Goal: Communication & Community: Answer question/provide support

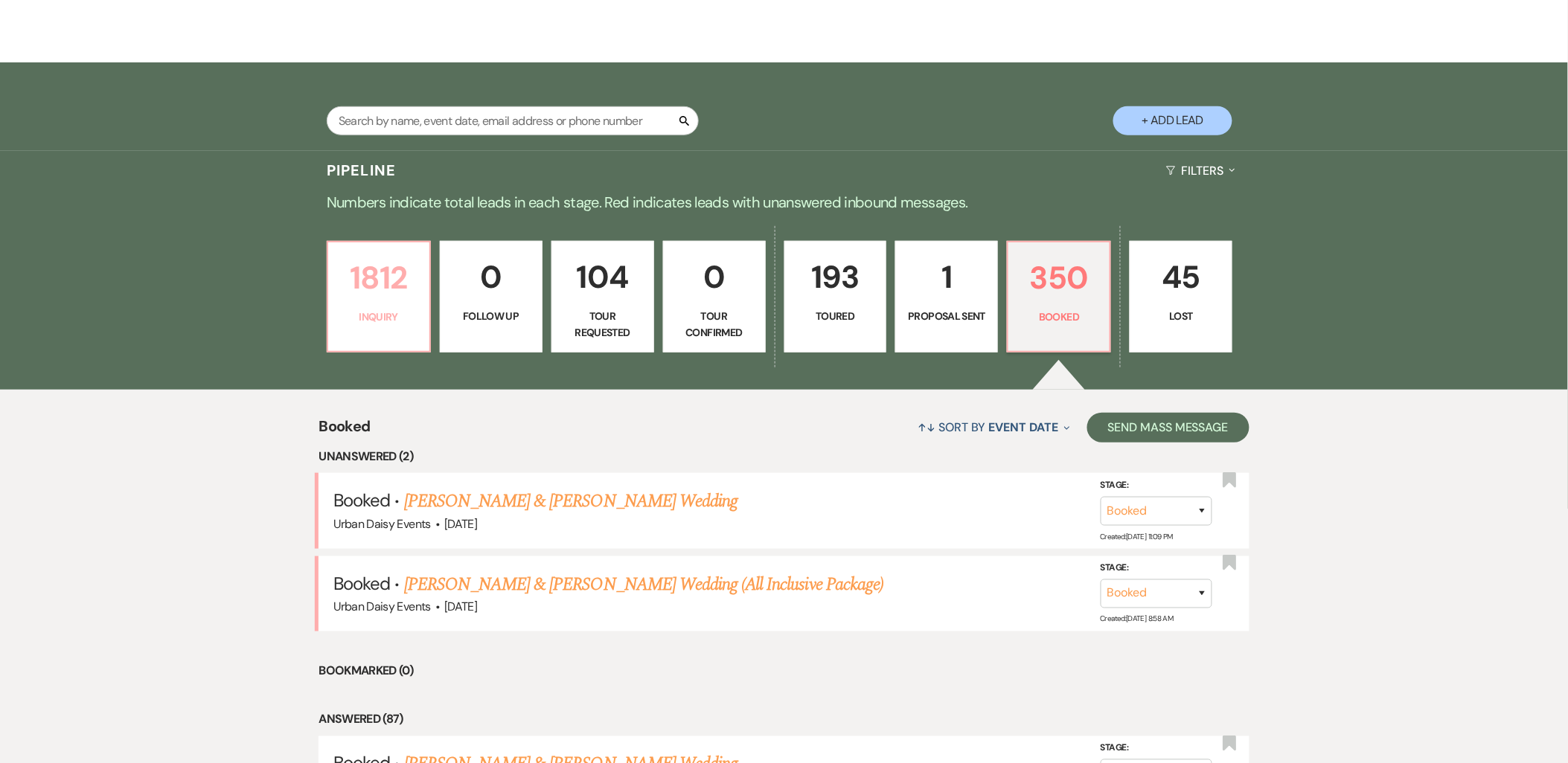
click at [367, 289] on p "1812" at bounding box center [378, 277] width 83 height 50
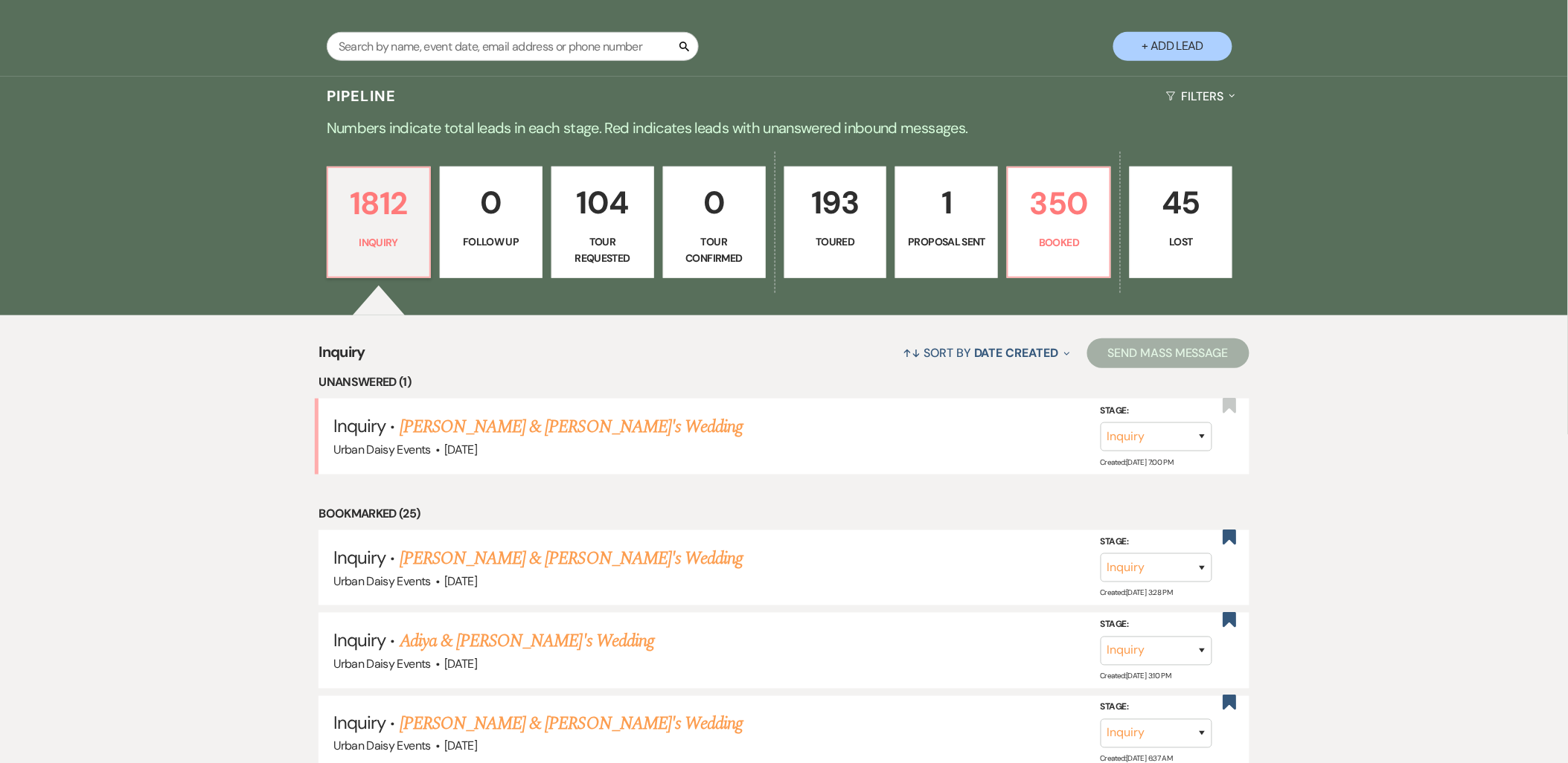
scroll to position [413, 0]
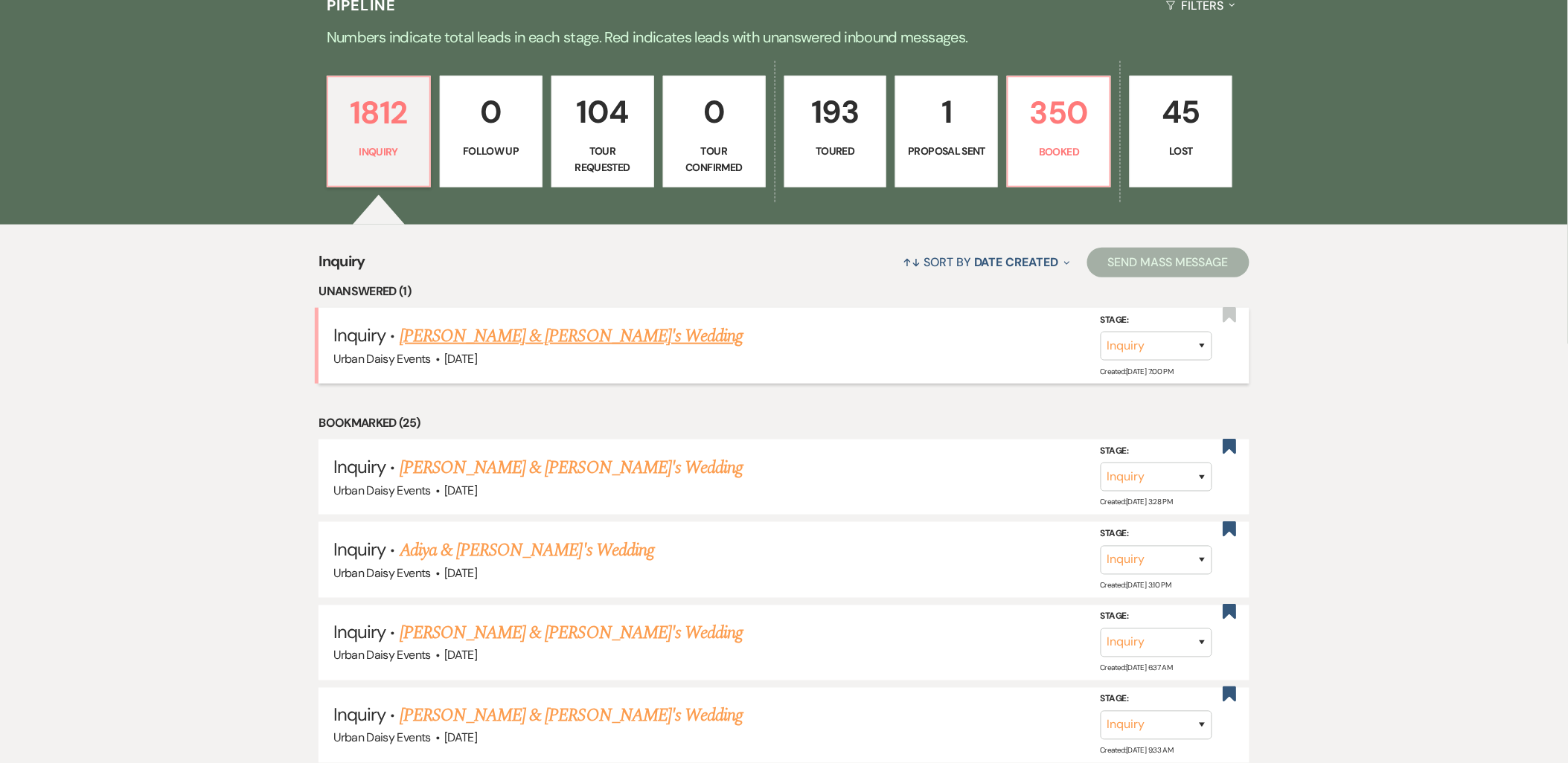
click at [510, 327] on link "Elle Culberson & Fiance's Wedding" at bounding box center [571, 336] width 344 height 27
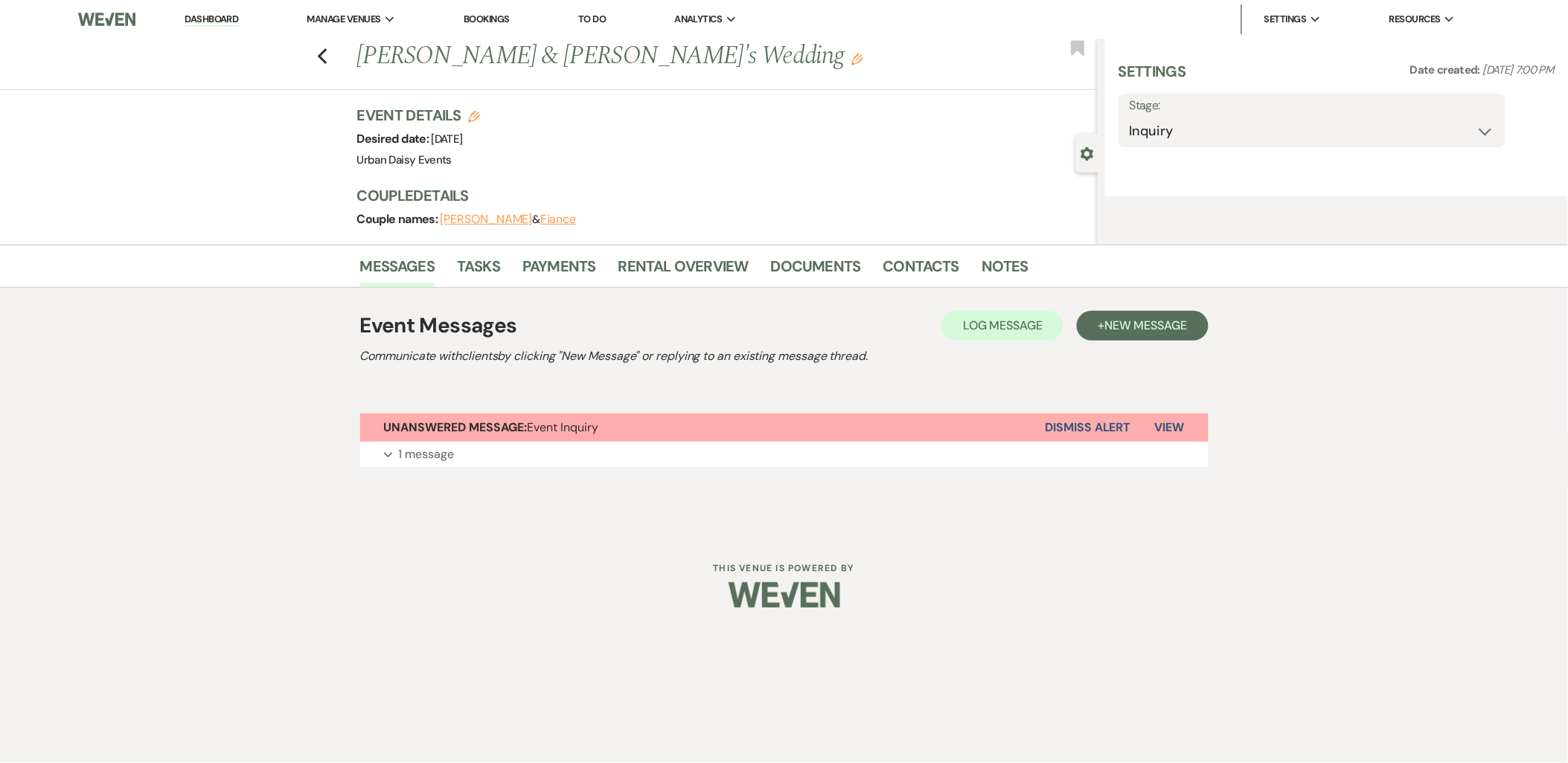
select select "5"
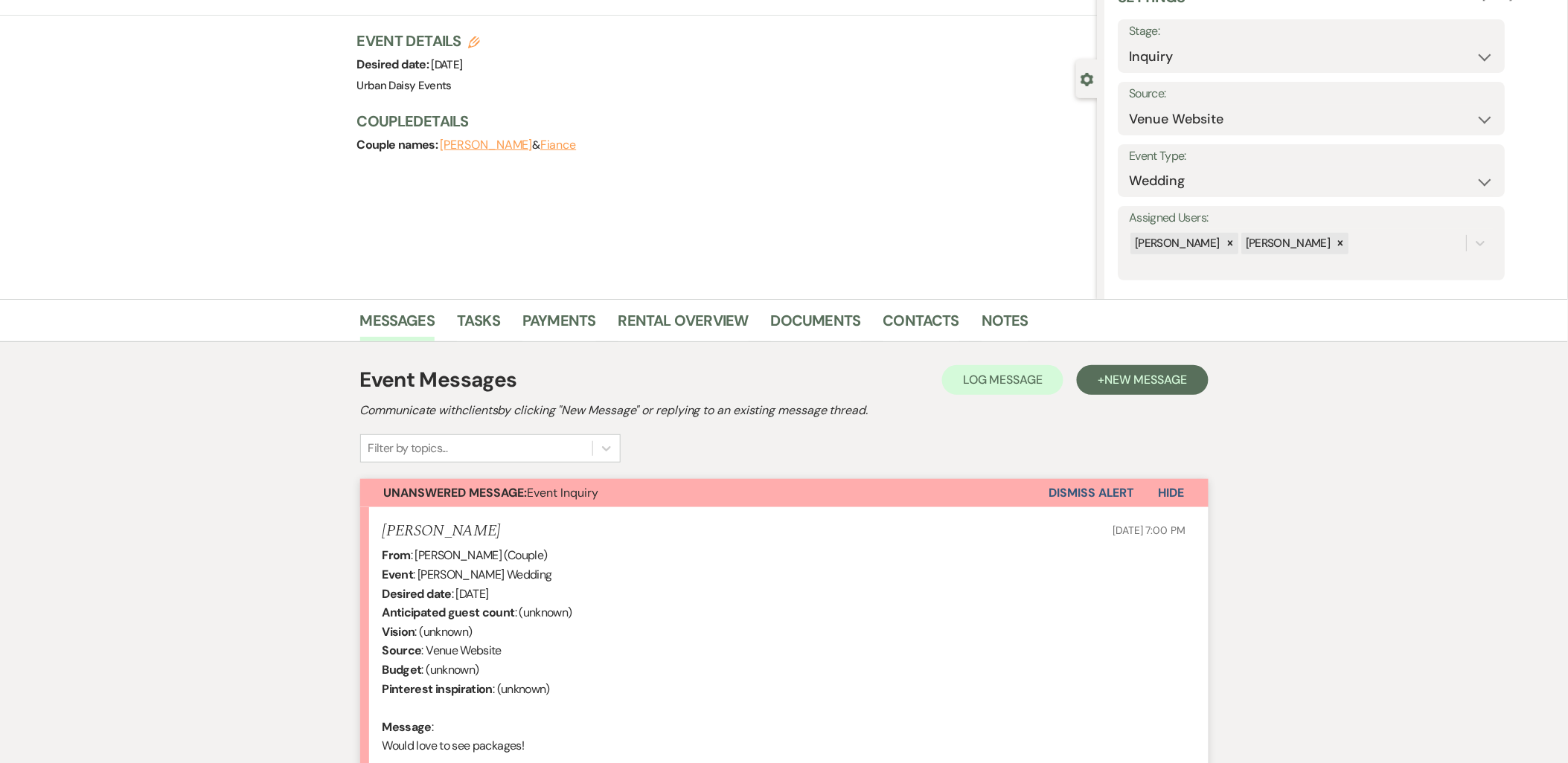
scroll to position [261, 0]
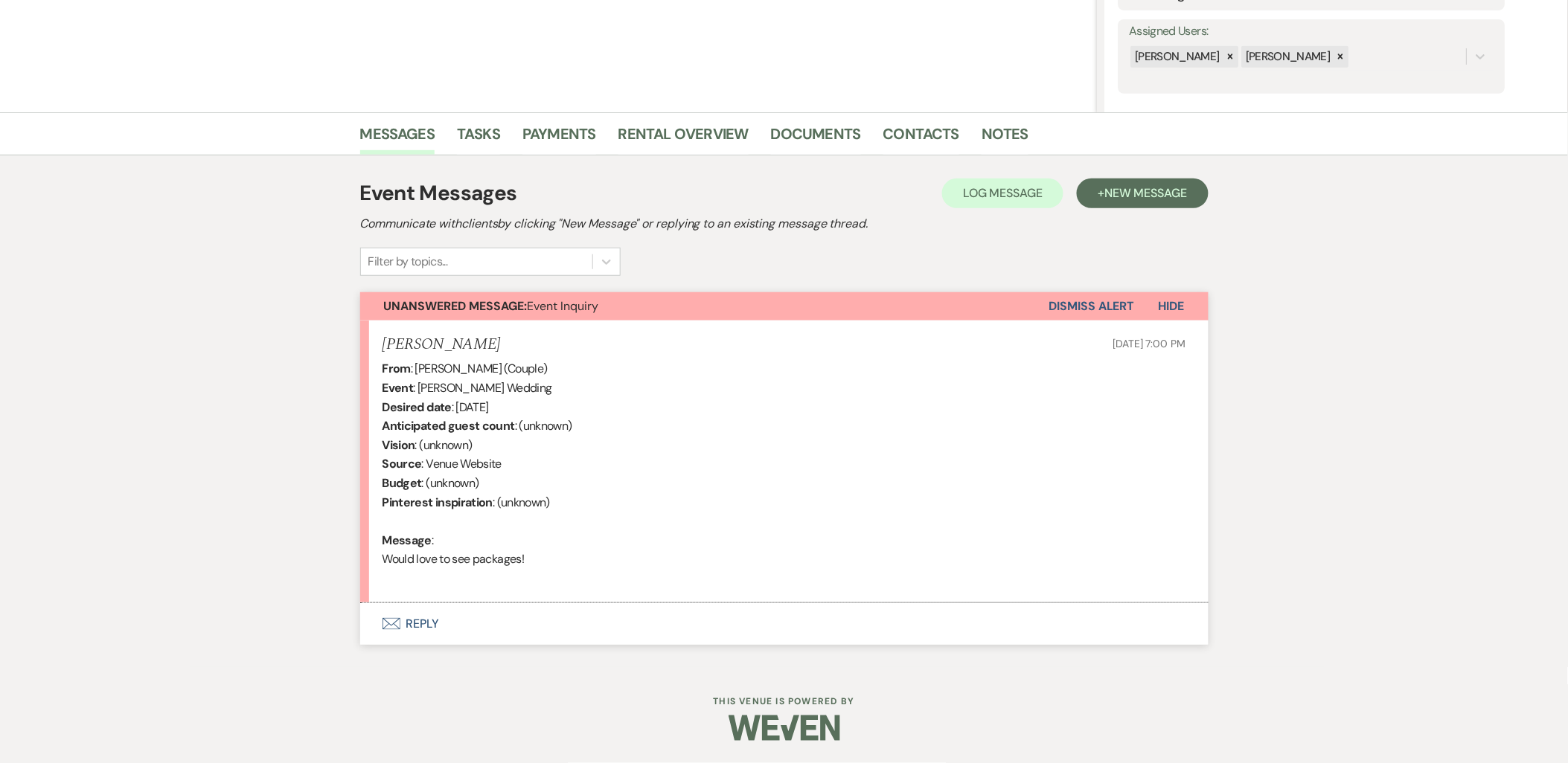
click at [415, 619] on button "Envelope Reply" at bounding box center [784, 624] width 849 height 42
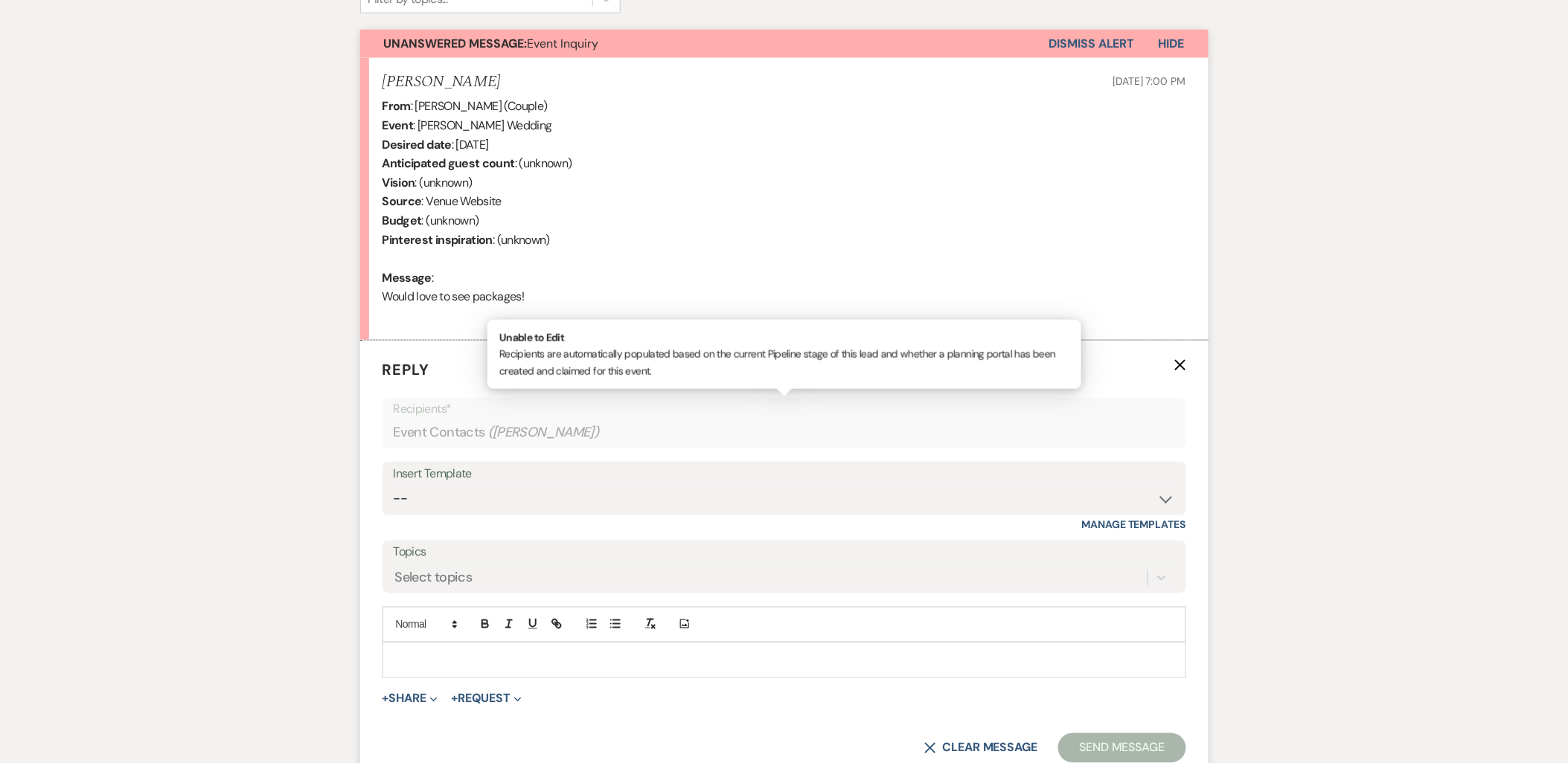
scroll to position [544, 0]
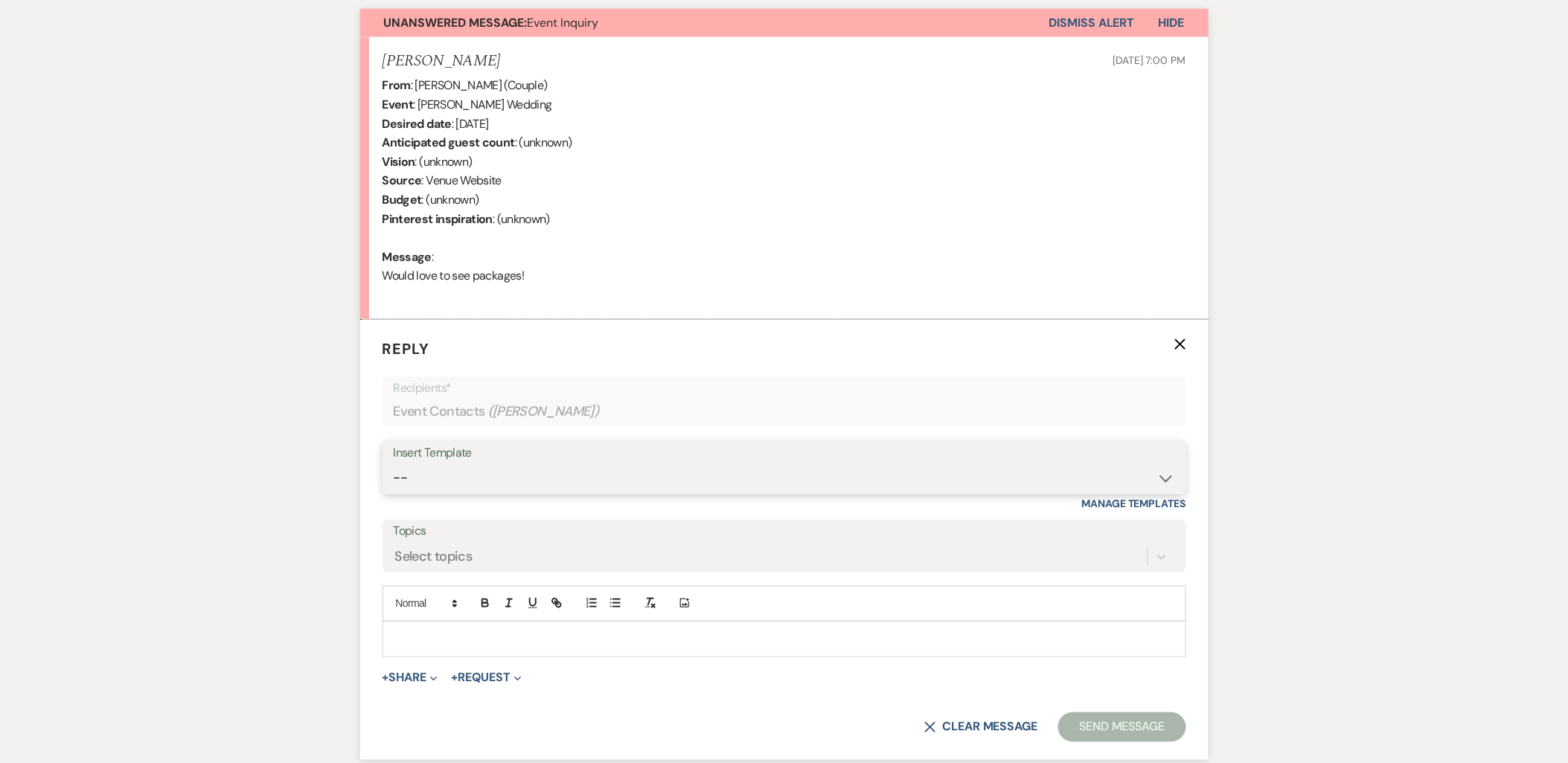
click at [489, 467] on select "-- Payment Past Due Rental Agreement and First Payment Urban Daisy Initial Resp…" at bounding box center [784, 479] width 782 height 29
select select "1243"
click at [394, 464] on select "-- Payment Past Due Rental Agreement and First Payment Urban Daisy Initial Resp…" at bounding box center [784, 479] width 782 height 29
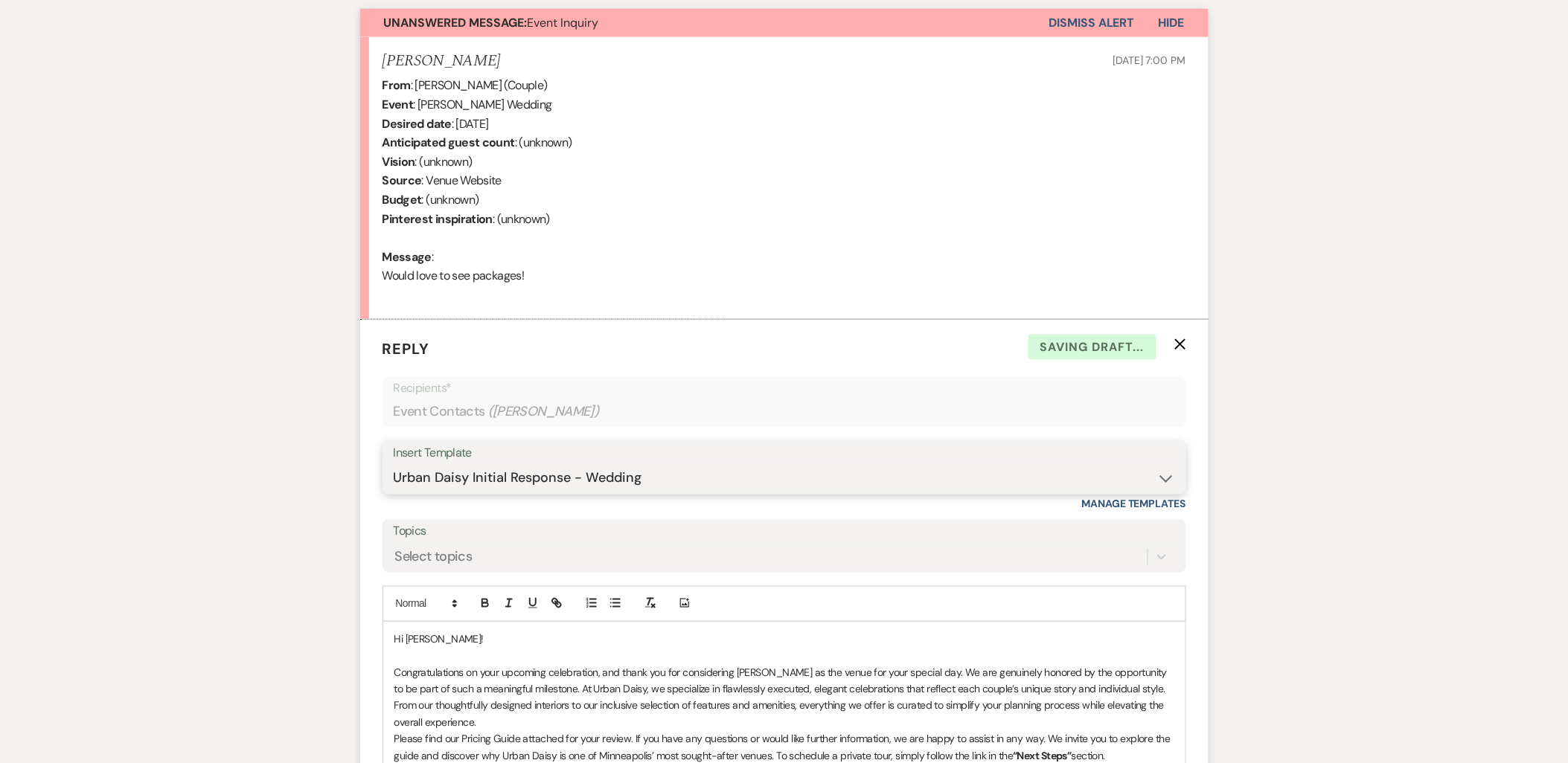
scroll to position [627, 0]
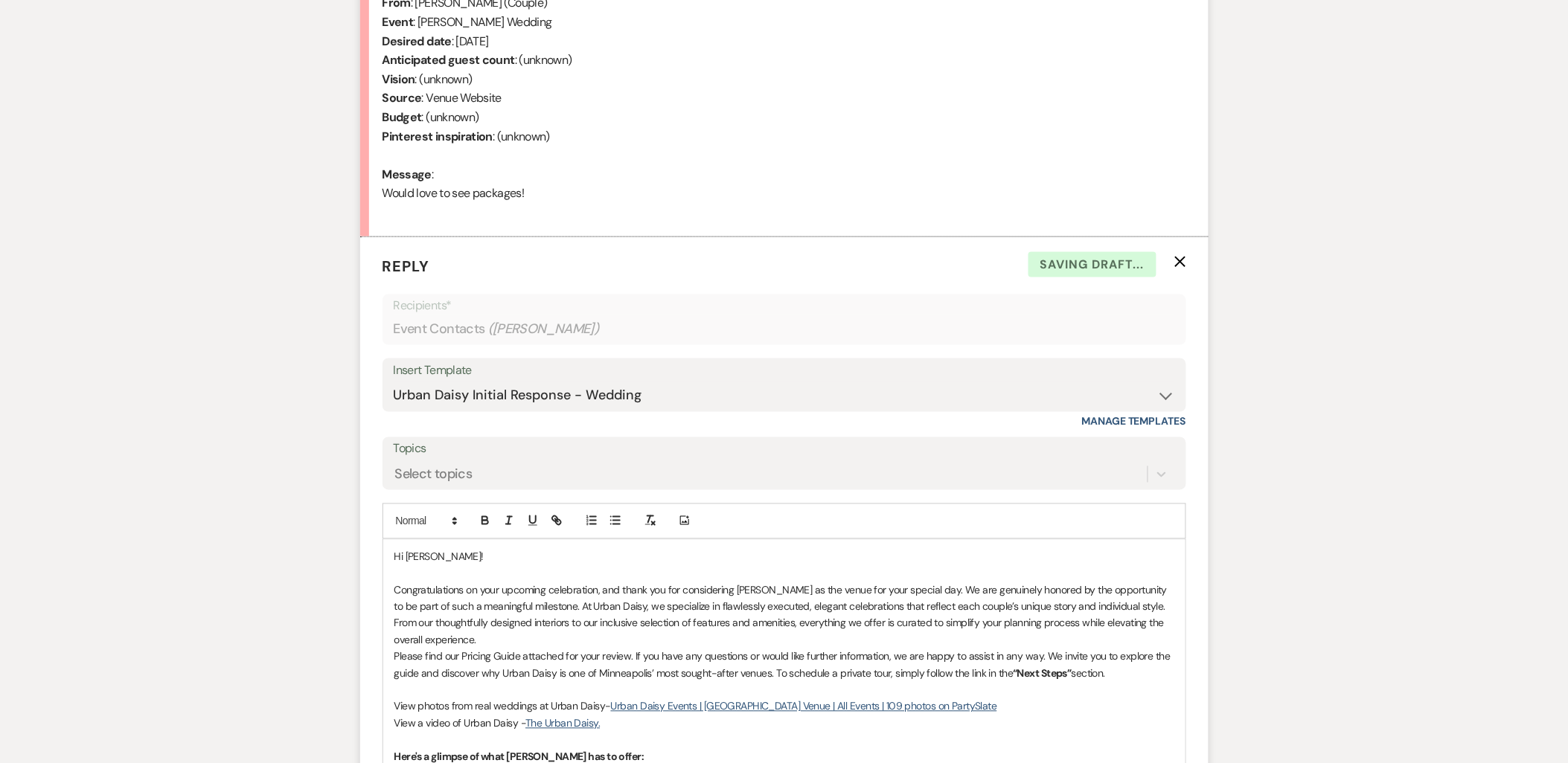
click at [480, 645] on p "Congratulations on your upcoming celebration, and thank you for considering Urb…" at bounding box center [784, 616] width 780 height 67
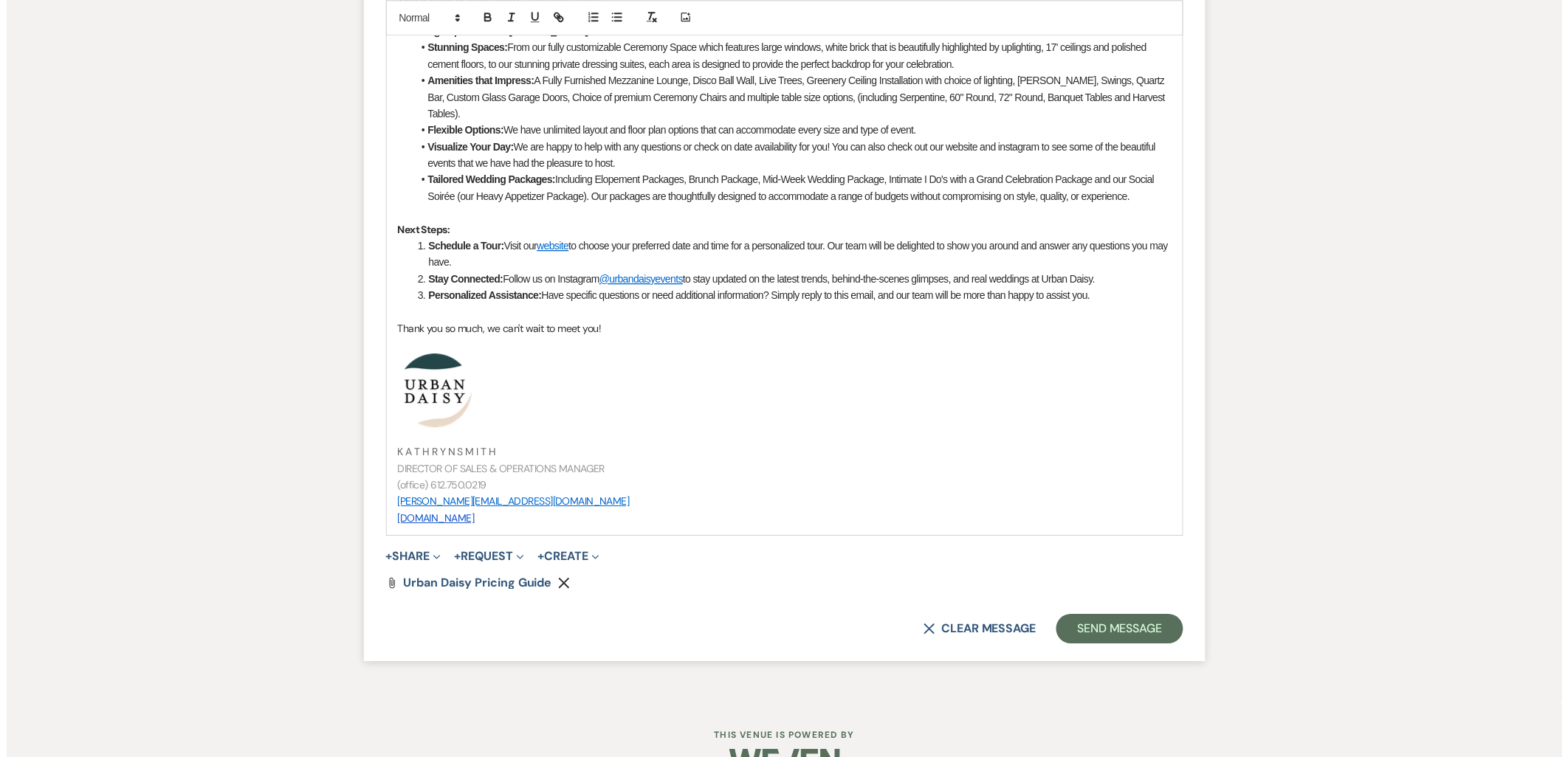
scroll to position [1360, 0]
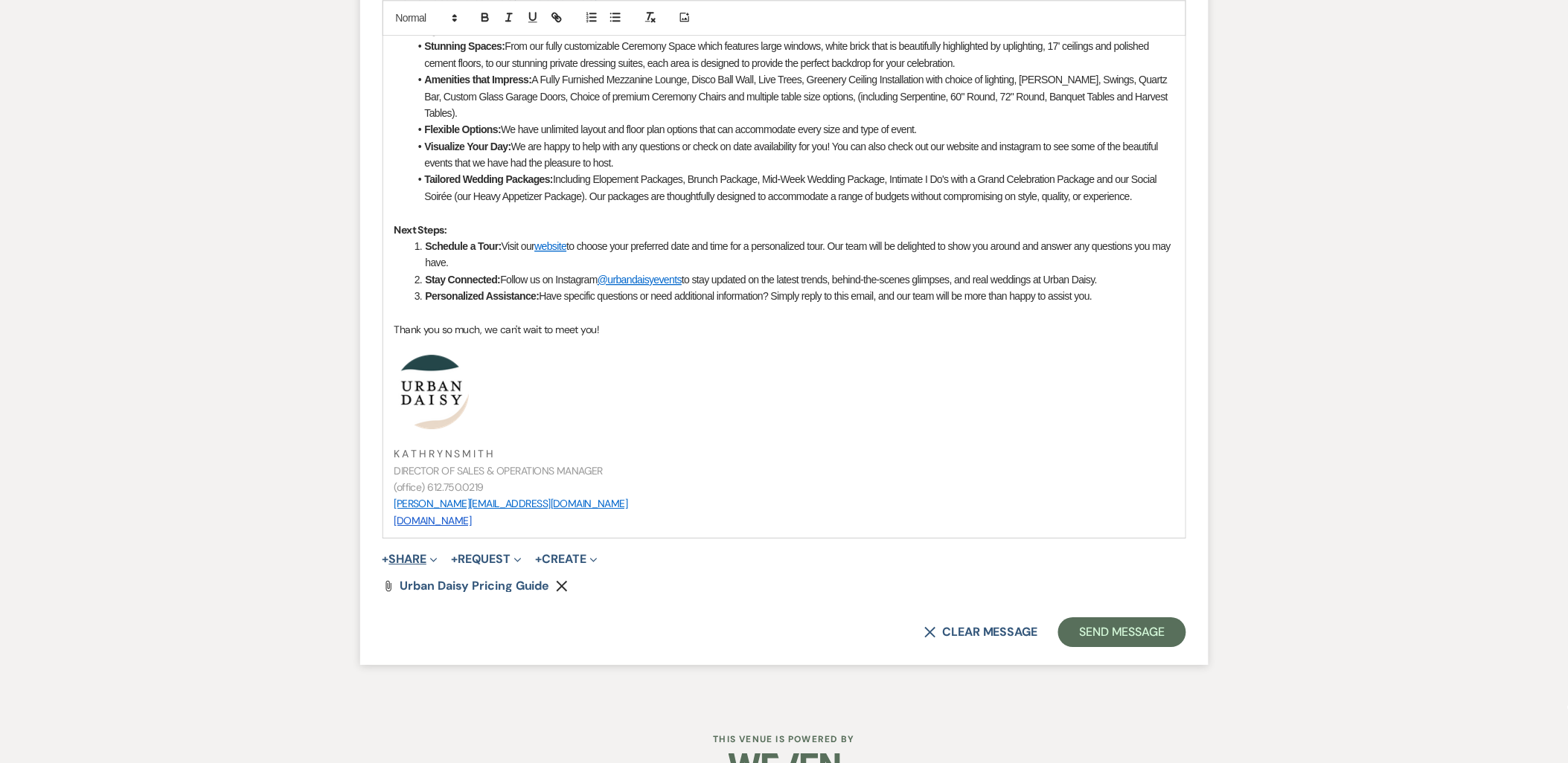
click at [416, 559] on button "+ Share Expand" at bounding box center [410, 559] width 56 height 12
click at [419, 578] on button "Doc Upload Documents" at bounding box center [487, 588] width 208 height 27
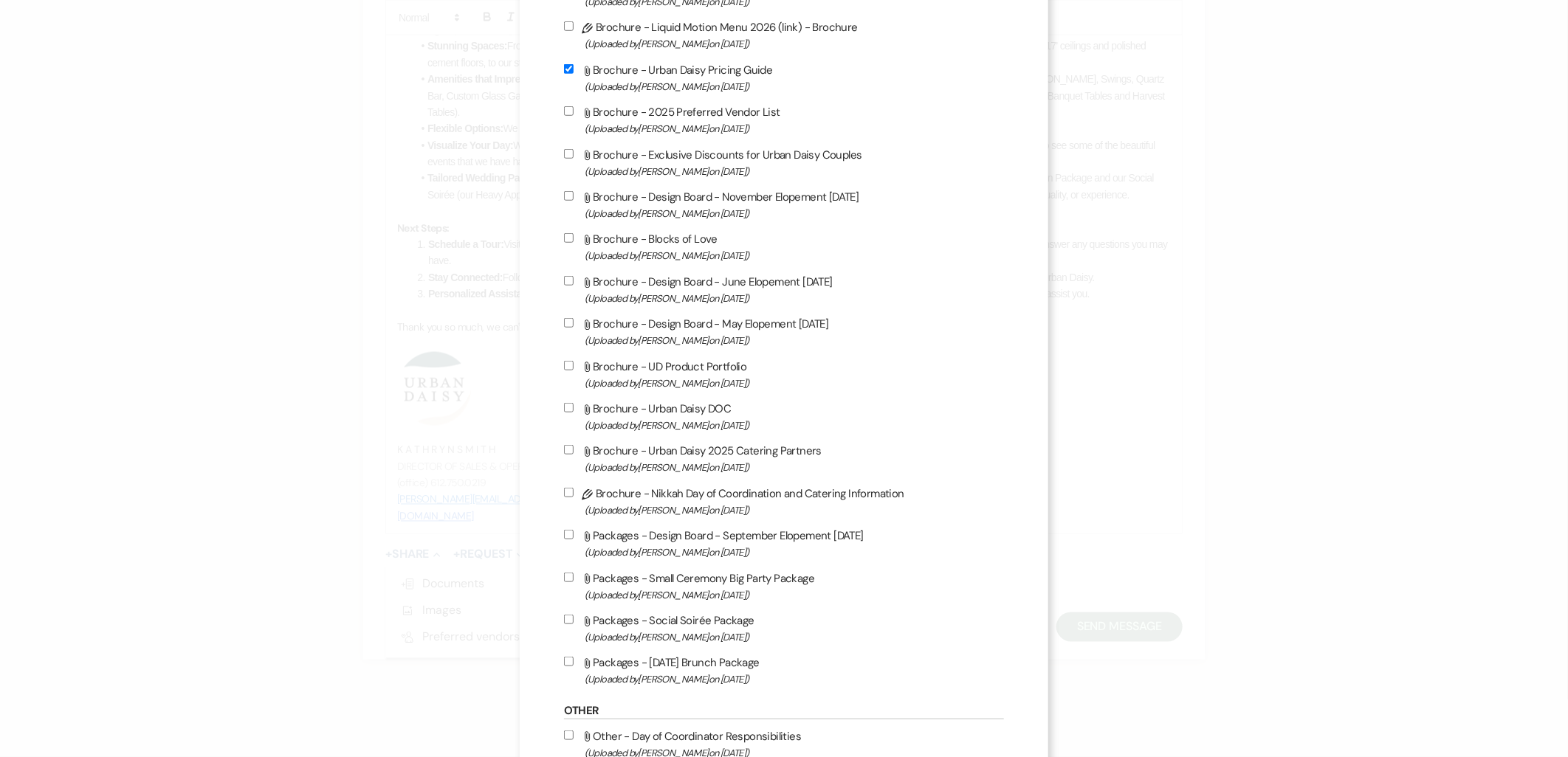
scroll to position [738, 0]
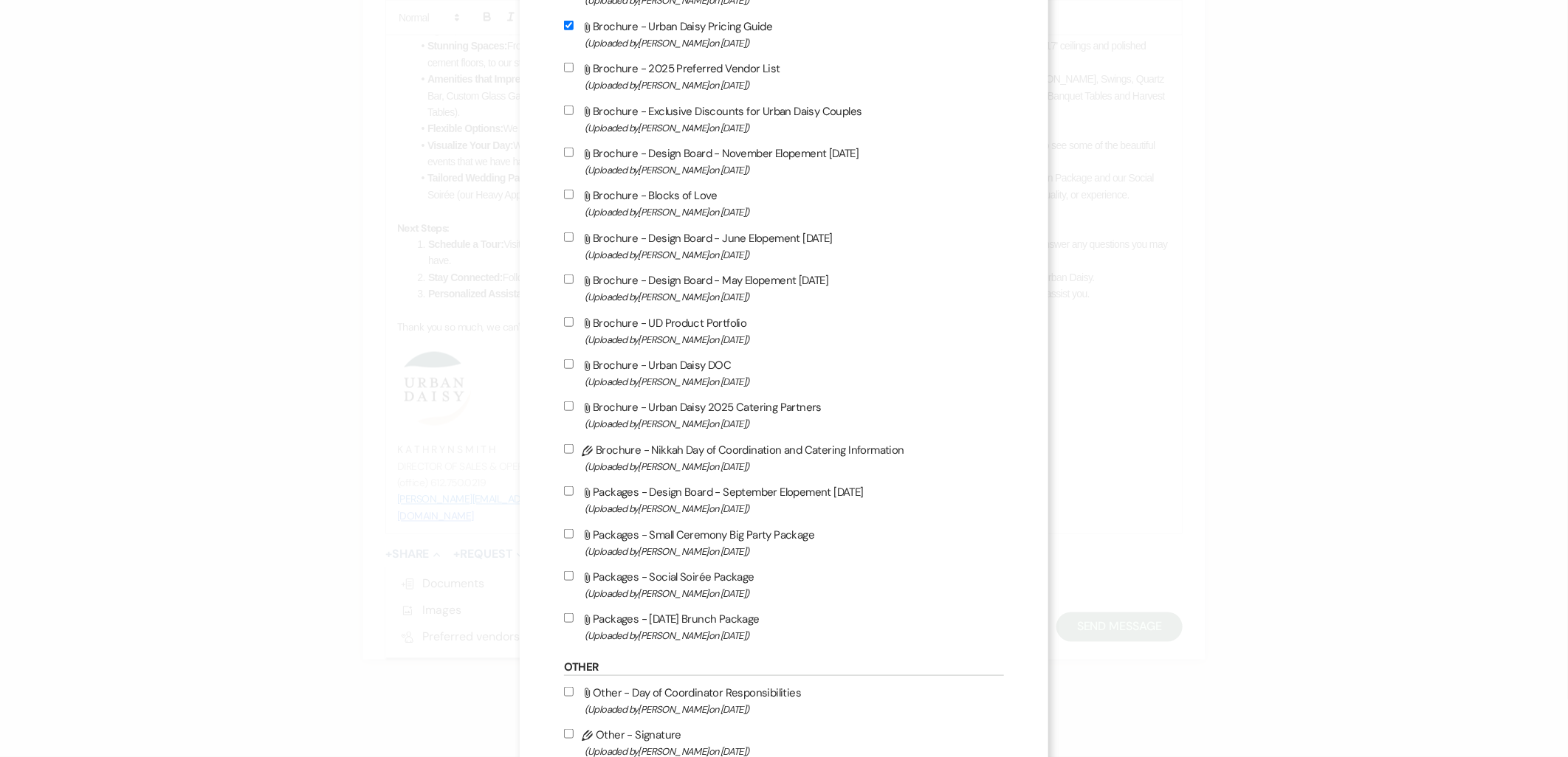
click at [696, 527] on label "Attach File Packages - Small Ceremony Big Party Package (Uploaded by Kathryn Be…" at bounding box center [784, 543] width 441 height 35
click at [573, 529] on input "Attach File Packages - Small Ceremony Big Party Package (Uploaded by Kathryn Be…" at bounding box center [569, 534] width 10 height 10
checkbox input "true"
click at [689, 573] on label "Attach File Packages - Social Soirée Package (Uploaded by Kathryn Beckett on Ju…" at bounding box center [784, 585] width 441 height 35
click at [573, 573] on input "Attach File Packages - Social Soirée Package (Uploaded by Kathryn Beckett on Ju…" at bounding box center [569, 576] width 10 height 10
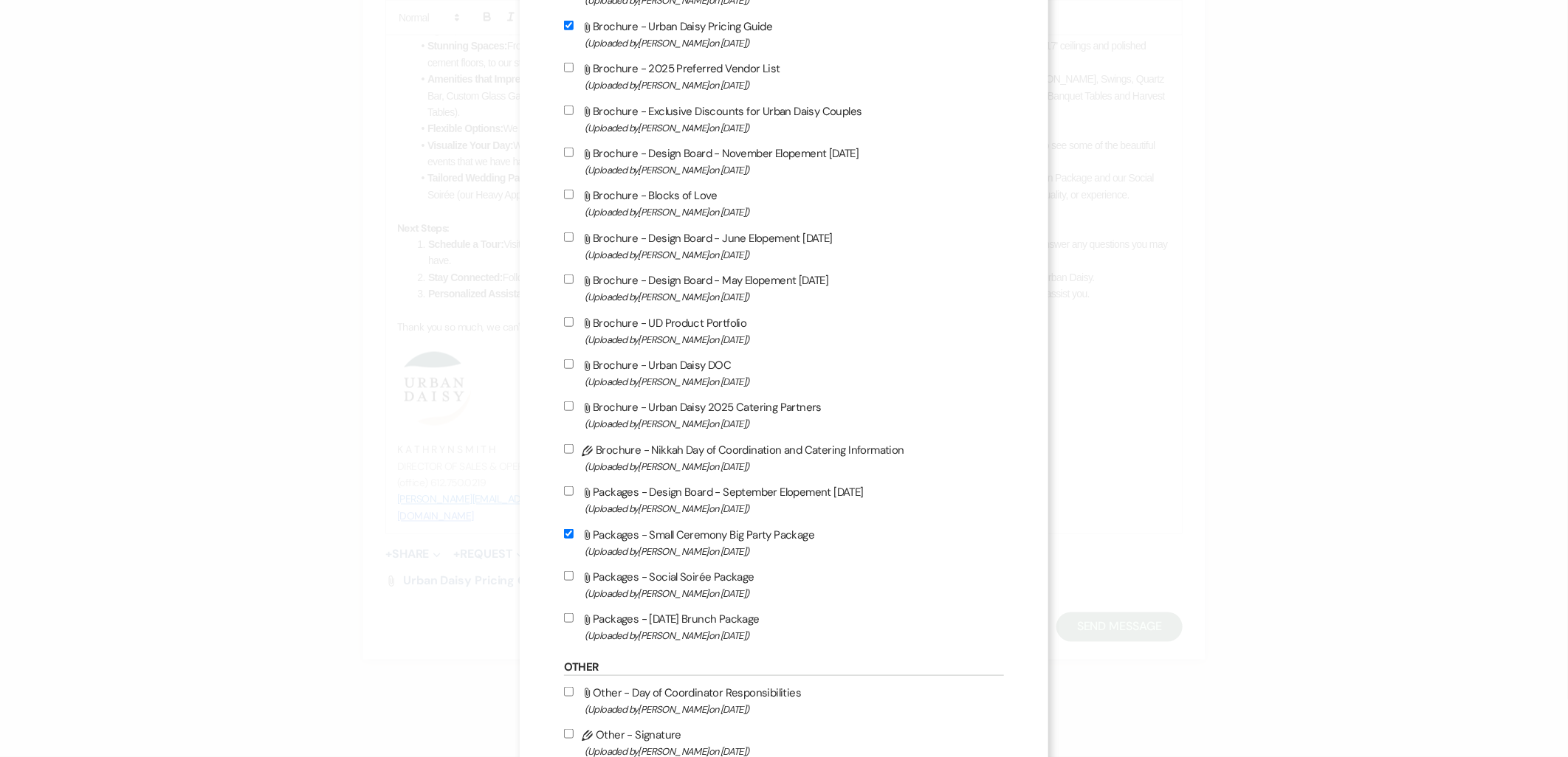
checkbox input "true"
click at [692, 618] on label "Attach File Packages - Sunday Brunch Package (Uploaded by Kathryn Beckett on Ju…" at bounding box center [784, 627] width 441 height 35
click at [573, 618] on input "Attach File Packages - Sunday Brunch Package (Uploaded by Kathryn Beckett on Ju…" at bounding box center [569, 618] width 10 height 10
checkbox input "true"
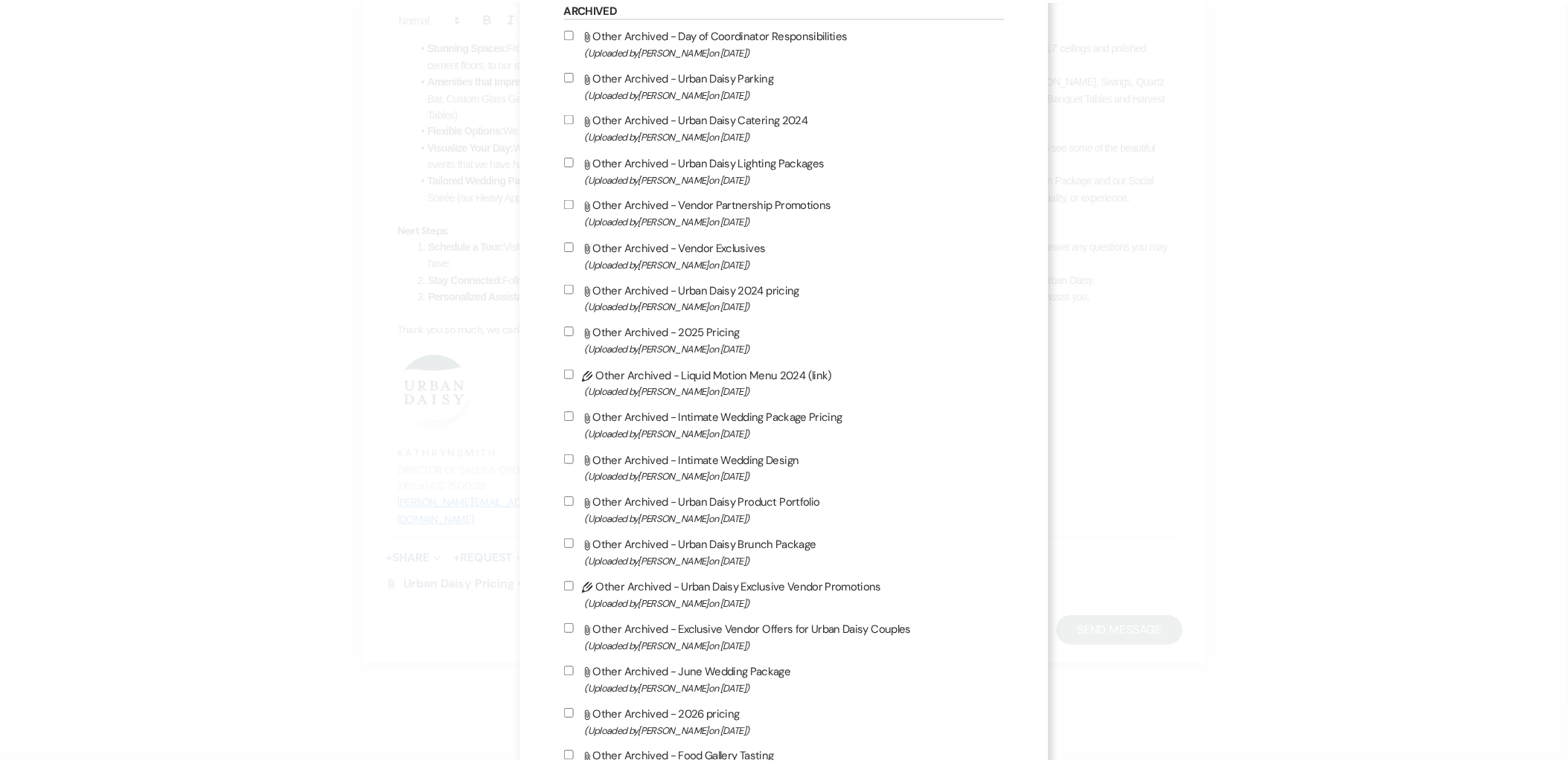
scroll to position [2149, 0]
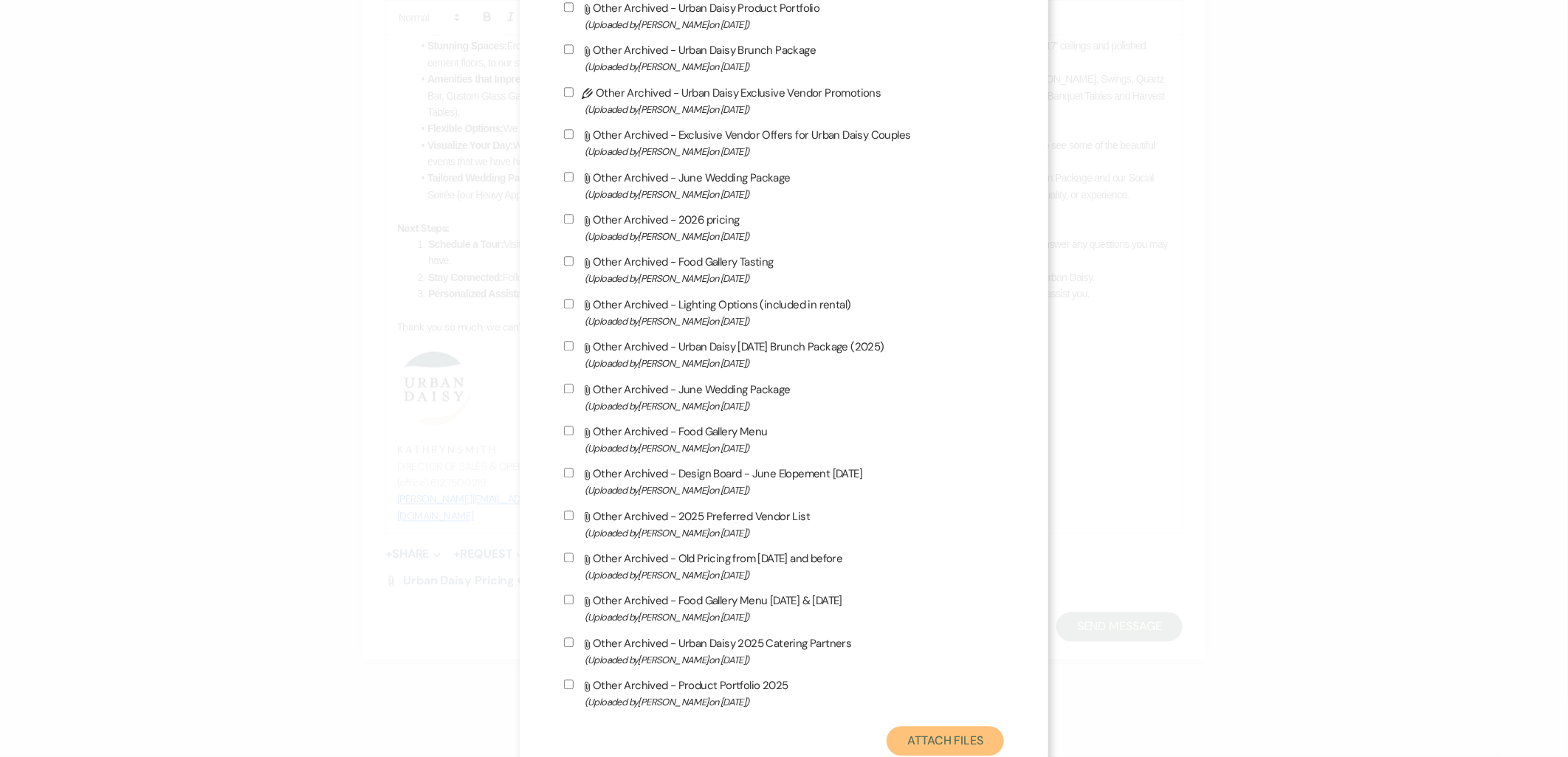
click at [939, 726] on button "Attach Files" at bounding box center [945, 740] width 117 height 29
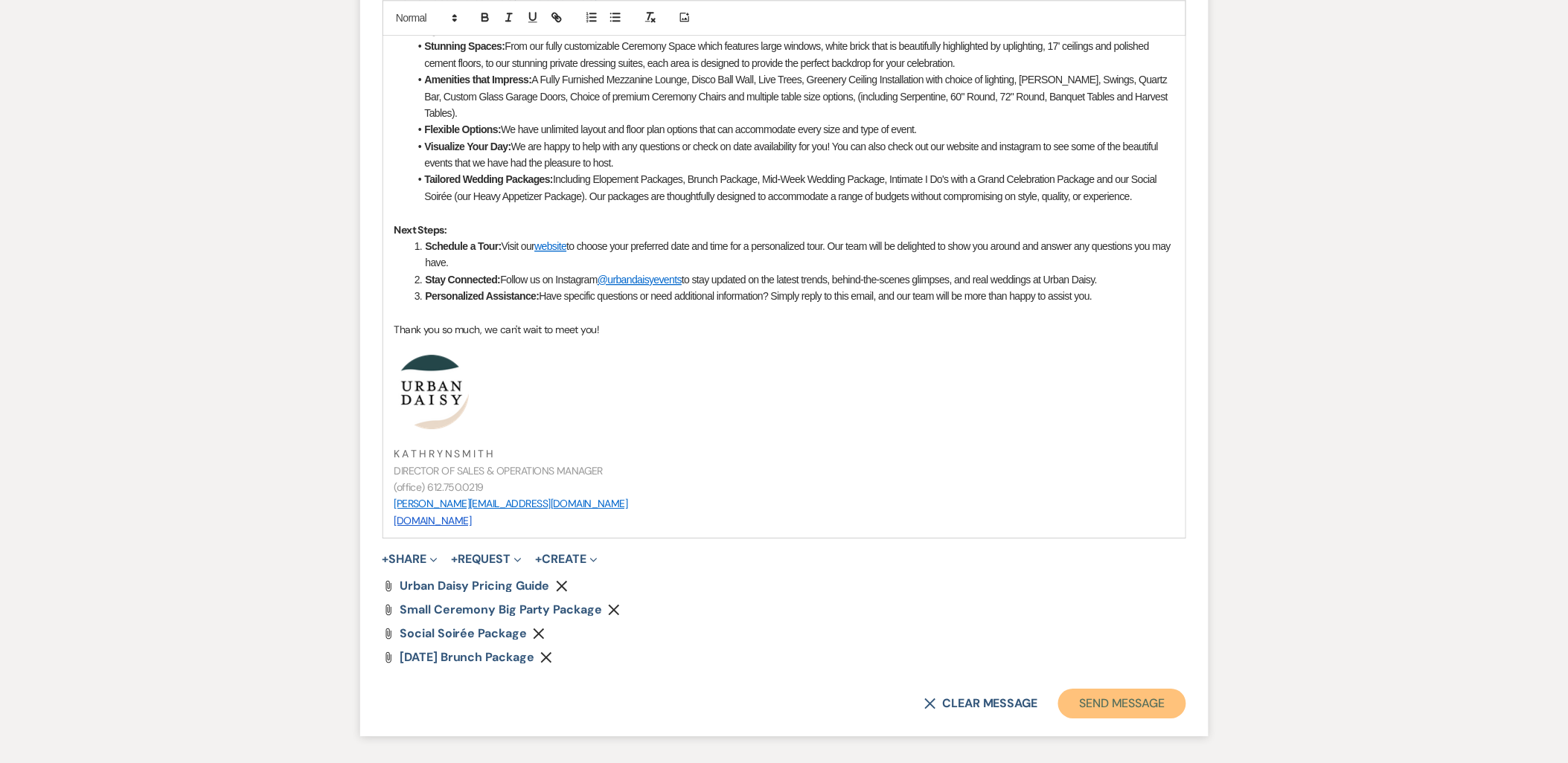
click at [1155, 690] on button "Send Message" at bounding box center [1122, 704] width 127 height 30
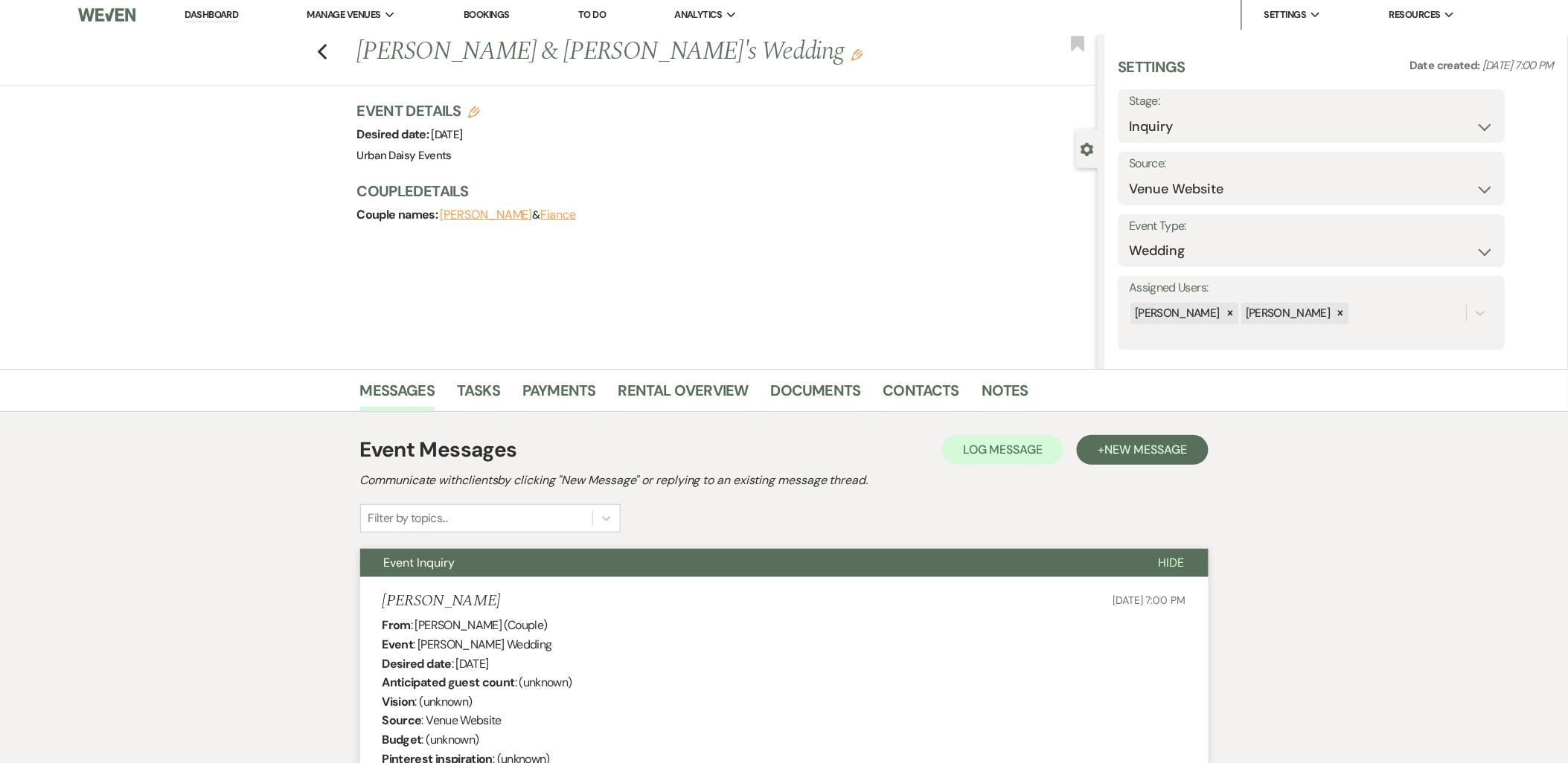
scroll to position [0, 0]
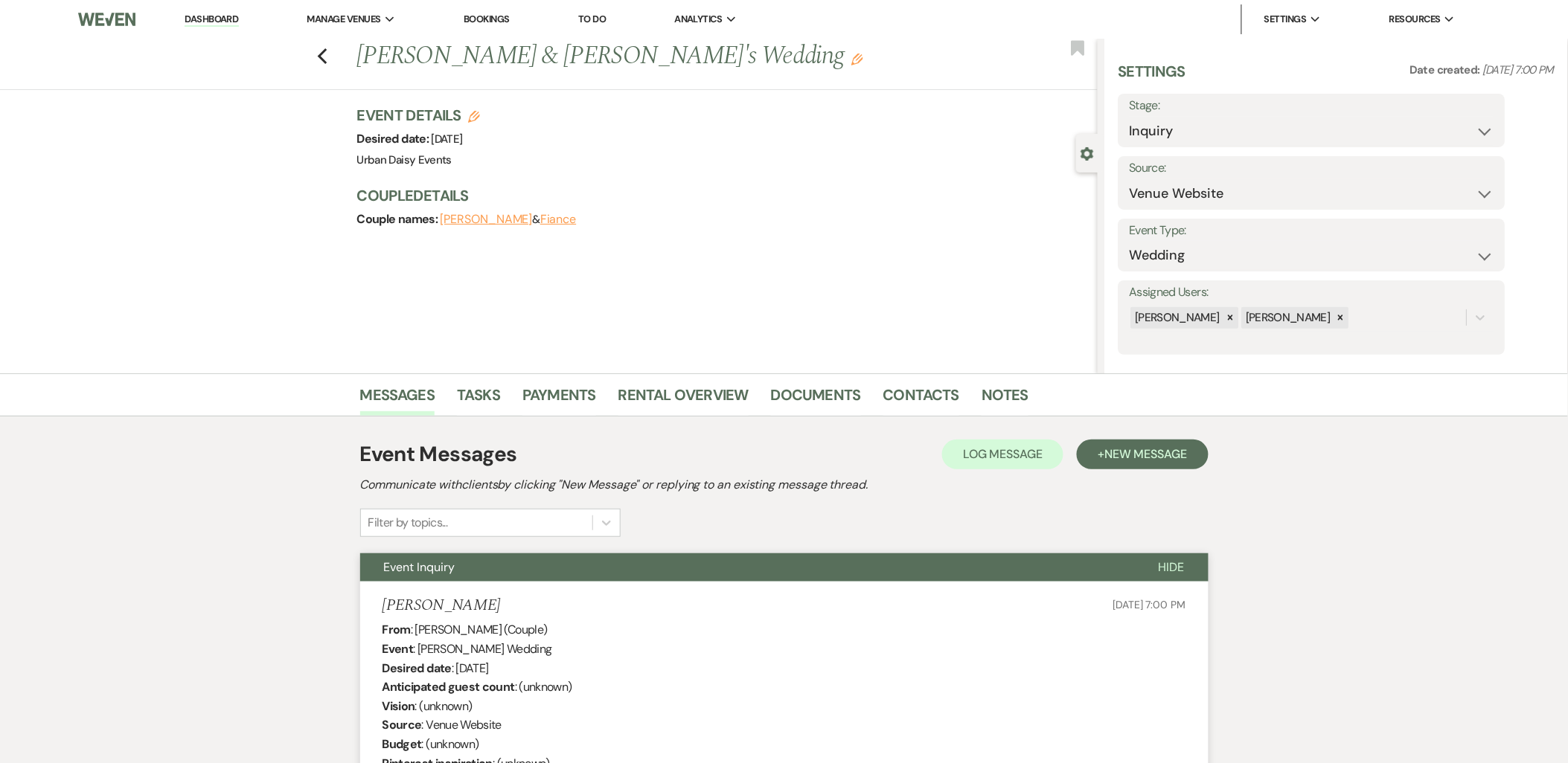
click at [224, 15] on link "Dashboard" at bounding box center [211, 20] width 53 height 14
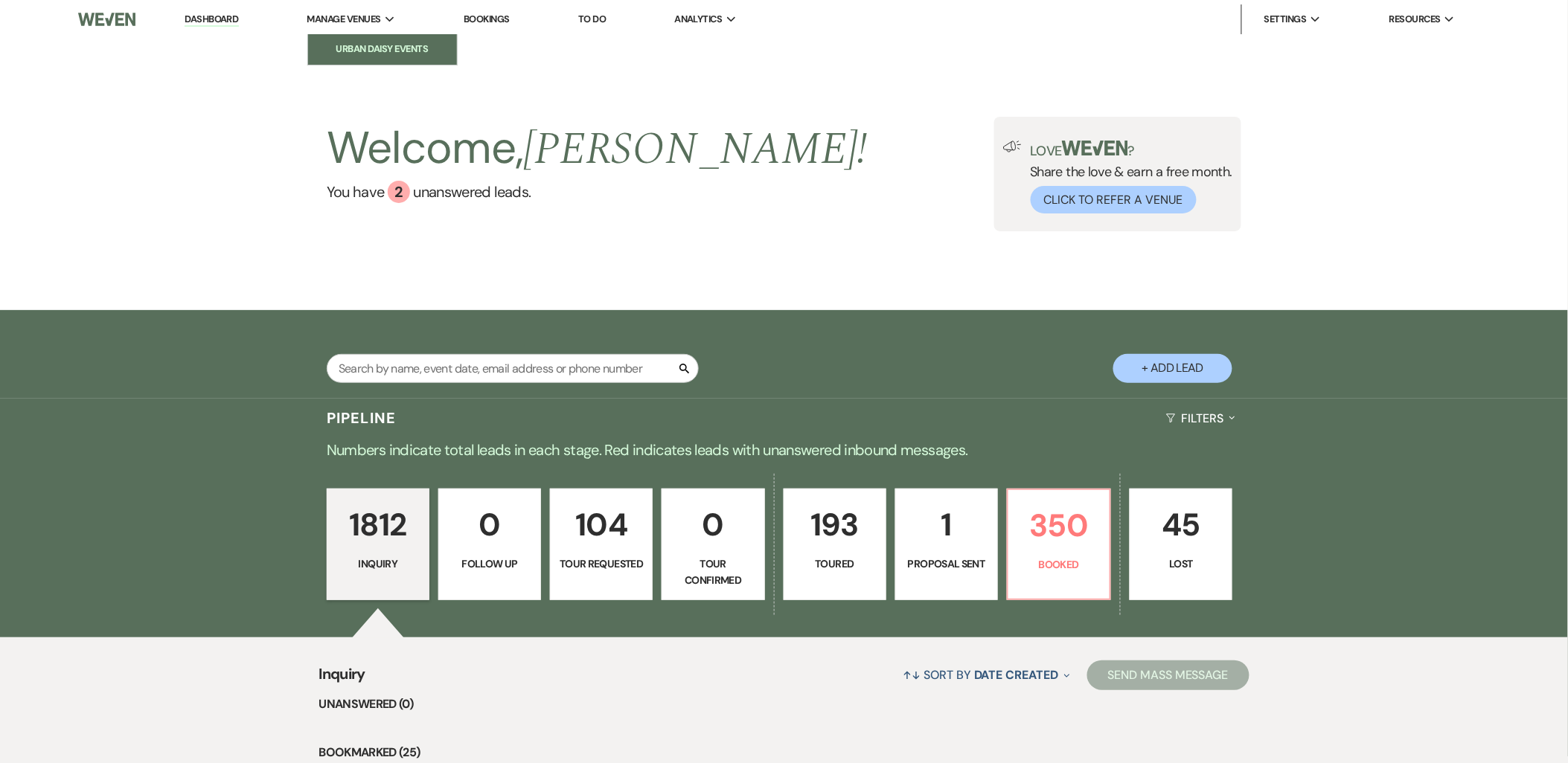
click at [366, 46] on li "Urban Daisy Events" at bounding box center [383, 50] width 134 height 15
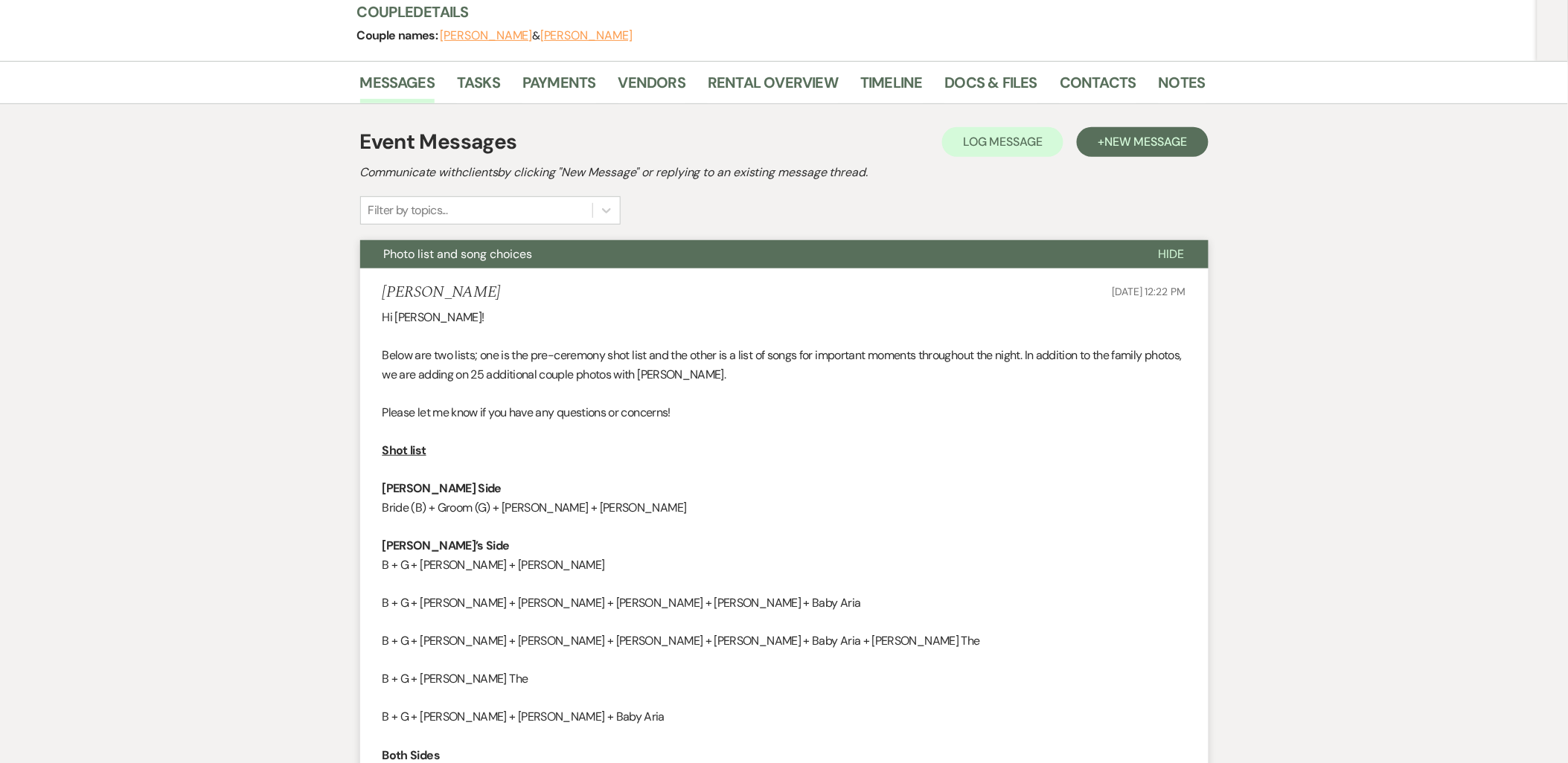
scroll to position [2, 0]
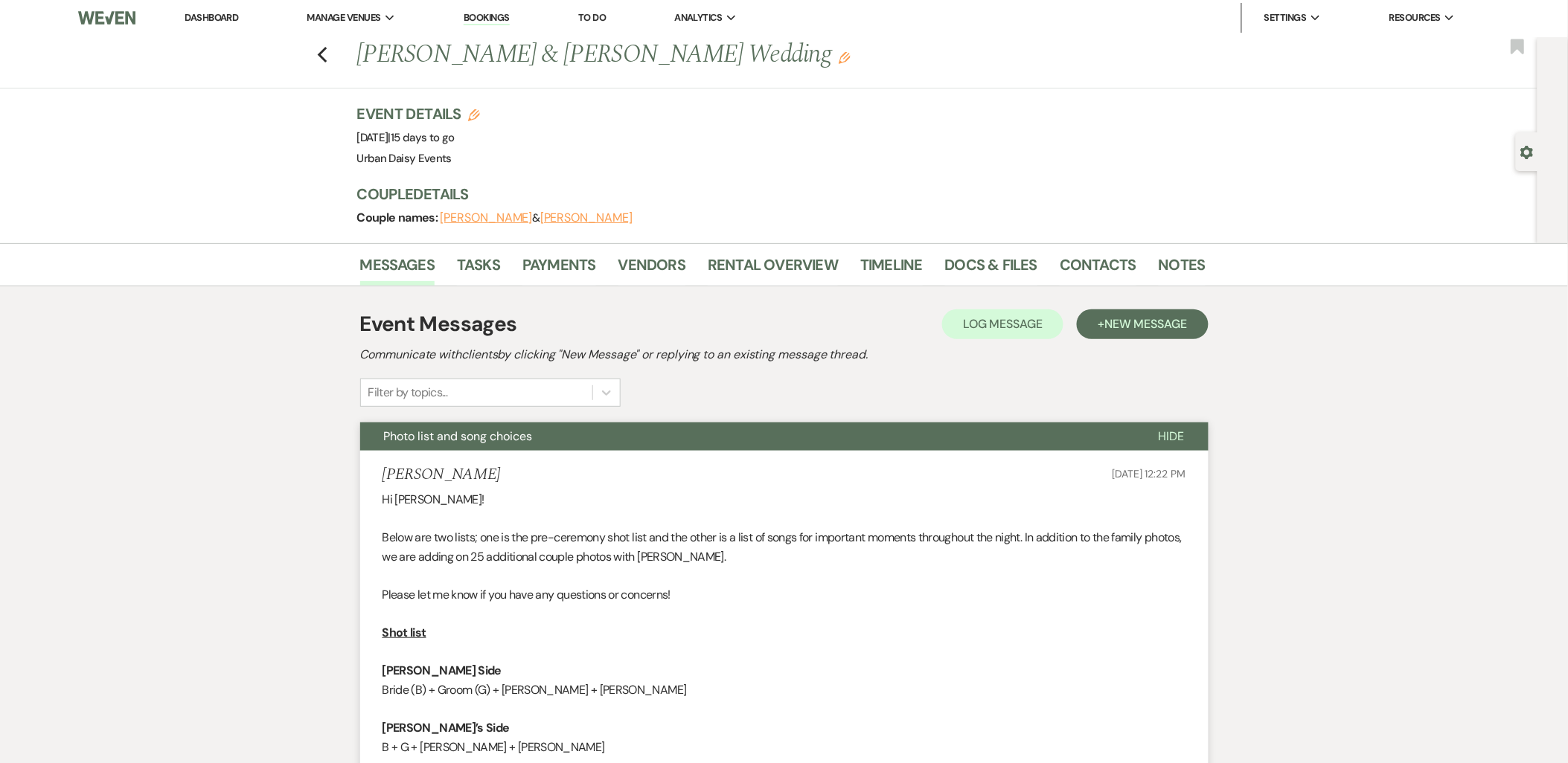
click at [213, 18] on link "Dashboard" at bounding box center [211, 18] width 53 height 13
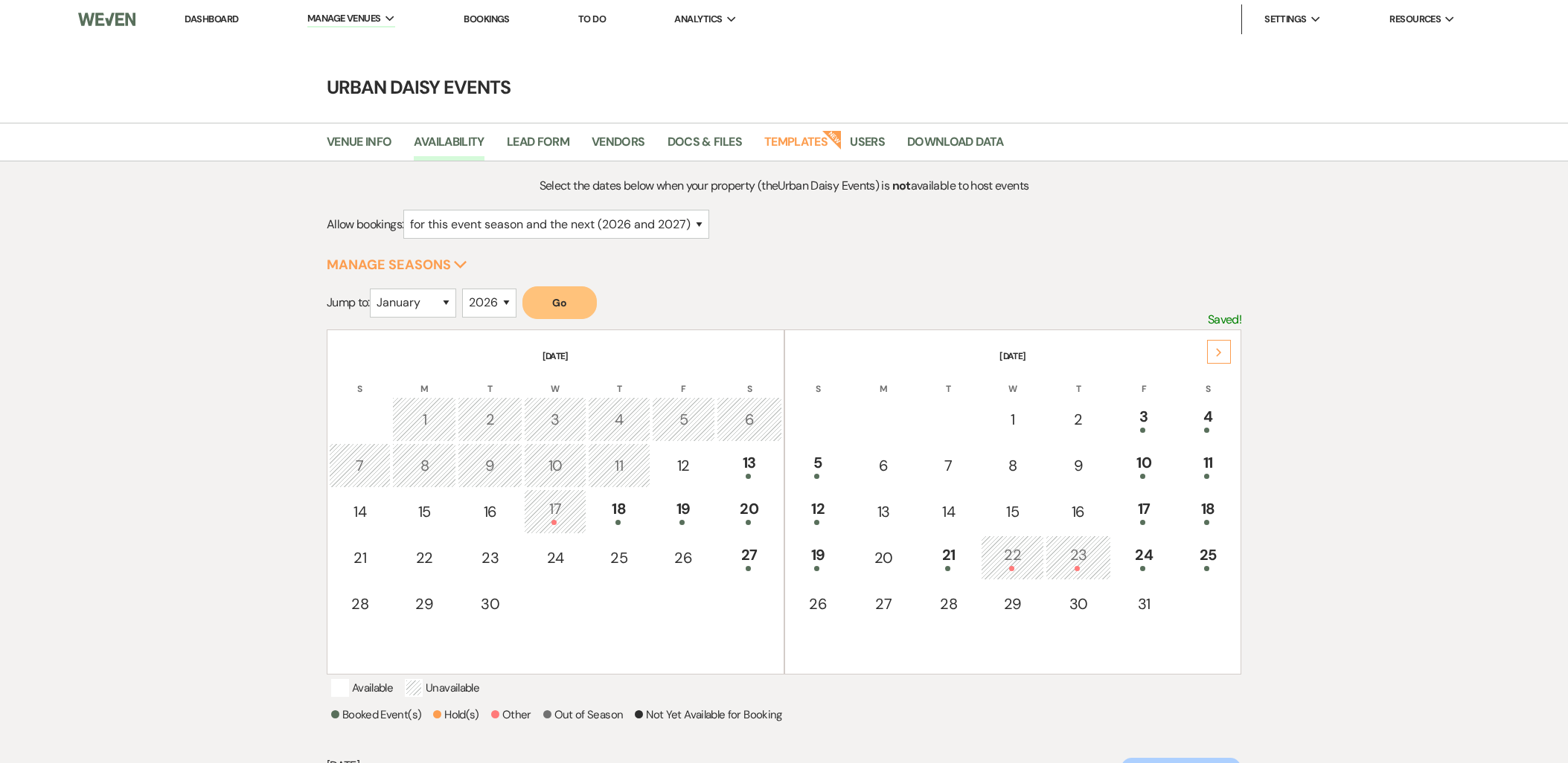
select select "2"
select select "2026"
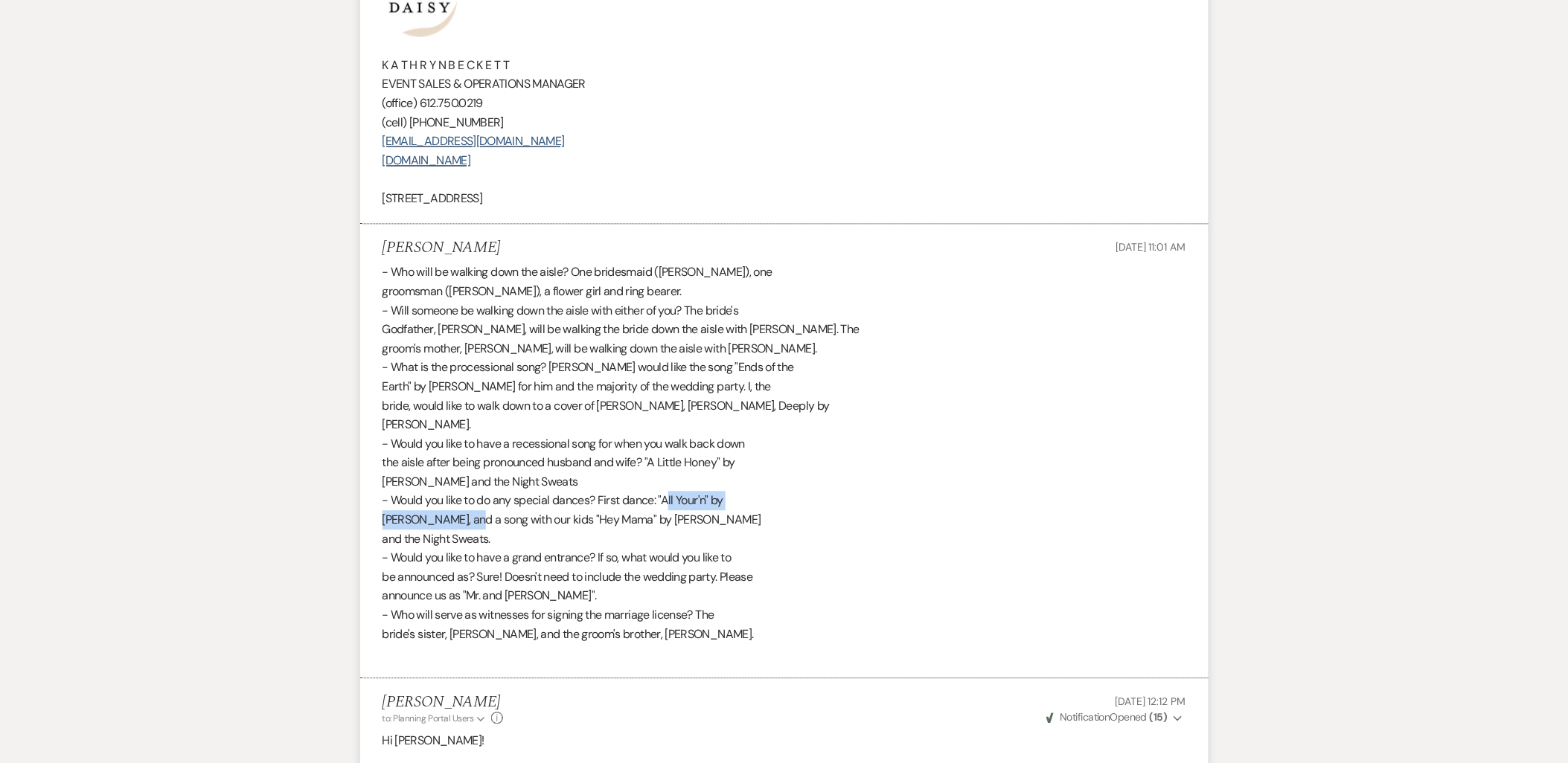
drag, startPoint x: 660, startPoint y: 495, endPoint x: 450, endPoint y: 524, distance: 212.0
click at [450, 524] on div "- Who will be walking down the aisle? One bridesmaid ([PERSON_NAME]), one groom…" at bounding box center [785, 463] width 804 height 399
copy div ""All Your'n" by Tyler Childers"
click at [657, 563] on div "- Who will be walking down the aisle? One bridesmaid (Nicole), one groomsman (R…" at bounding box center [785, 463] width 804 height 399
click at [648, 561] on div "- Who will be walking down the aisle? One bridesmaid (Nicole), one groomsman (R…" at bounding box center [785, 463] width 804 height 399
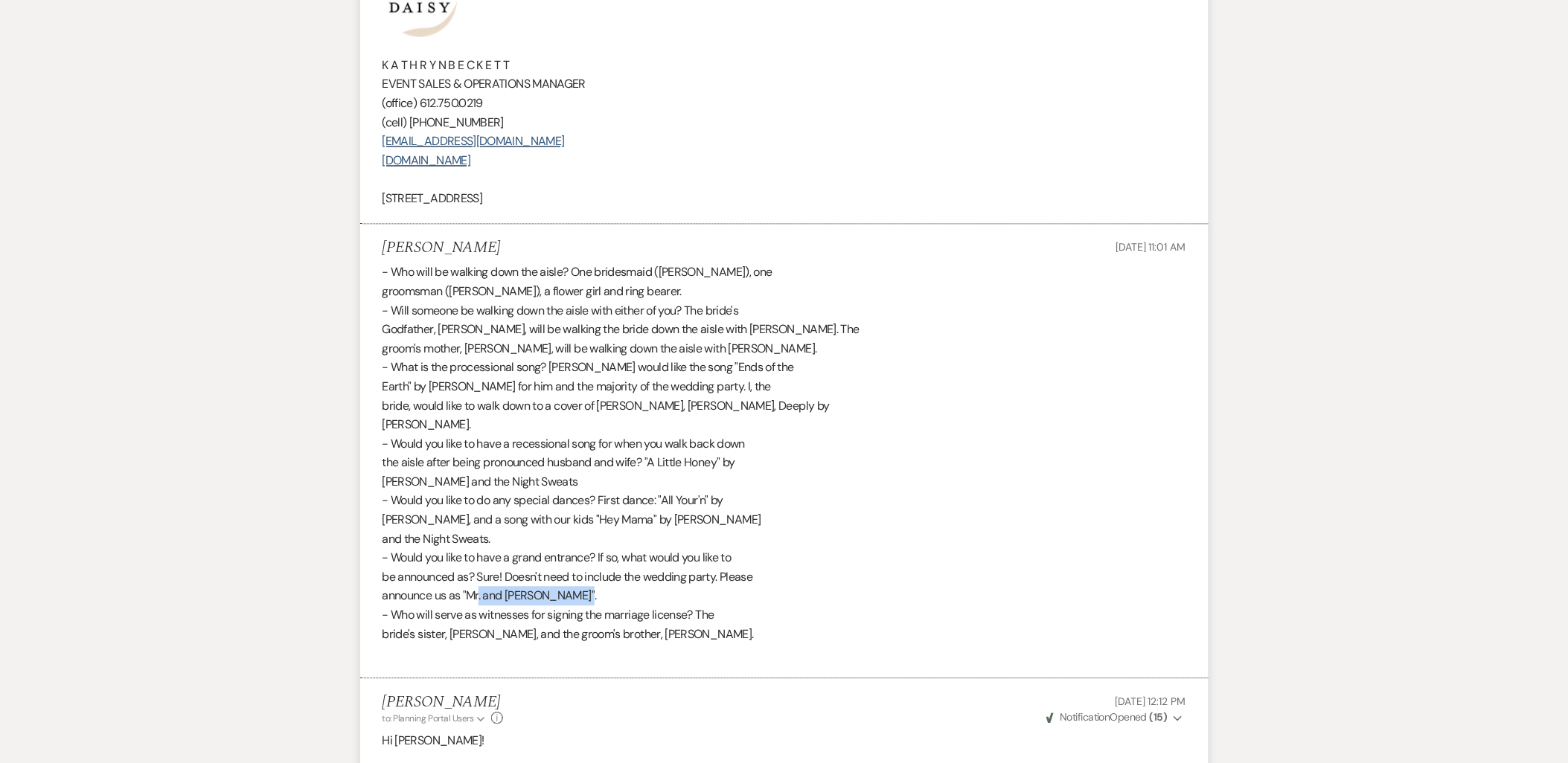
drag, startPoint x: 465, startPoint y: 591, endPoint x: 567, endPoint y: 597, distance: 102.2
click at [567, 597] on div "- Who will be walking down the aisle? One bridesmaid (Nicole), one groomsman (R…" at bounding box center [785, 463] width 804 height 399
copy div ""Mr. and Mrs. Beaton"
click at [417, 581] on div "- Who will be walking down the aisle? One bridesmaid (Nicole), one groomsman (R…" at bounding box center [785, 463] width 804 height 399
drag, startPoint x: 582, startPoint y: 518, endPoint x: 490, endPoint y: 540, distance: 94.6
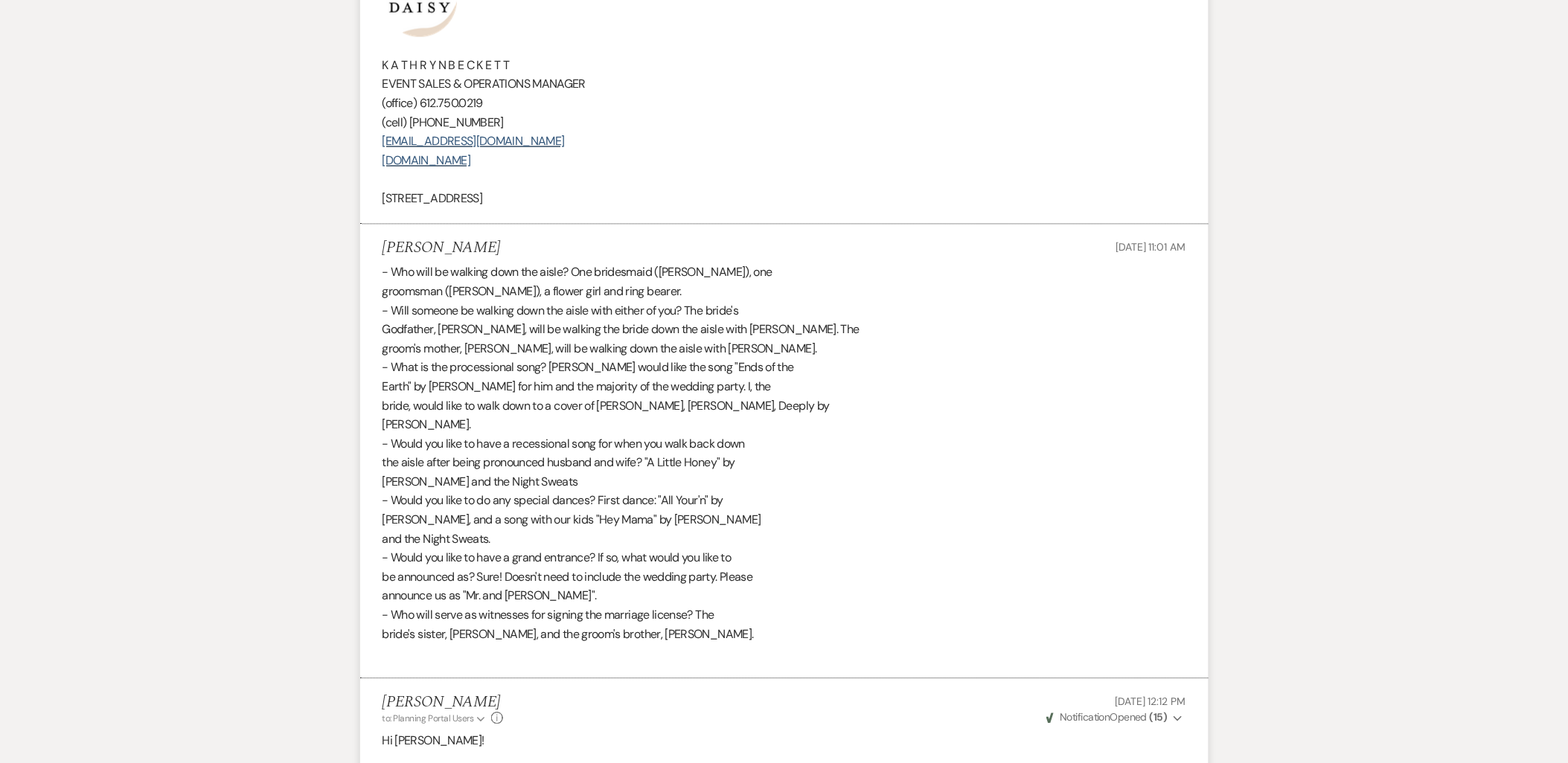
click at [490, 540] on div "- Who will be walking down the aisle? One bridesmaid (Nicole), one groomsman (R…" at bounding box center [785, 463] width 804 height 399
copy div "Hey Mama" by Nathaniel Rateliff and the Night Sweats"
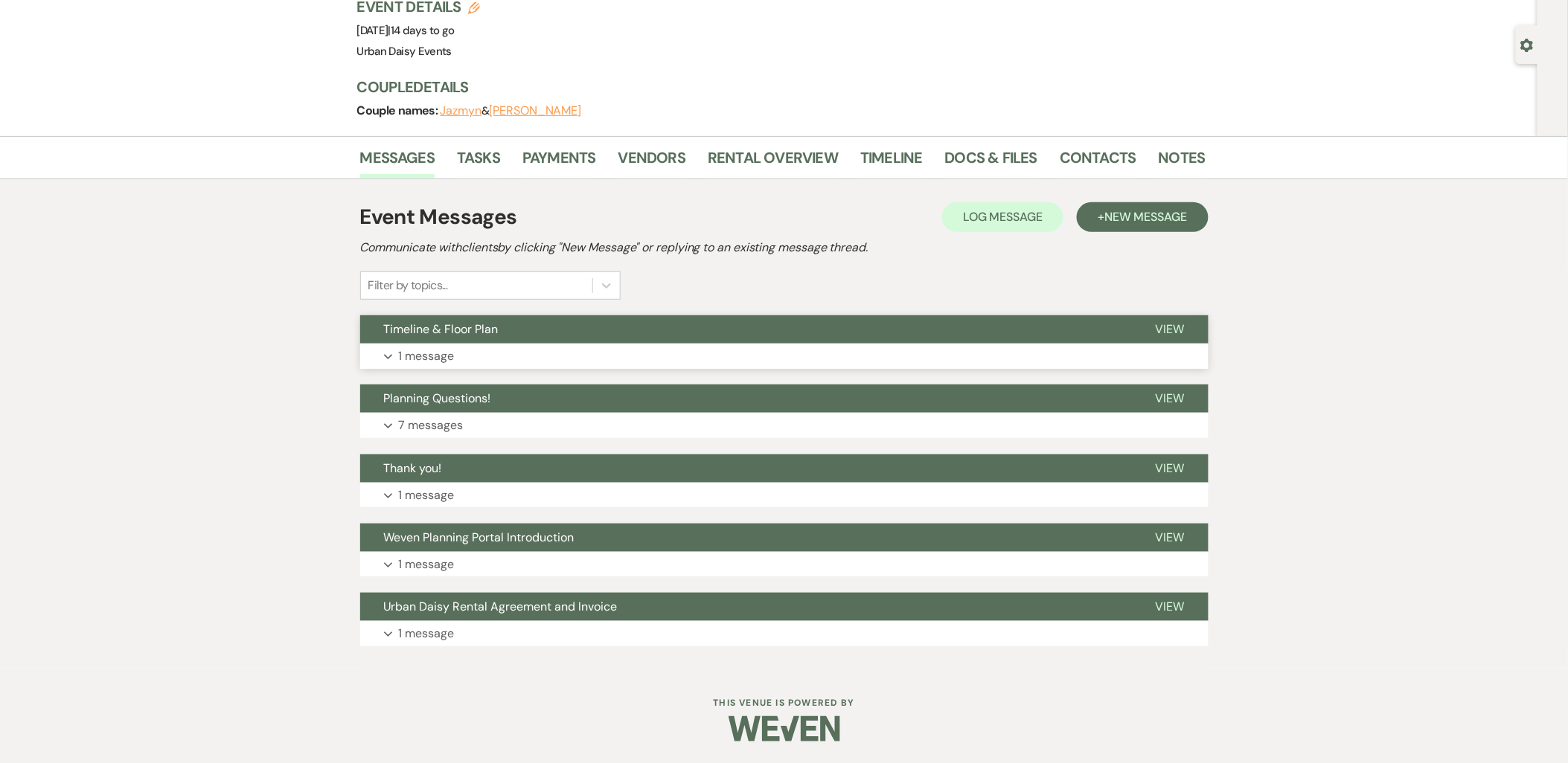
click at [507, 338] on button "Timeline & Floor Plan" at bounding box center [746, 329] width 772 height 28
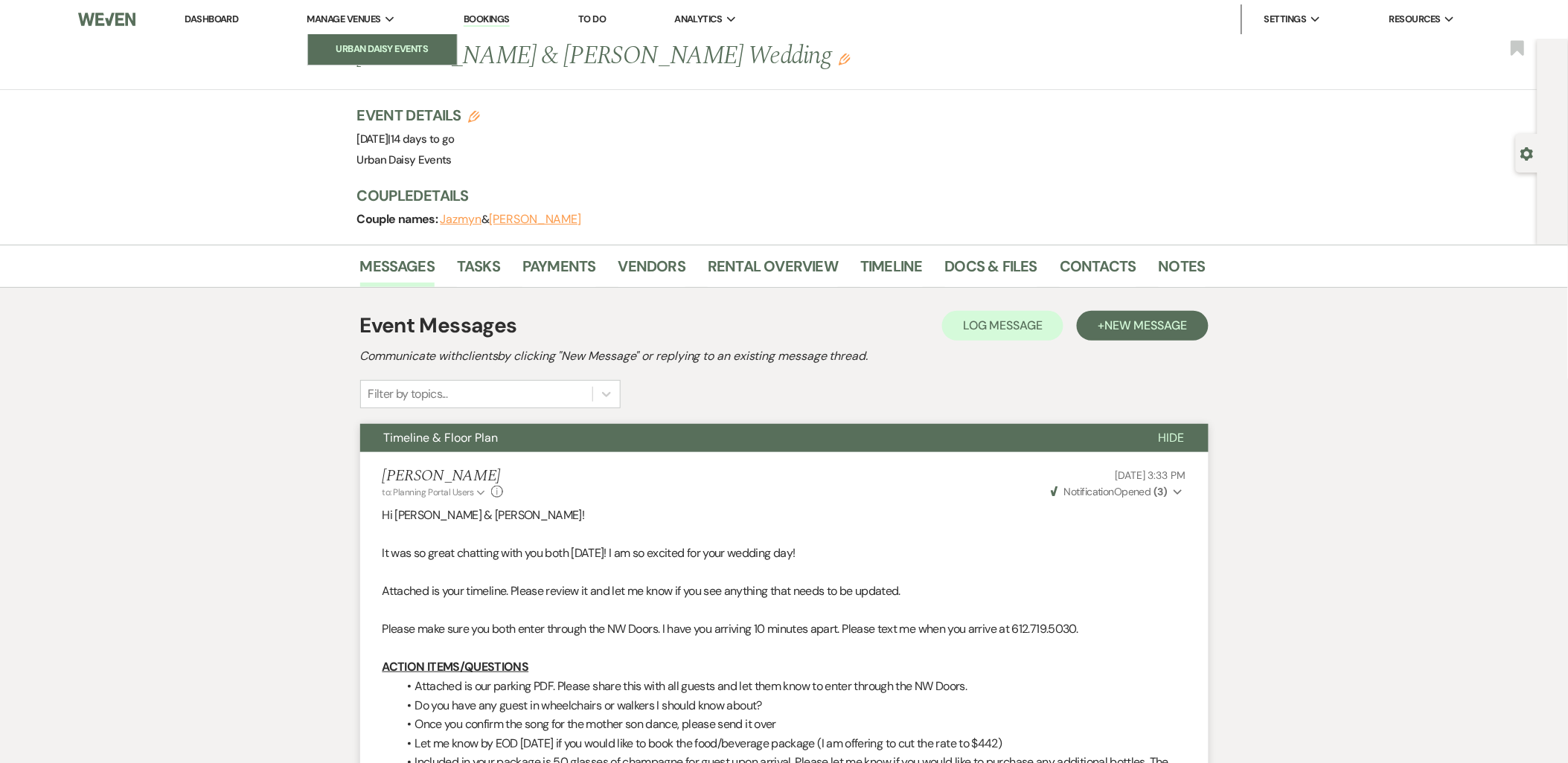
click at [386, 49] on li "Urban Daisy Events" at bounding box center [383, 50] width 134 height 15
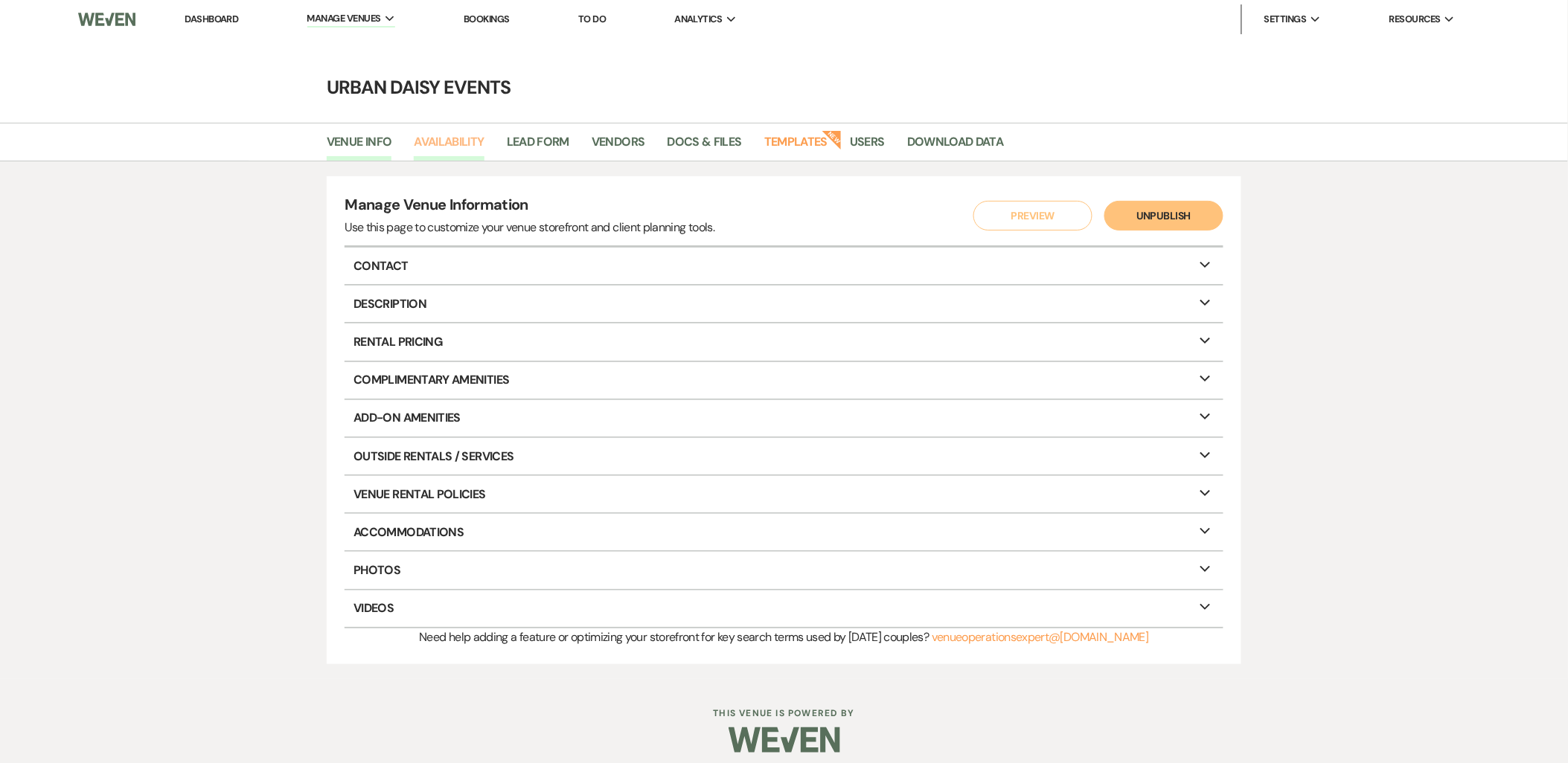
click at [455, 141] on link "Availability" at bounding box center [449, 146] width 70 height 28
select select "2"
select select "2026"
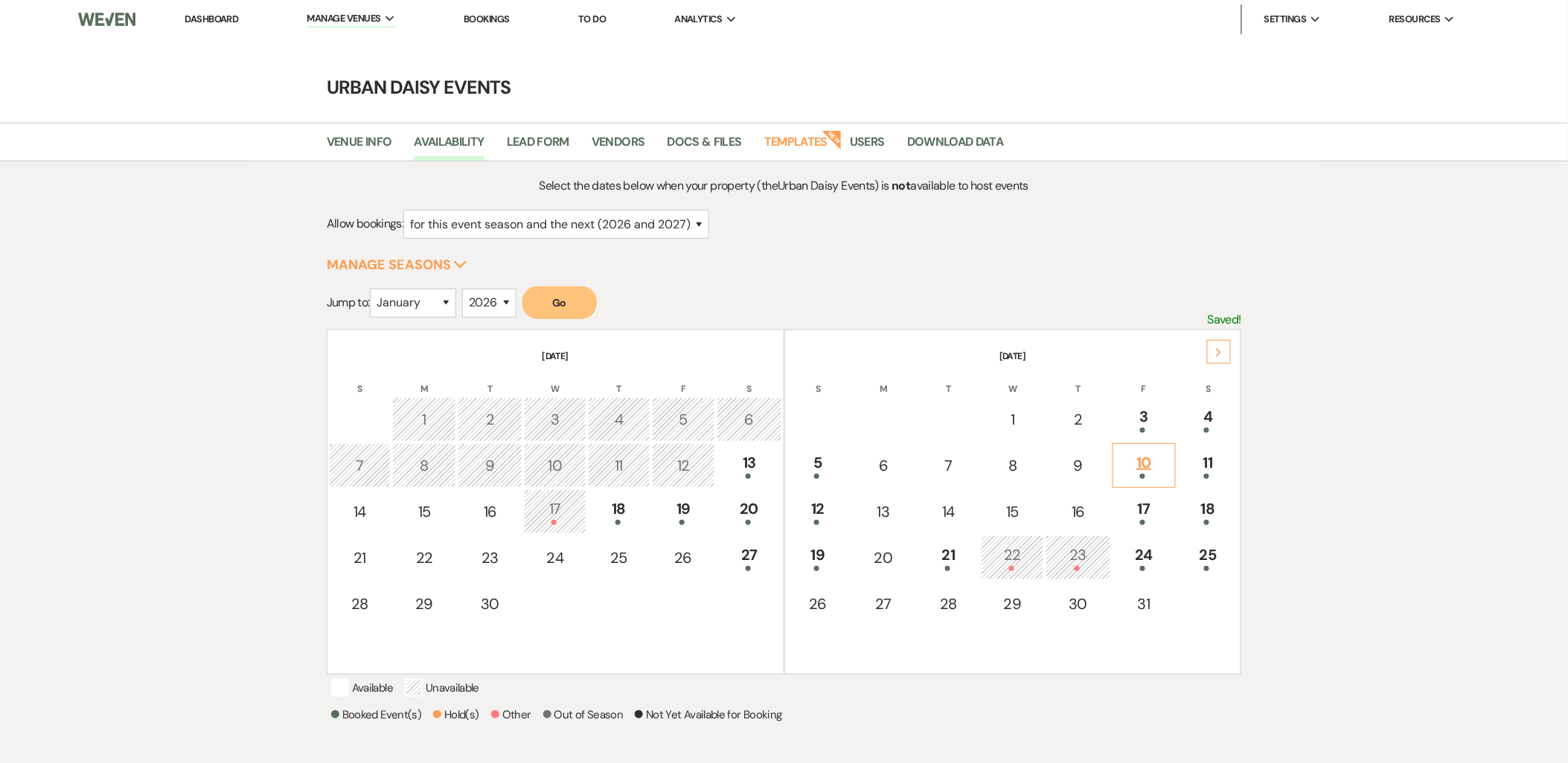
click at [1150, 463] on div "10" at bounding box center [1144, 465] width 47 height 27
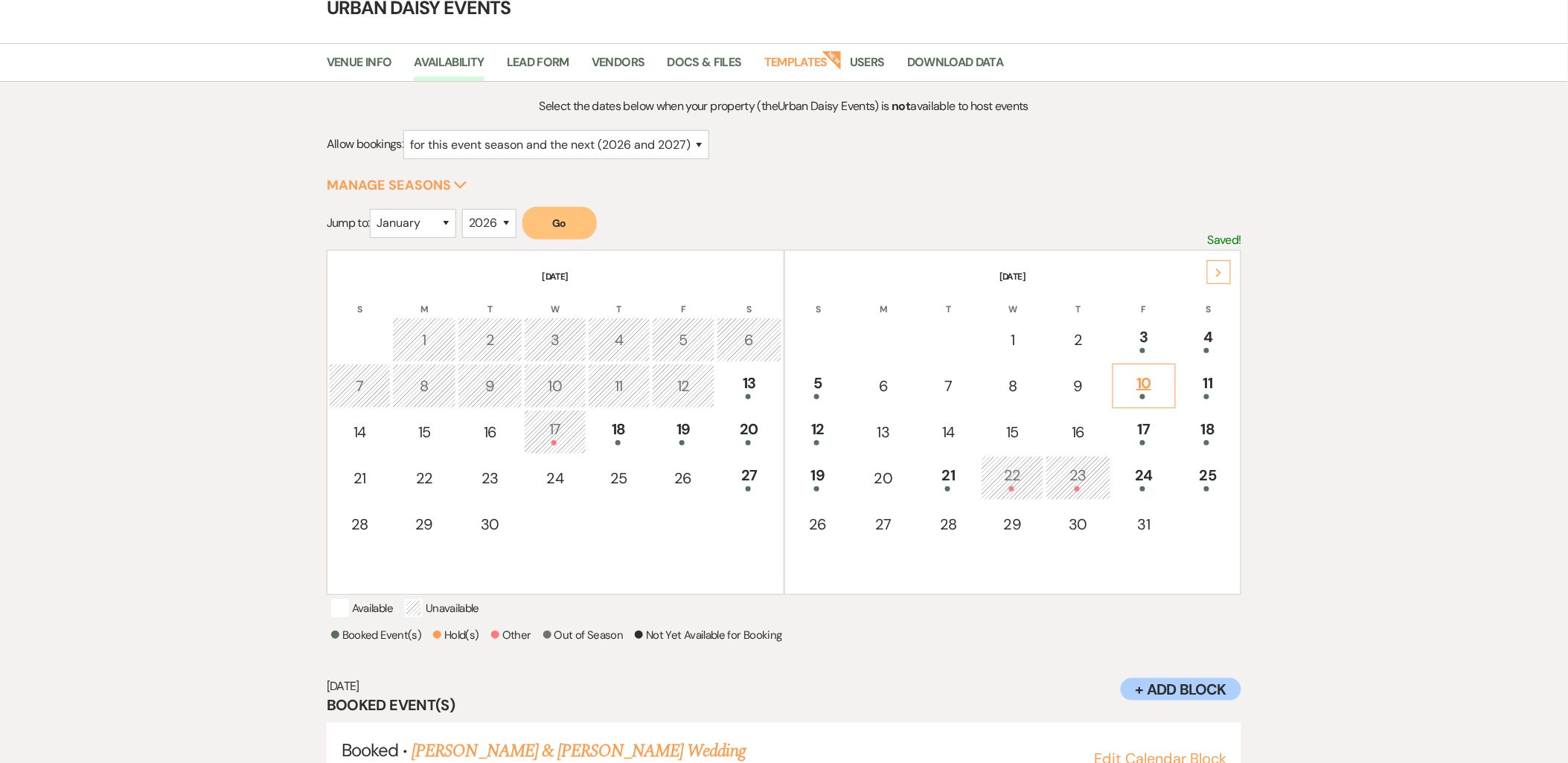
scroll to position [155, 0]
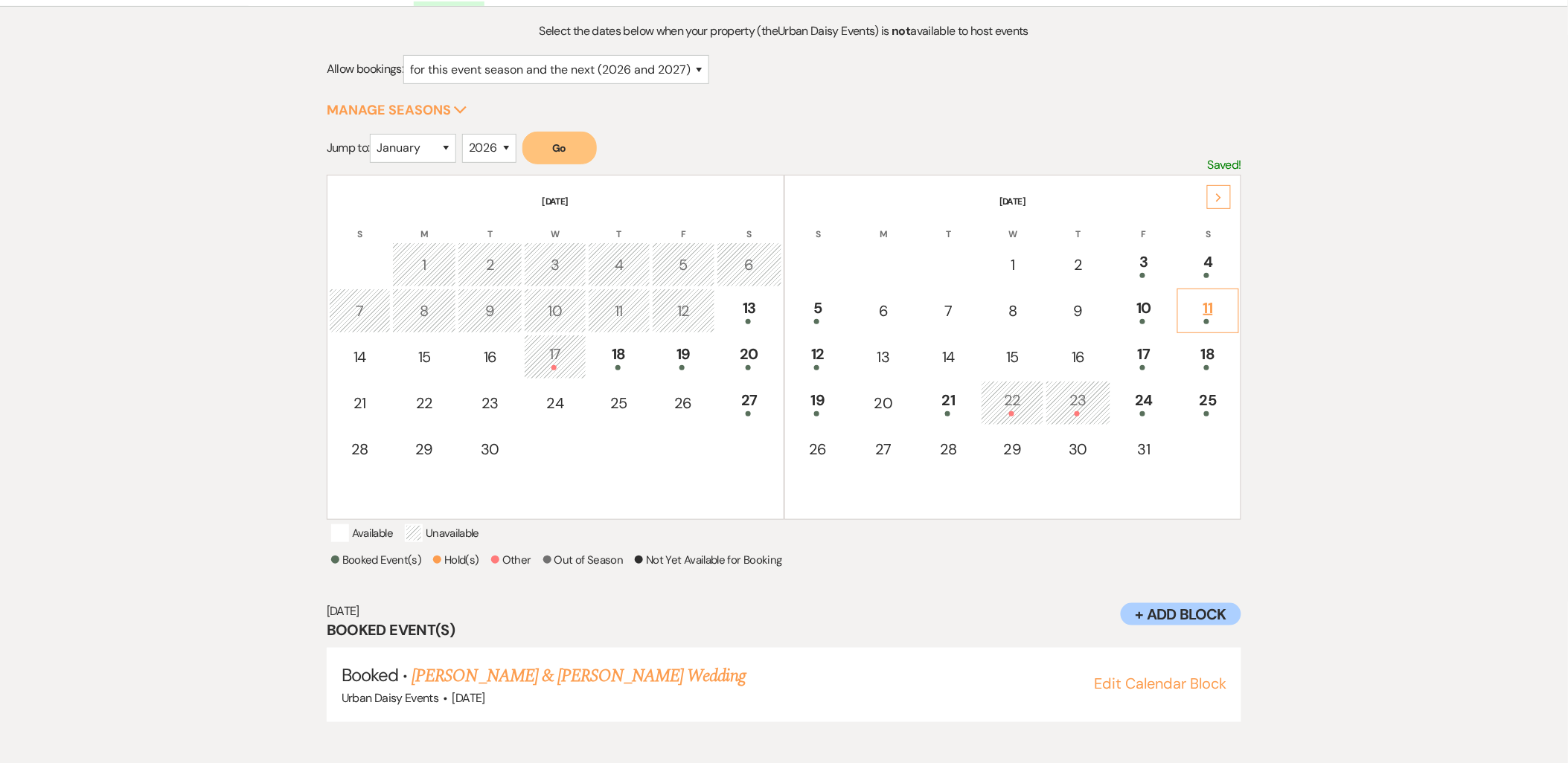
click at [1200, 303] on div "11" at bounding box center [1209, 310] width 46 height 27
click at [1142, 348] on div "17" at bounding box center [1144, 357] width 47 height 27
click at [635, 684] on link "Zak Armstrong & Lauren Nelson's Wedding" at bounding box center [578, 676] width 333 height 27
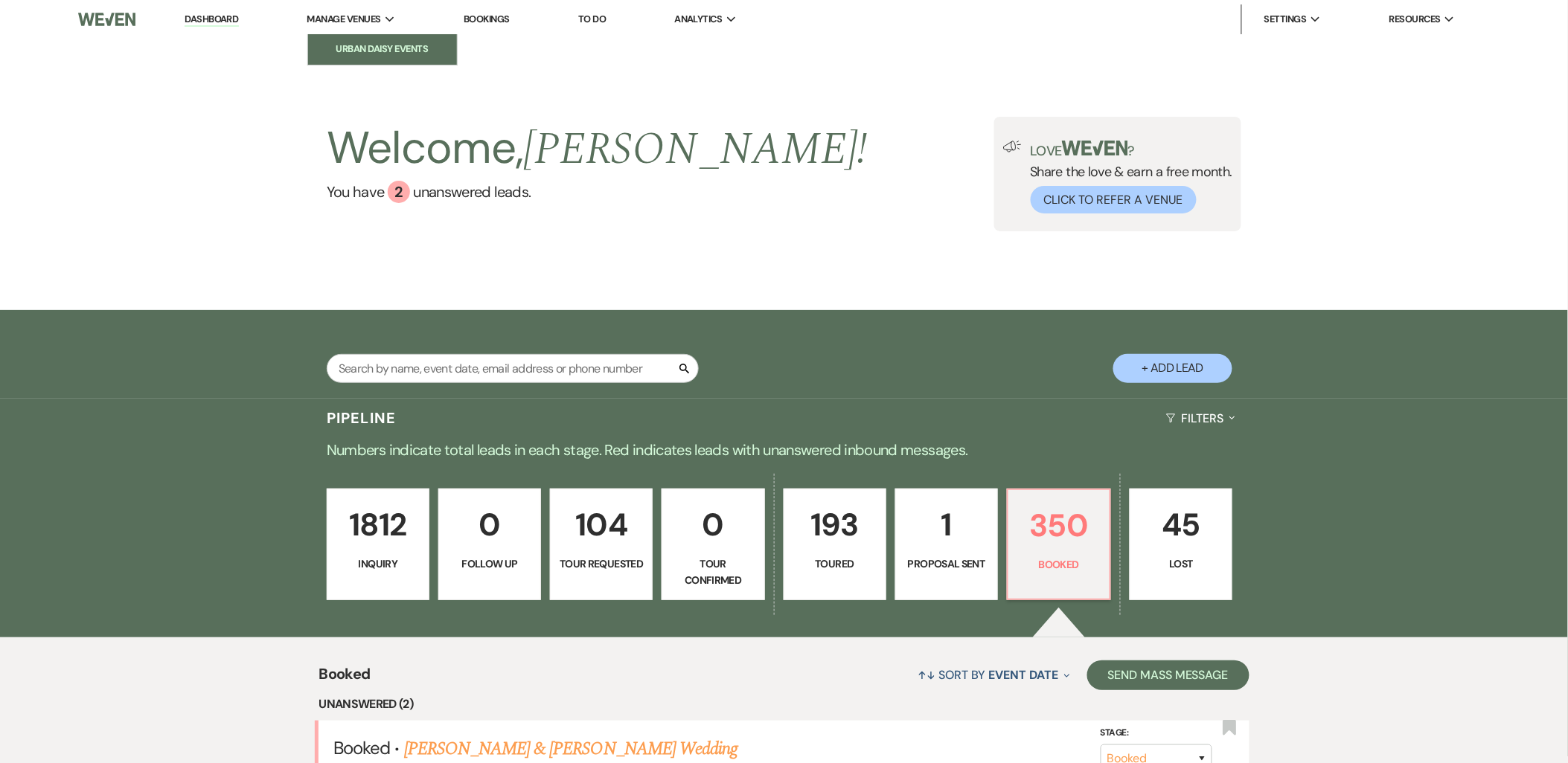
click at [326, 40] on link "Urban Daisy Events" at bounding box center [382, 49] width 149 height 30
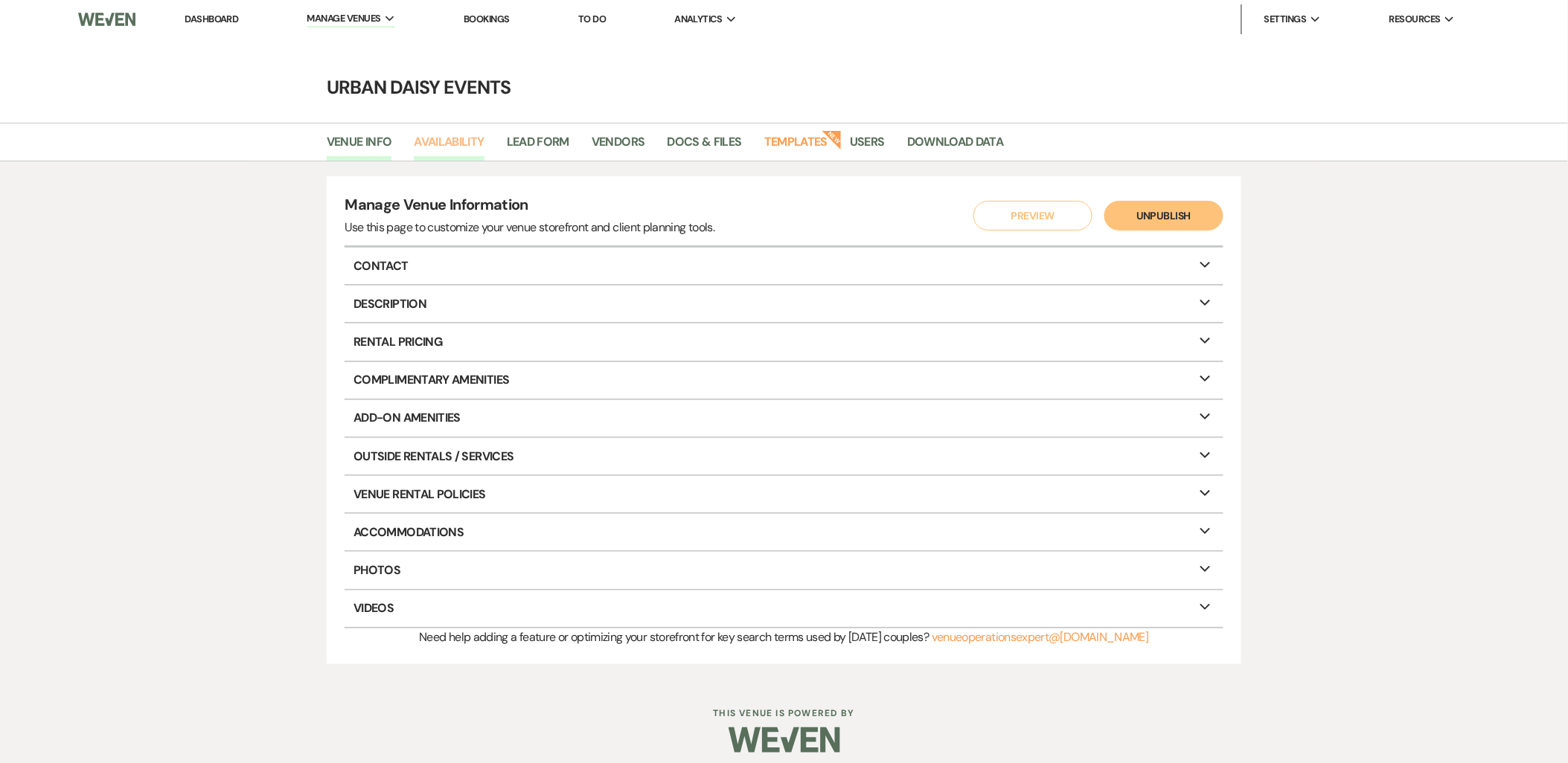
click at [445, 152] on link "Availability" at bounding box center [449, 146] width 70 height 28
select select "2"
select select "2026"
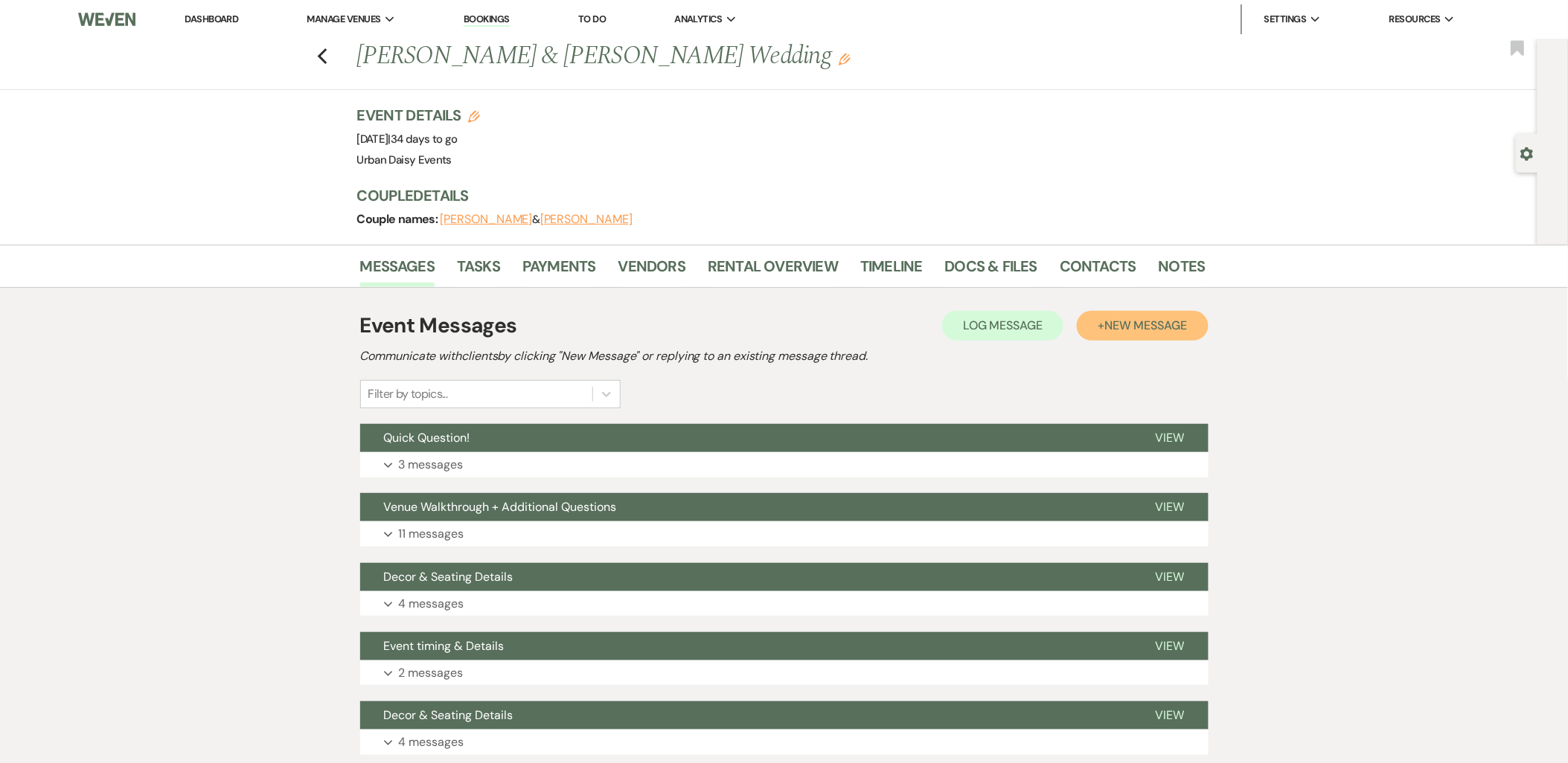
drag, startPoint x: 1154, startPoint y: 322, endPoint x: 1141, endPoint y: 329, distance: 14.8
click at [1154, 322] on span "New Message" at bounding box center [1145, 325] width 82 height 15
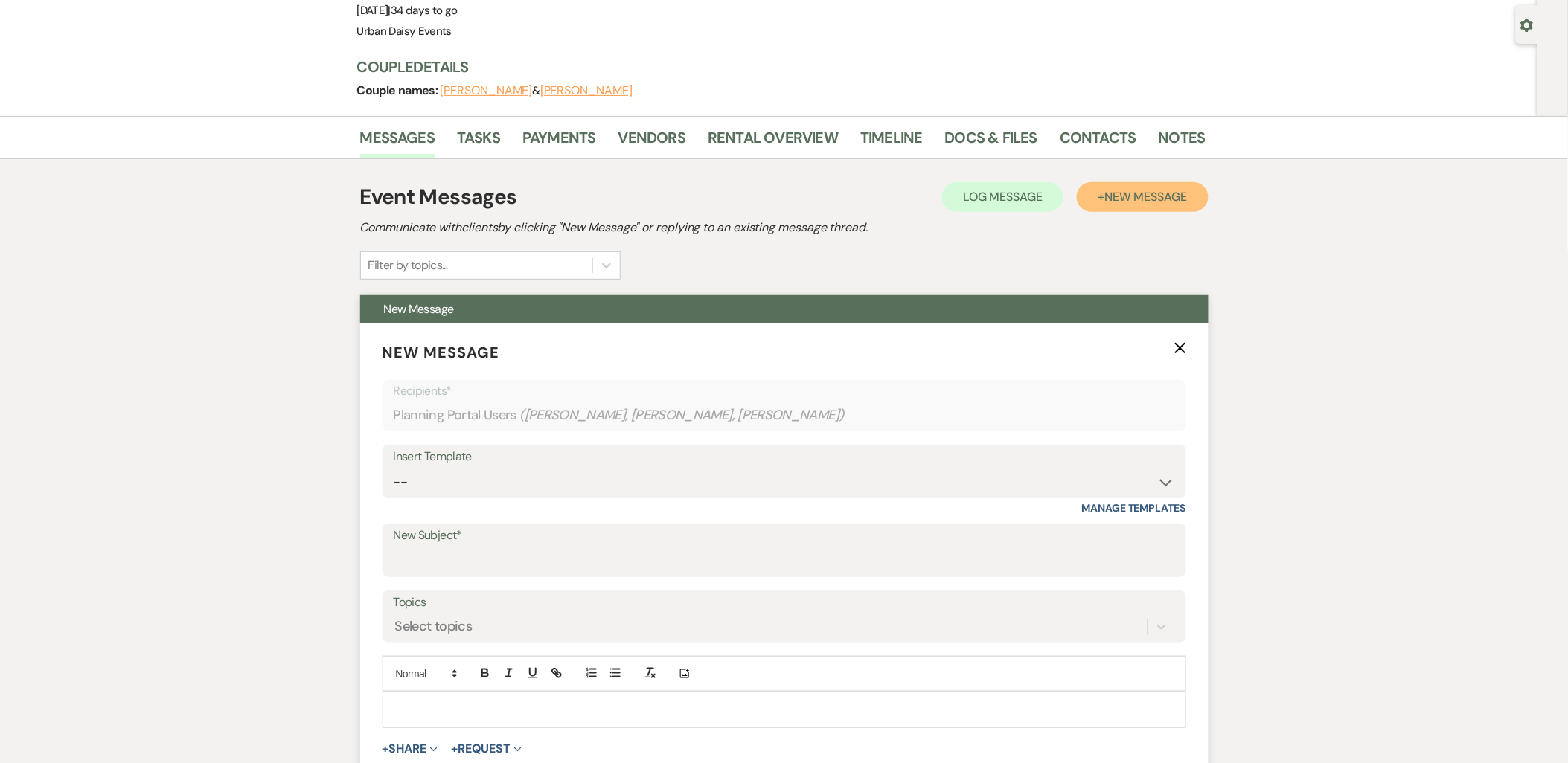
scroll to position [330, 0]
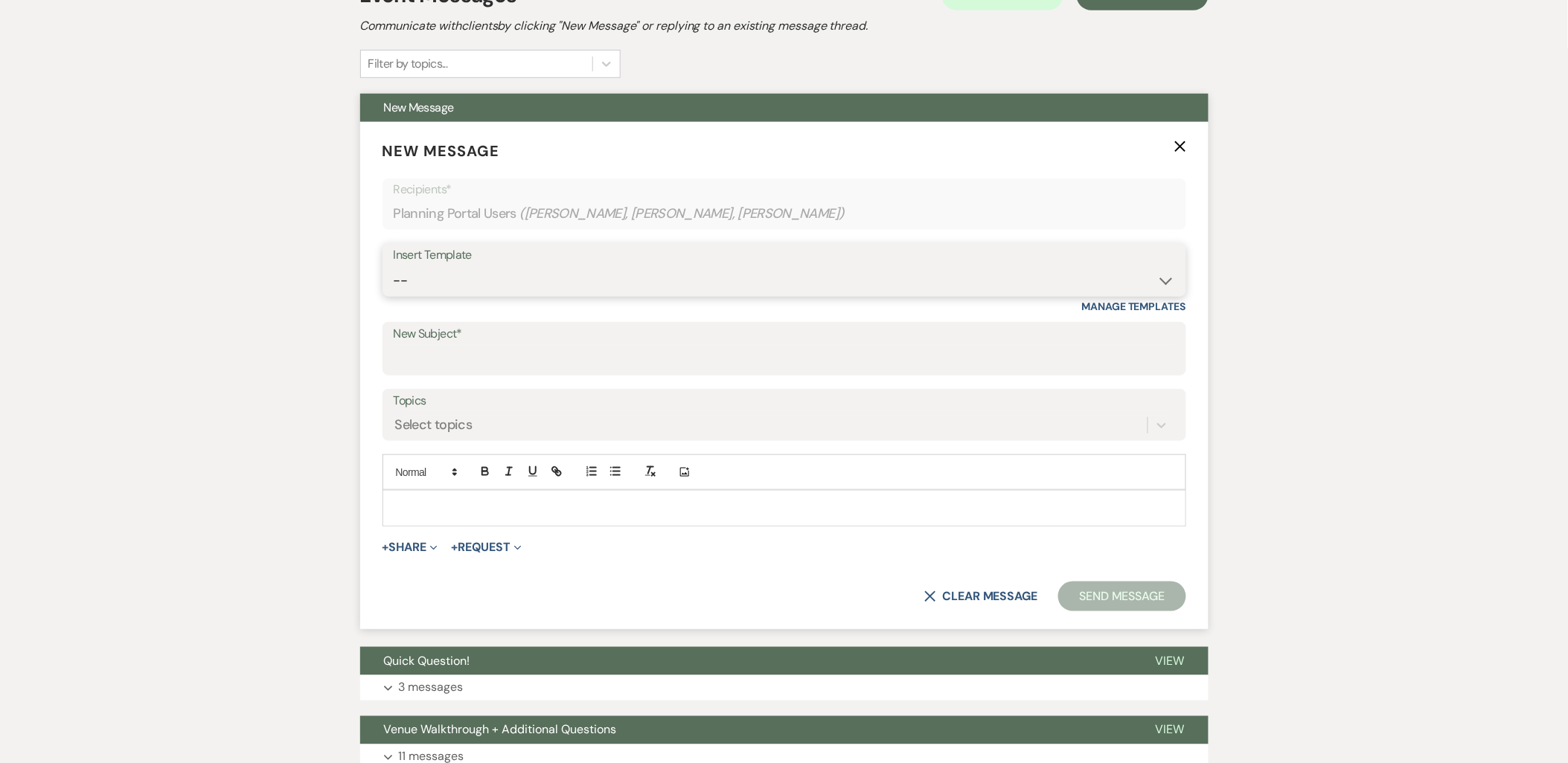
click at [505, 275] on select "-- Payment Past Due Rental Agreement and First Payment Urban Daisy Initial Resp…" at bounding box center [784, 281] width 782 height 29
select select "3580"
click at [394, 266] on select "-- Payment Past Due Rental Agreement and First Payment Urban Daisy Initial Resp…" at bounding box center [784, 281] width 782 height 29
type input "First Draft Floor Plan"
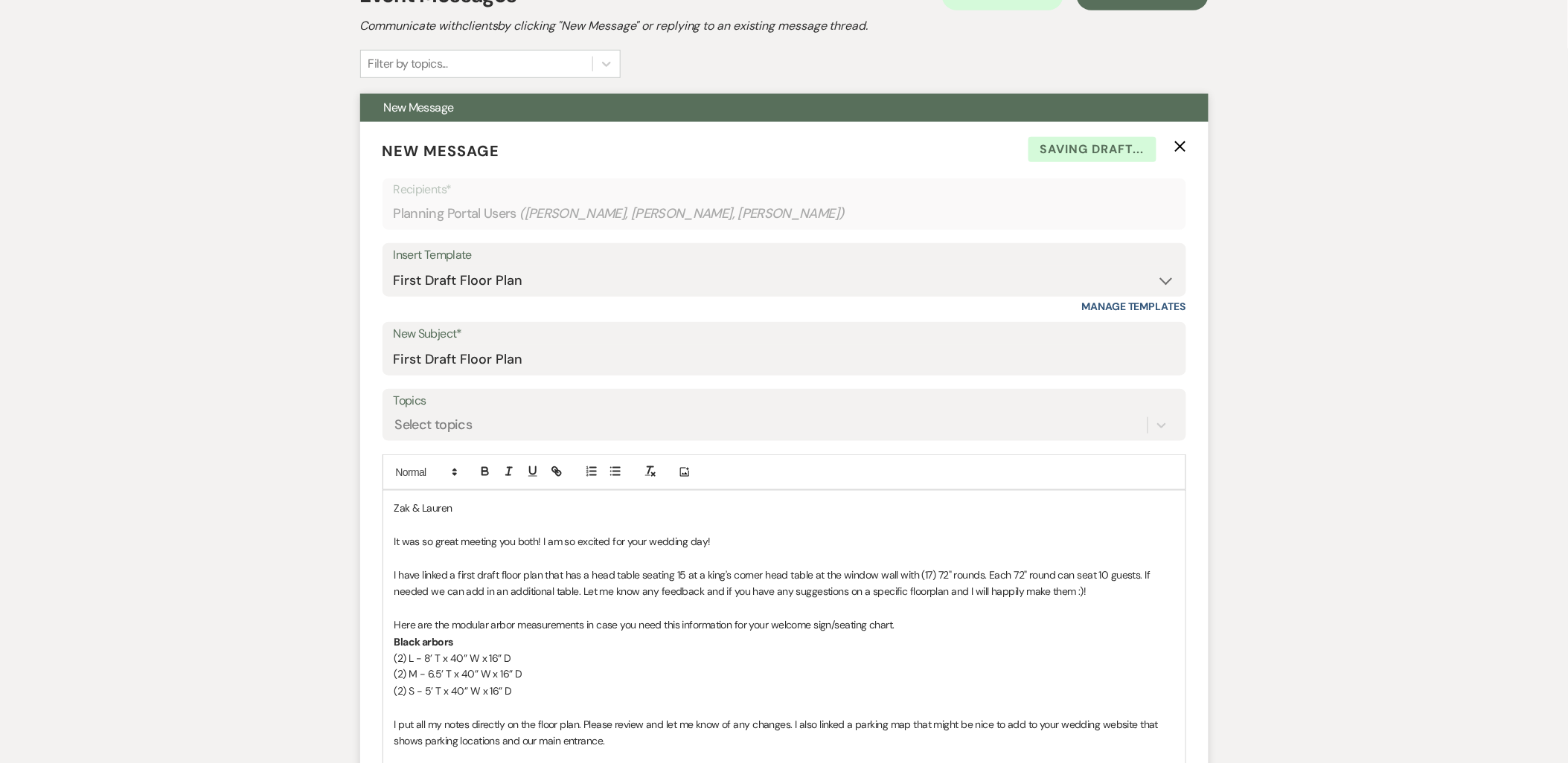
drag, startPoint x: 458, startPoint y: 540, endPoint x: 537, endPoint y: 544, distance: 79.1
click at [537, 544] on span "It was so great meeting you both! I am so excited for your wedding day!" at bounding box center [552, 542] width 316 height 14
drag, startPoint x: 422, startPoint y: 571, endPoint x: 500, endPoint y: 575, distance: 78.1
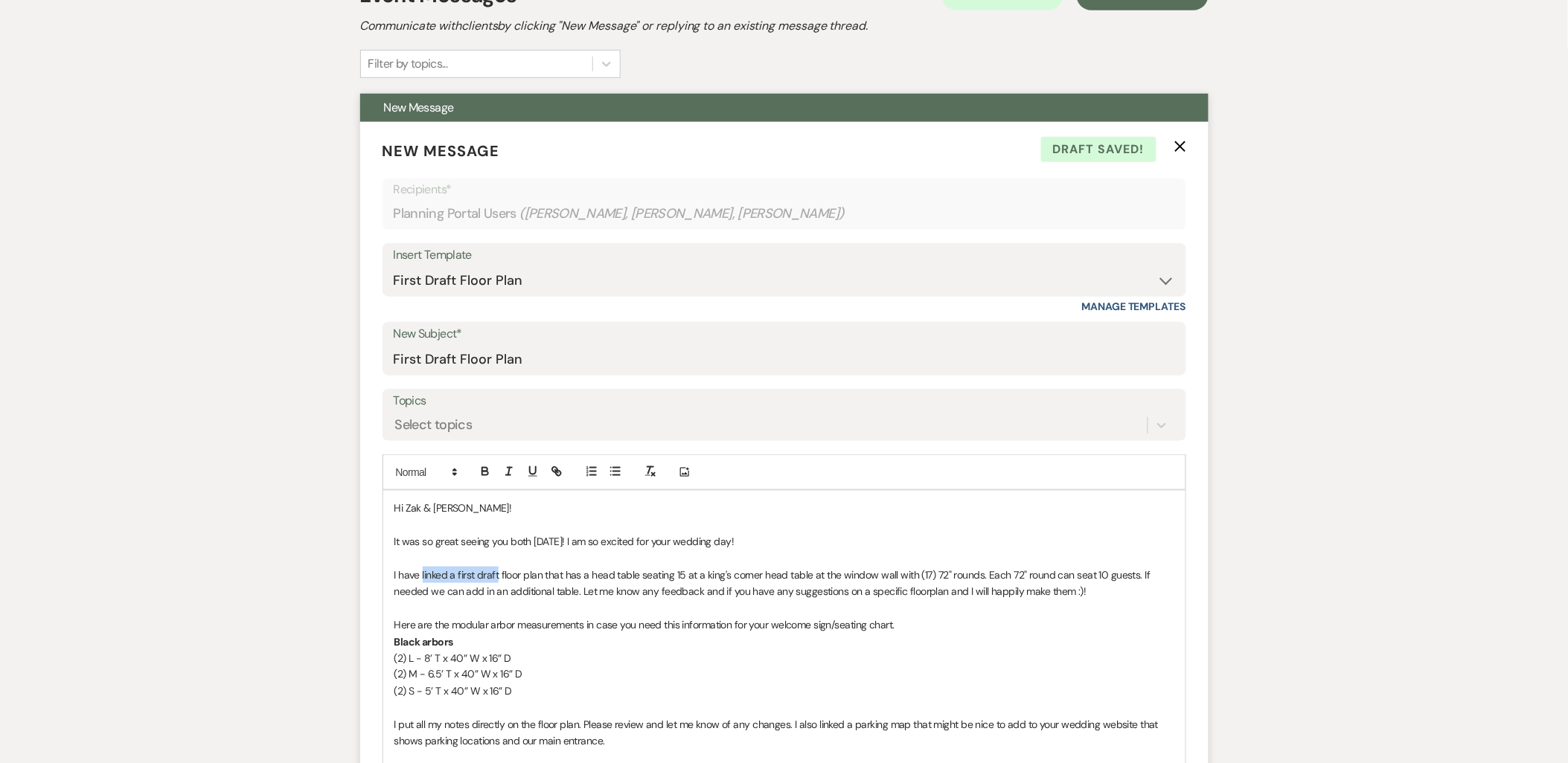
click at [500, 575] on span "I have linked a first draft floor plan that has a head table seating 15 at a ki…" at bounding box center [774, 583] width 760 height 30
click at [486, 575] on span "I have your floor plan that has a head table seating 15 at a king's corner head…" at bounding box center [781, 583] width 774 height 30
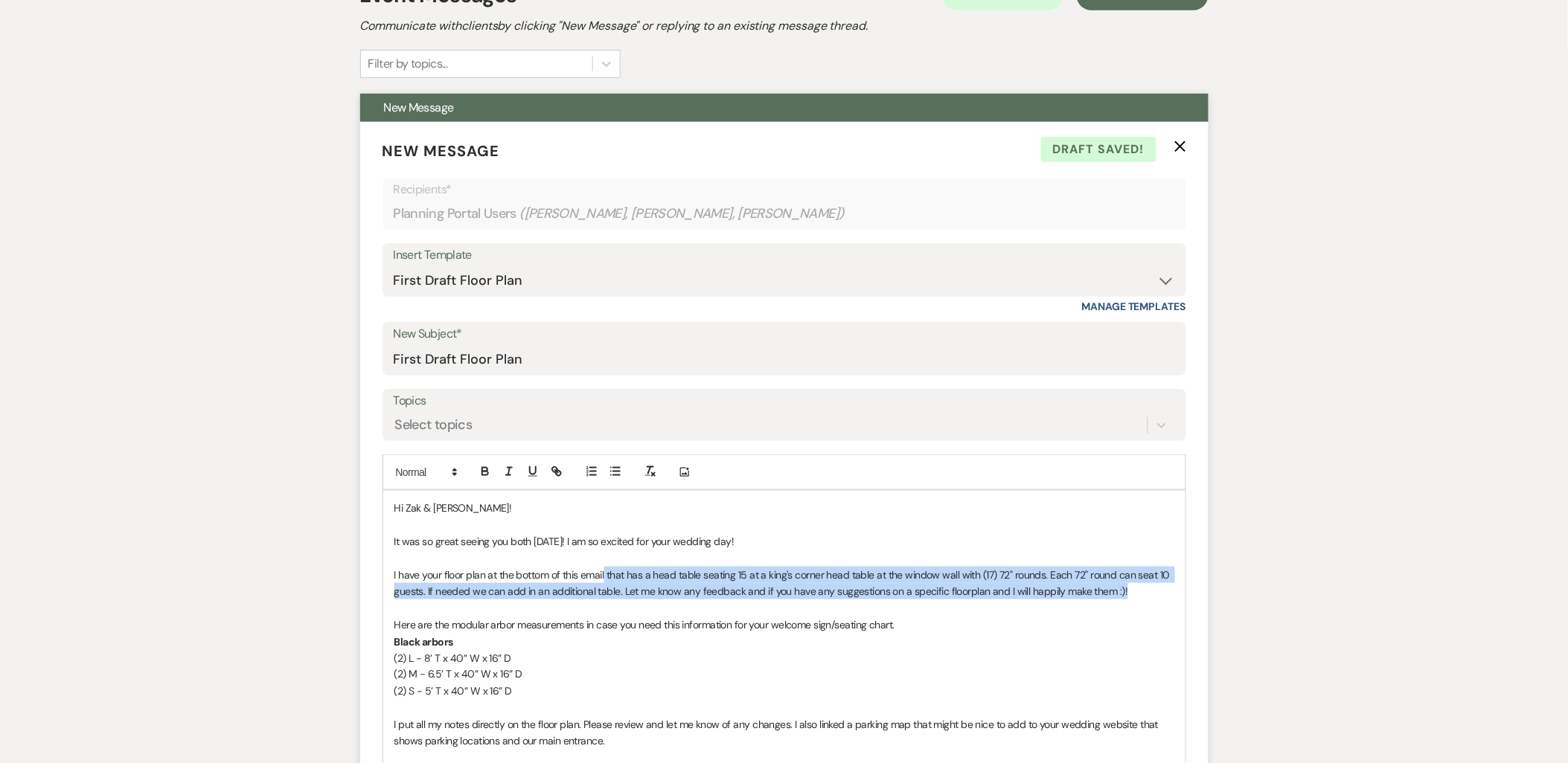
drag, startPoint x: 605, startPoint y: 578, endPoint x: 1135, endPoint y: 591, distance: 530.2
click at [1135, 591] on p "I have your floor plan at the bottom of this email that has a head table seatin…" at bounding box center [784, 584] width 780 height 34
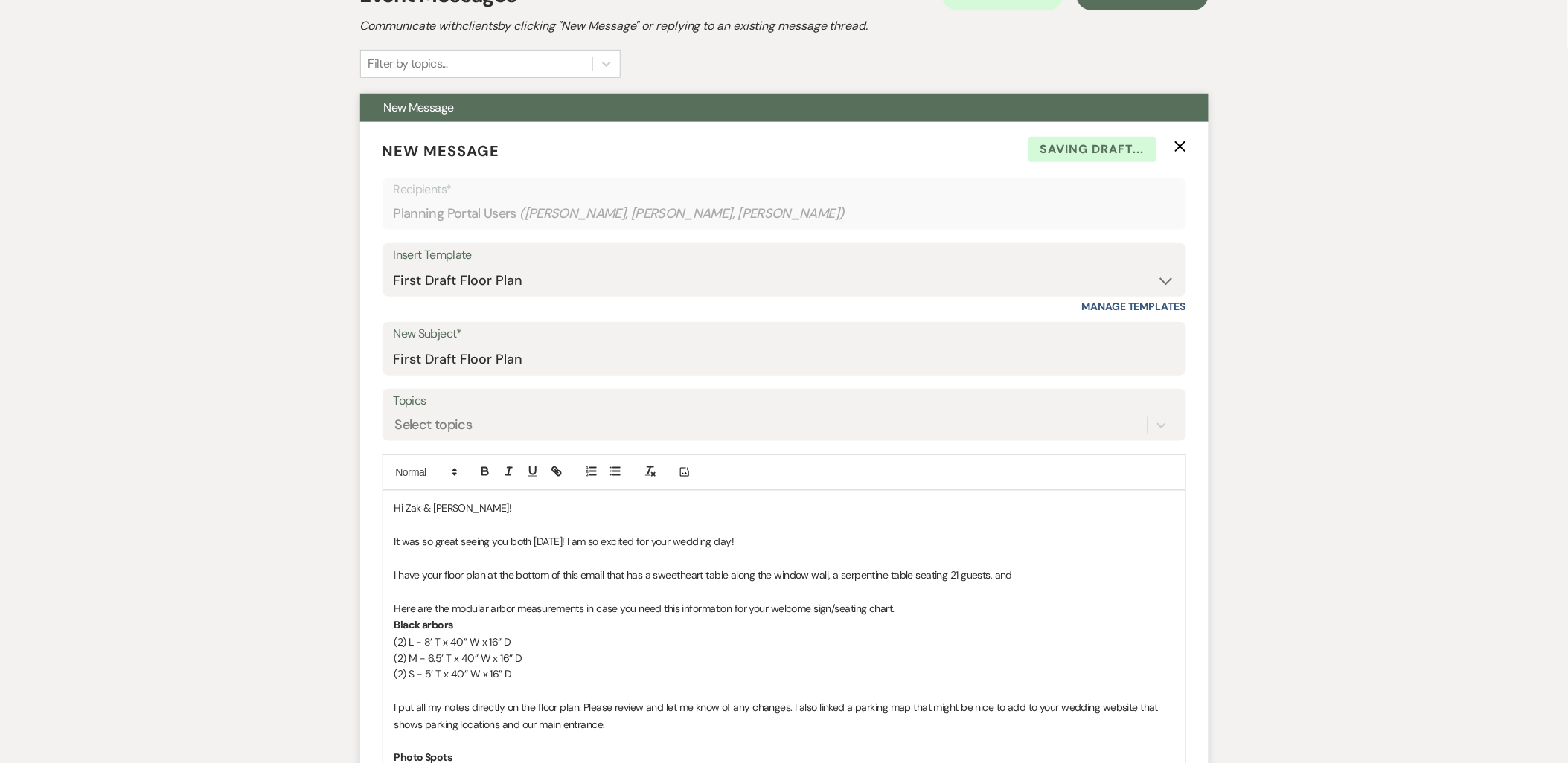
click at [1025, 575] on p "I have your floor plan at the bottom of this email that has a sweetheart table …" at bounding box center [784, 575] width 780 height 16
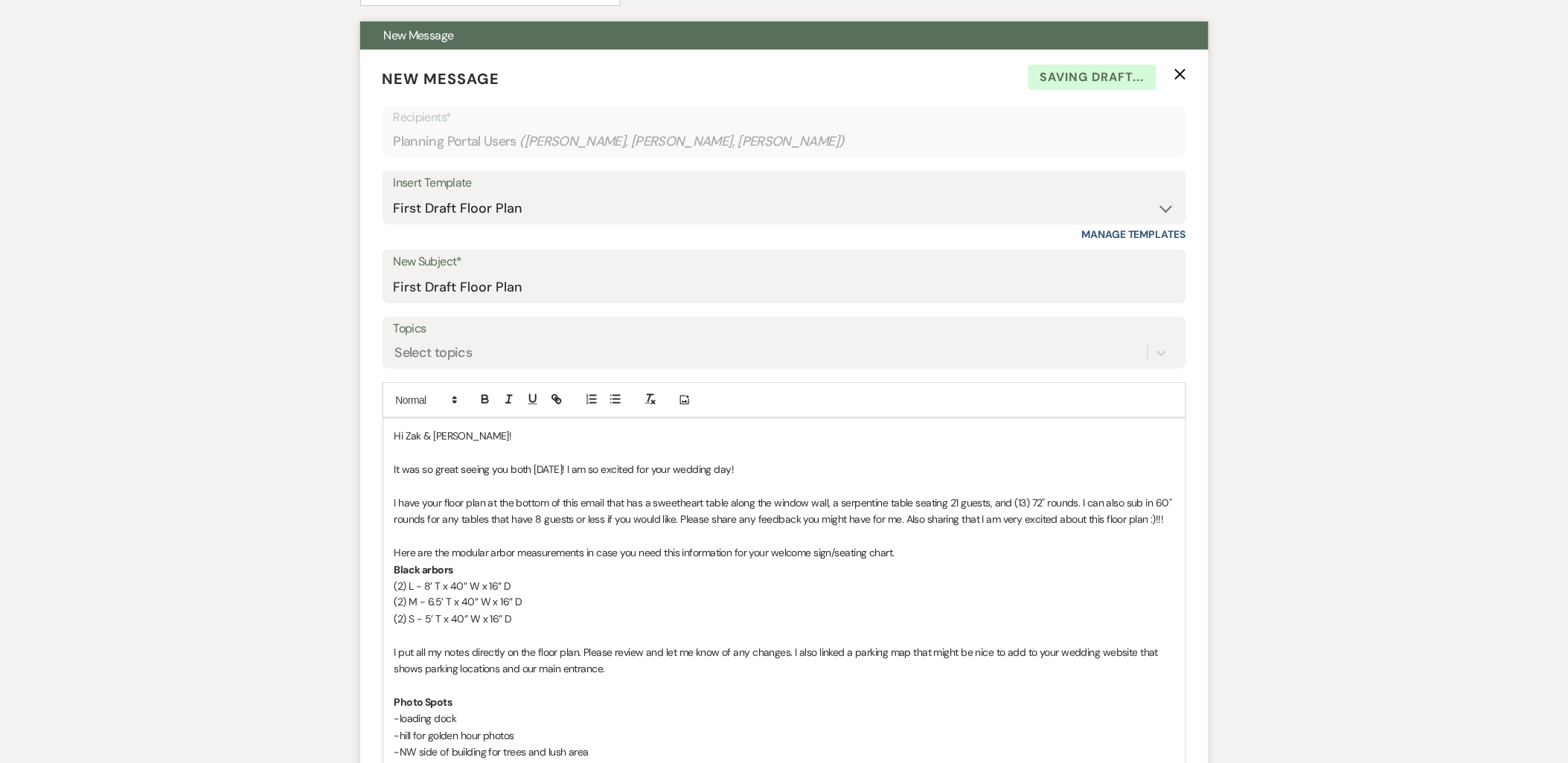
scroll to position [495, 0]
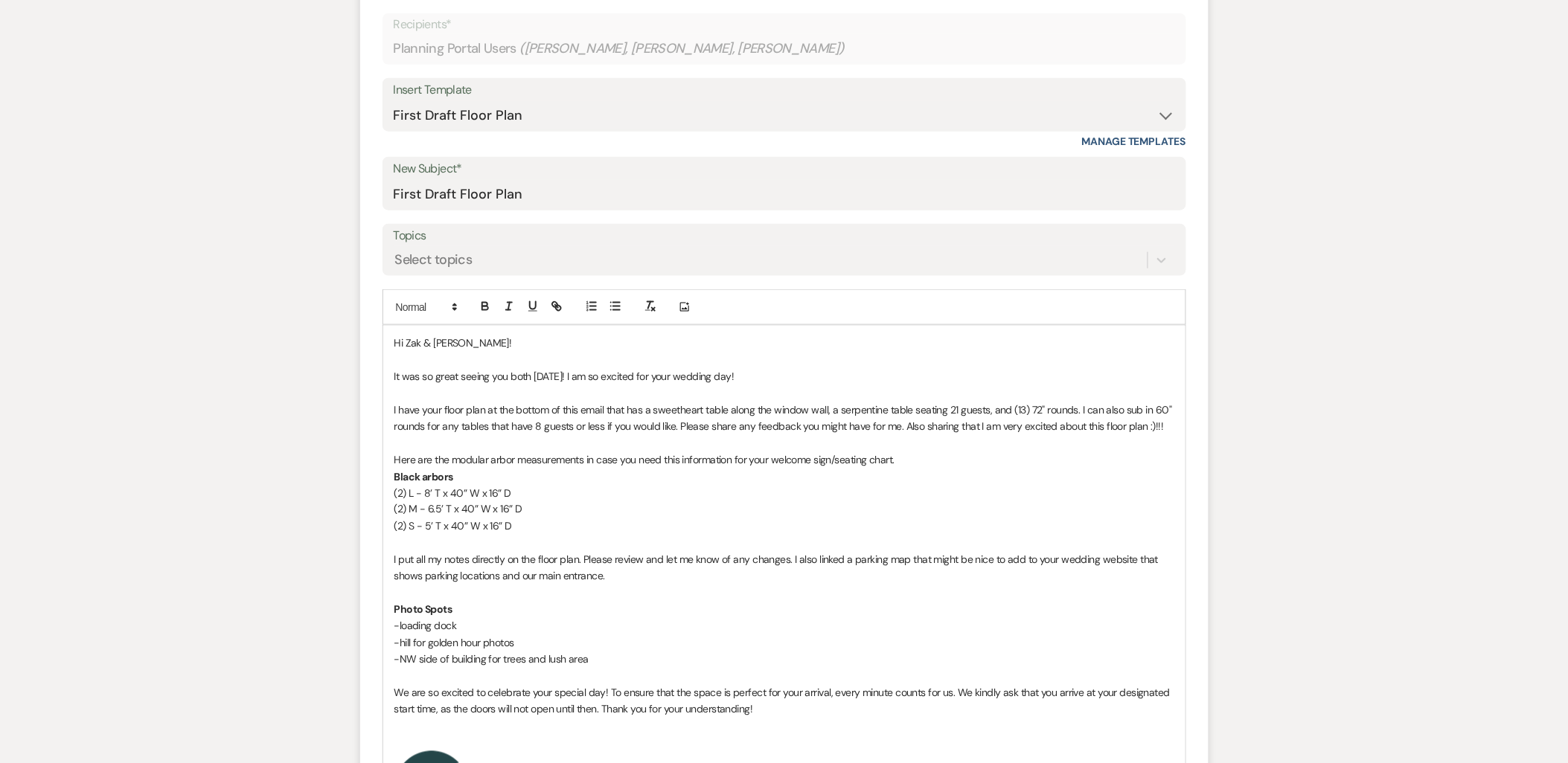
click at [554, 537] on p at bounding box center [784, 543] width 780 height 16
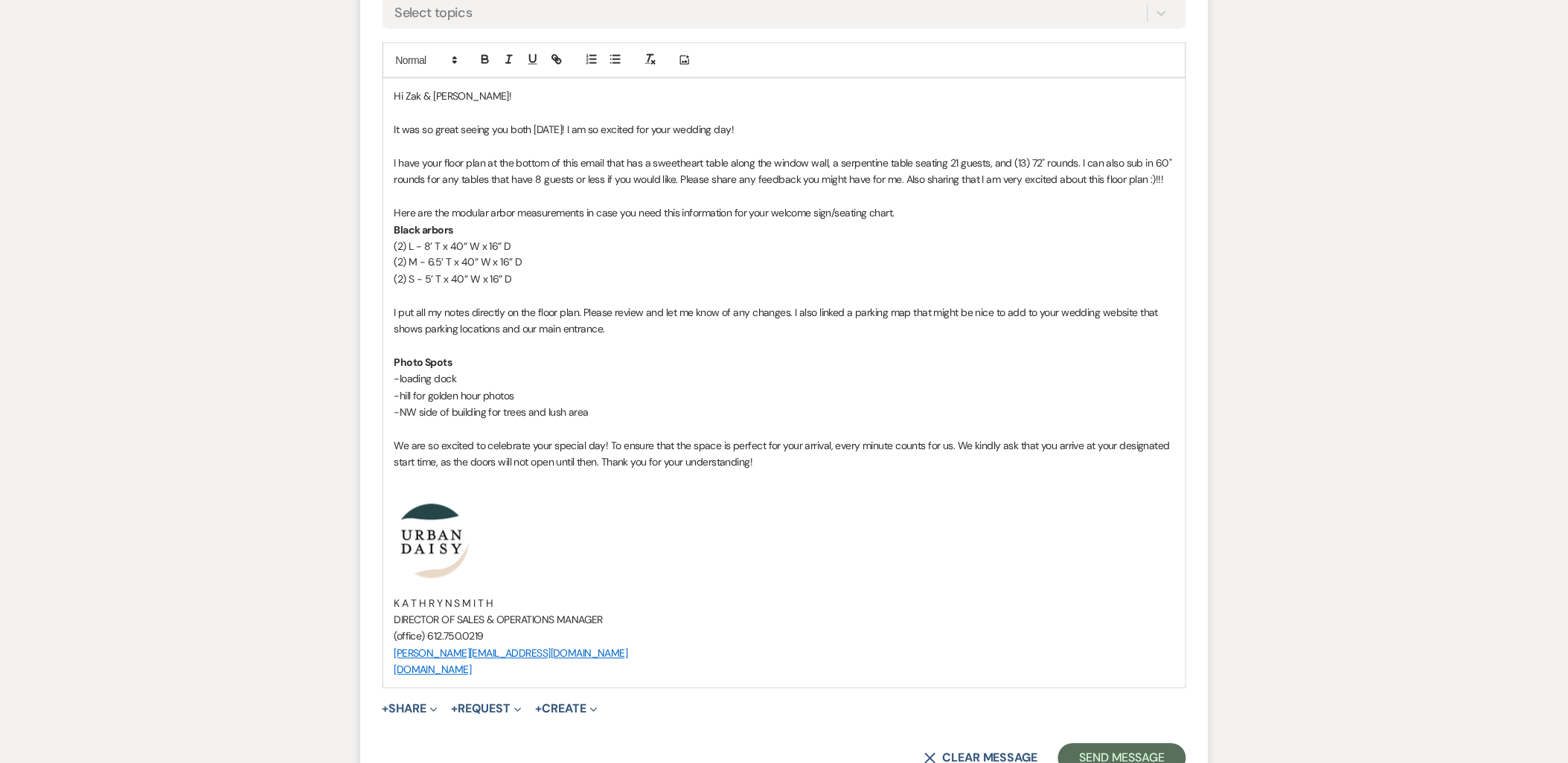
scroll to position [744, 0]
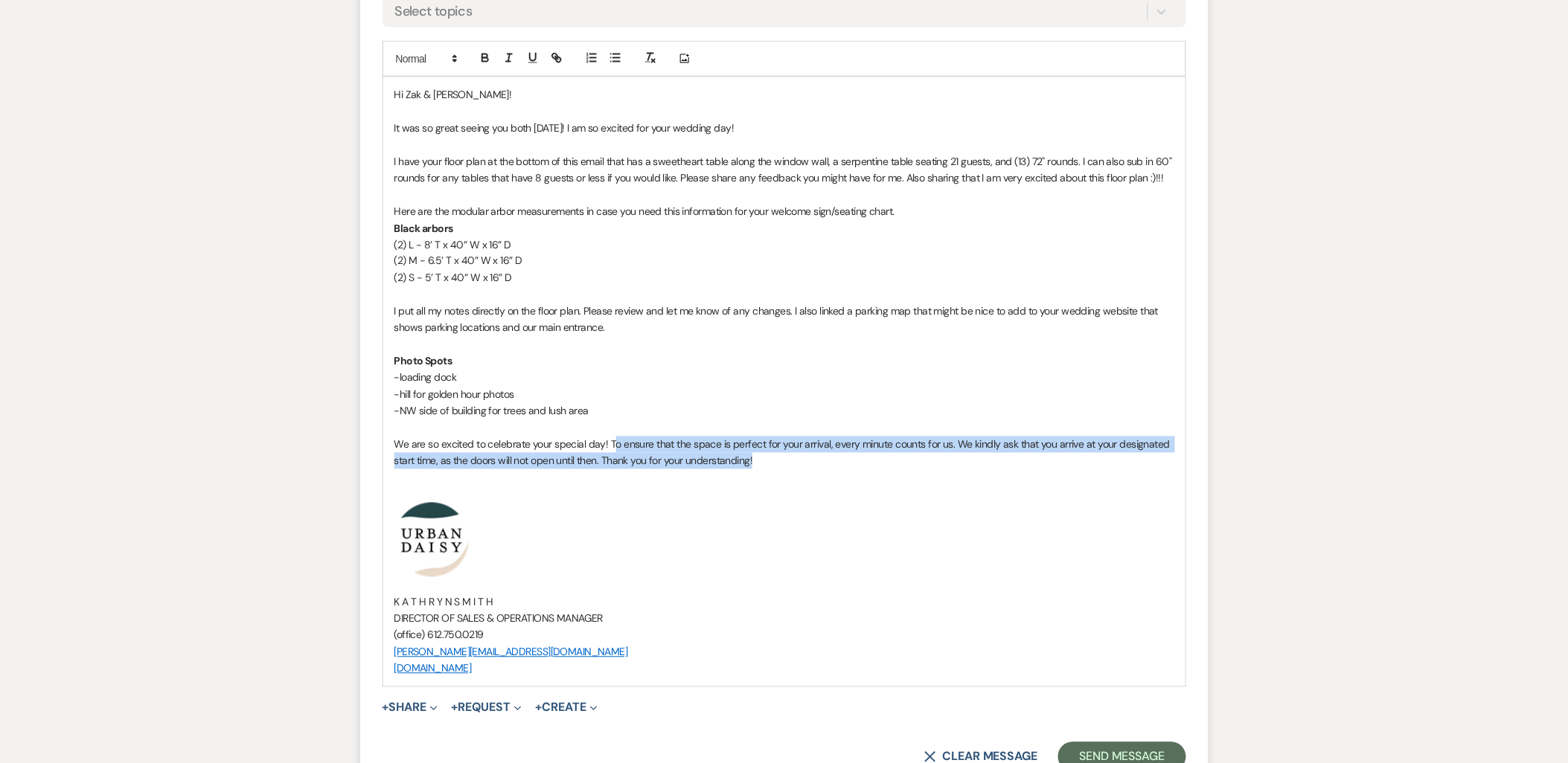
drag, startPoint x: 611, startPoint y: 444, endPoint x: 799, endPoint y: 463, distance: 189.0
click at [799, 463] on p "We are so excited to celebrate your special day! To ensure that the space is pe…" at bounding box center [784, 454] width 780 height 34
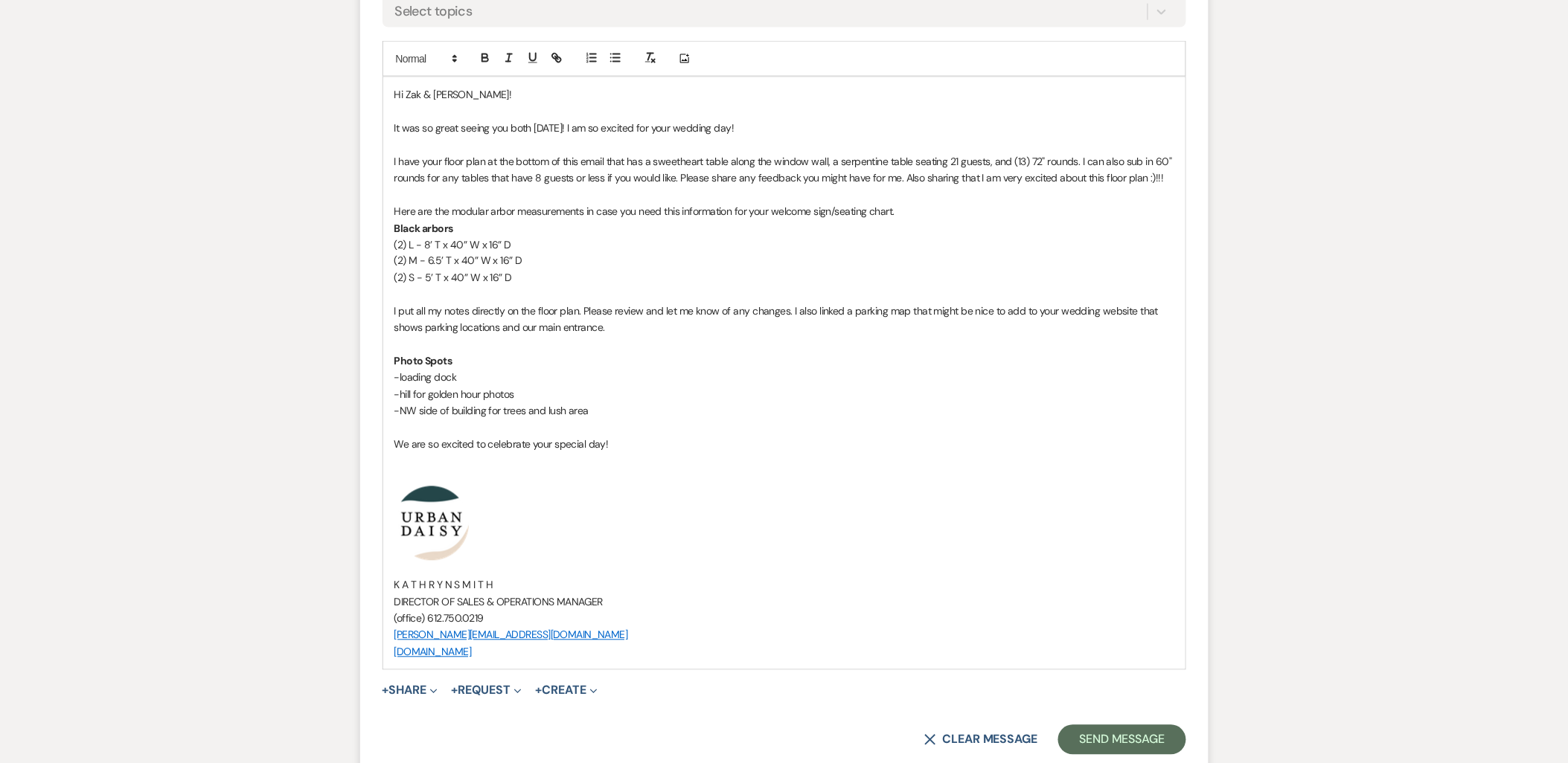
click at [510, 469] on p at bounding box center [784, 460] width 780 height 16
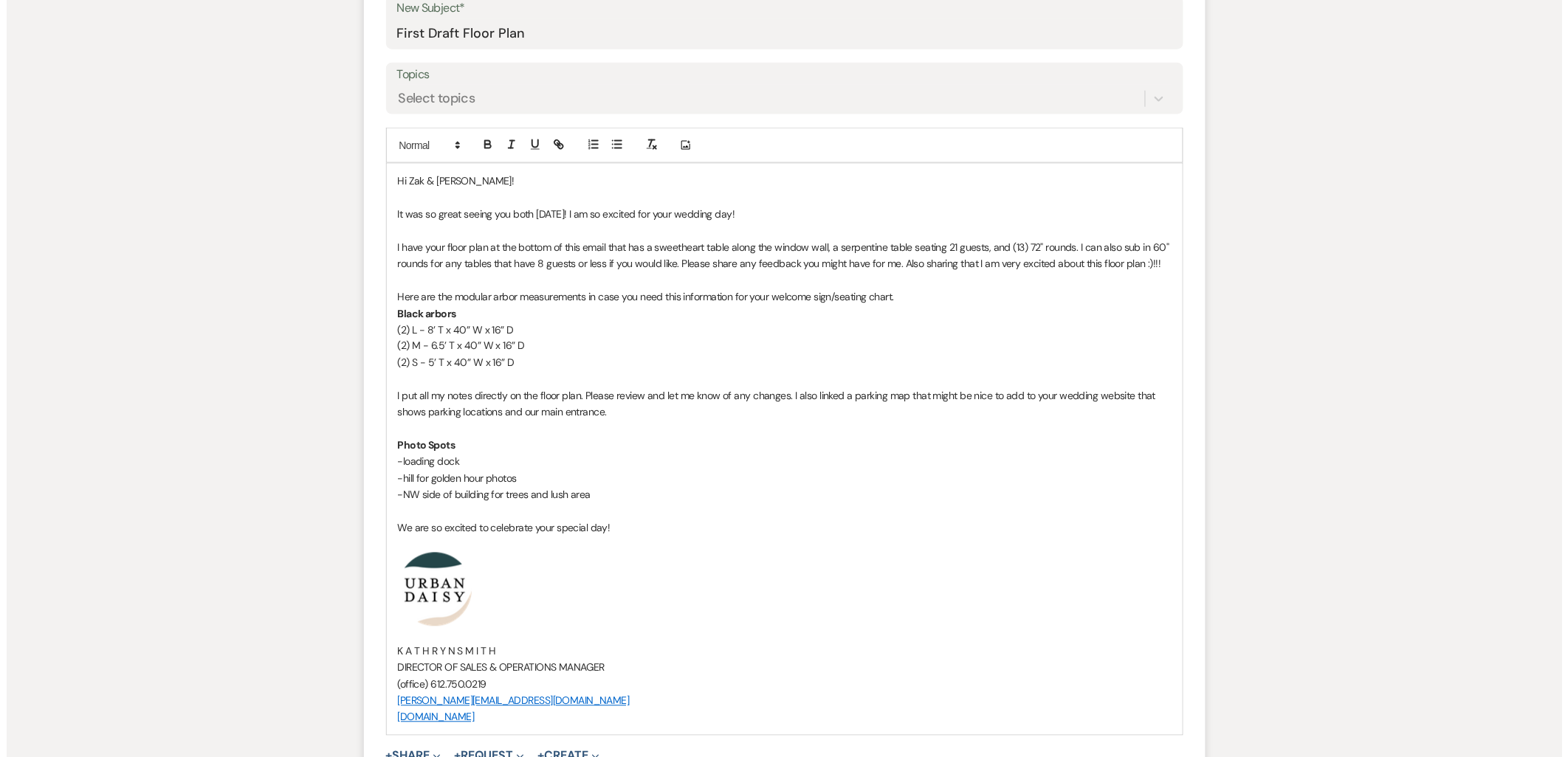
scroll to position [820, 0]
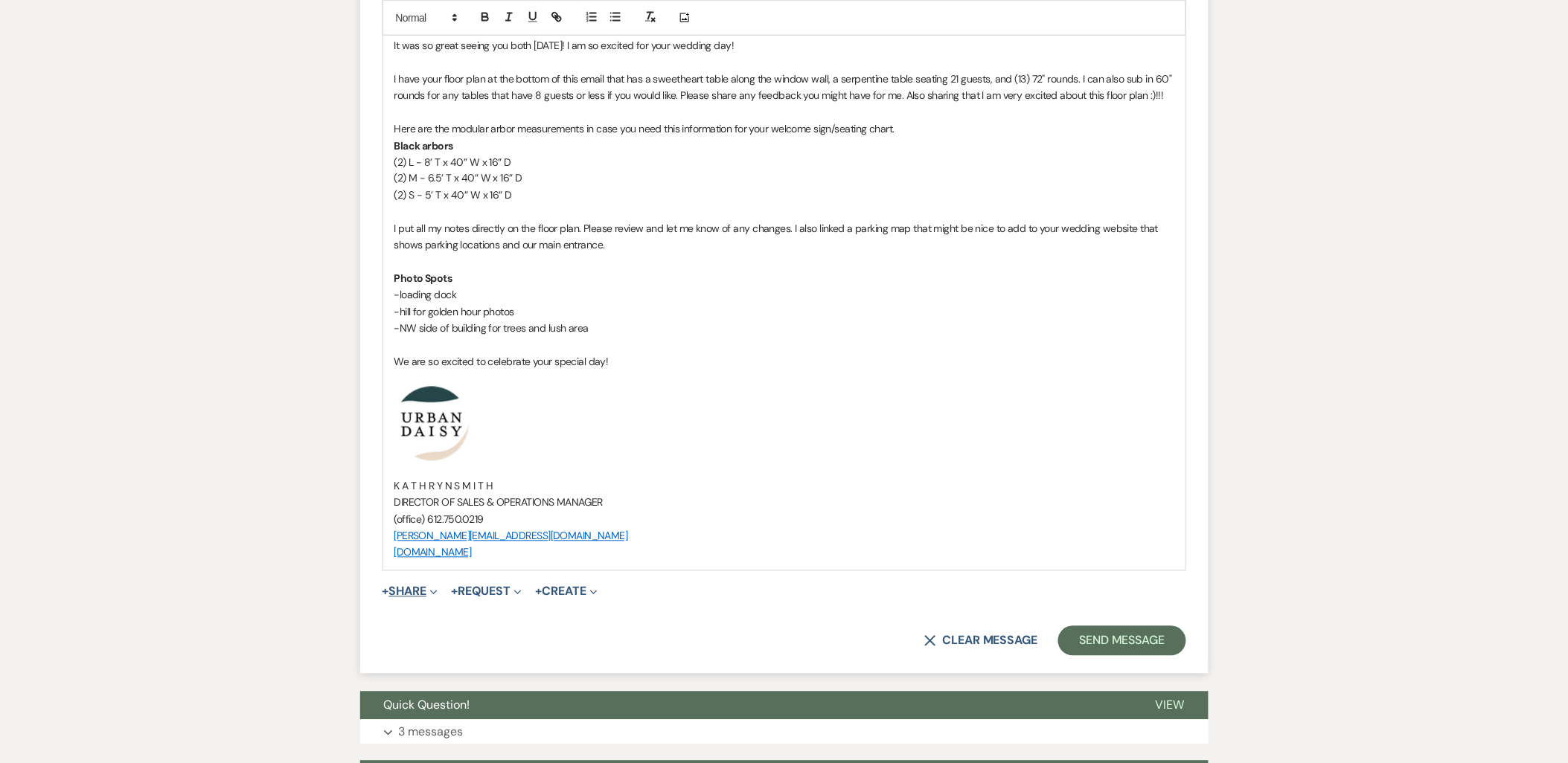
click at [420, 592] on button "+ Share Expand" at bounding box center [410, 592] width 56 height 12
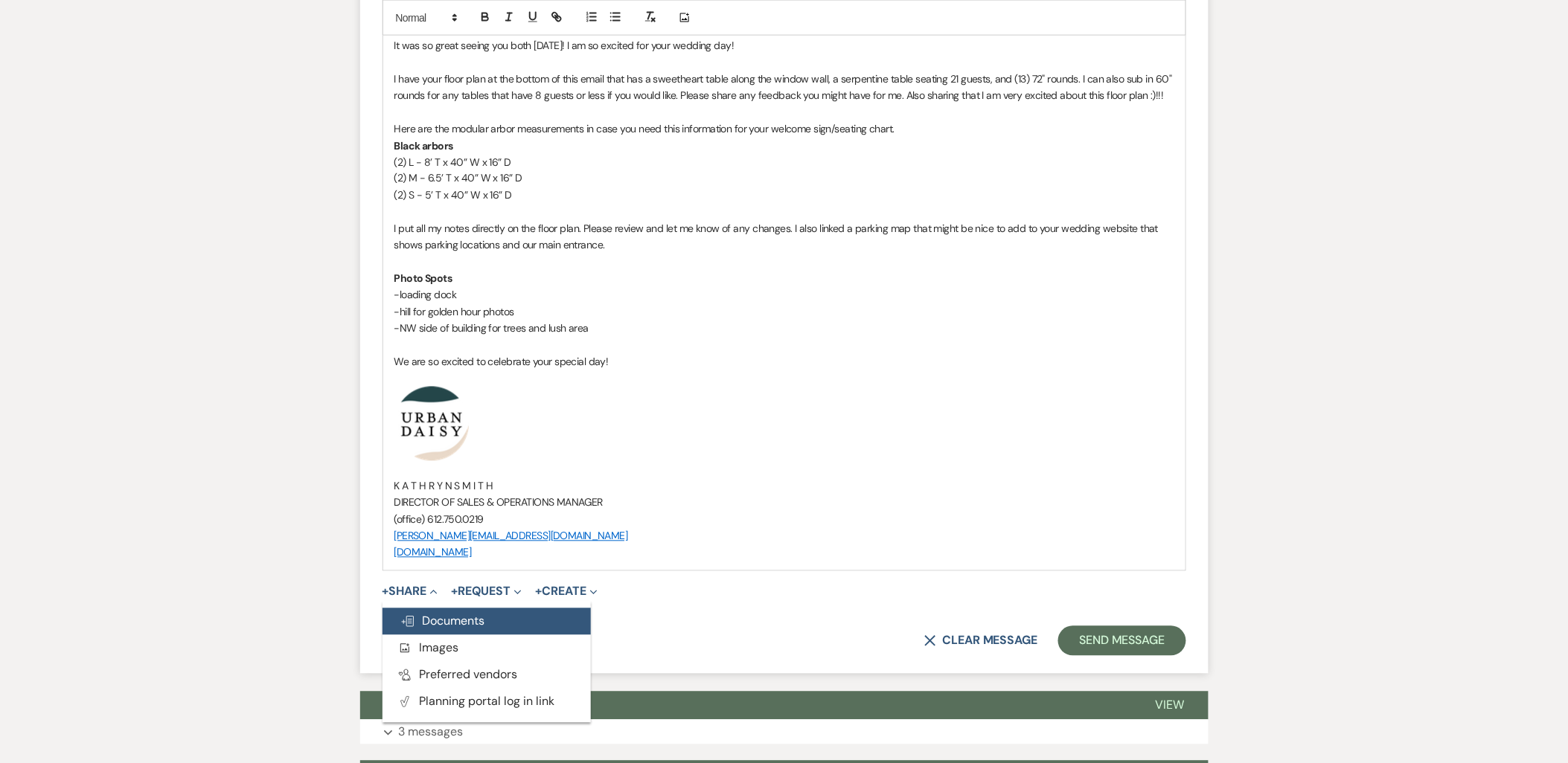
click at [435, 614] on span "Doc Upload Documents" at bounding box center [442, 621] width 85 height 15
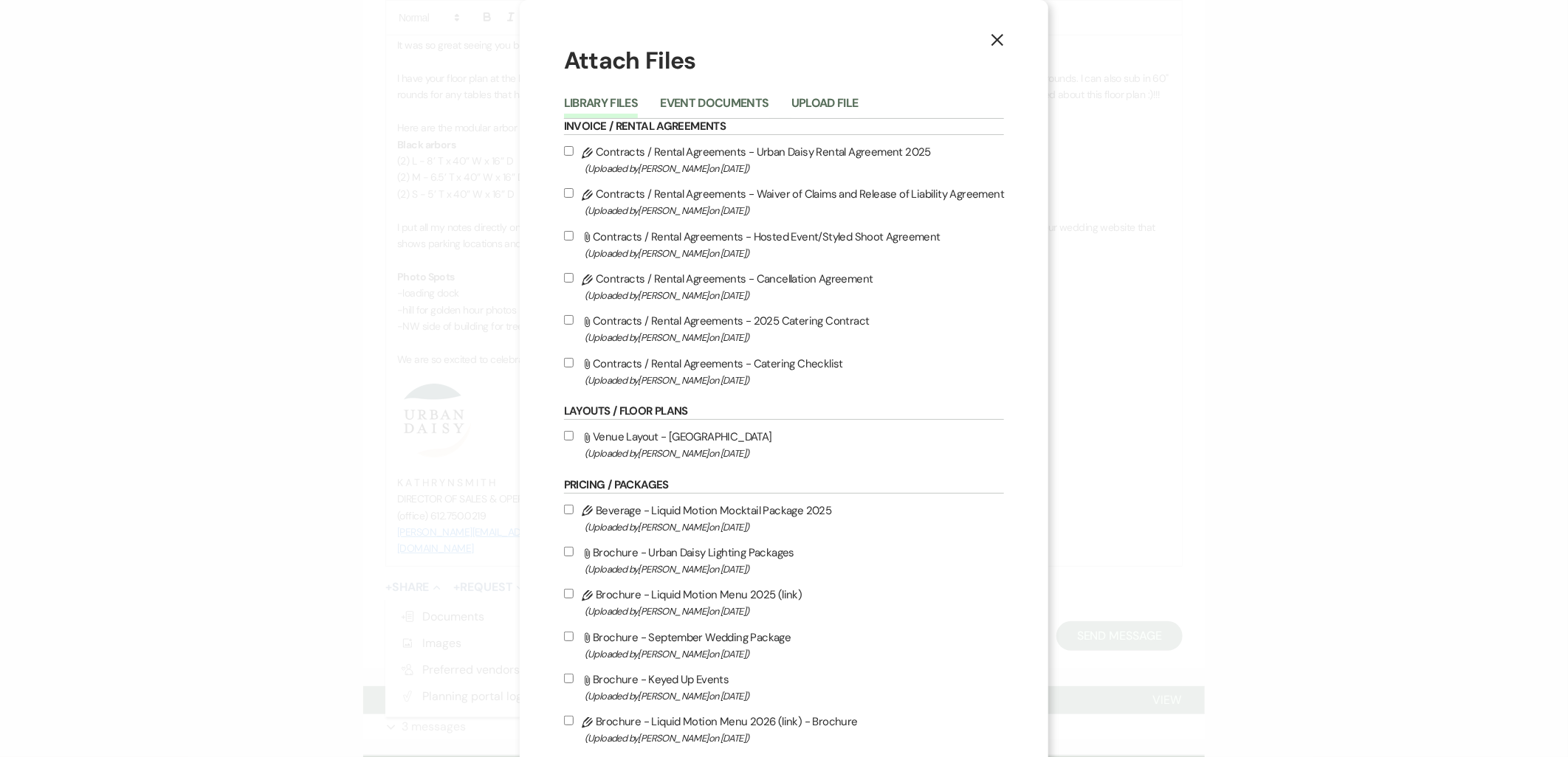
click at [659, 451] on span "(Uploaded by Amy Knight on Apr 18th, 2024 )" at bounding box center [794, 454] width 420 height 17
click at [573, 441] on input "Attach File Venue Layout - UD Parking (Uploaded by Amy Knight on Apr 18th, 2024…" at bounding box center [569, 436] width 10 height 10
checkbox input "true"
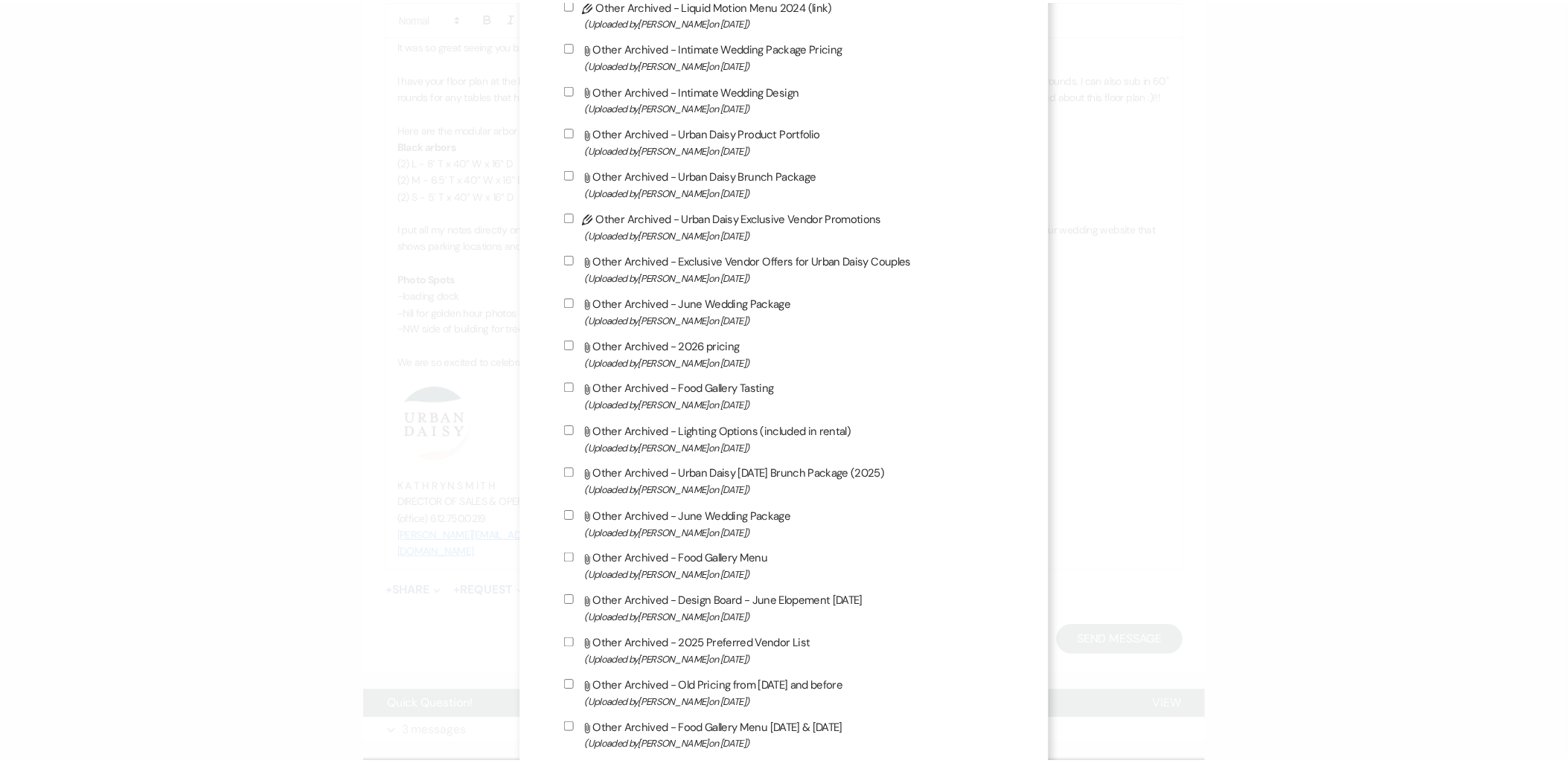
scroll to position [2181, 0]
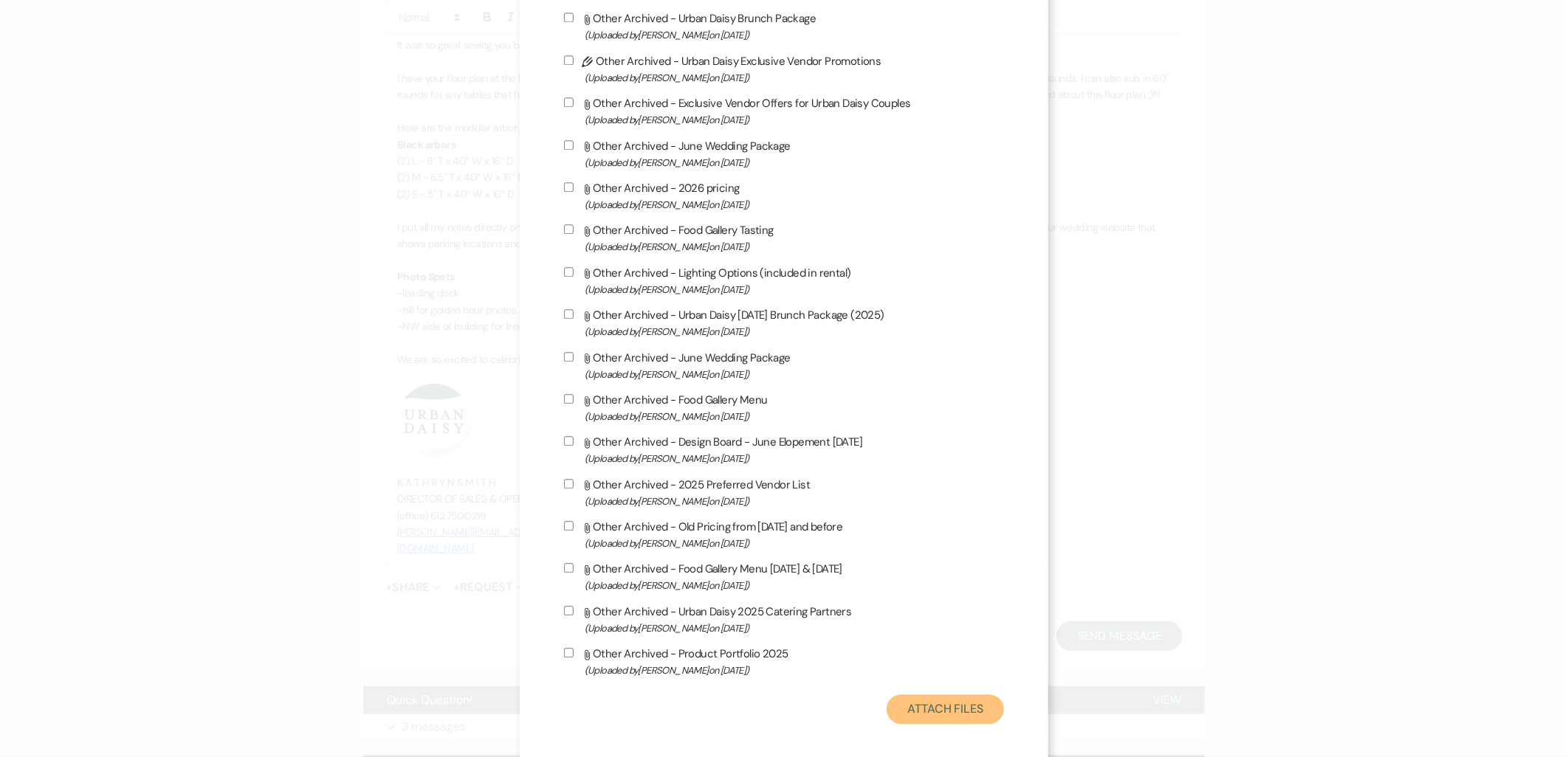
click at [948, 694] on button "Attach Files" at bounding box center [945, 709] width 117 height 29
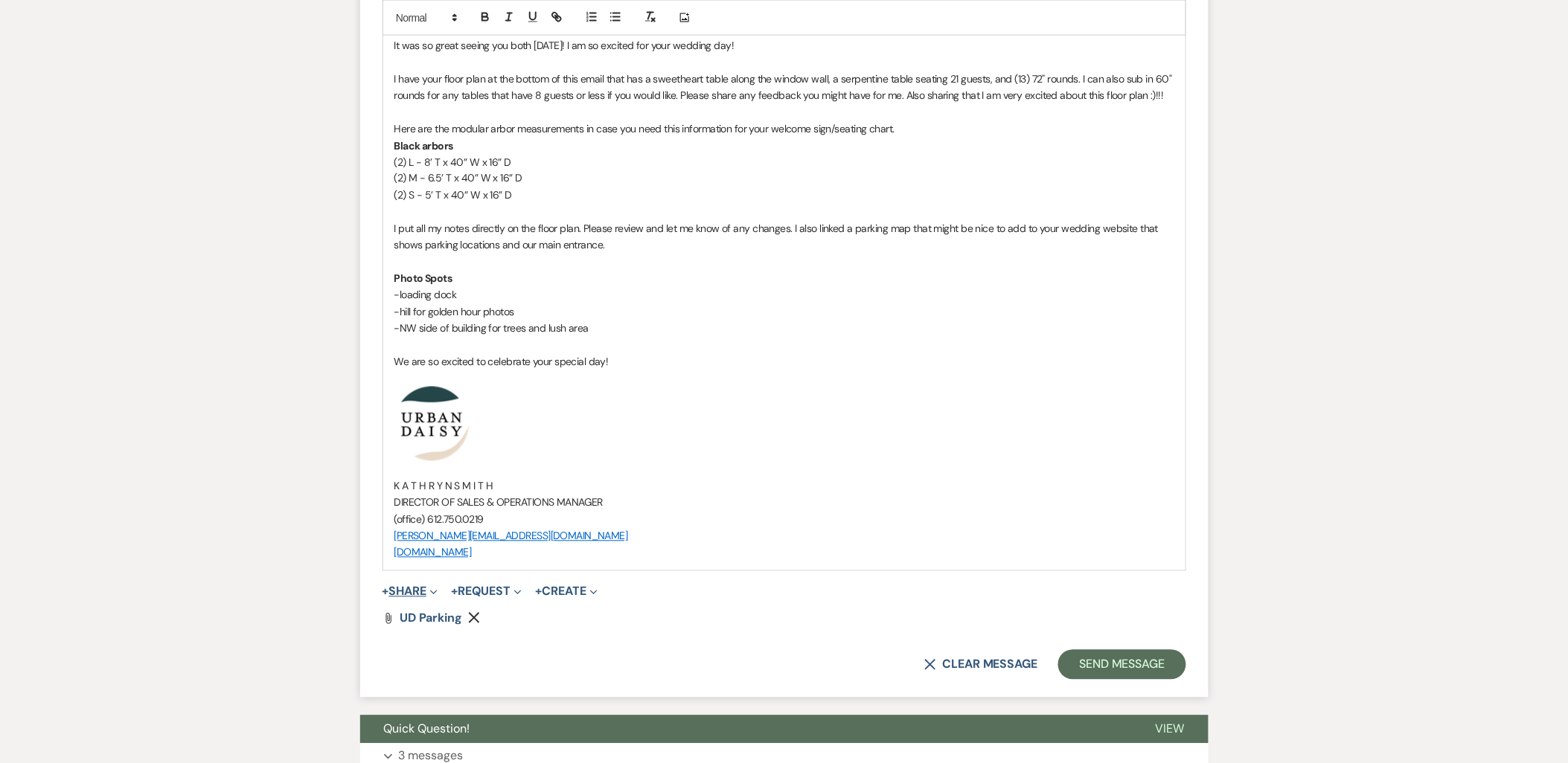
click at [392, 593] on button "+ Share Expand" at bounding box center [410, 592] width 56 height 12
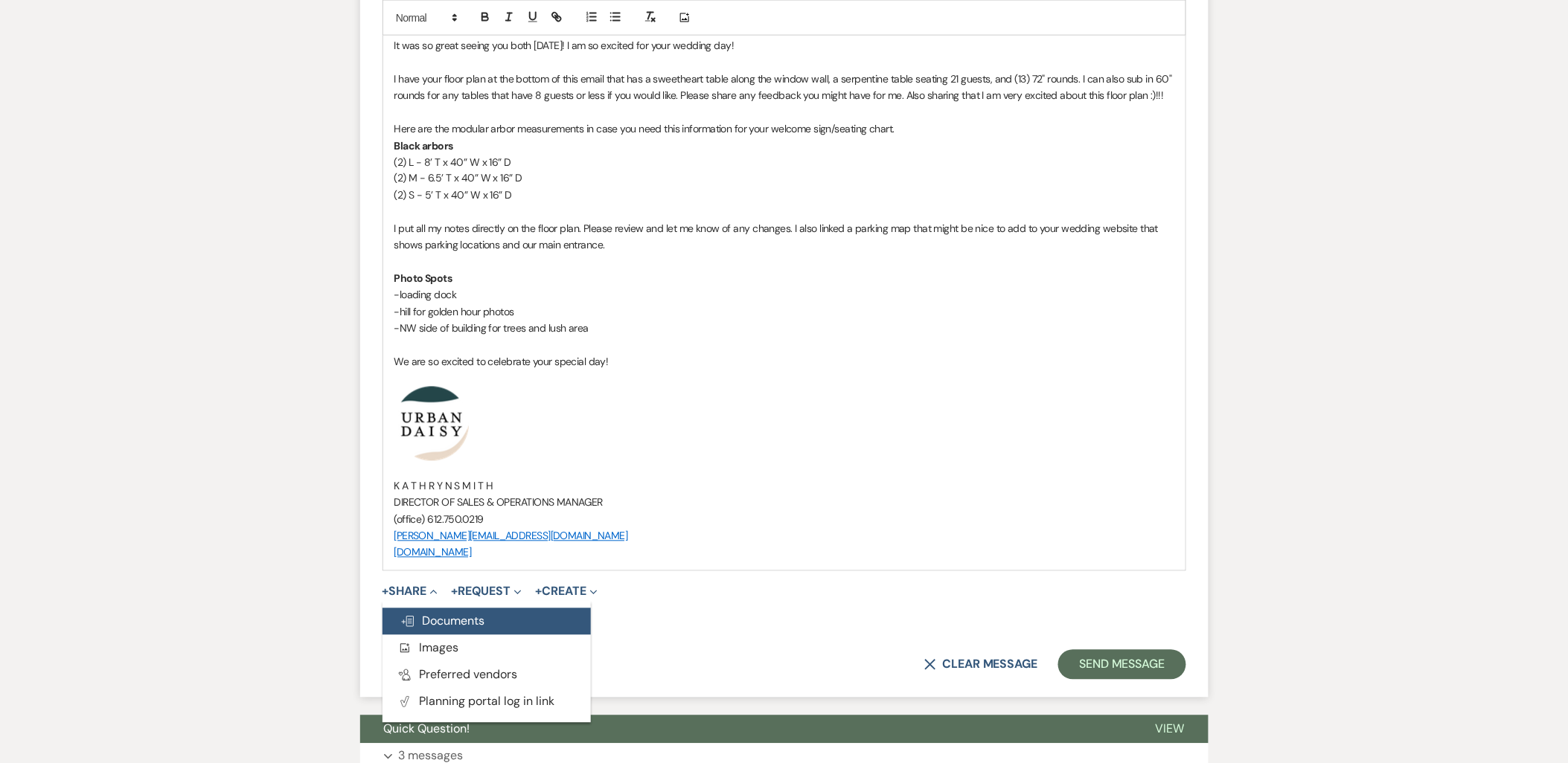
click at [407, 627] on use "button" at bounding box center [408, 622] width 12 height 11
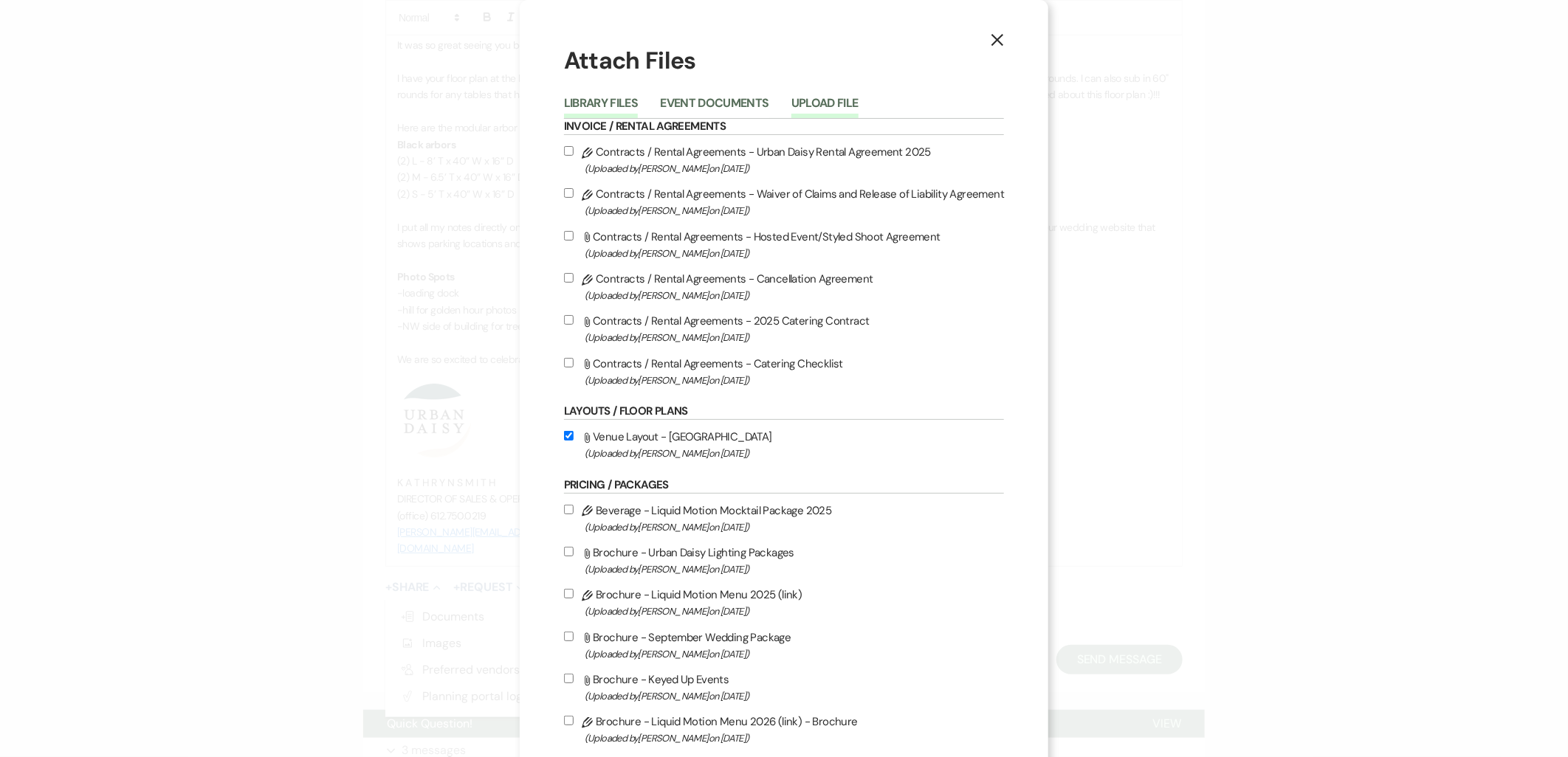
click at [812, 98] on button "Upload File" at bounding box center [824, 107] width 67 height 20
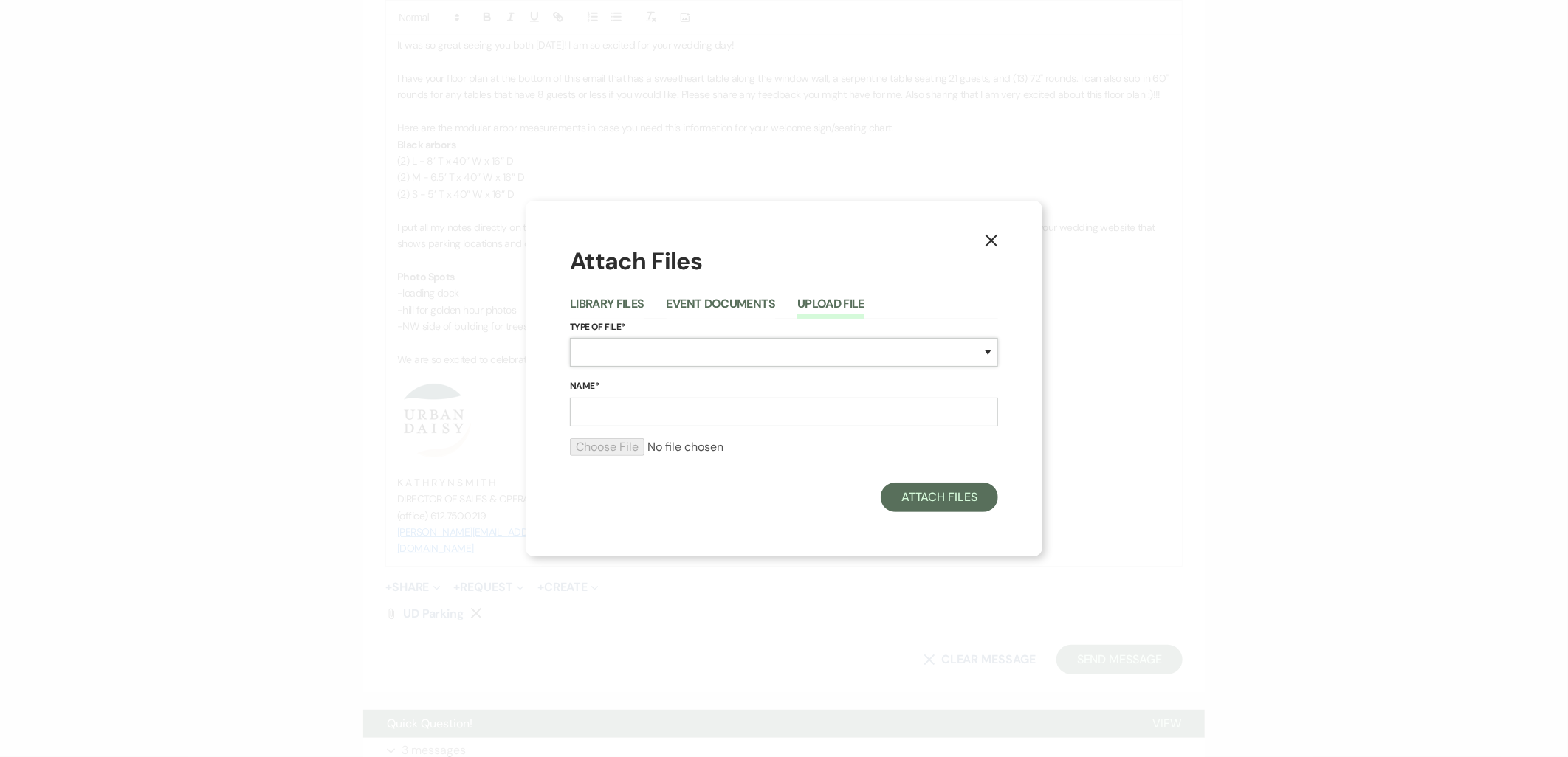
click at [673, 350] on select "Special Event Insurance Vendor Certificate of Insurance Contracts / Rental Agre…" at bounding box center [784, 352] width 428 height 29
select select "24"
click at [570, 338] on select "Special Event Insurance Vendor Certificate of Insurance Contracts / Rental Agre…" at bounding box center [784, 352] width 428 height 29
click at [682, 403] on input "Name*" at bounding box center [784, 412] width 428 height 29
type input "floor plan uploaded 9.11.2025"
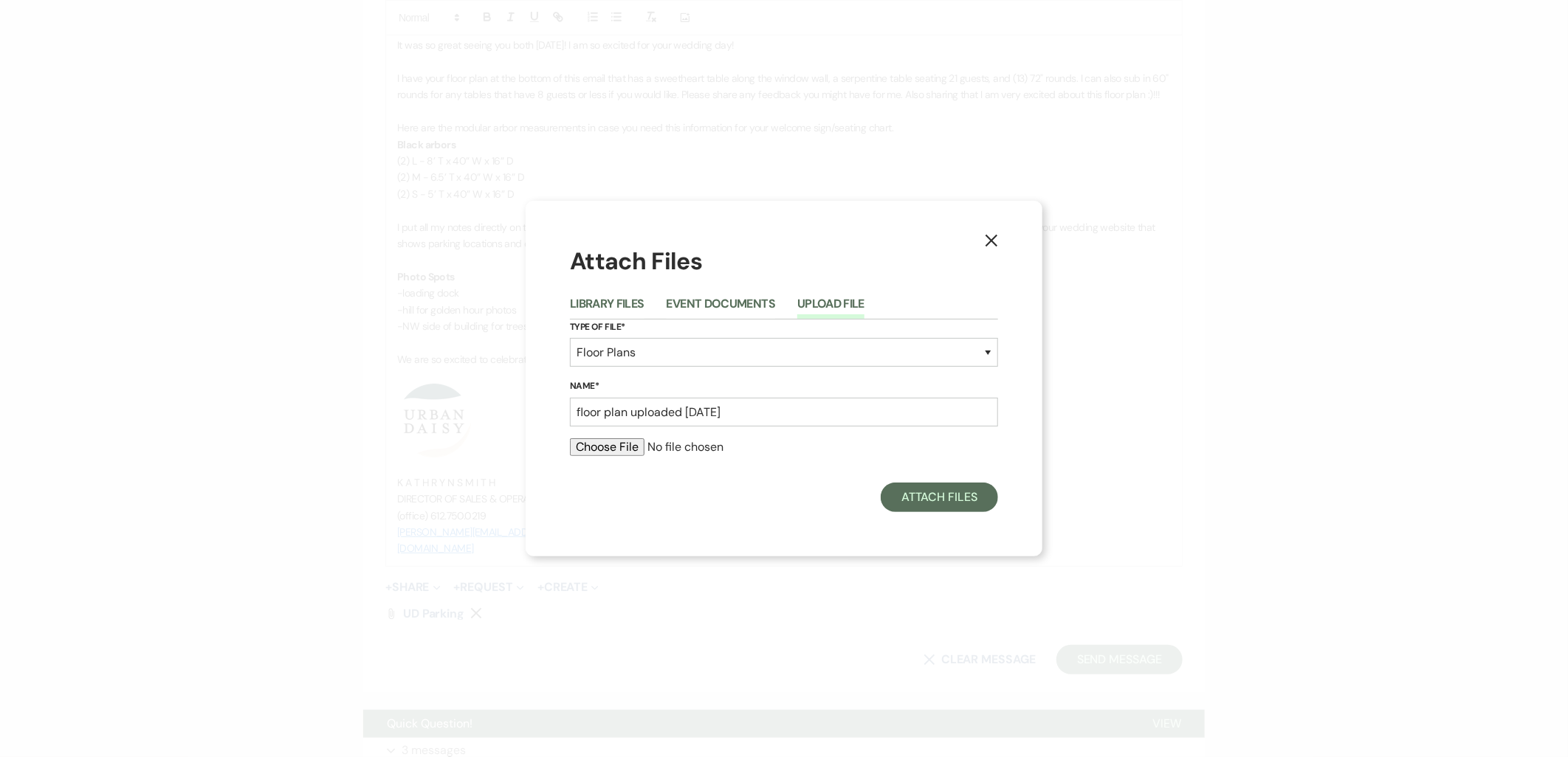
click at [632, 441] on input "file" at bounding box center [784, 447] width 428 height 17
type input "C:\fakepath\L&Z.pdf"
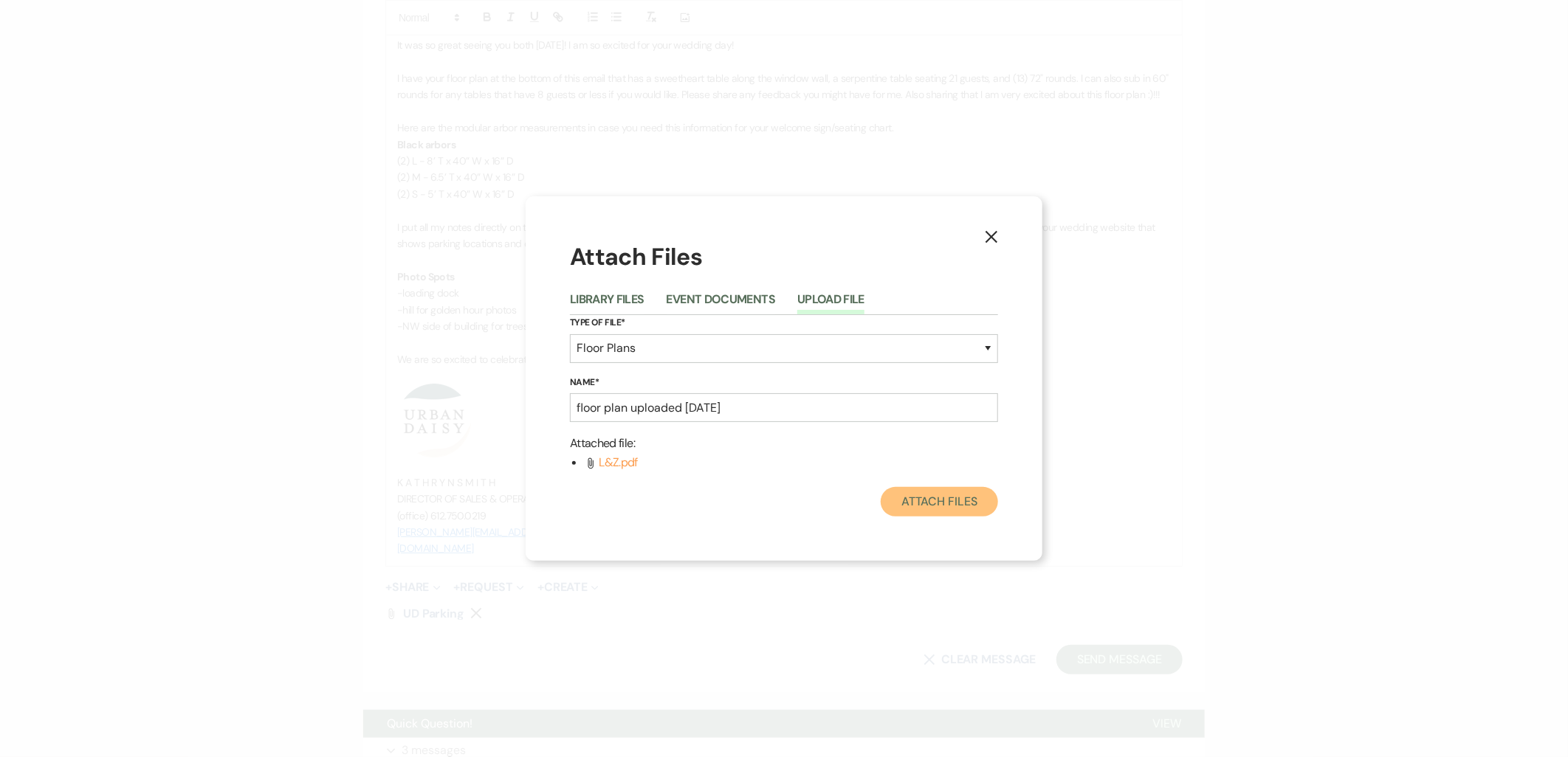
click at [927, 507] on button "Attach Files" at bounding box center [939, 501] width 117 height 29
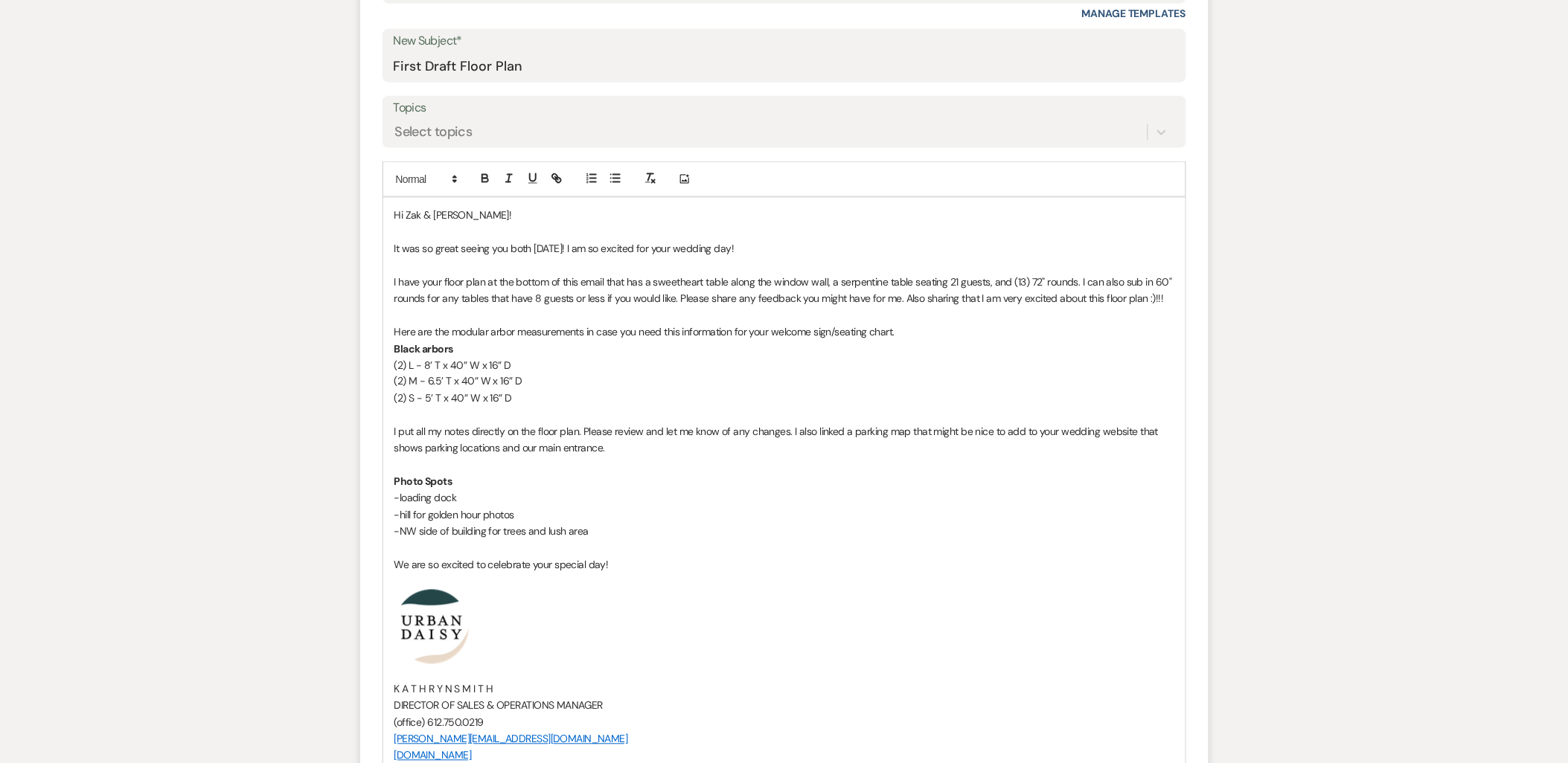
scroll to position [578, 0]
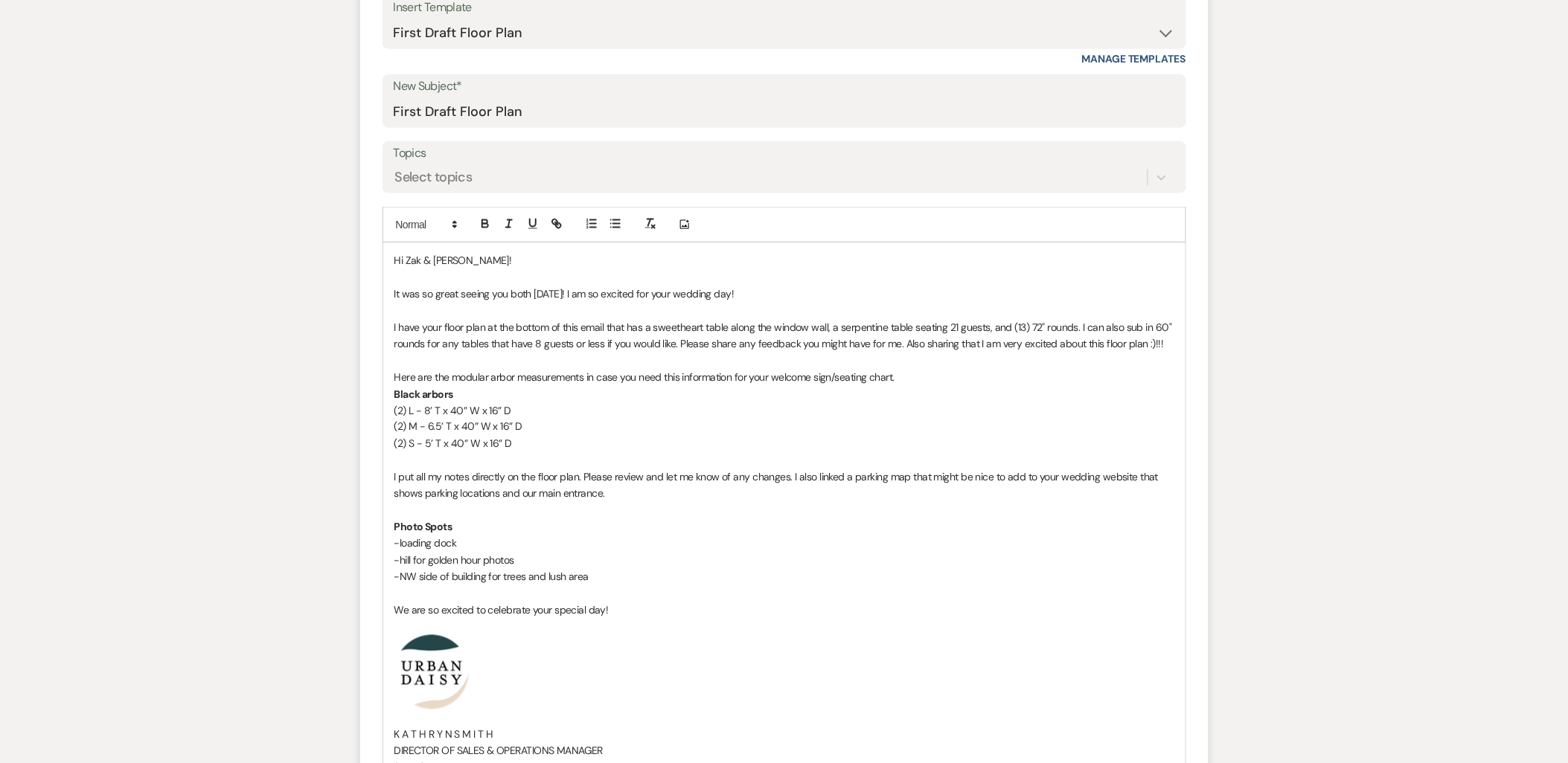
click at [635, 620] on p at bounding box center [784, 627] width 780 height 16
click at [625, 614] on p "We are so excited to celebrate your special day!" at bounding box center [784, 611] width 780 height 16
click at [560, 631] on p at bounding box center [784, 627] width 780 height 16
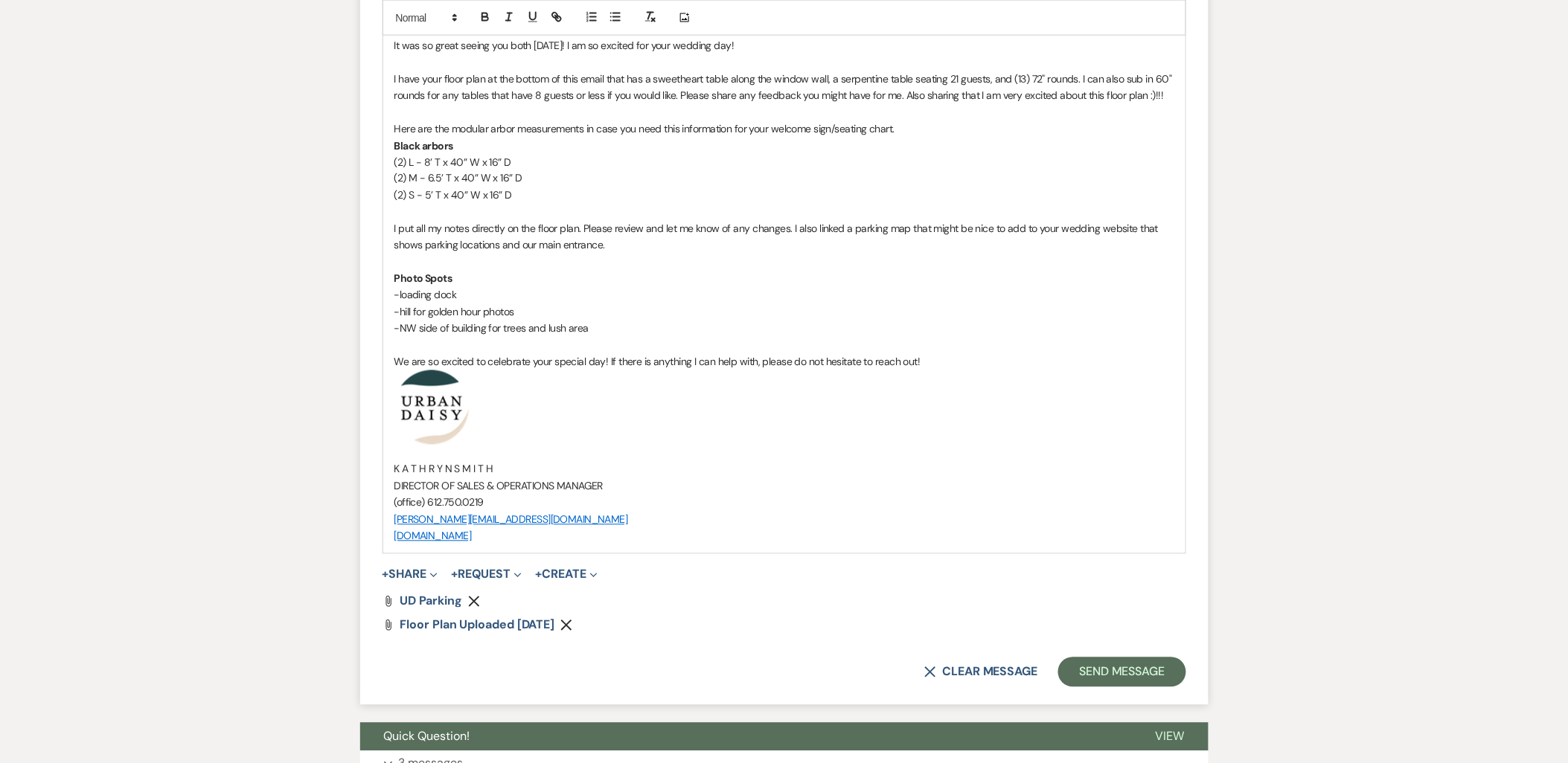
scroll to position [744, 0]
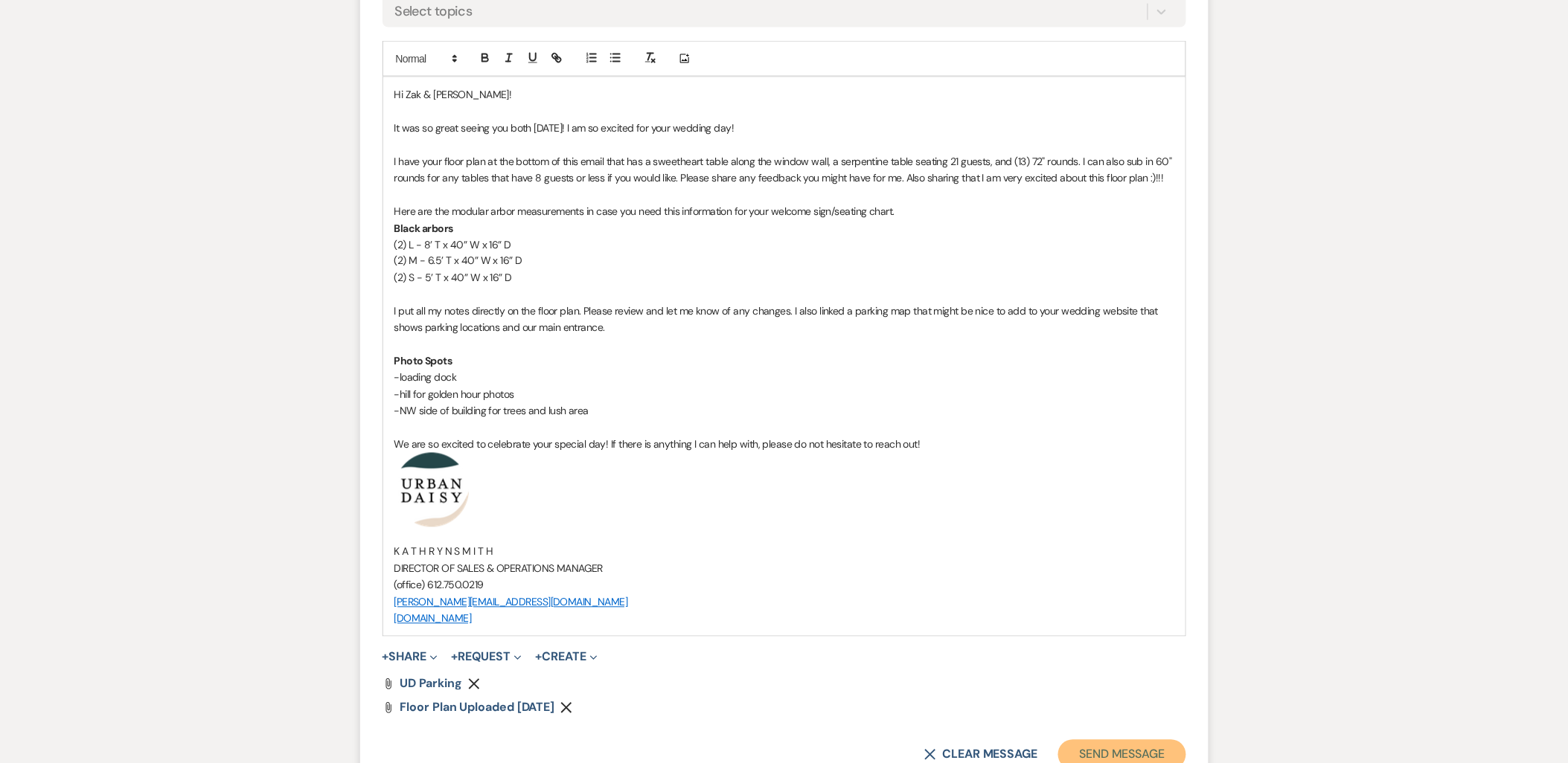
click at [1109, 745] on button "Send Message" at bounding box center [1122, 755] width 127 height 30
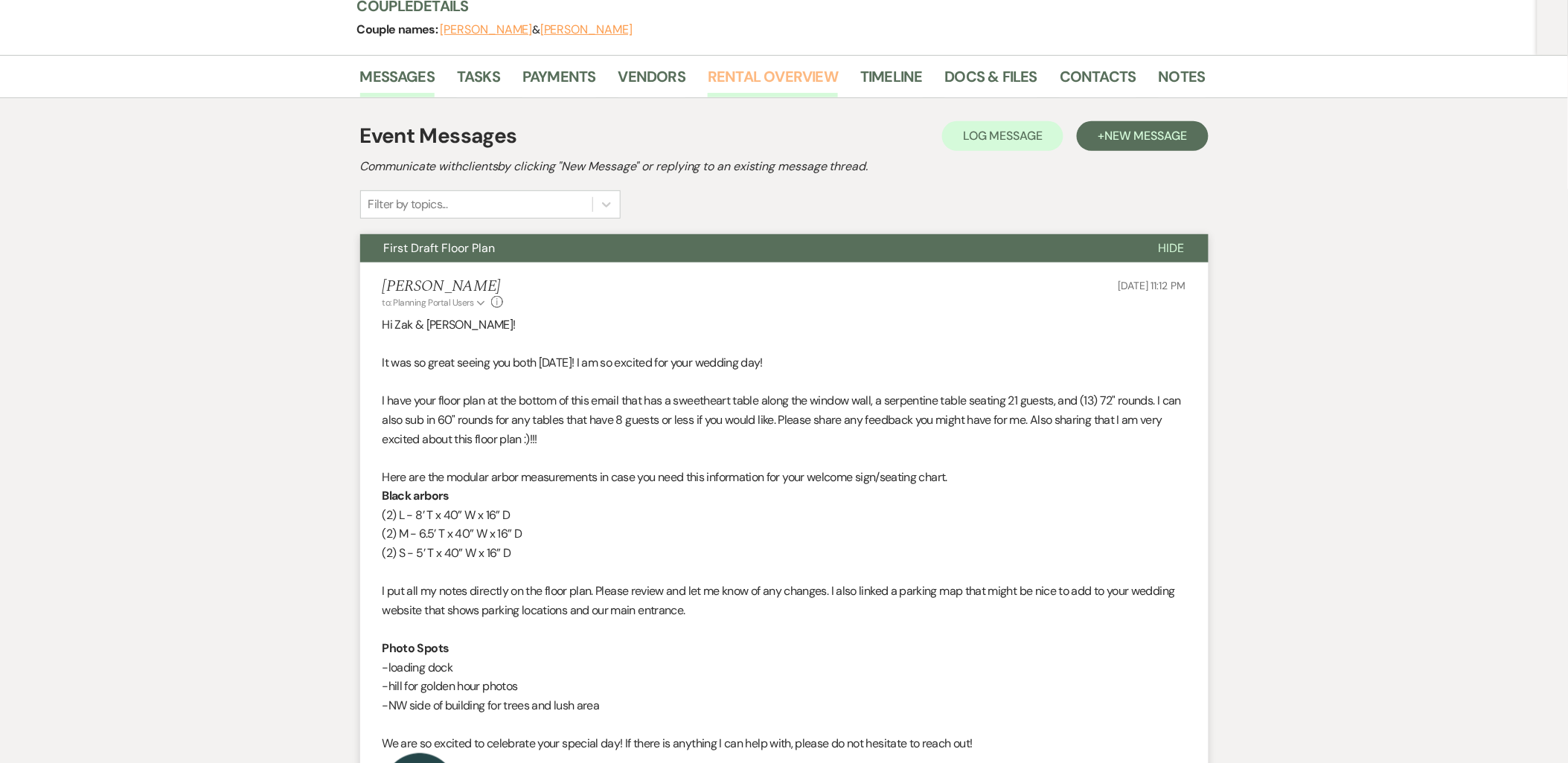
click at [732, 82] on link "Rental Overview" at bounding box center [773, 81] width 130 height 33
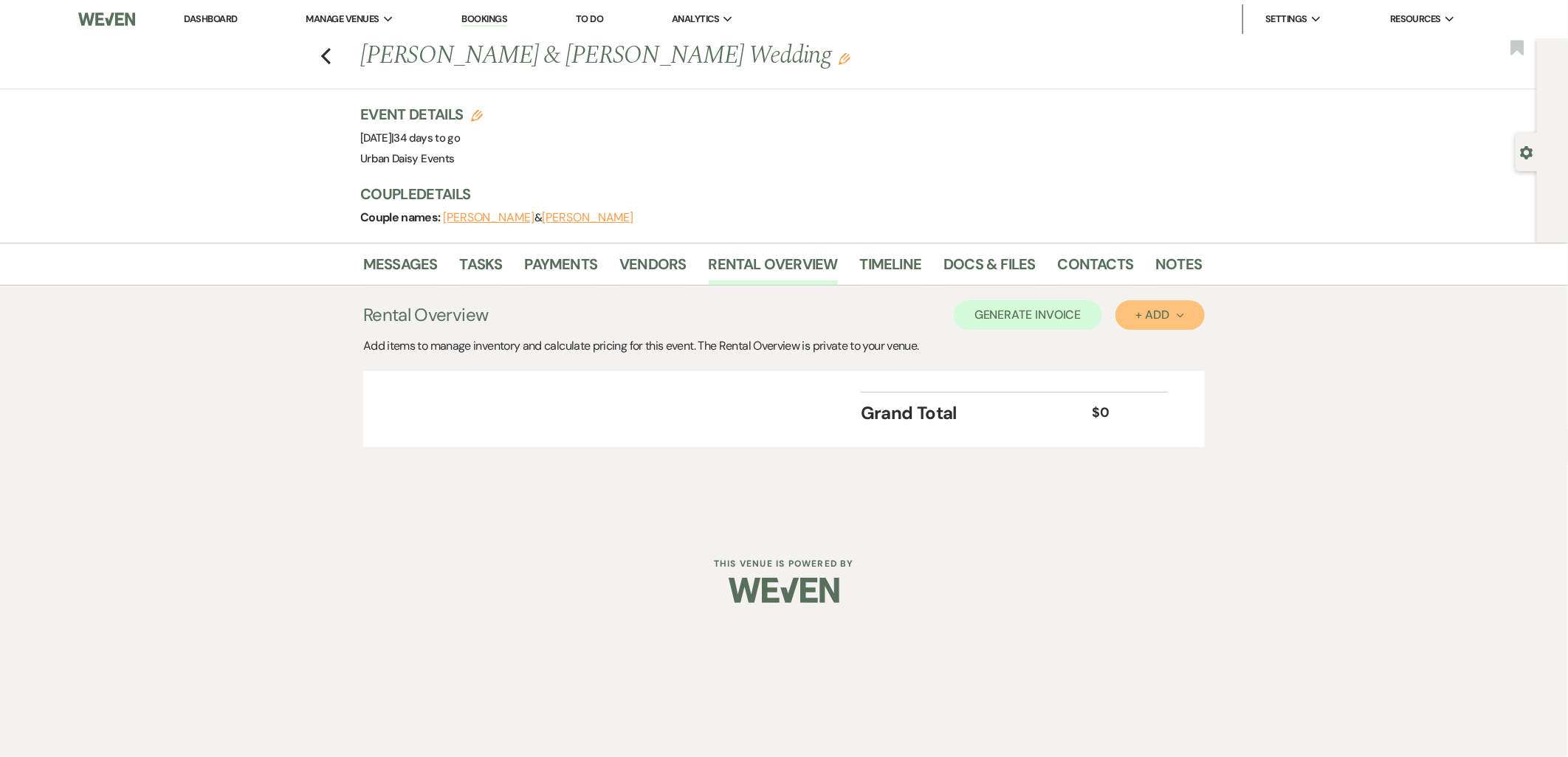
click at [1133, 312] on button "+ Add Next" at bounding box center [1160, 315] width 89 height 29
click at [1154, 340] on button "Item" at bounding box center [1153, 349] width 75 height 23
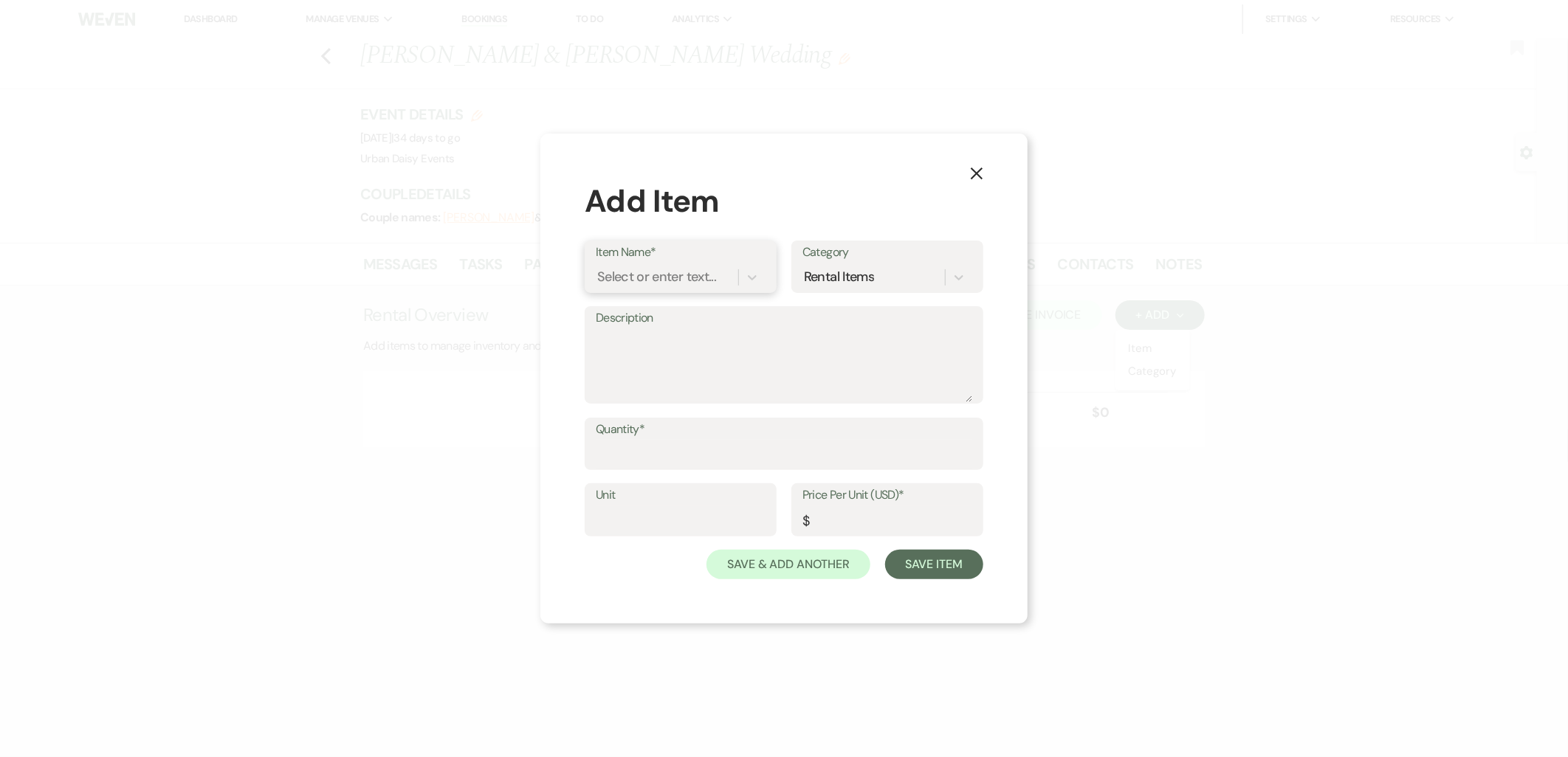
click at [698, 276] on div "Select or enter text..." at bounding box center [657, 277] width 119 height 20
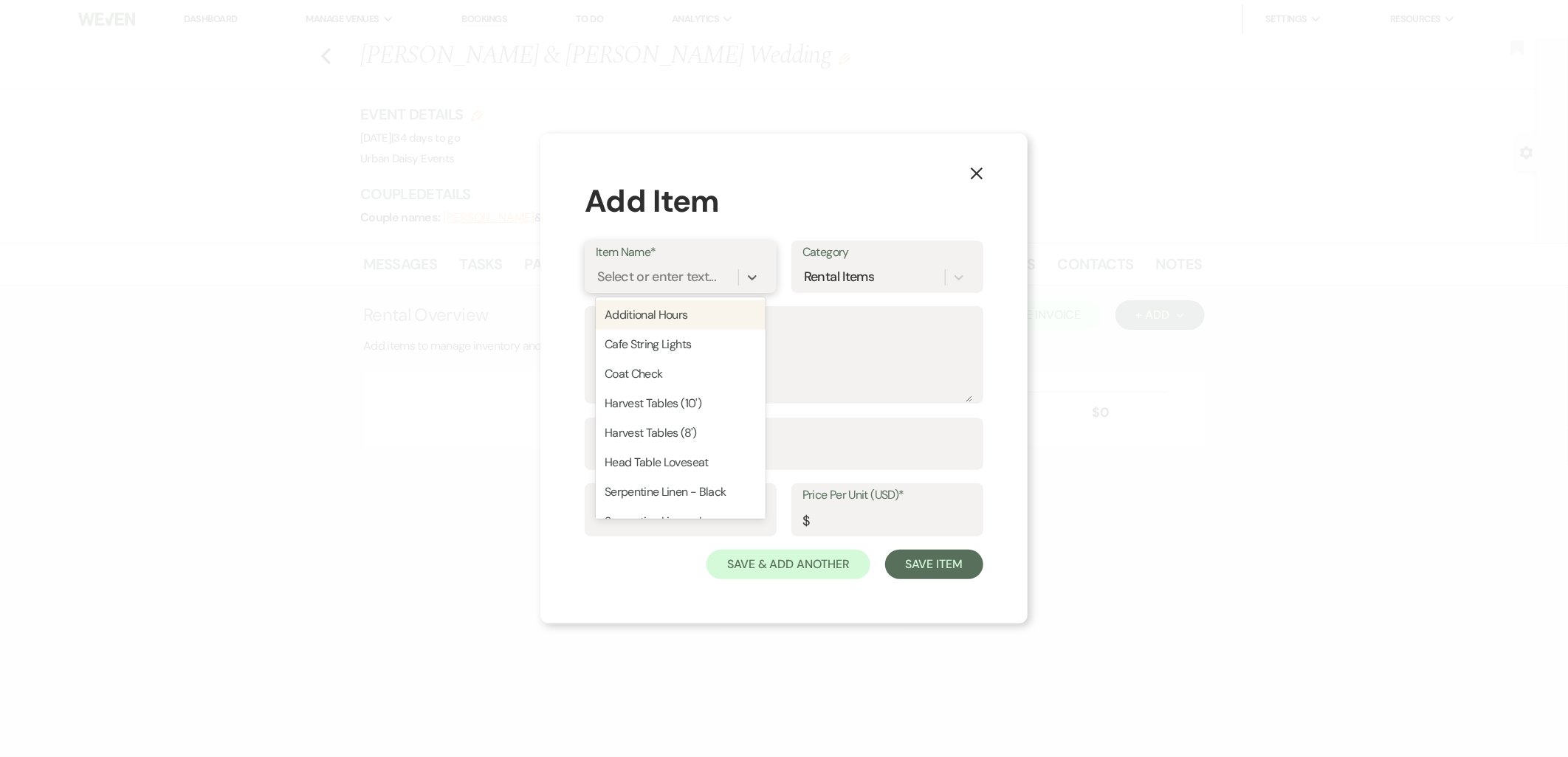
click at [698, 306] on div "Additional Hours" at bounding box center [681, 315] width 169 height 29
type input "Hours"
type input "250"
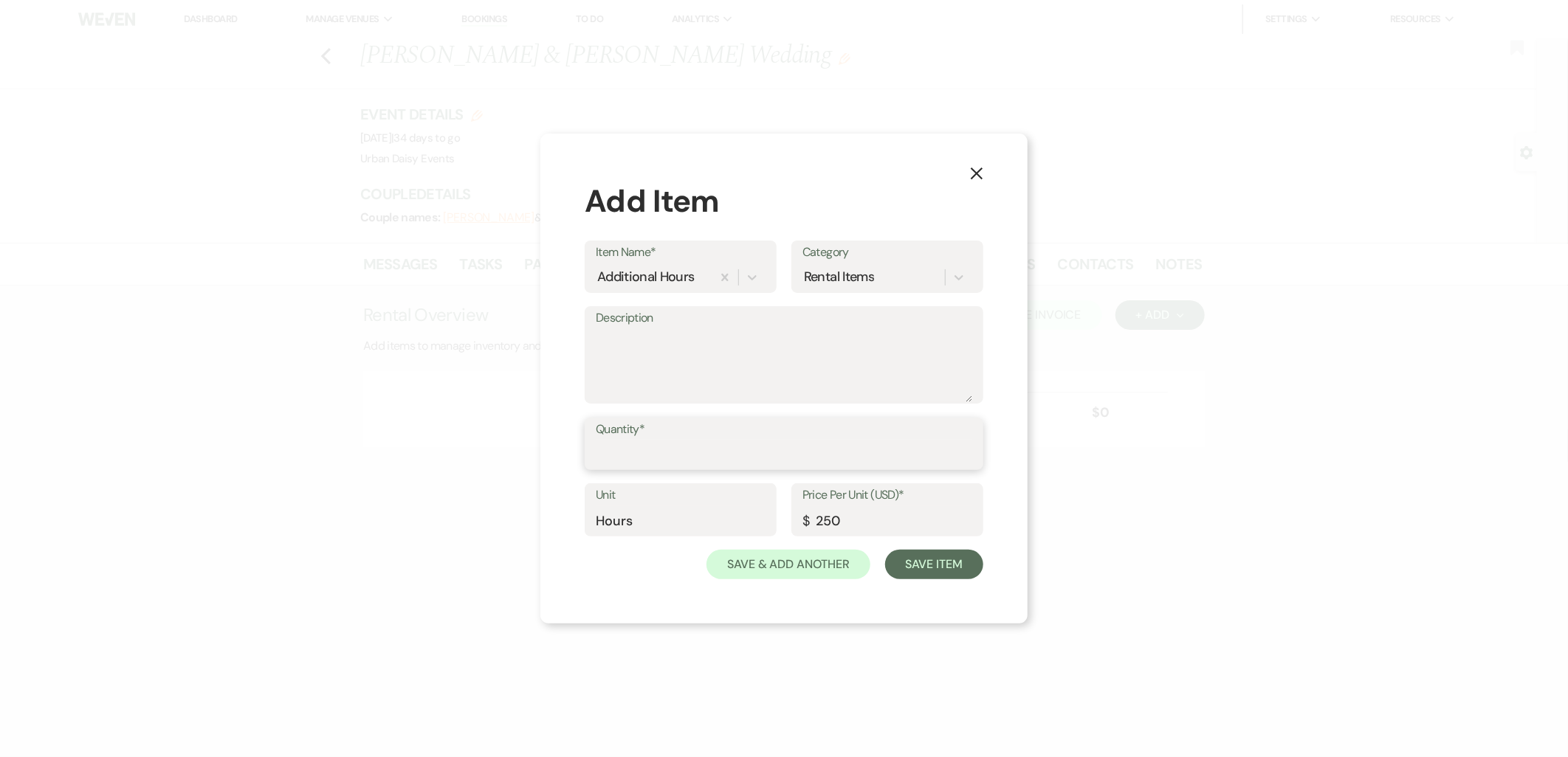
click at [679, 459] on input "Quantity*" at bounding box center [784, 455] width 377 height 29
type input "4"
click at [978, 573] on button "Save Item" at bounding box center [934, 564] width 98 height 29
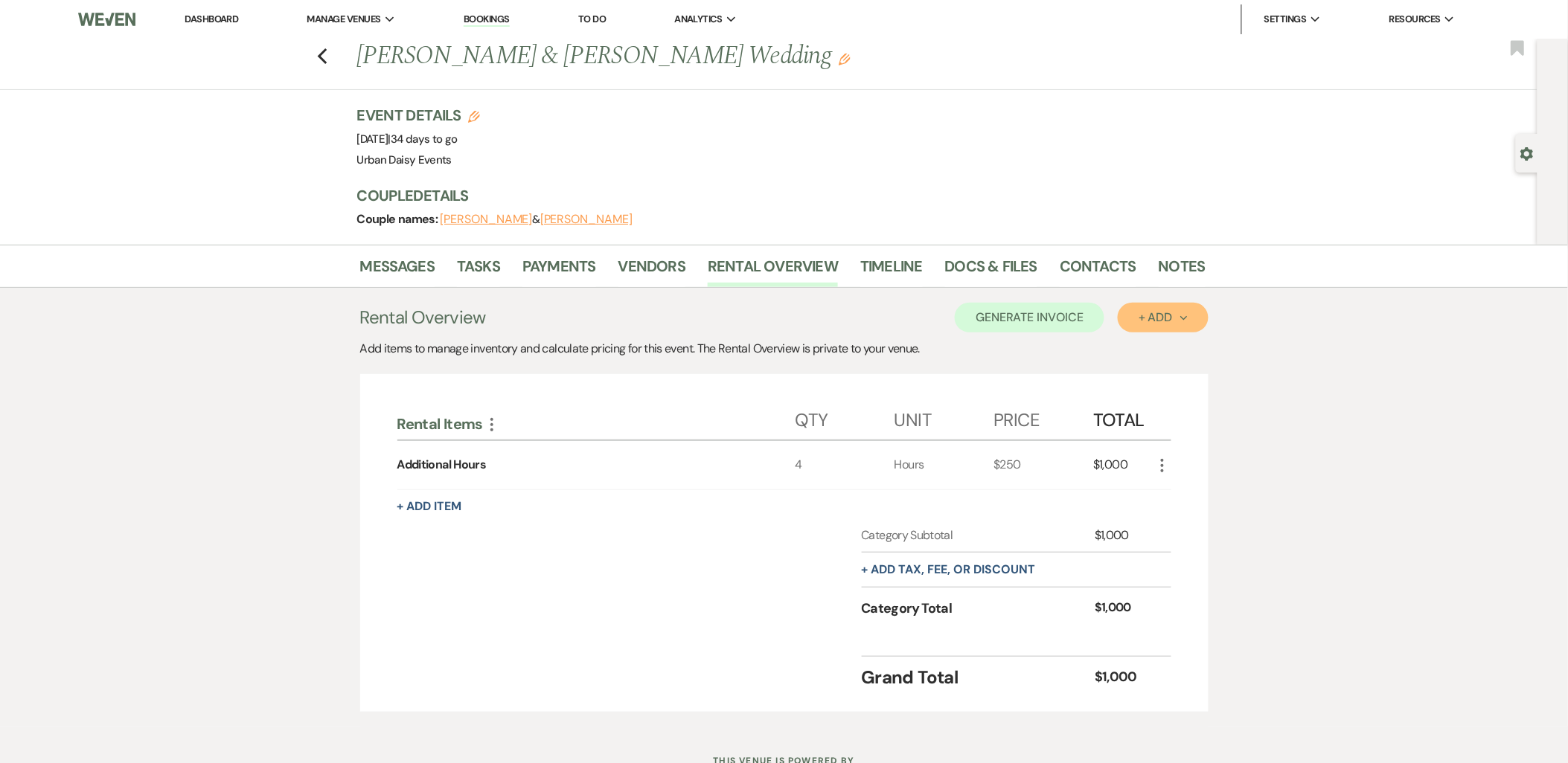
click at [1137, 315] on button "+ Add Next" at bounding box center [1163, 317] width 90 height 30
click at [1127, 354] on button "Item" at bounding box center [1155, 351] width 76 height 23
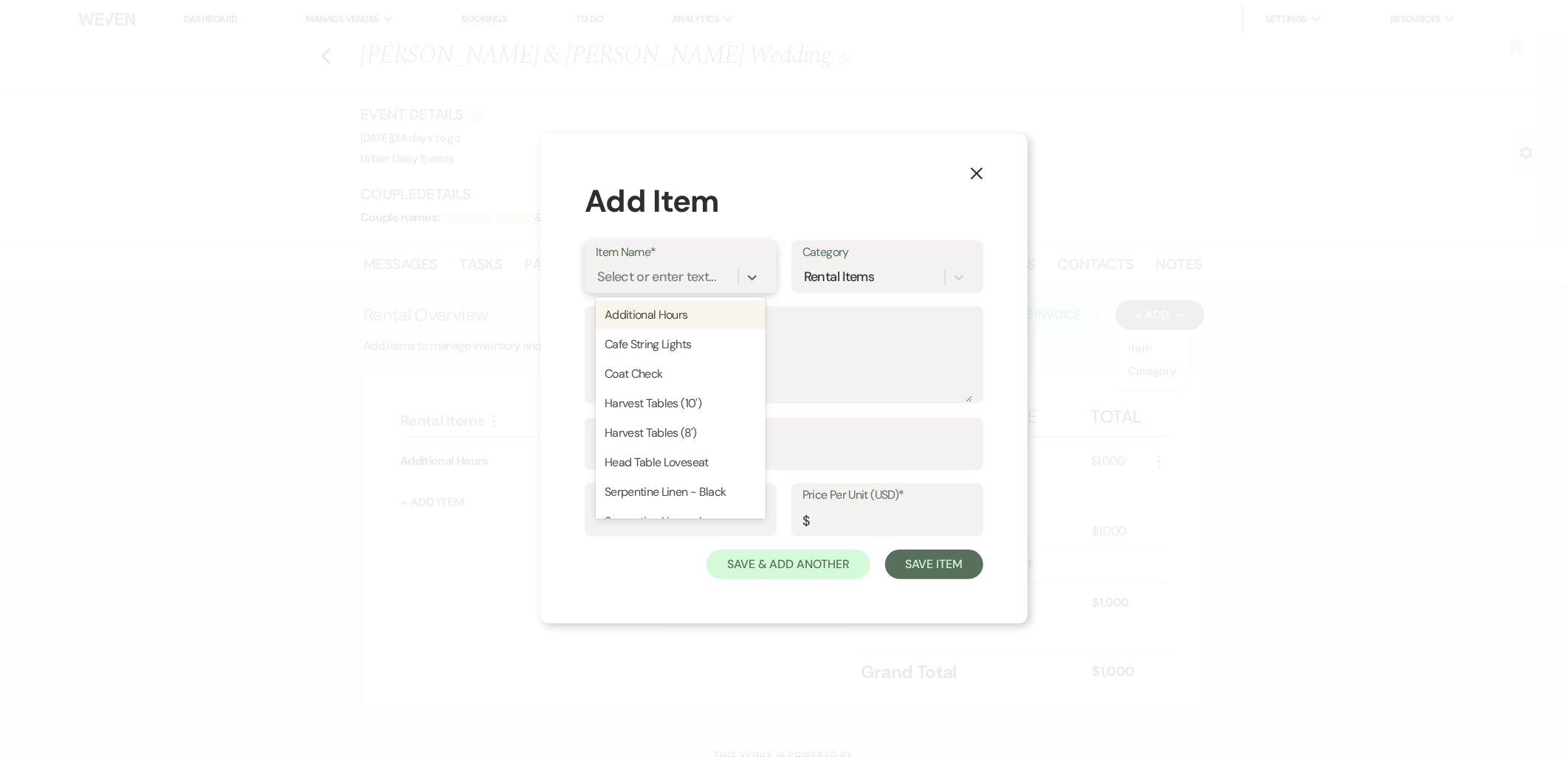
click at [653, 275] on div "Select or enter text..." at bounding box center [657, 277] width 119 height 20
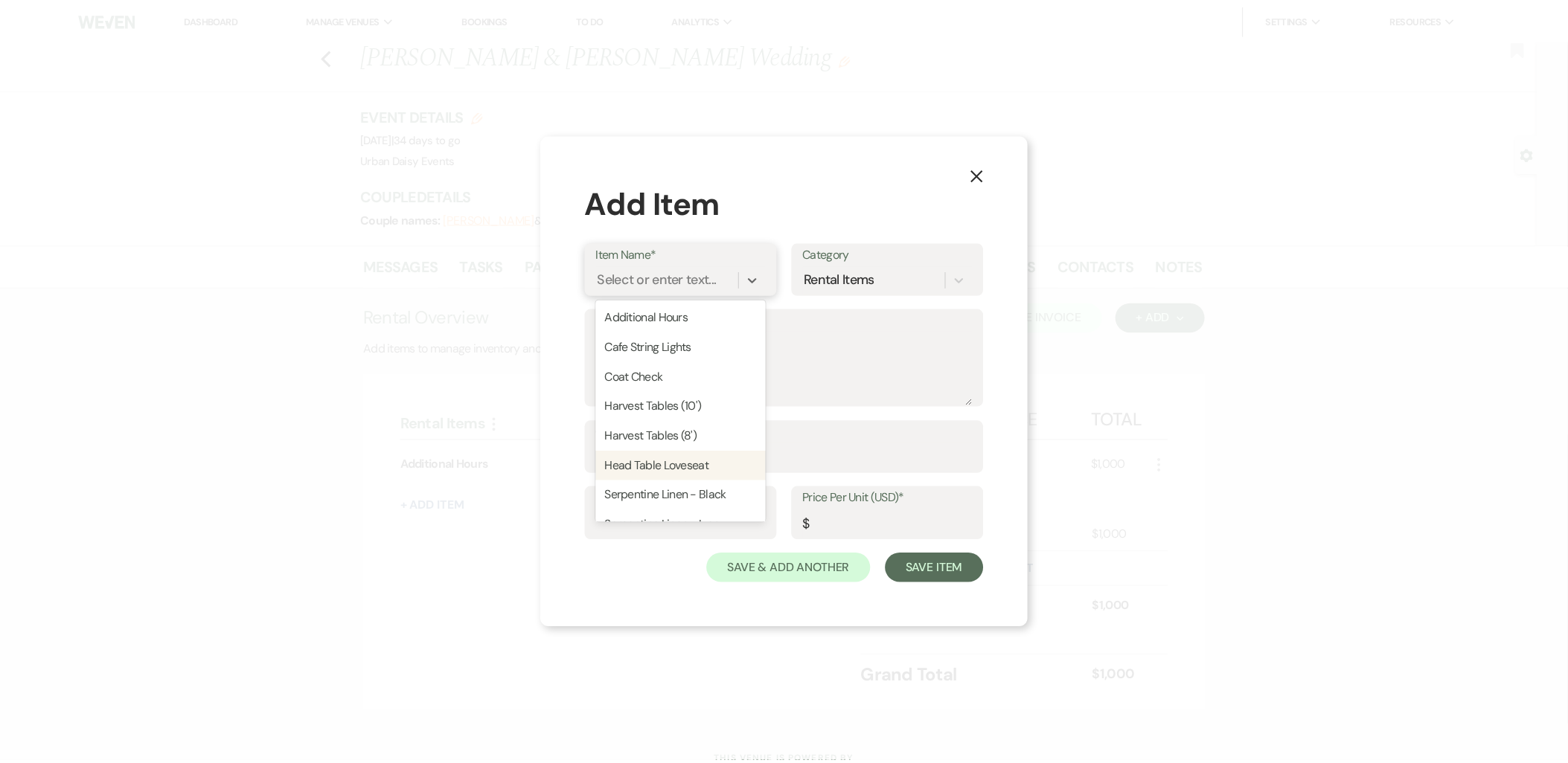
scroll to position [82, 0]
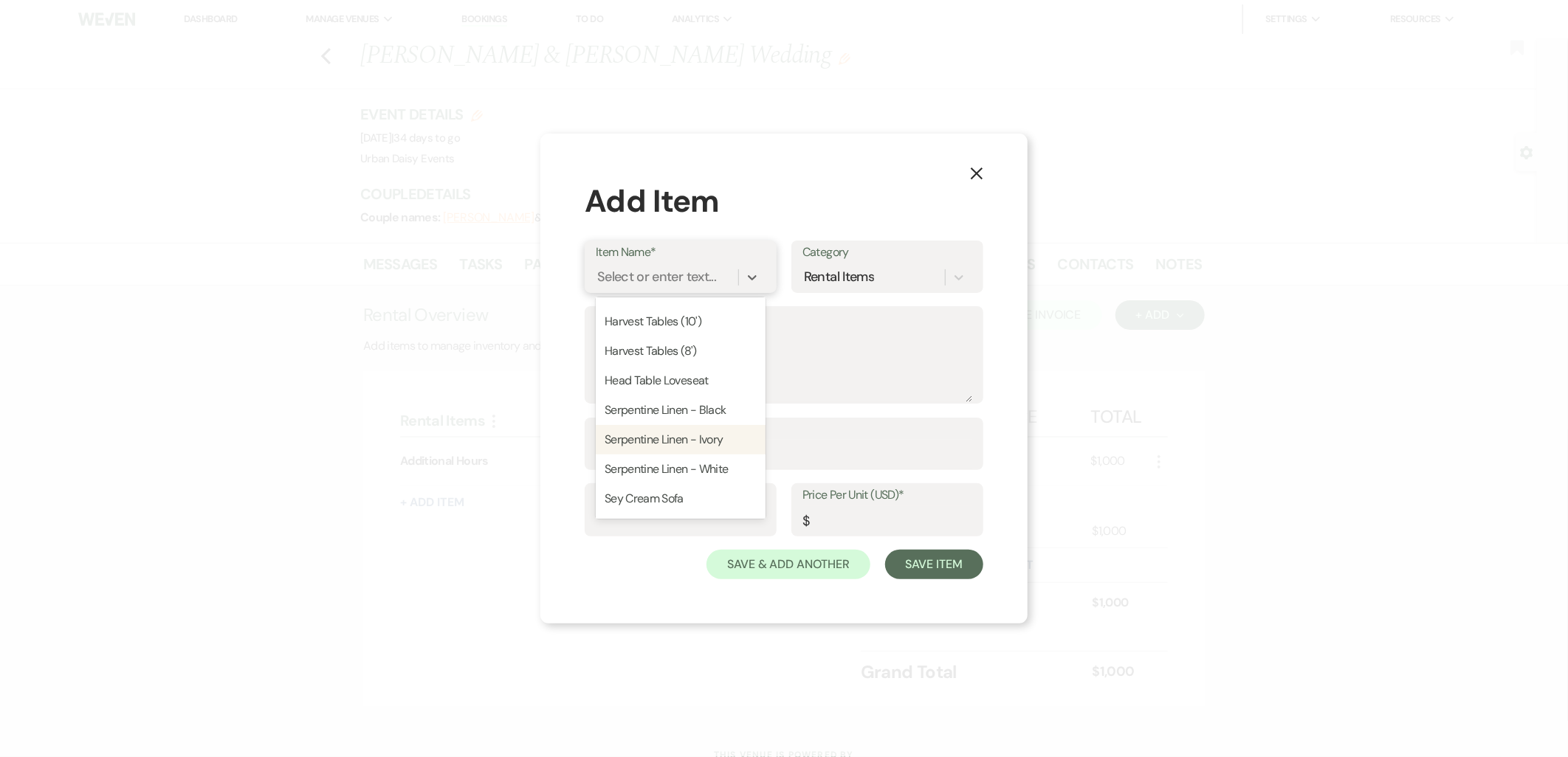
click at [655, 436] on div "Serpentine Linen - Ivory" at bounding box center [681, 439] width 169 height 29
type input "35"
click at [655, 455] on input "Quantity*" at bounding box center [784, 455] width 377 height 29
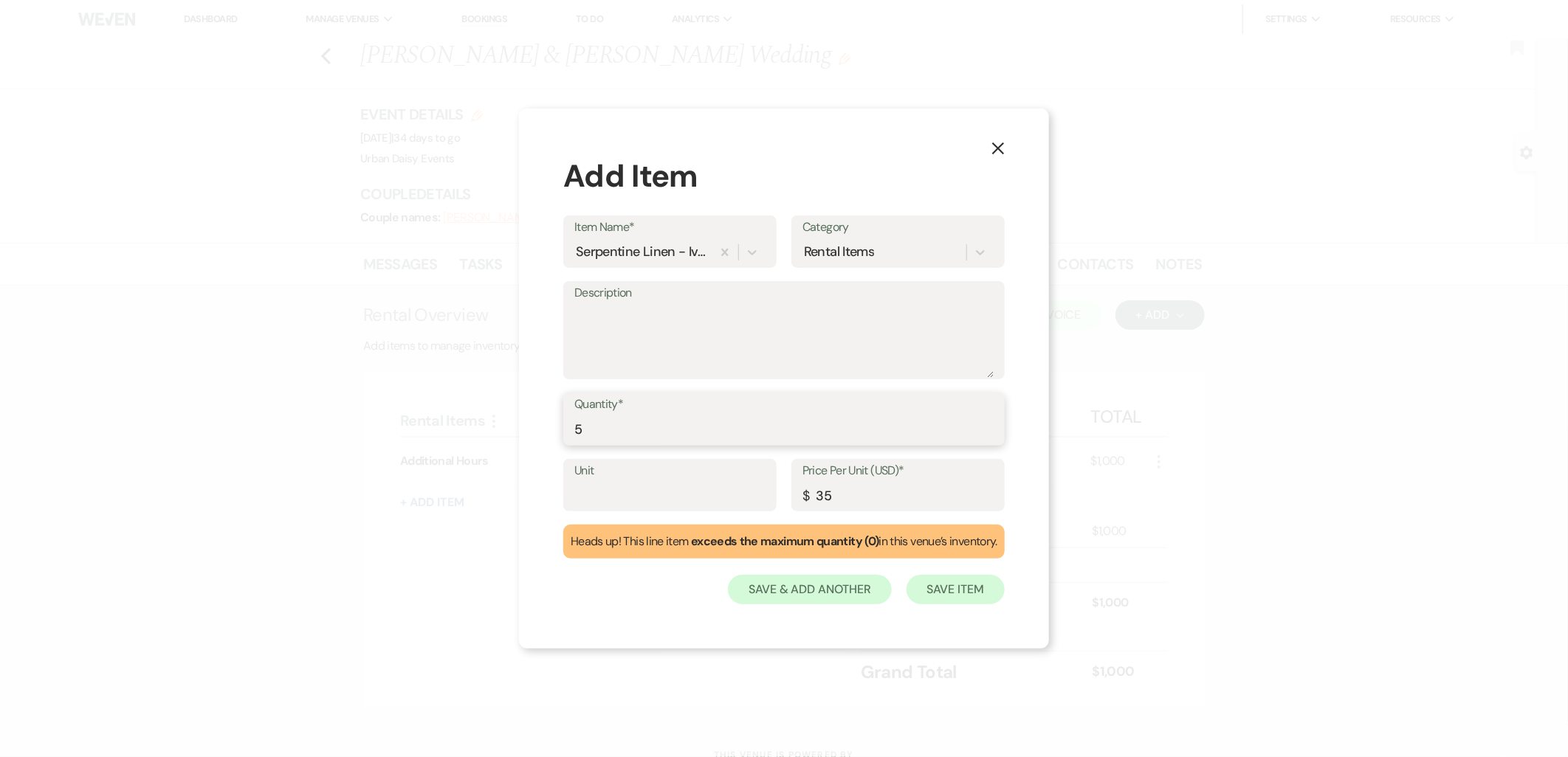
type input "5"
click at [942, 592] on button "Save Item" at bounding box center [956, 589] width 98 height 29
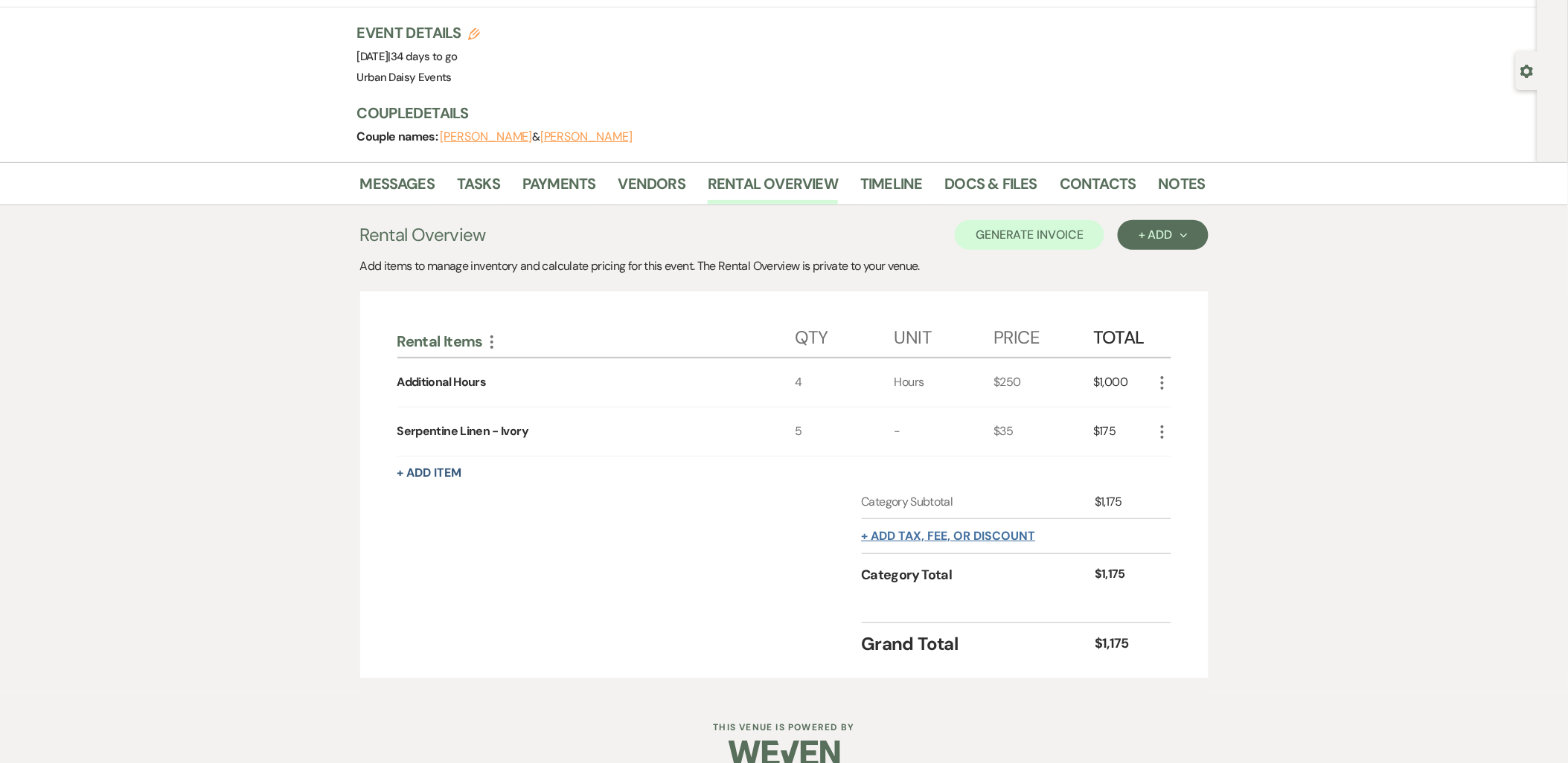
click at [944, 531] on button "+ Add tax, fee, or discount" at bounding box center [949, 537] width 174 height 12
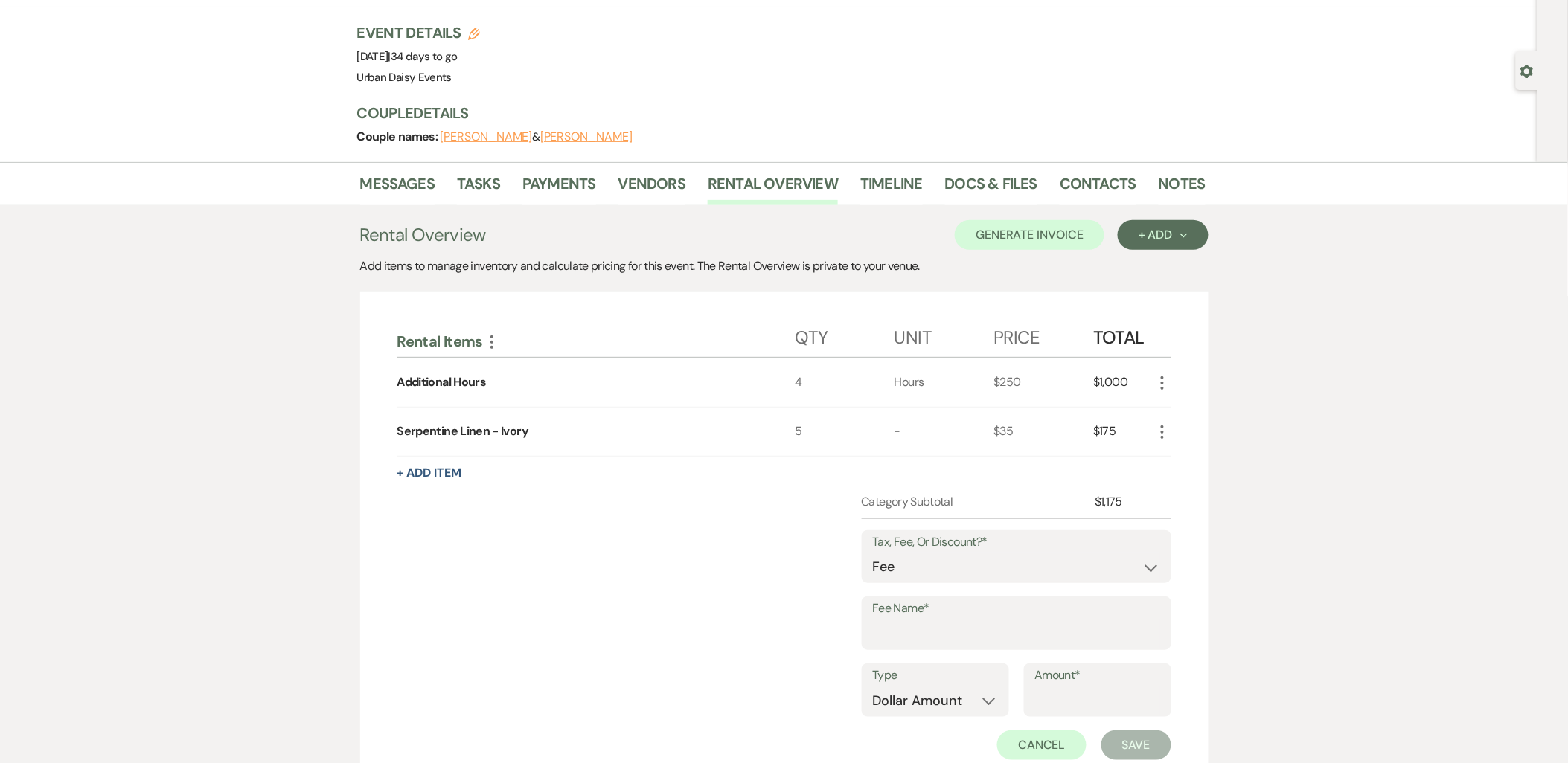
click at [949, 608] on label "Fee Name*" at bounding box center [1017, 609] width 288 height 21
click at [949, 620] on input "Fee Name*" at bounding box center [1017, 634] width 288 height 29
type input "TAX"
click at [1050, 688] on input "Amount*" at bounding box center [1098, 701] width 125 height 29
type input "15.79"
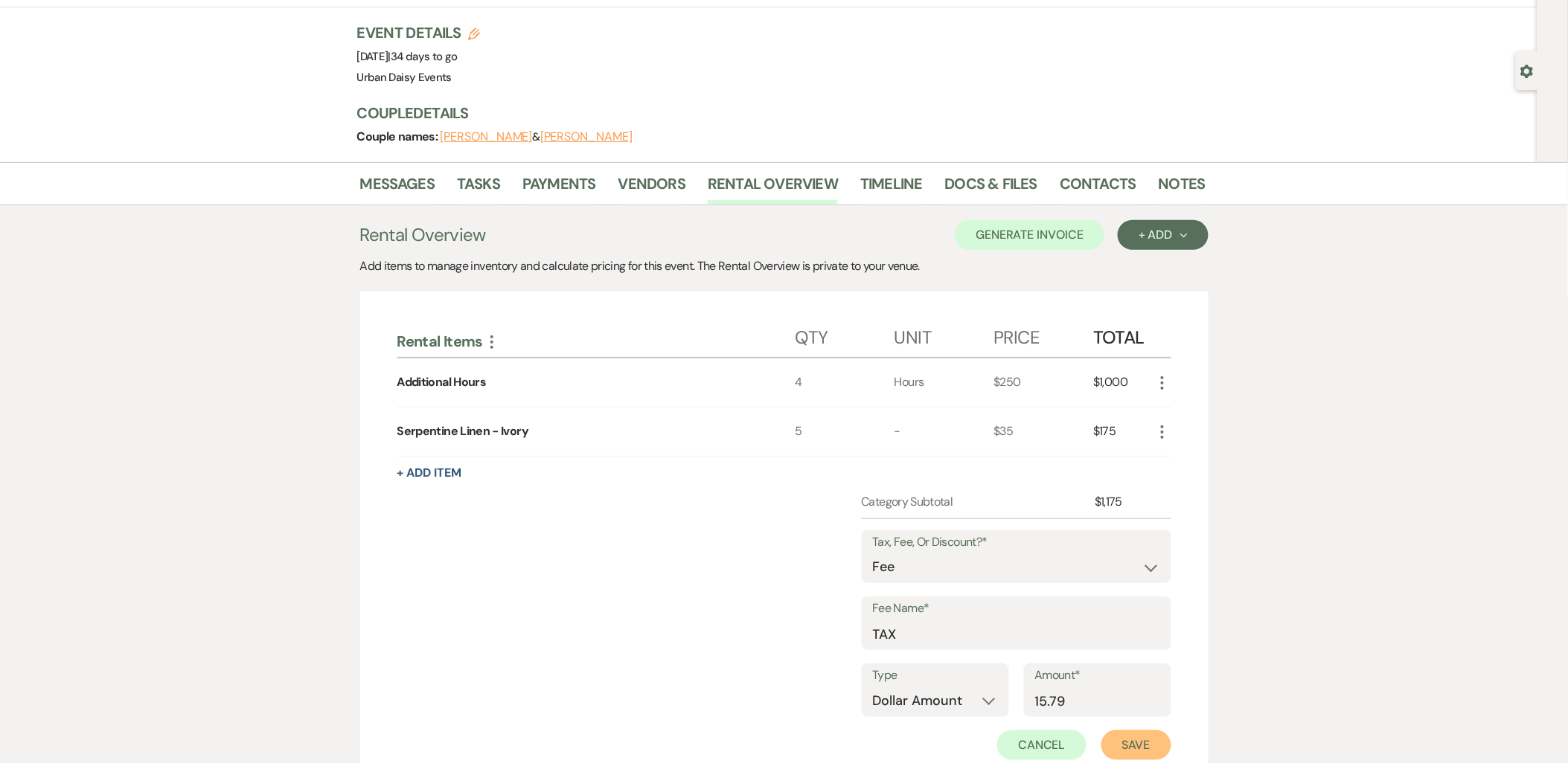
click at [1103, 736] on button "Save" at bounding box center [1136, 745] width 70 height 30
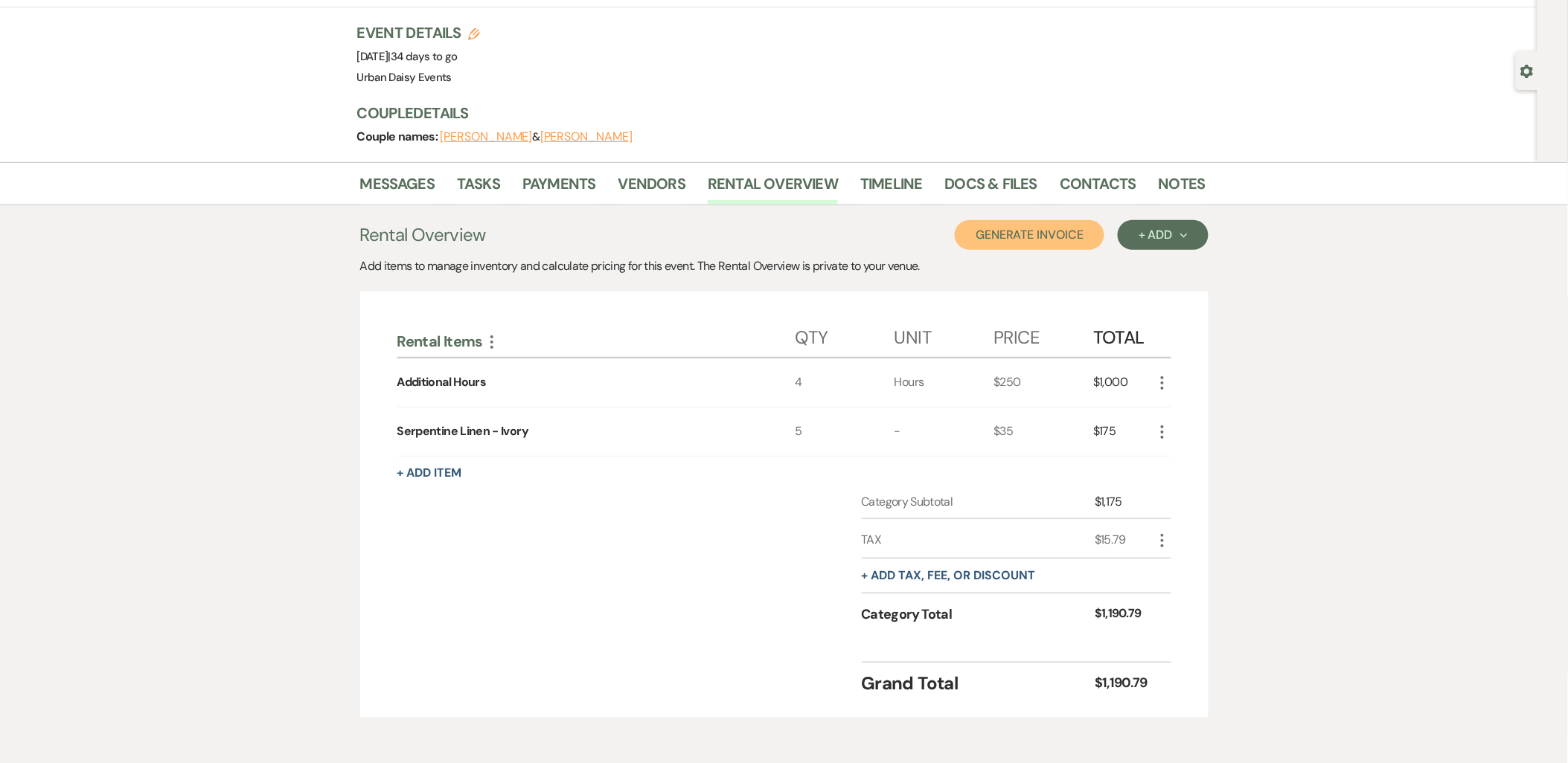
click at [1024, 232] on button "Generate Invoice" at bounding box center [1030, 235] width 149 height 30
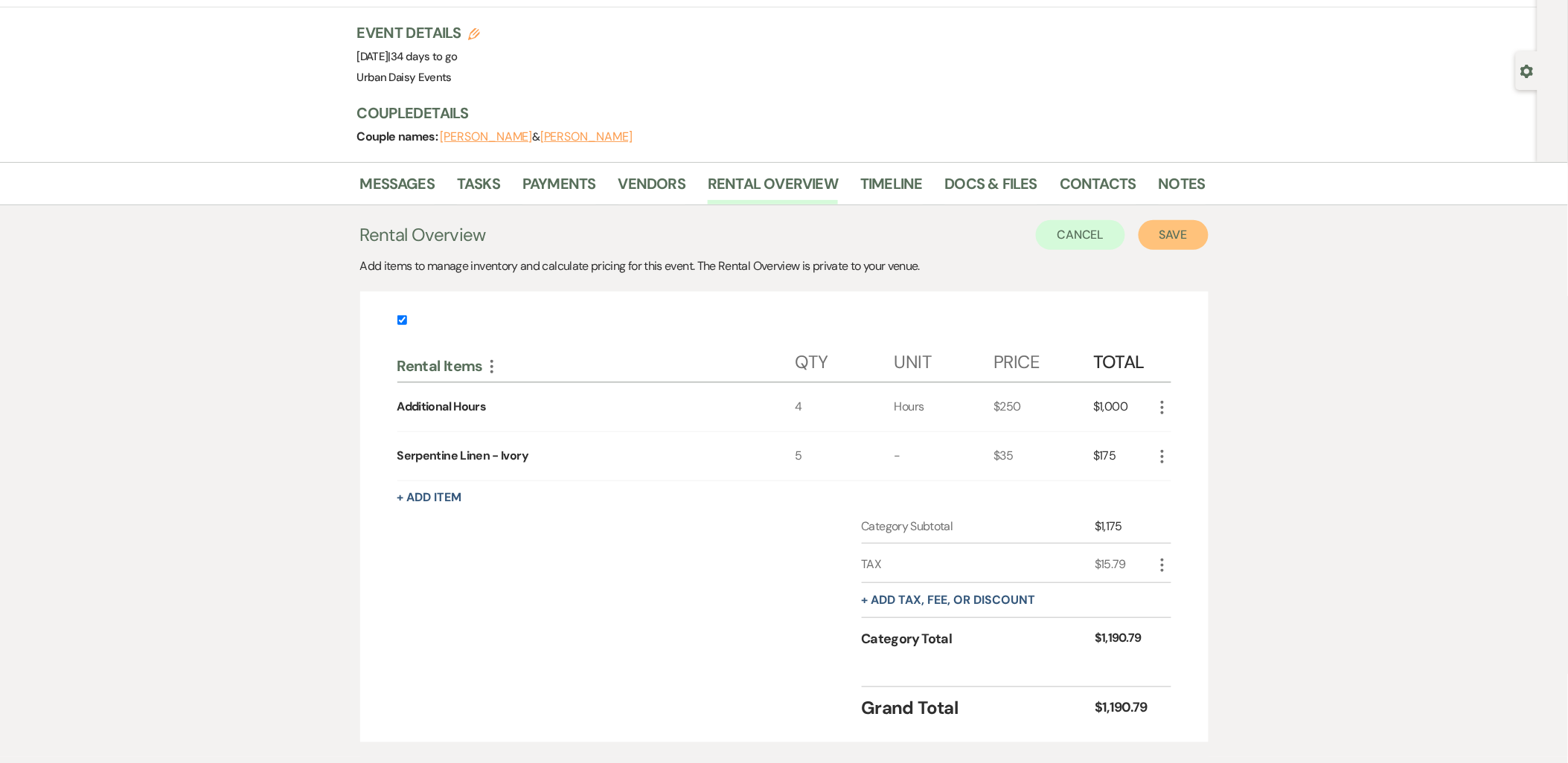
click at [1198, 236] on button "Save" at bounding box center [1174, 235] width 70 height 30
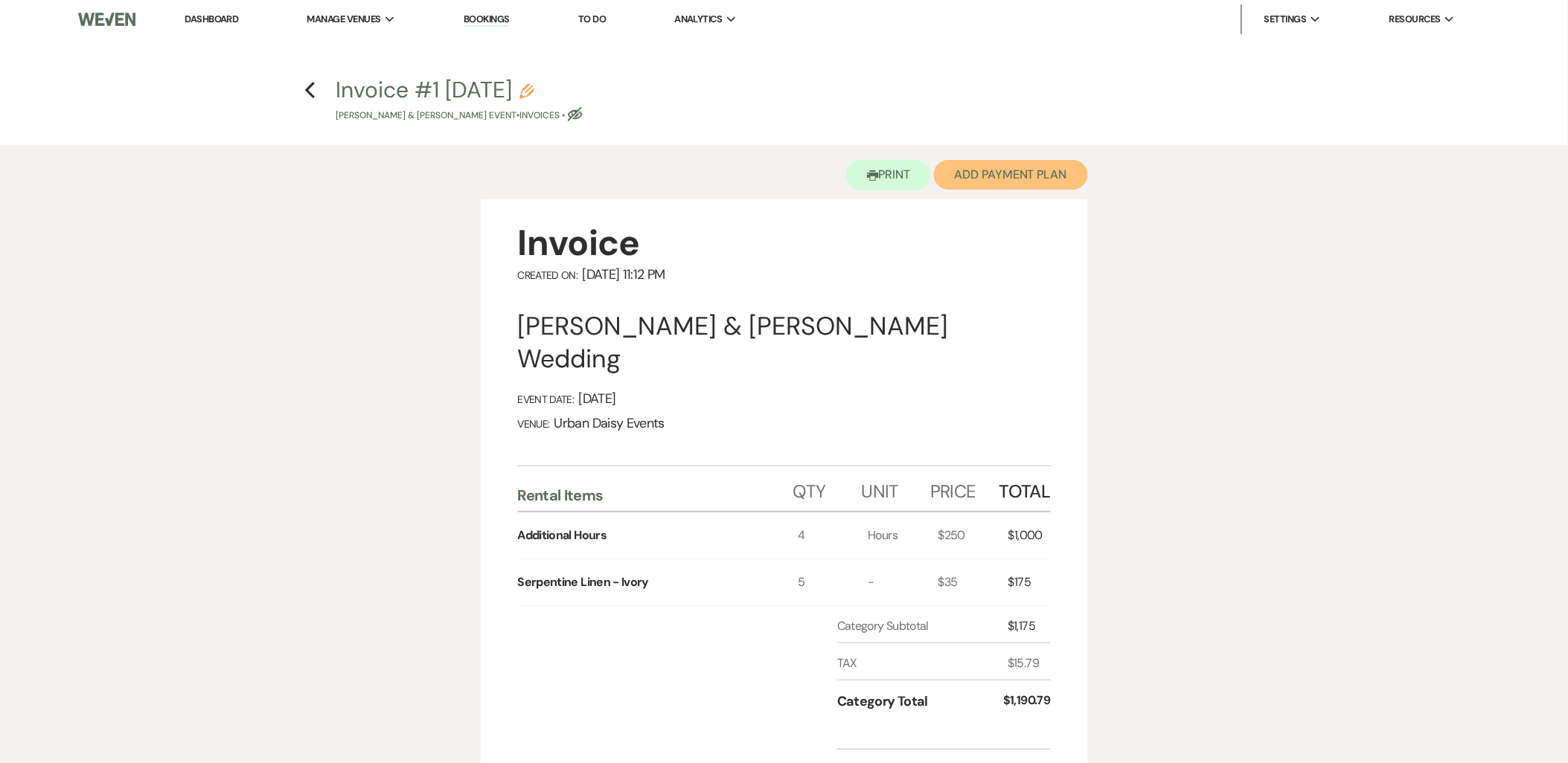
click at [971, 189] on button "Add Payment Plan" at bounding box center [1011, 175] width 154 height 30
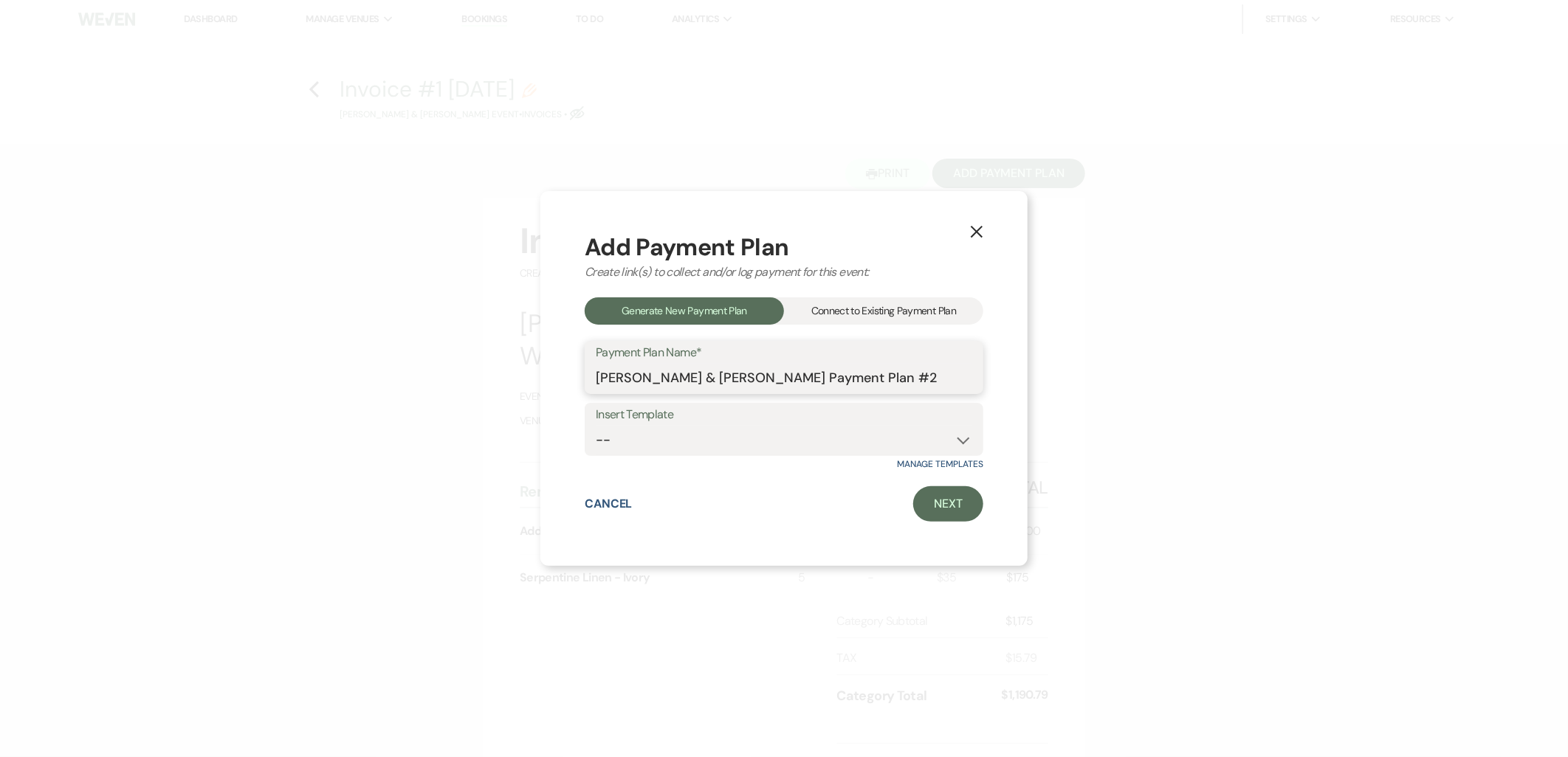
drag, startPoint x: 951, startPoint y: 378, endPoint x: 536, endPoint y: 400, distance: 415.6
click at [536, 400] on div "X Add Payment Plan Create link(s) to collect and/or log payment for this event:…" at bounding box center [784, 378] width 1568 height 757
type input "Additional Rentals"
click at [969, 511] on link "Next" at bounding box center [948, 504] width 70 height 36
select select "28563"
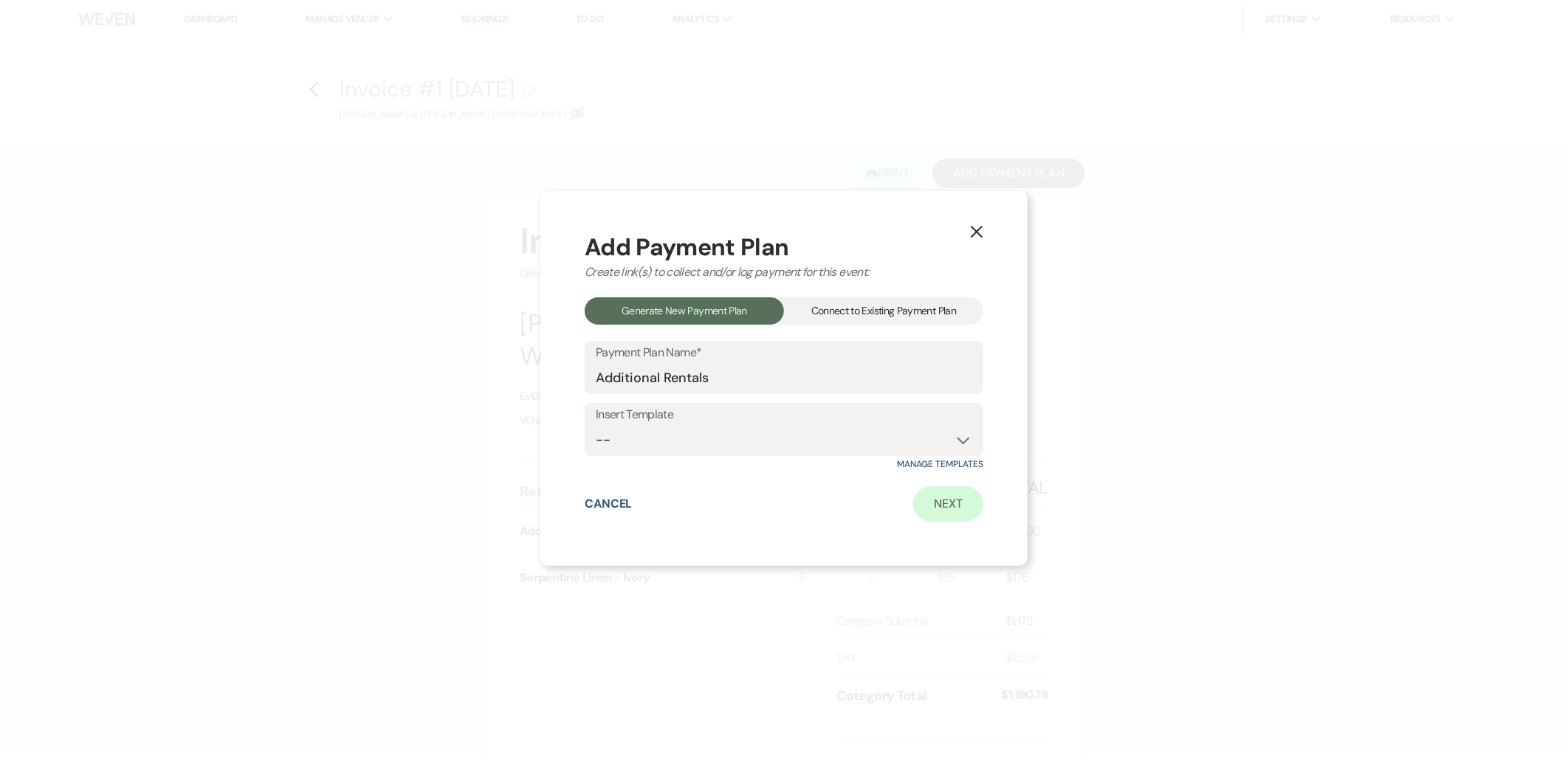
select select "2"
select select "percentage"
select select "true"
select select "client"
select select "weeks"
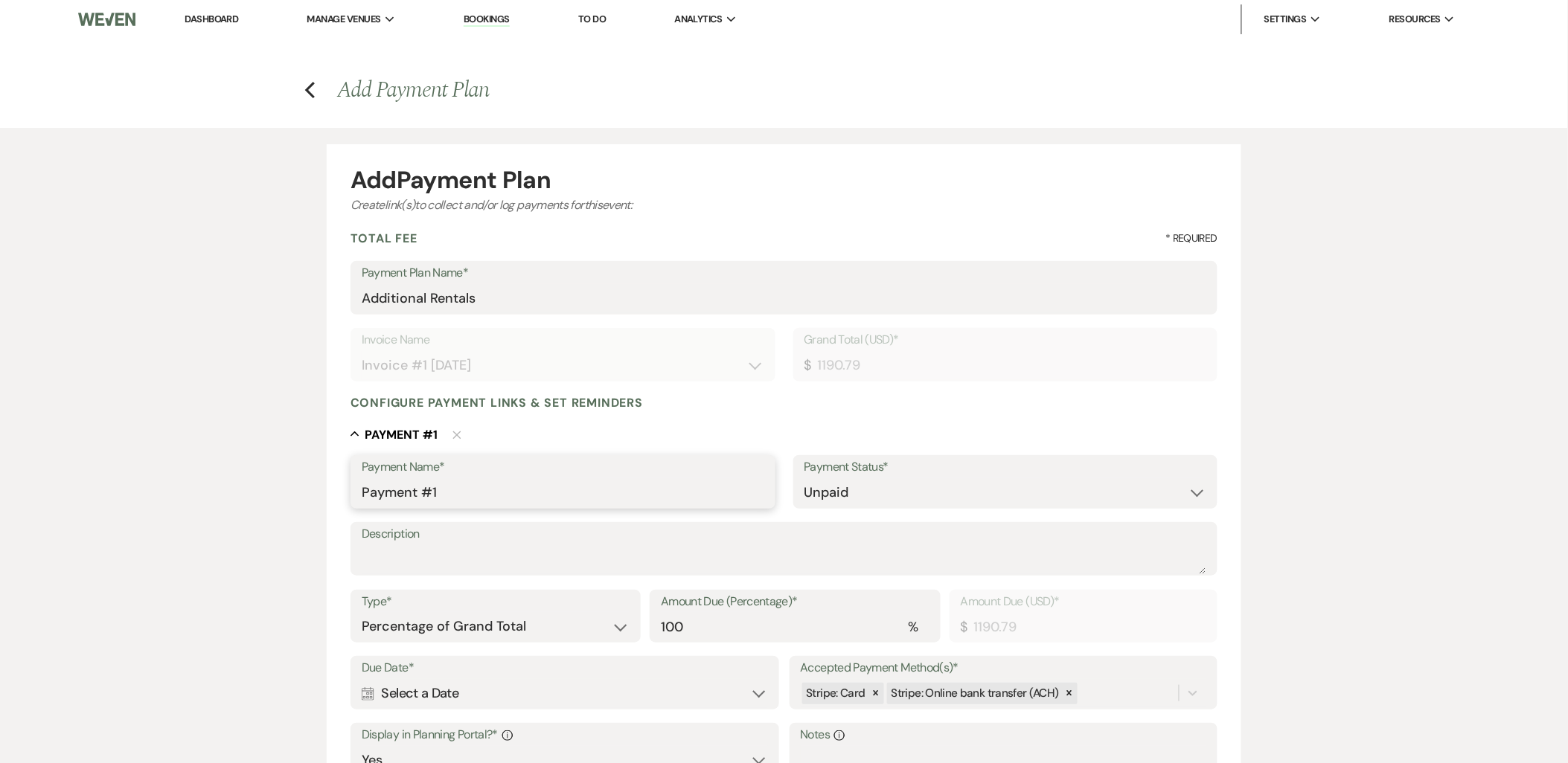
drag, startPoint x: 509, startPoint y: 487, endPoint x: 300, endPoint y: 494, distance: 209.1
click at [298, 493] on div "Add Payment Plan Create link(s) to collect and/or log payments for this event: …" at bounding box center [784, 582] width 1072 height 908
type input "Additional Rentals"
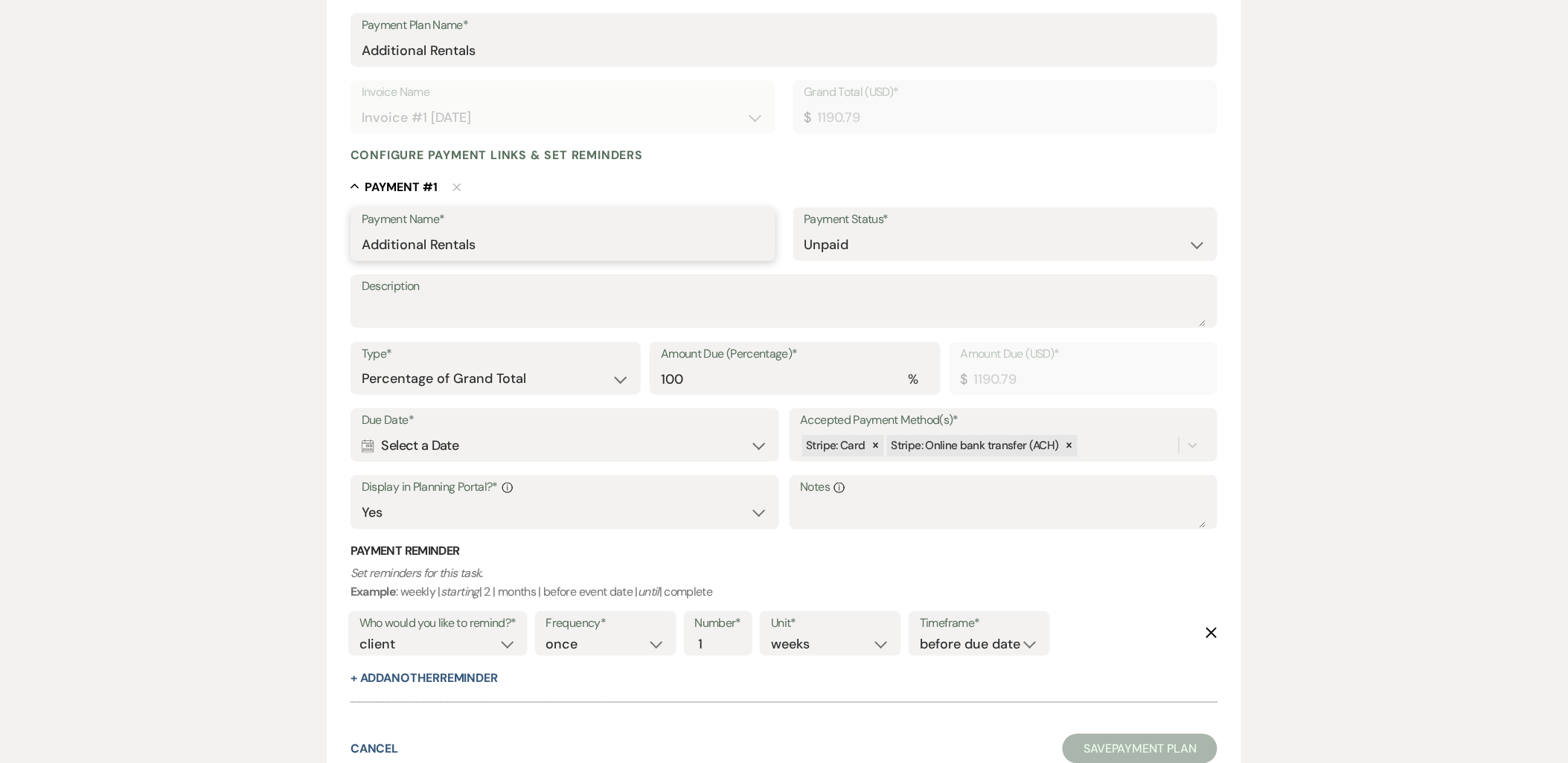
scroll to position [366, 0]
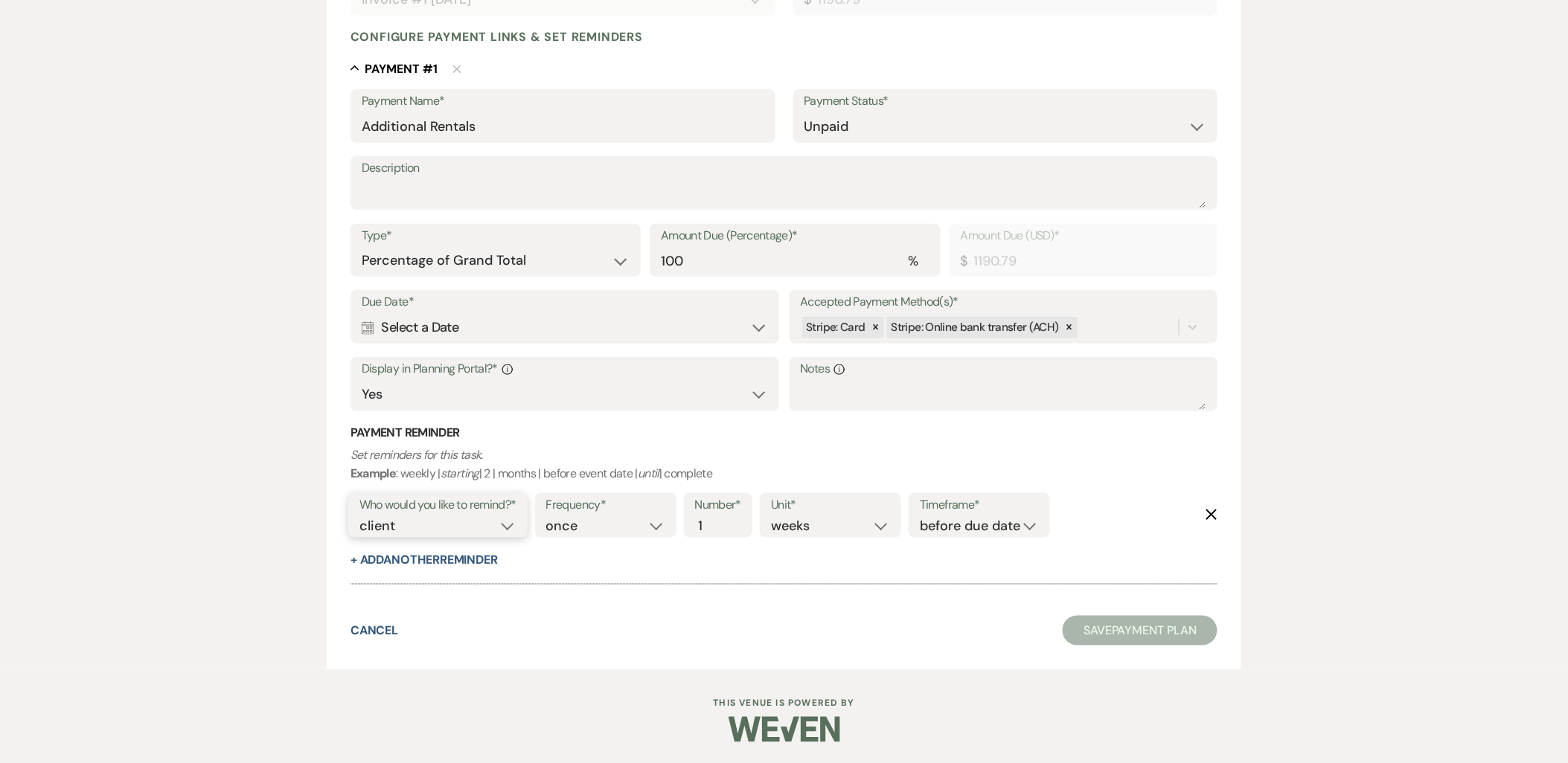
click at [458, 516] on select "client venue both" at bounding box center [438, 526] width 157 height 20
click at [1009, 518] on select "before due date after due date on due date on custom date" at bounding box center [979, 526] width 119 height 20
select select "onDueDate"
click at [920, 516] on select "before due date after due date on due date on custom date" at bounding box center [979, 526] width 119 height 20
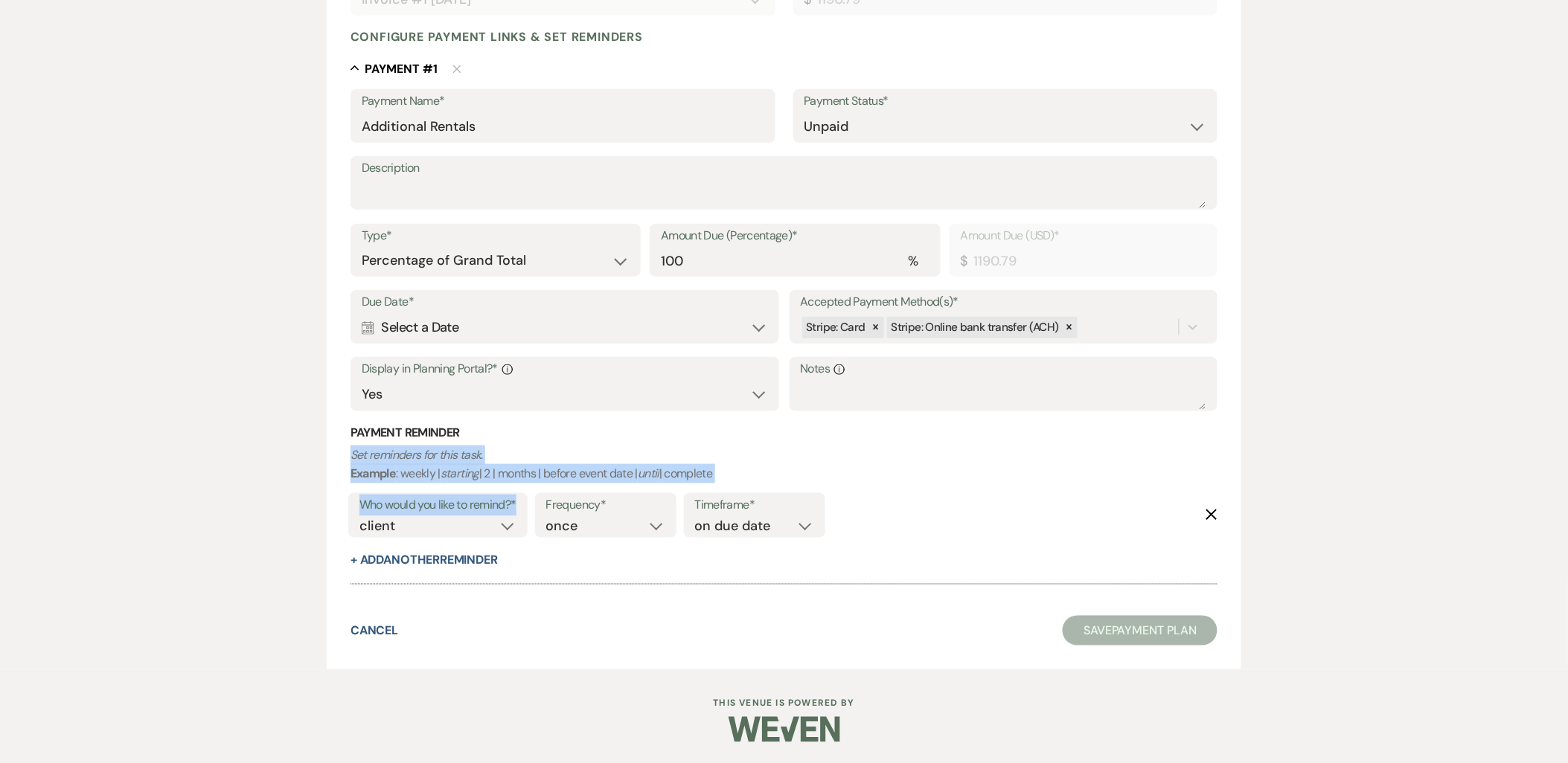
drag, startPoint x: 436, startPoint y: 547, endPoint x: 525, endPoint y: 440, distance: 139.2
click at [525, 440] on div "Payment Reminder Set reminders for this task. Example : weekly | starting | 2 |…" at bounding box center [784, 496] width 867 height 143
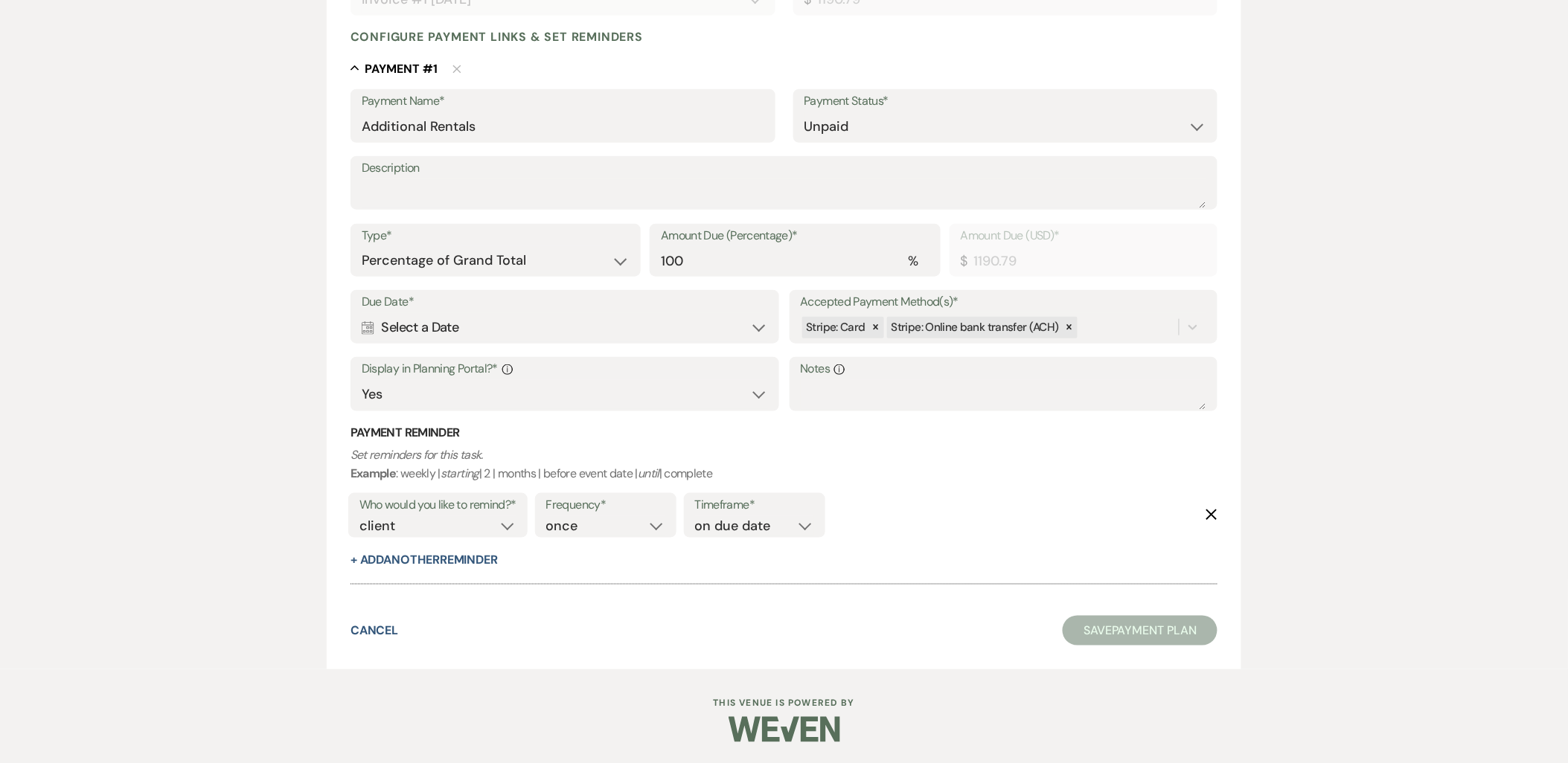
click at [492, 315] on div "Calendar Select a Date Expand" at bounding box center [564, 328] width 406 height 29
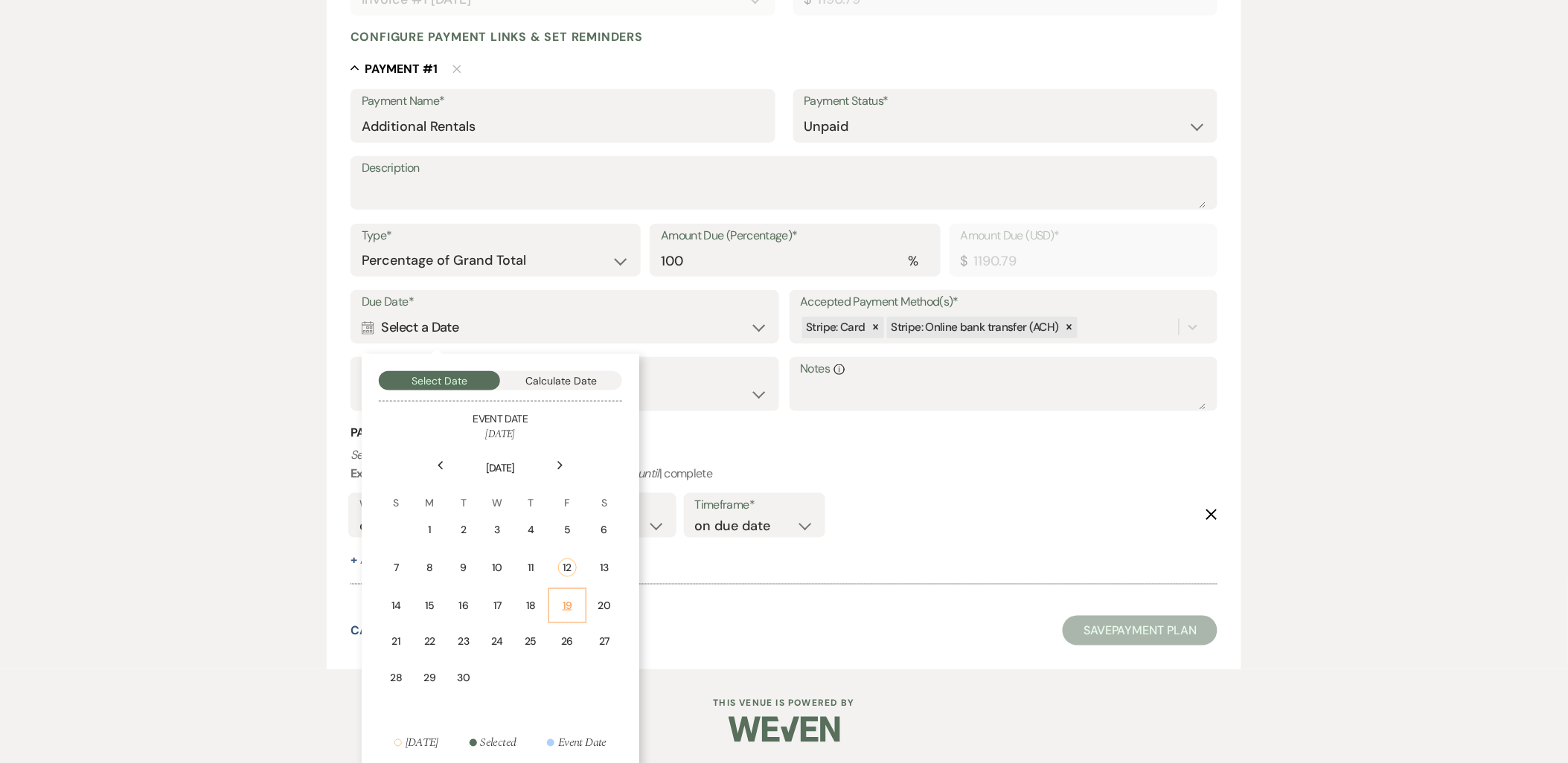
click at [575, 607] on div "19" at bounding box center [567, 606] width 18 height 15
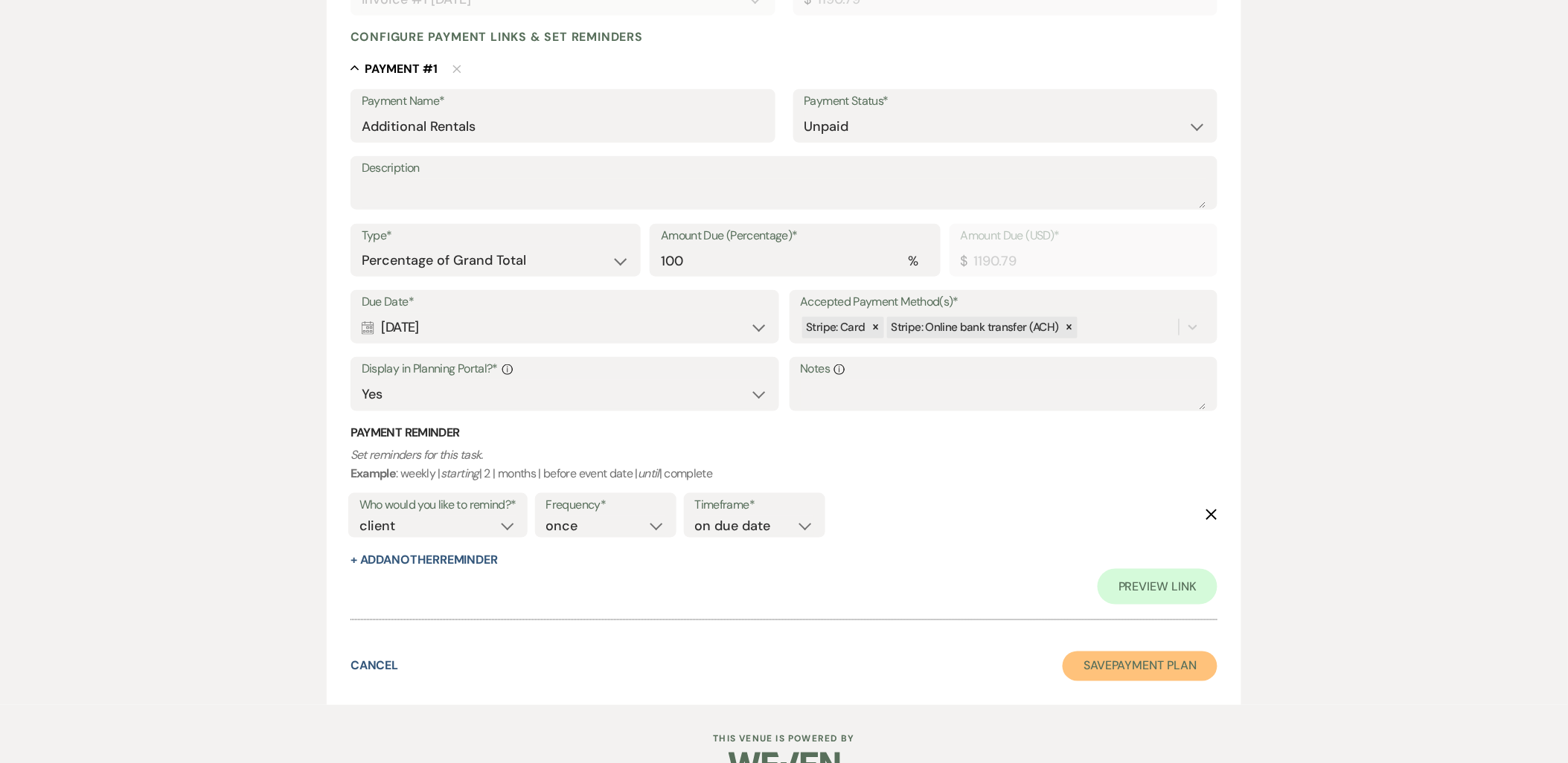
click at [1158, 665] on button "Save Payment Plan" at bounding box center [1140, 666] width 155 height 30
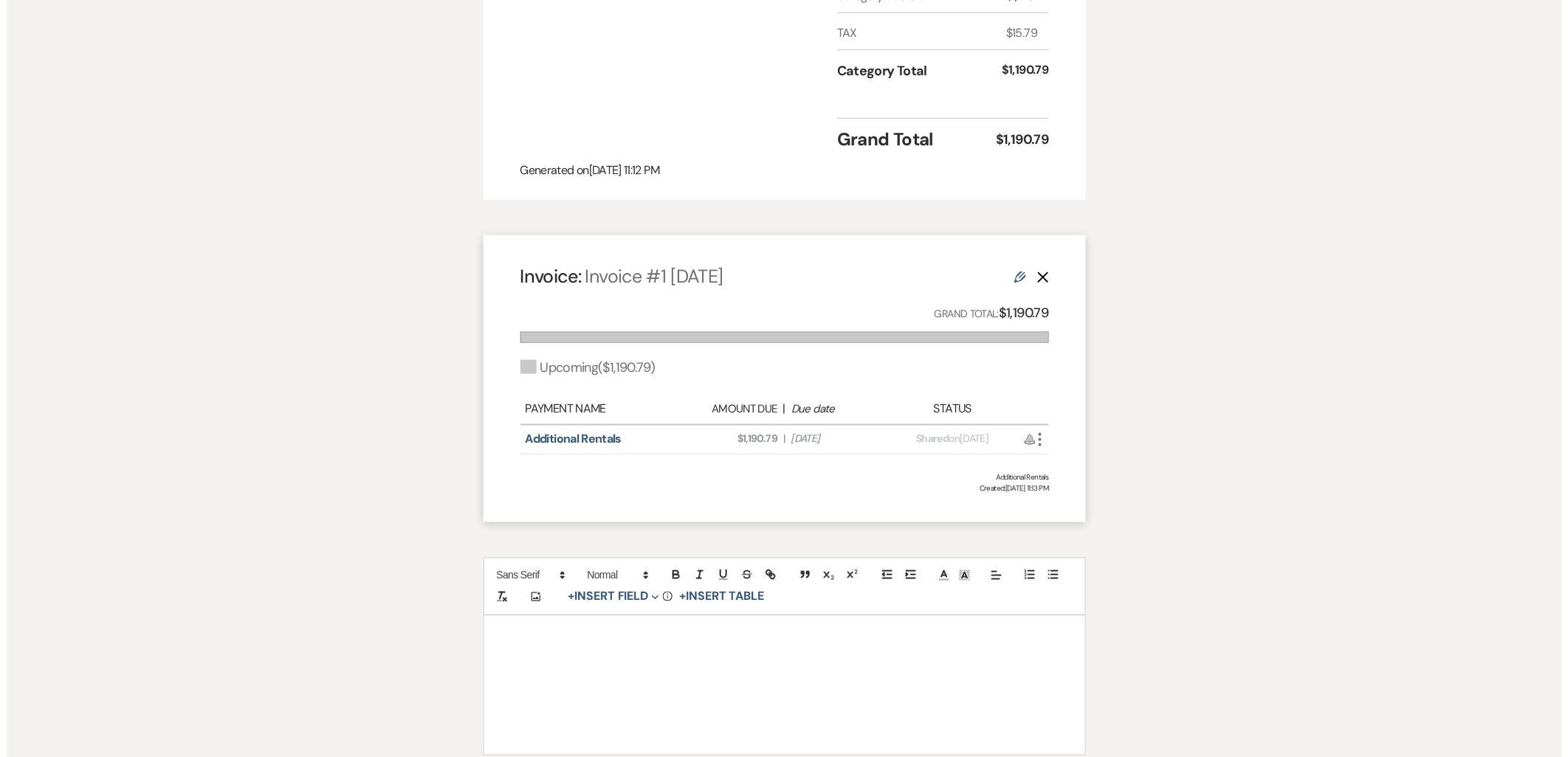
scroll to position [731, 0]
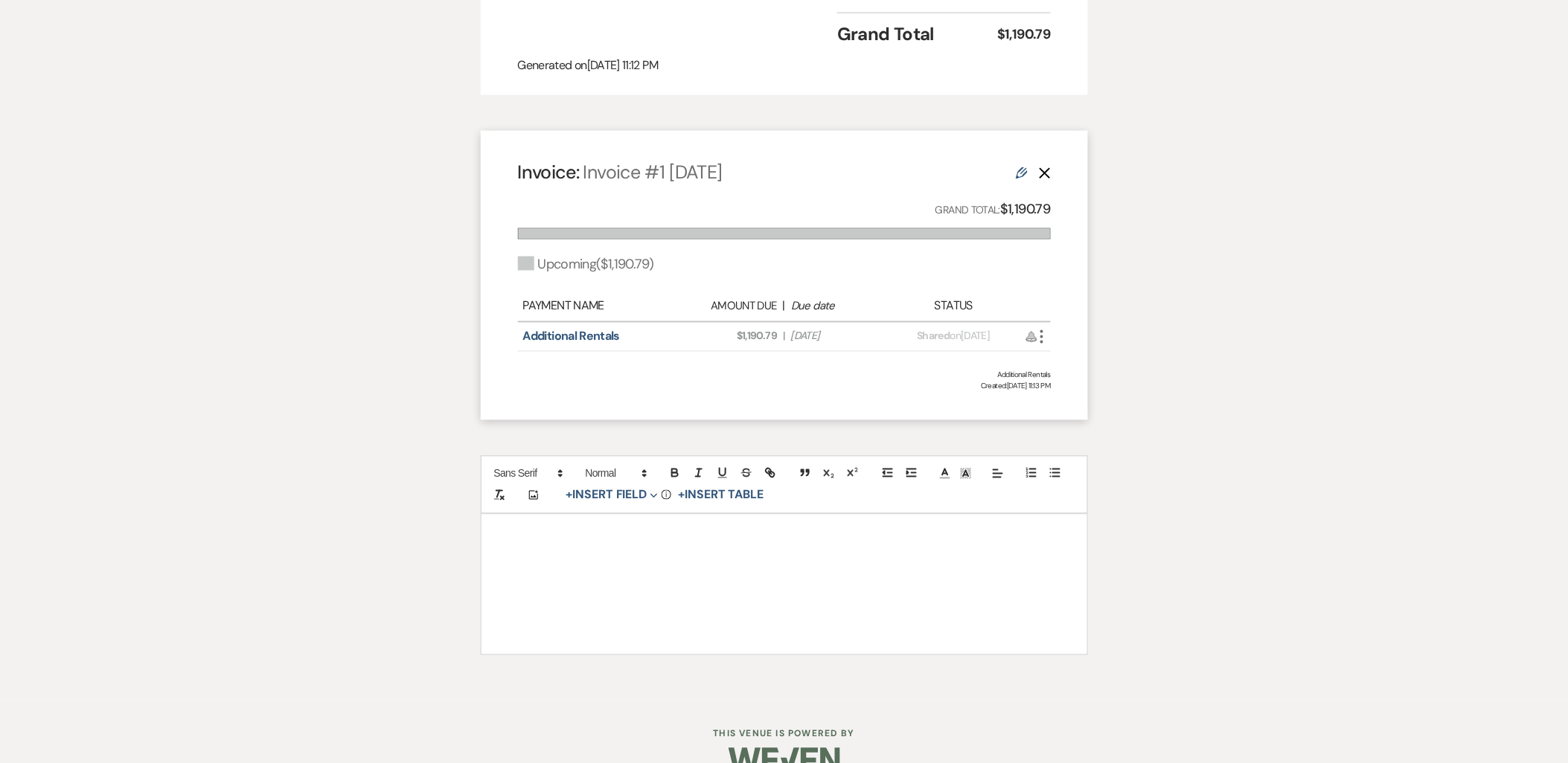
click at [1039, 328] on icon "More" at bounding box center [1042, 336] width 18 height 18
click at [1065, 354] on button "Attach File Attach to Message" at bounding box center [1108, 367] width 150 height 25
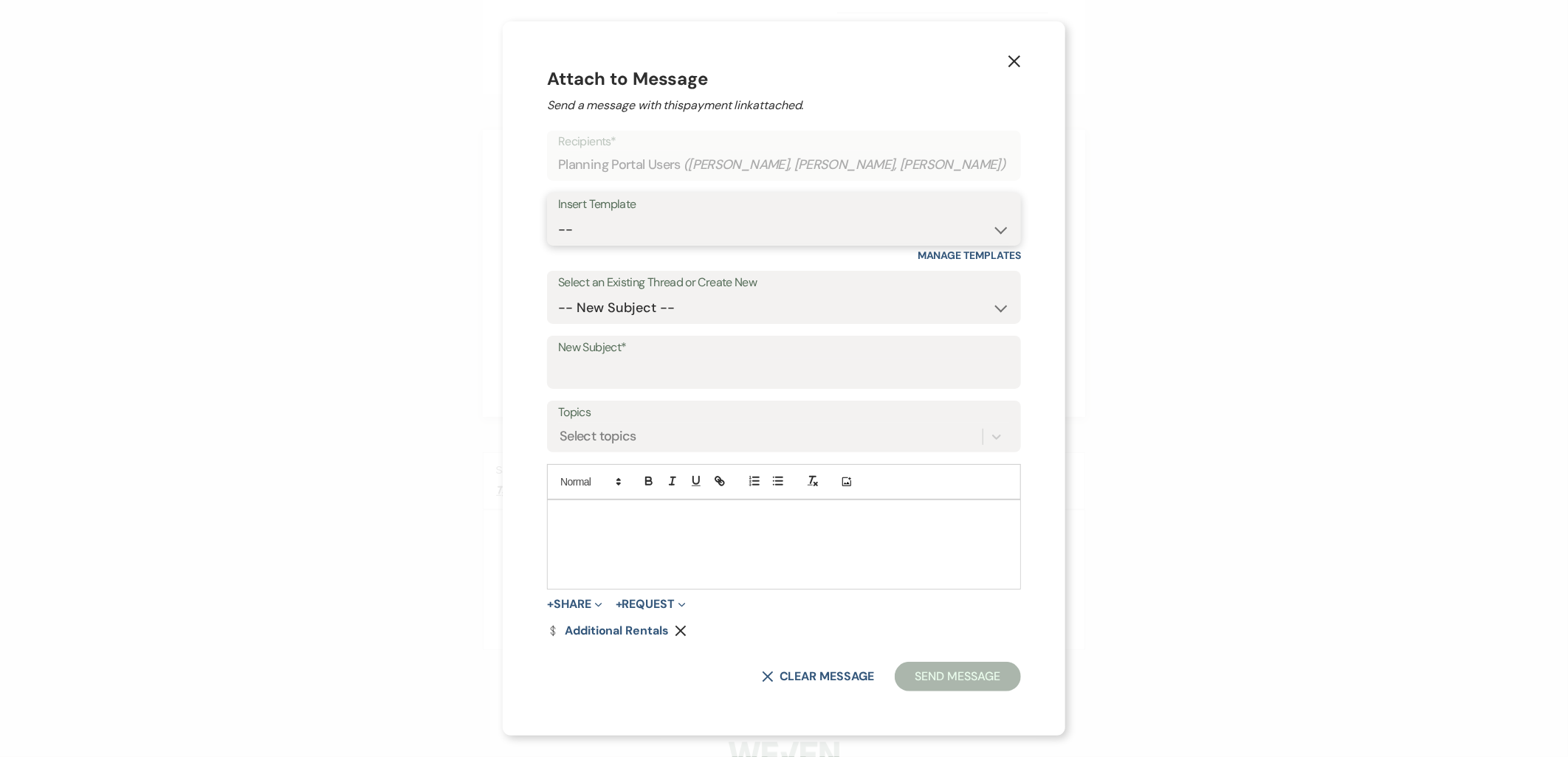
click at [727, 231] on select "-- Payment Past Due Rental Agreement and First Payment Urban Daisy Initial Resp…" at bounding box center [784, 230] width 452 height 29
select select "1532"
click at [567, 216] on select "-- Payment Past Due Rental Agreement and First Payment Urban Daisy Initial Resp…" at bounding box center [784, 230] width 452 height 29
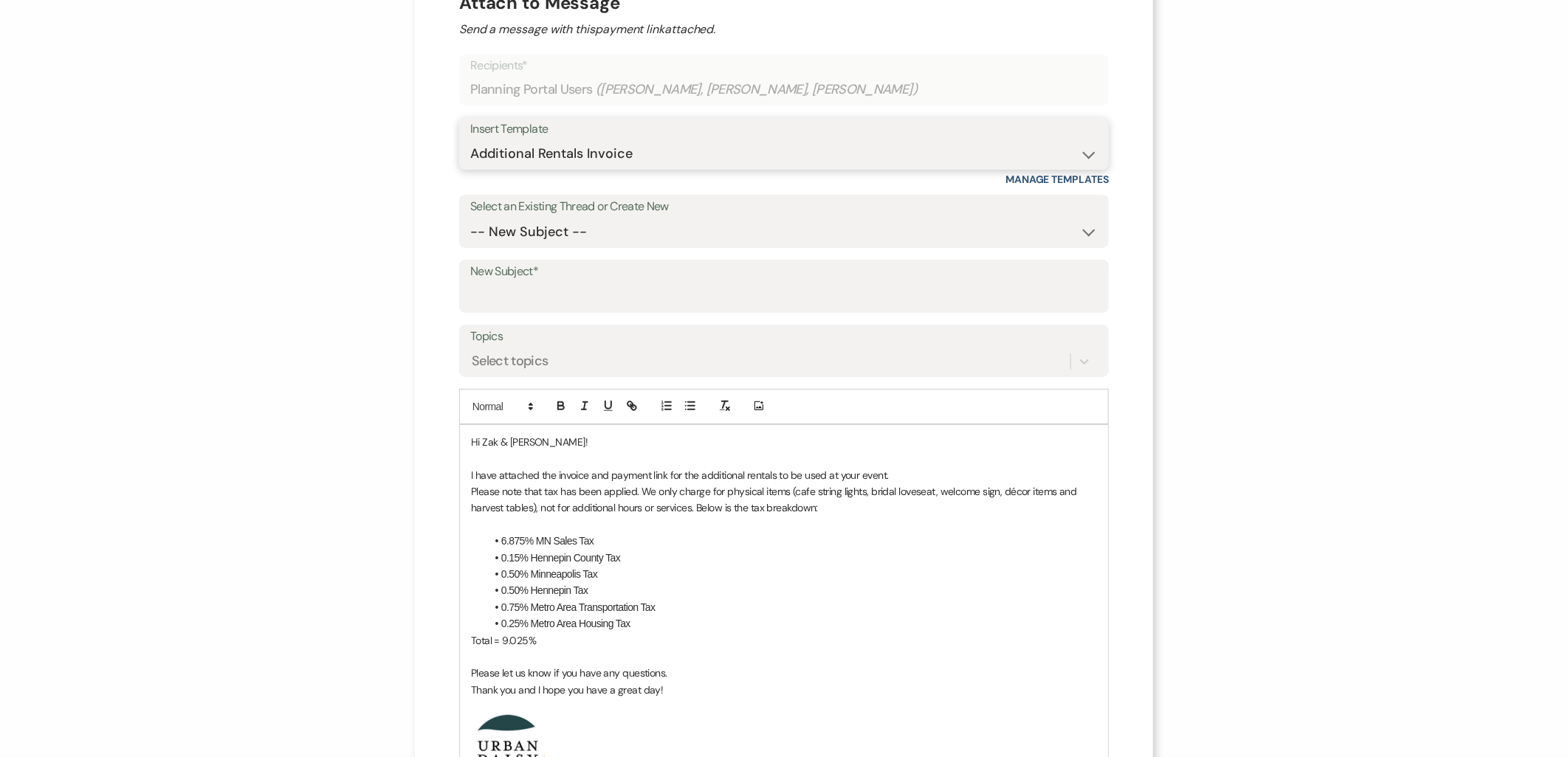
scroll to position [82, 0]
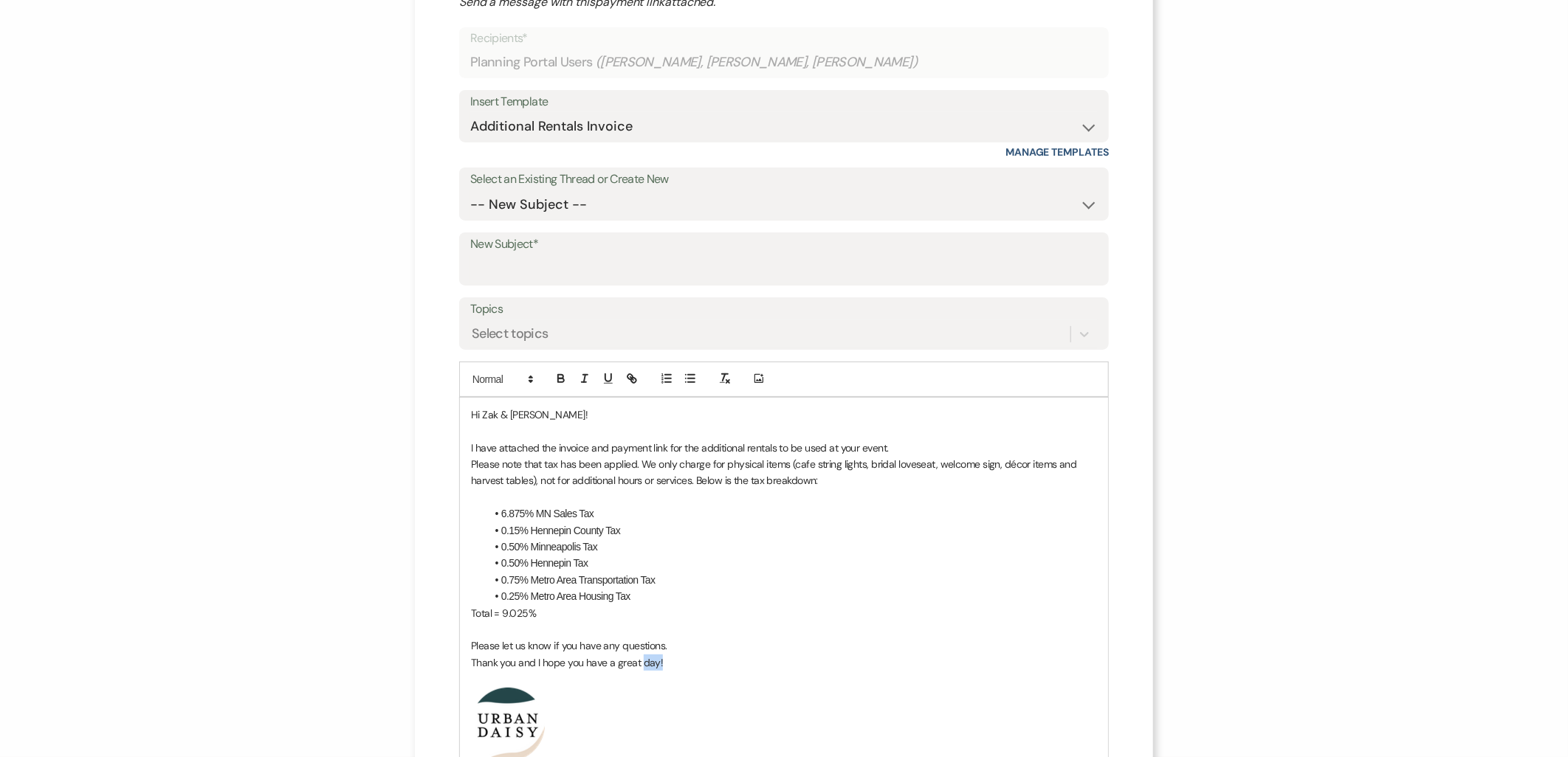
drag, startPoint x: 687, startPoint y: 659, endPoint x: 636, endPoint y: 659, distance: 51.0
click at [636, 659] on p "Thank you and I hope you have a great day!" at bounding box center [784, 662] width 626 height 16
click at [463, 662] on div "Hi Zak & Lauren! I have attached the invoice and payment link for the additiona…" at bounding box center [784, 625] width 648 height 455
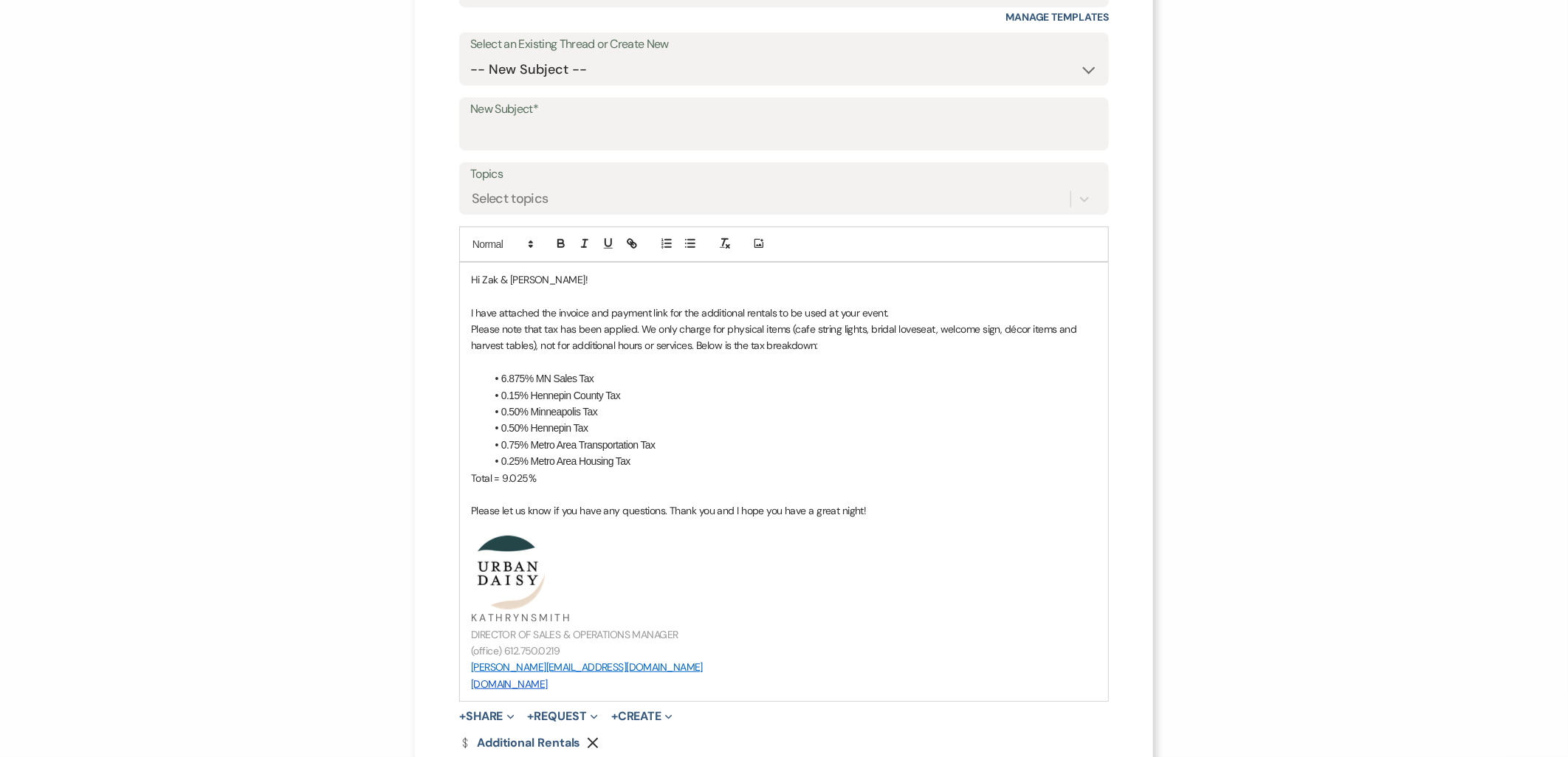
scroll to position [61, 0]
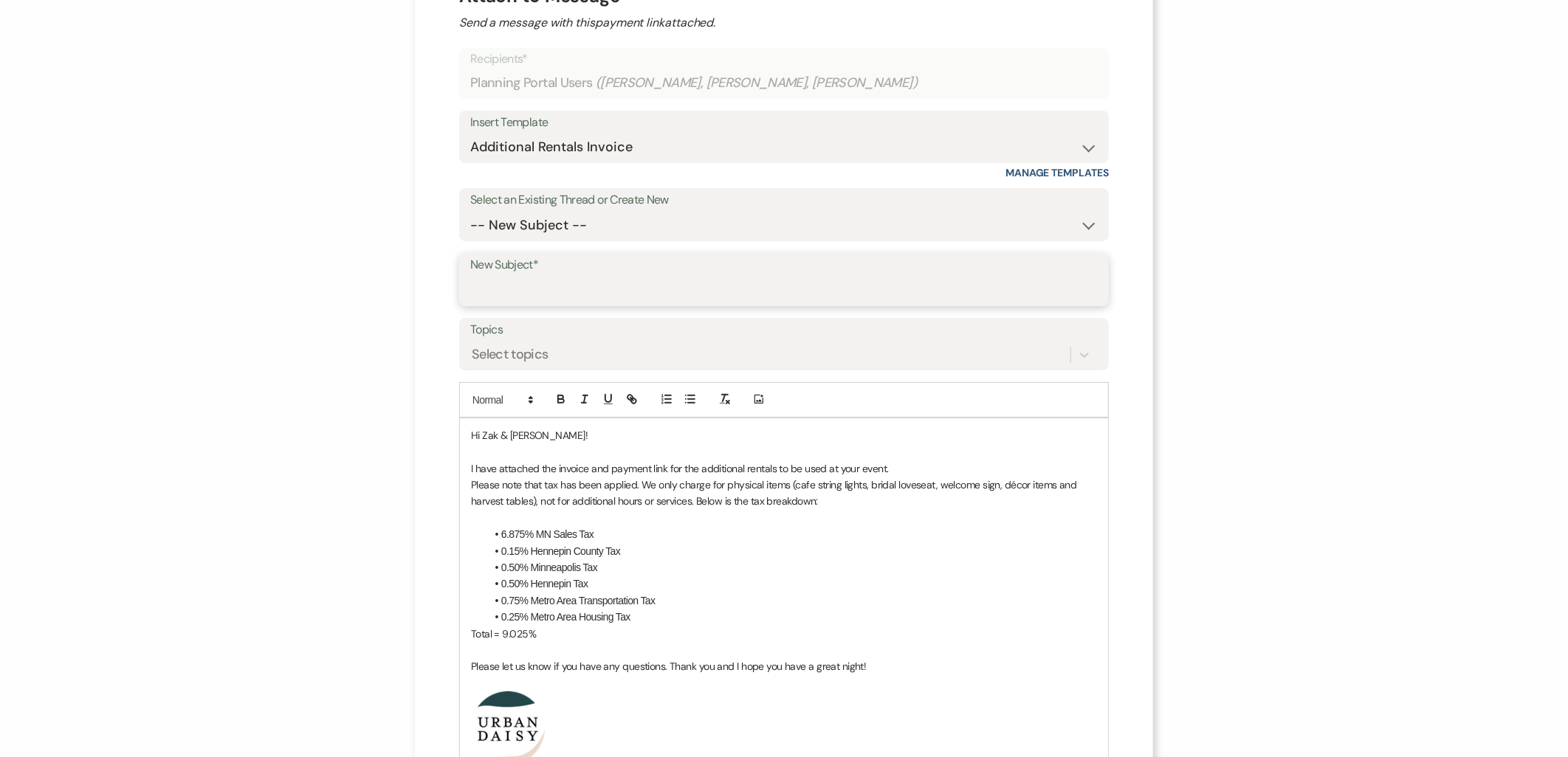
click at [524, 296] on input "New Subject*" at bounding box center [784, 290] width 628 height 29
type input "Additional Rentals"
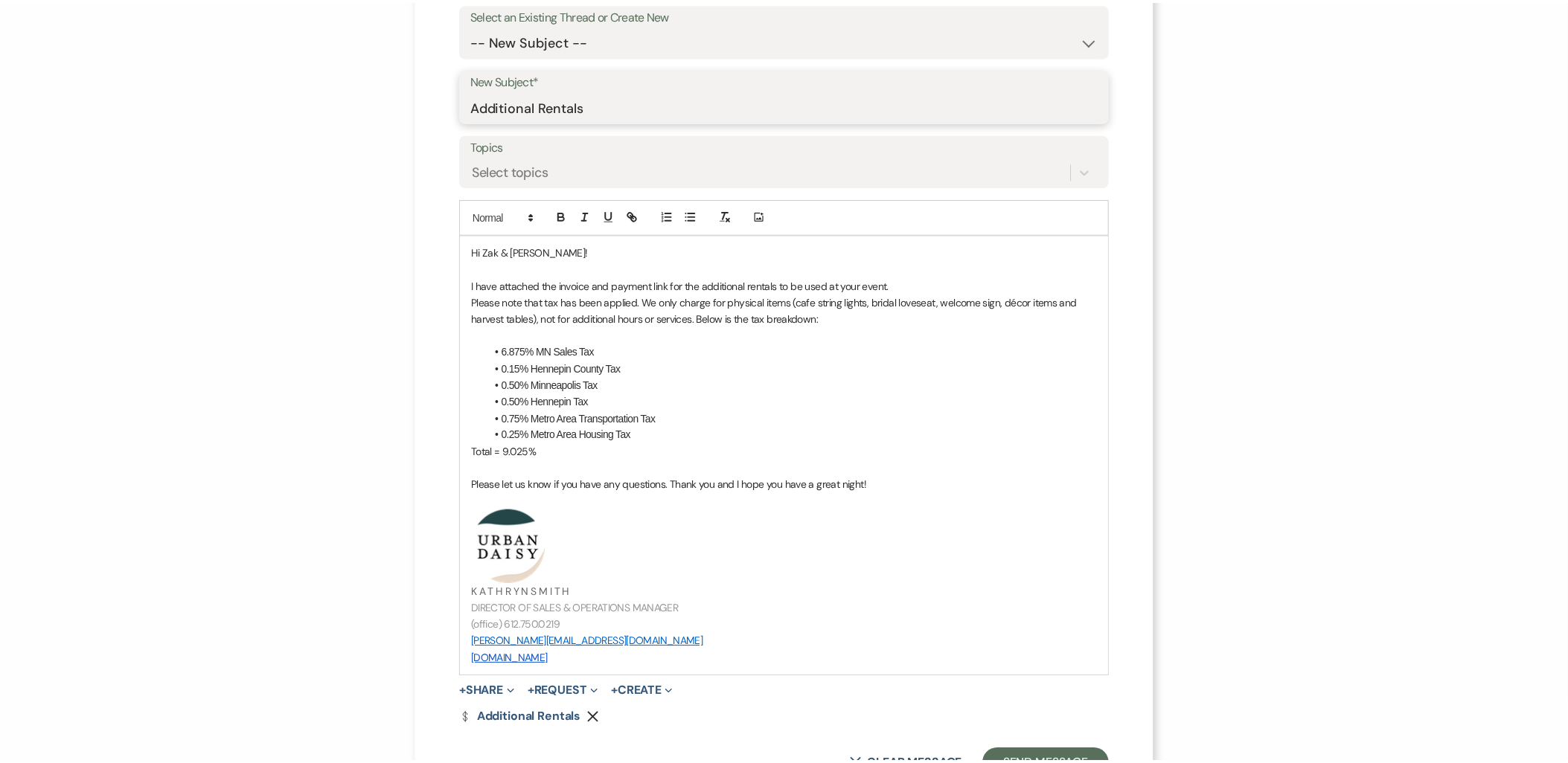
scroll to position [309, 0]
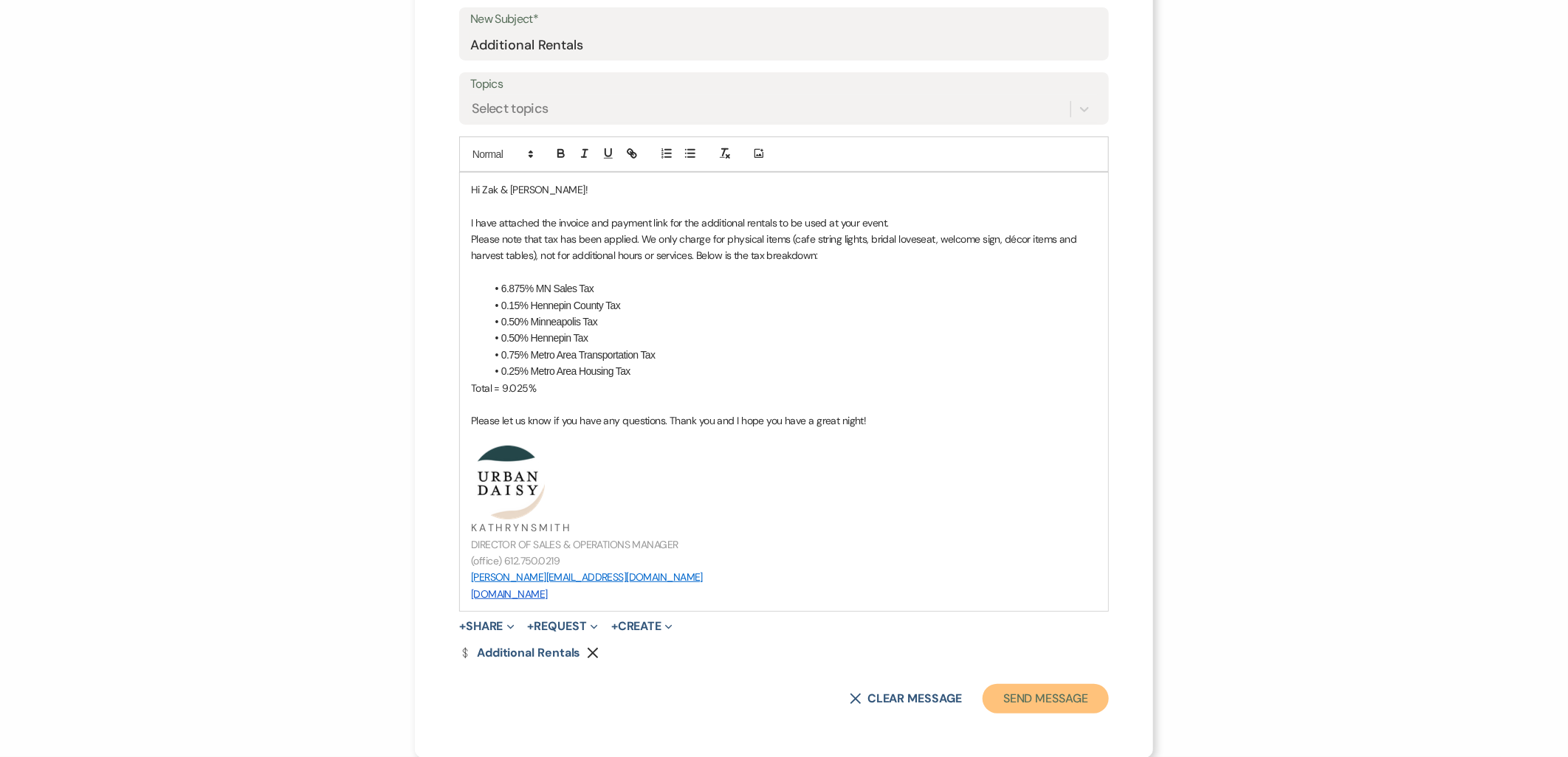
click at [1045, 701] on button "Send Message" at bounding box center [1045, 699] width 126 height 29
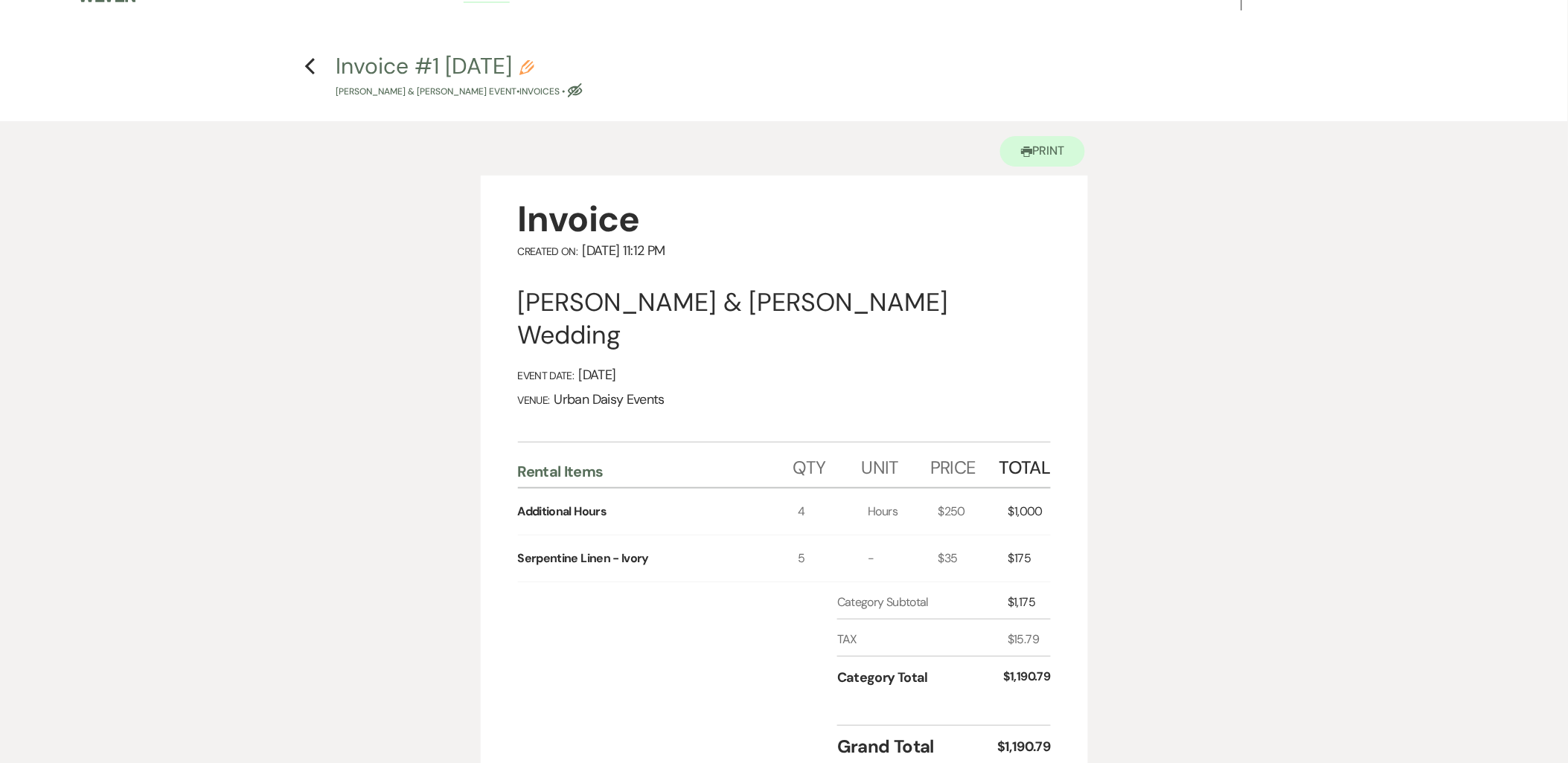
scroll to position [0, 0]
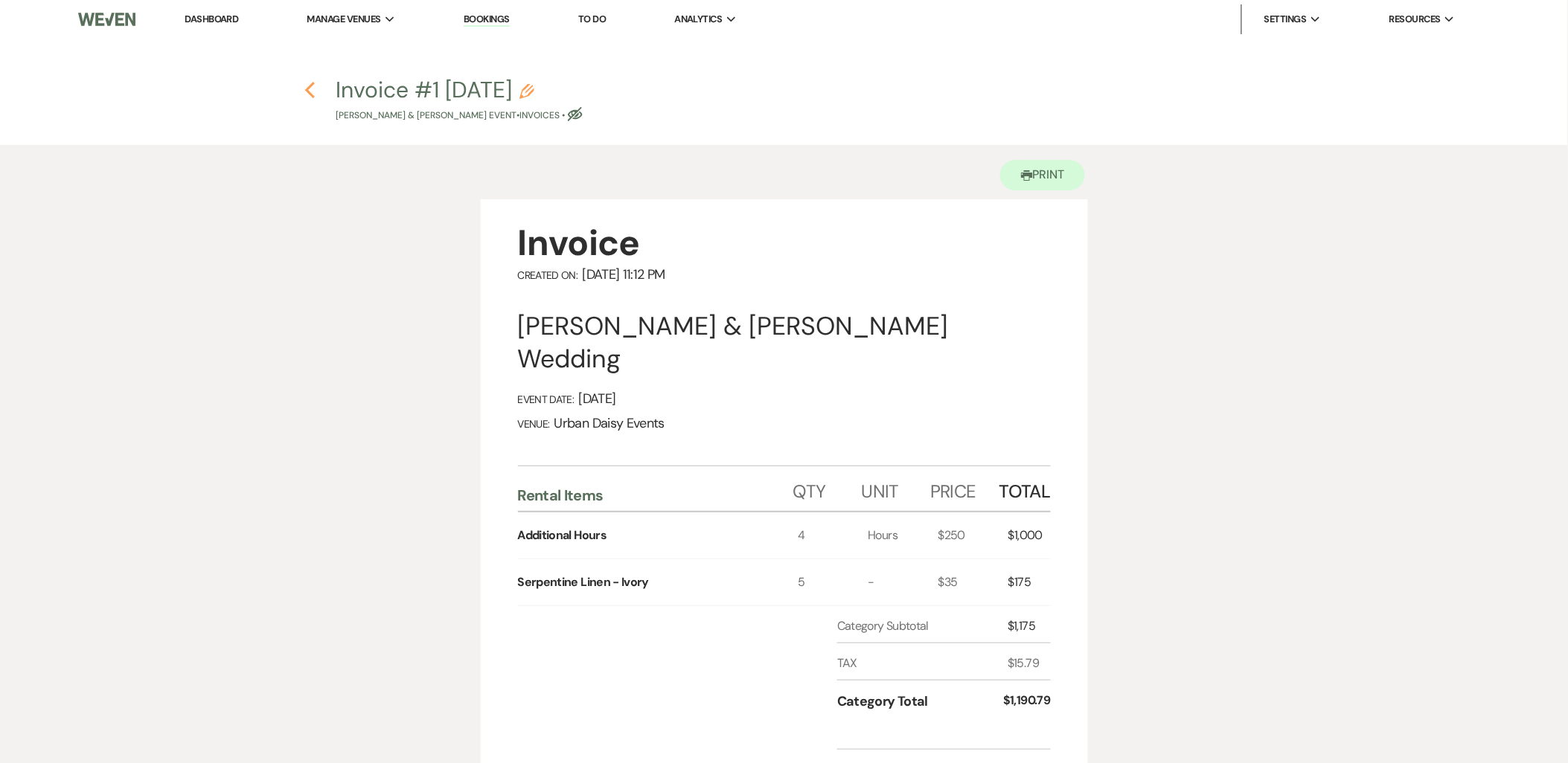
click at [310, 90] on icon "Previous" at bounding box center [310, 89] width 11 height 18
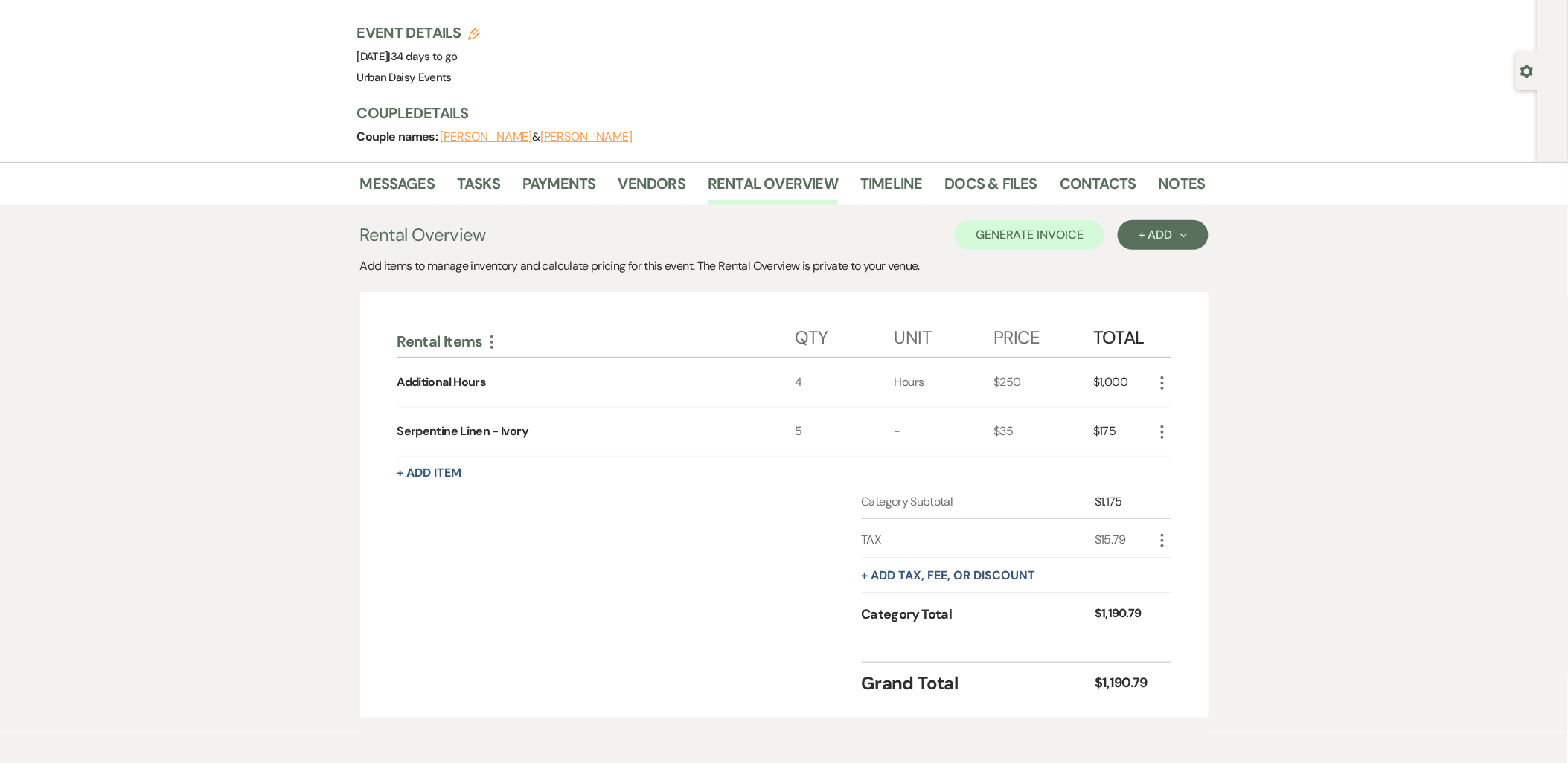
click at [439, 119] on h3 "Couple Details" at bounding box center [773, 113] width 834 height 21
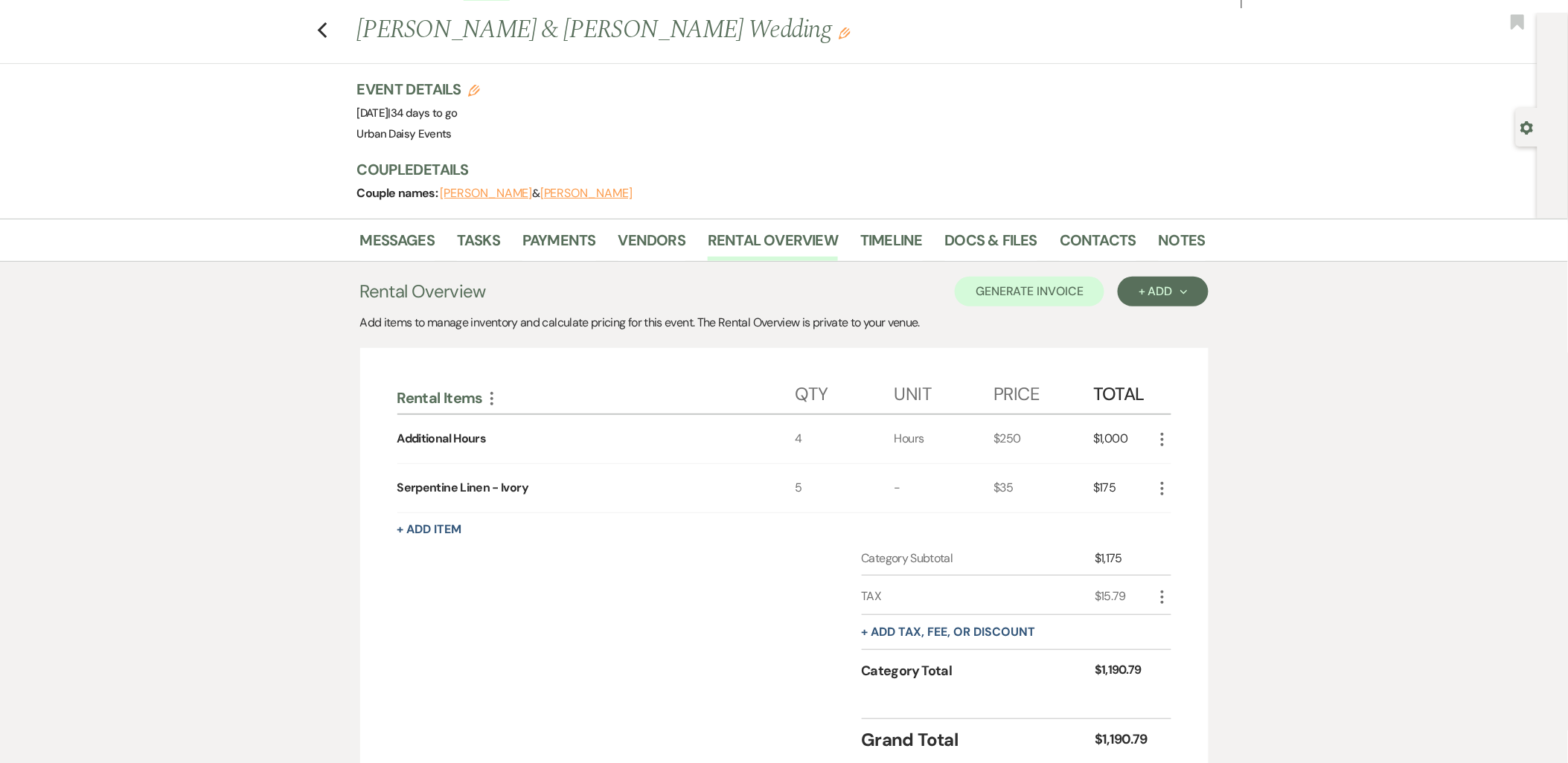
scroll to position [0, 0]
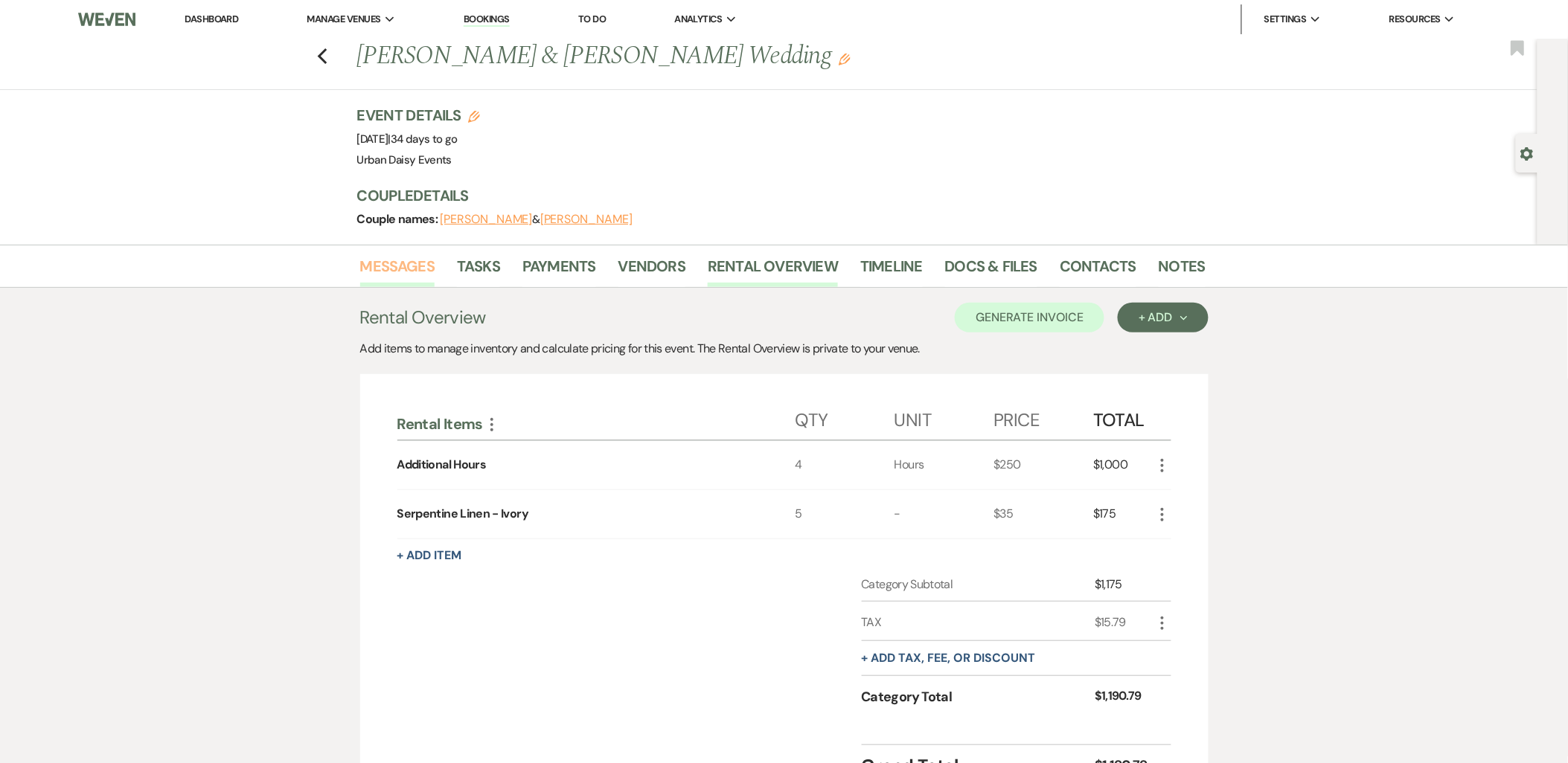
click at [421, 255] on link "Messages" at bounding box center [397, 271] width 76 height 33
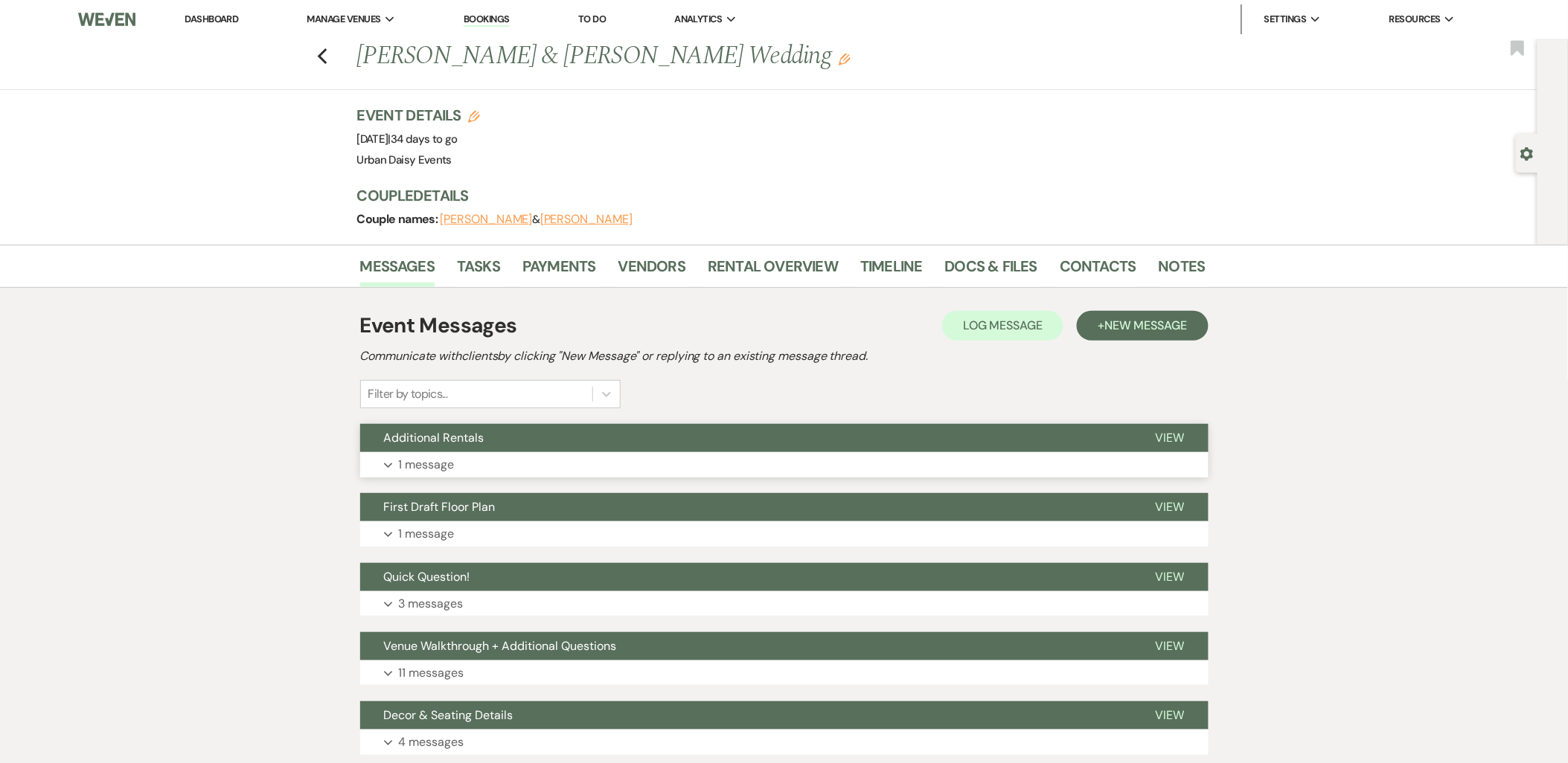
click at [500, 441] on button "Additional Rentals" at bounding box center [746, 438] width 772 height 28
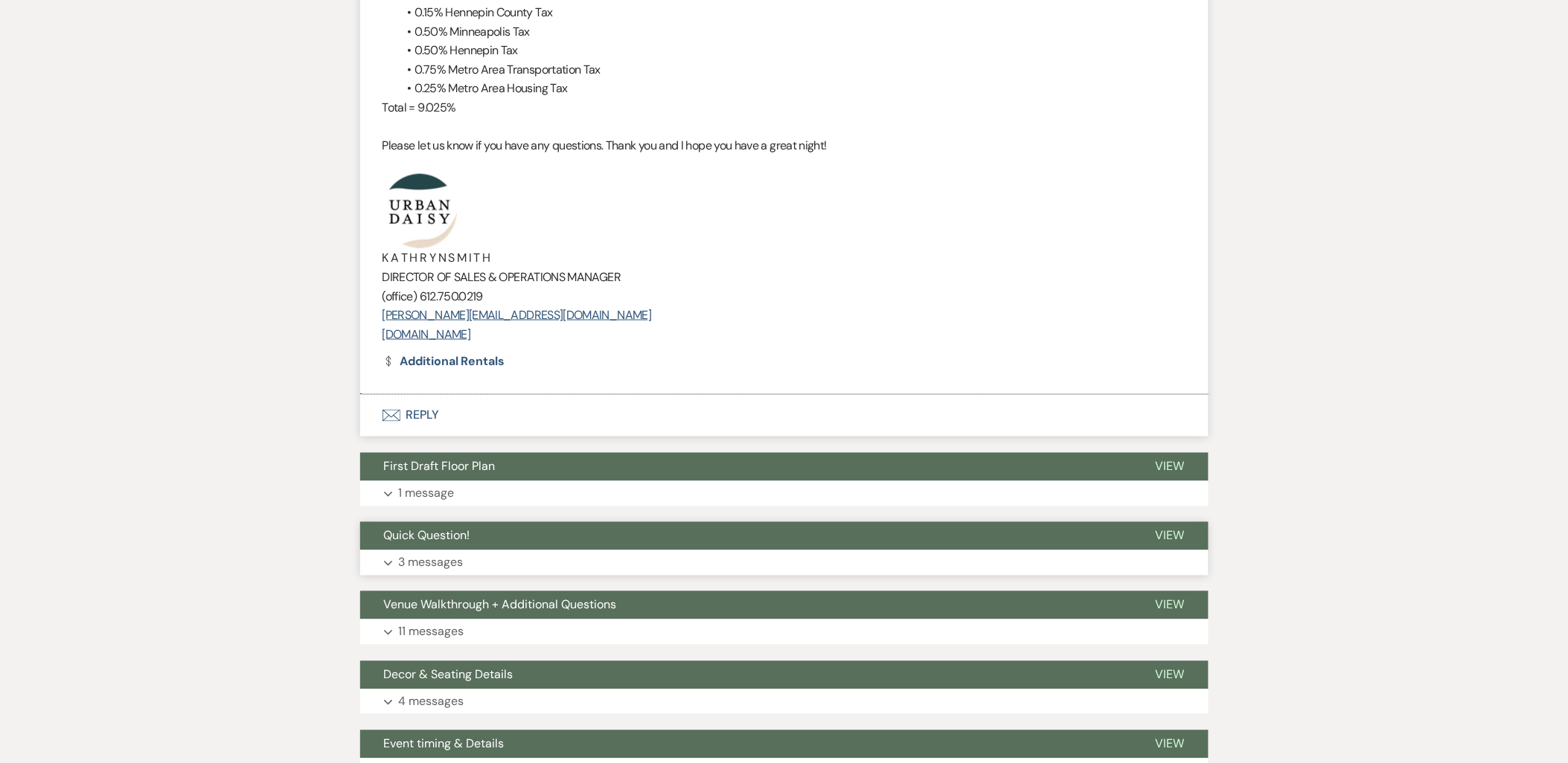
scroll to position [661, 0]
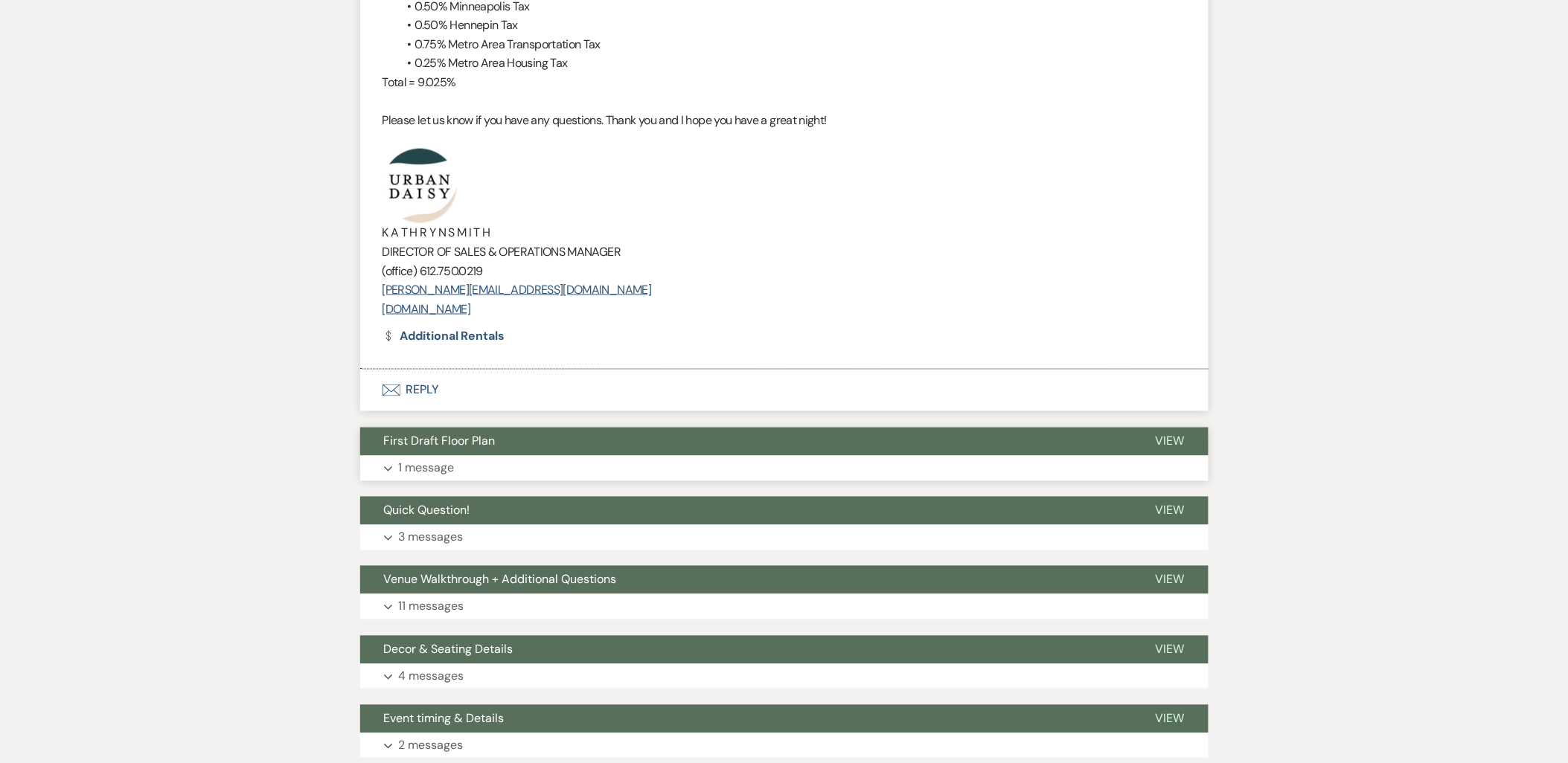
click at [677, 443] on button "First Draft Floor Plan" at bounding box center [746, 441] width 772 height 28
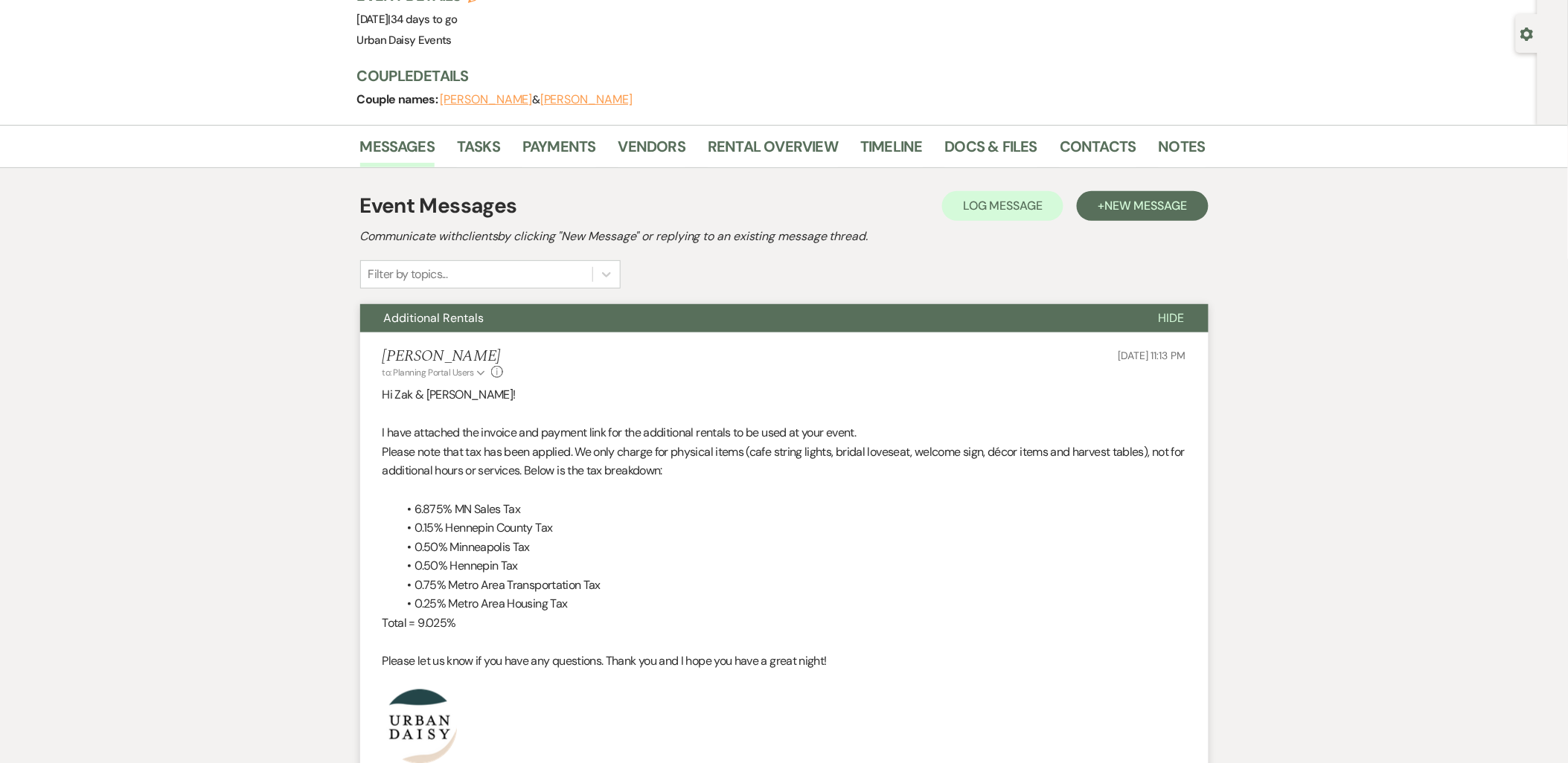
scroll to position [0, 0]
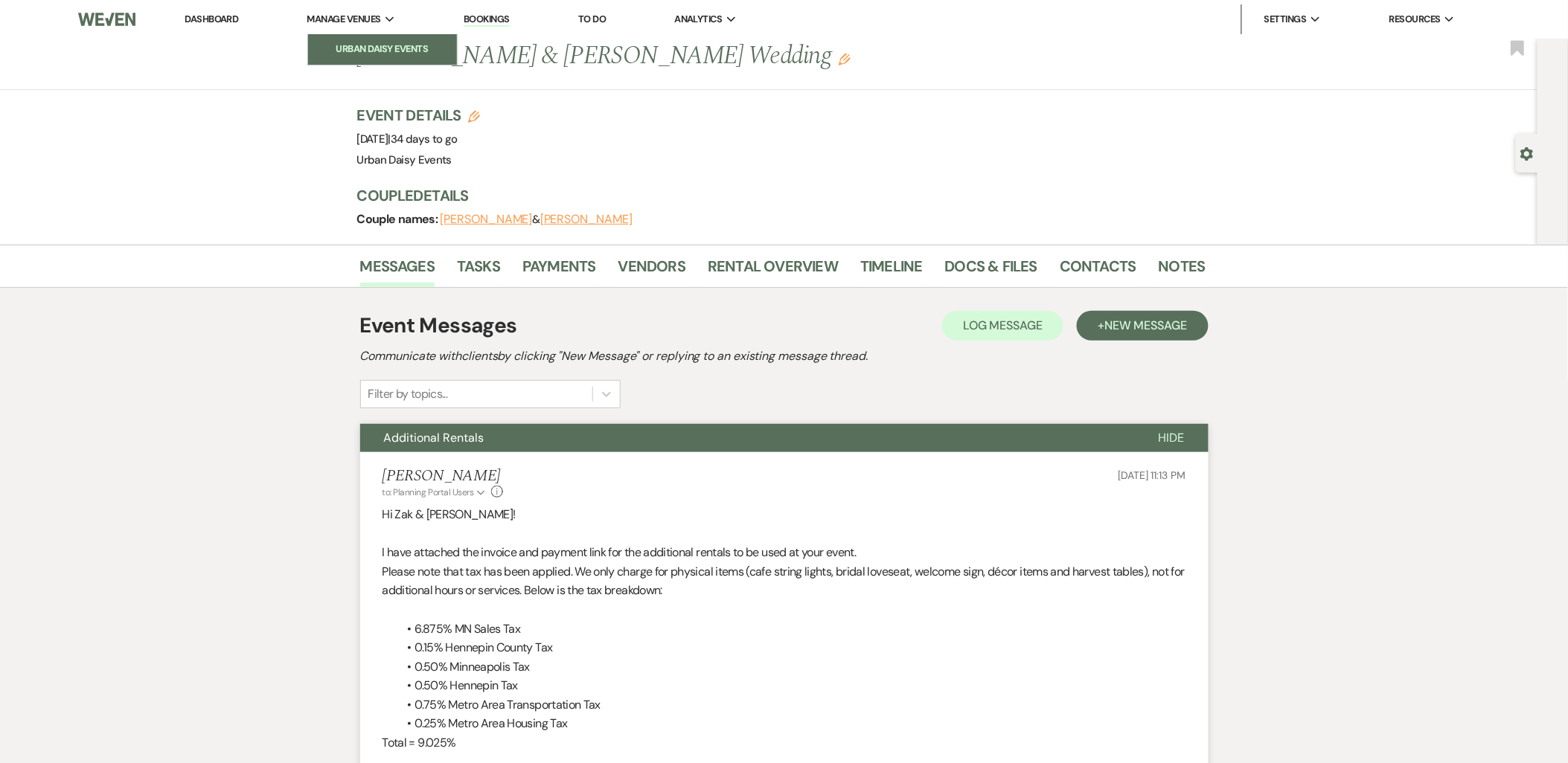
click at [361, 61] on link "Urban Daisy Events" at bounding box center [382, 49] width 149 height 30
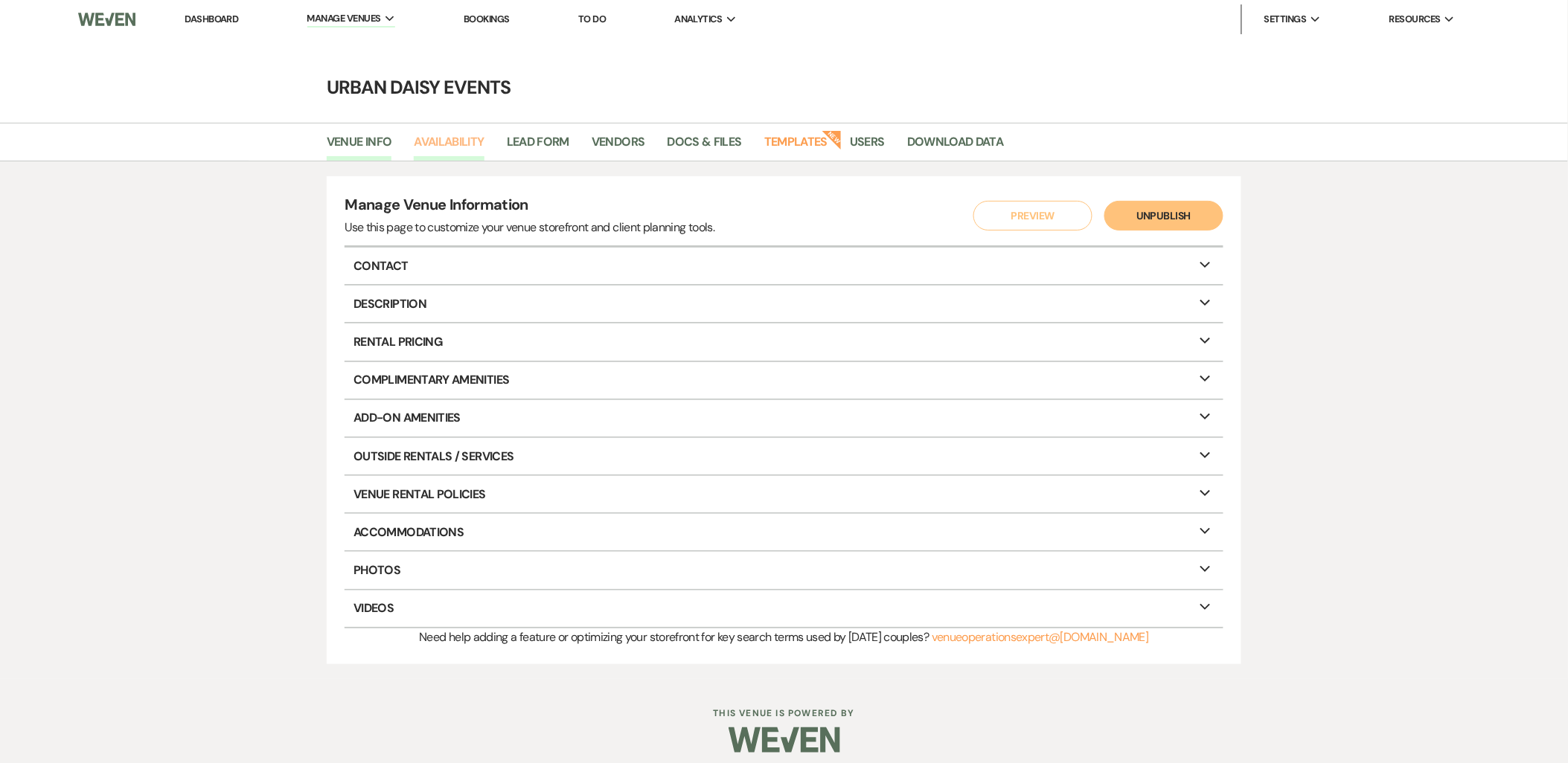
click at [442, 154] on link "Availability" at bounding box center [449, 146] width 70 height 28
select select "2"
select select "2026"
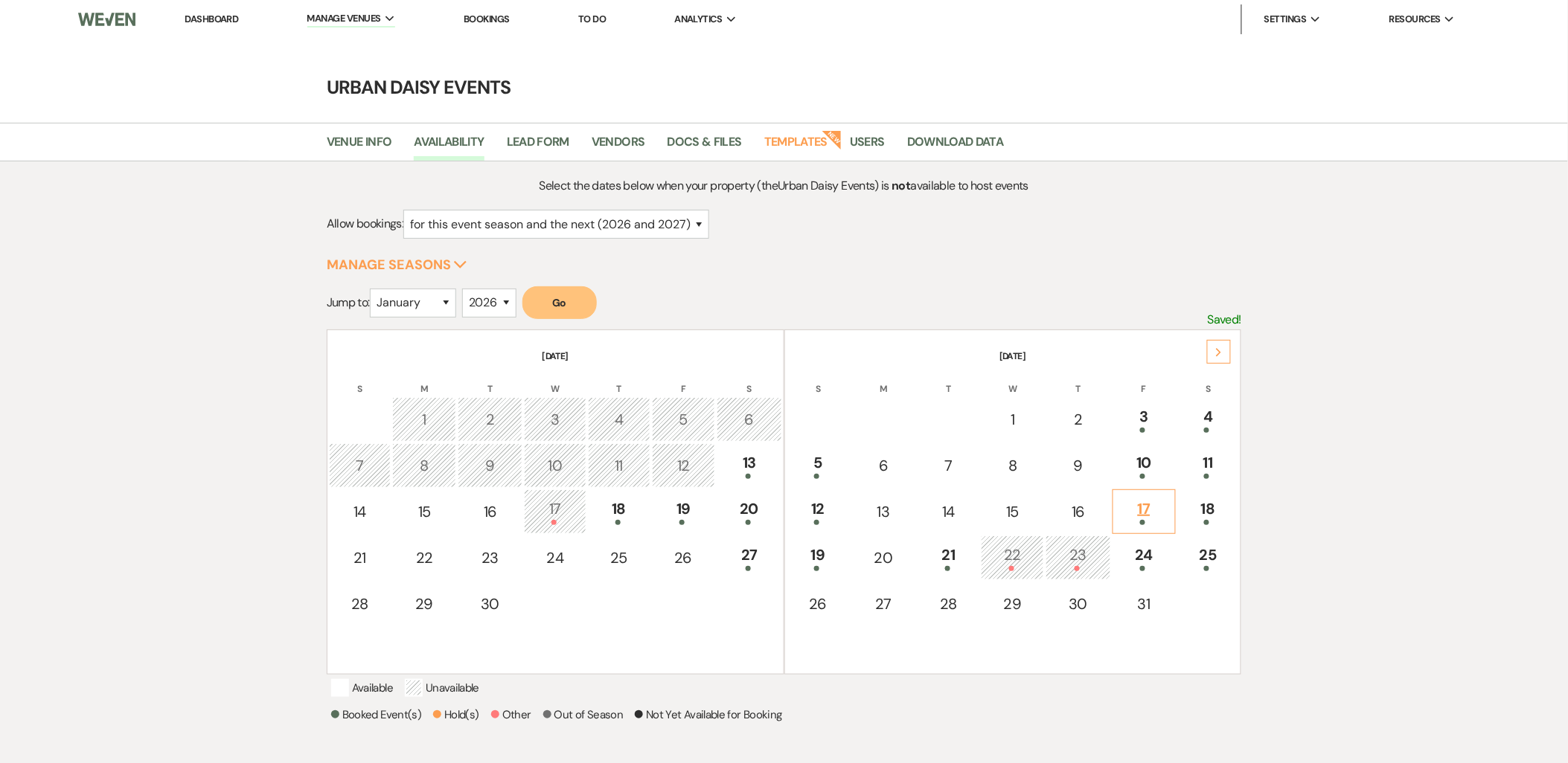
click at [1145, 520] on div at bounding box center [1144, 522] width 47 height 5
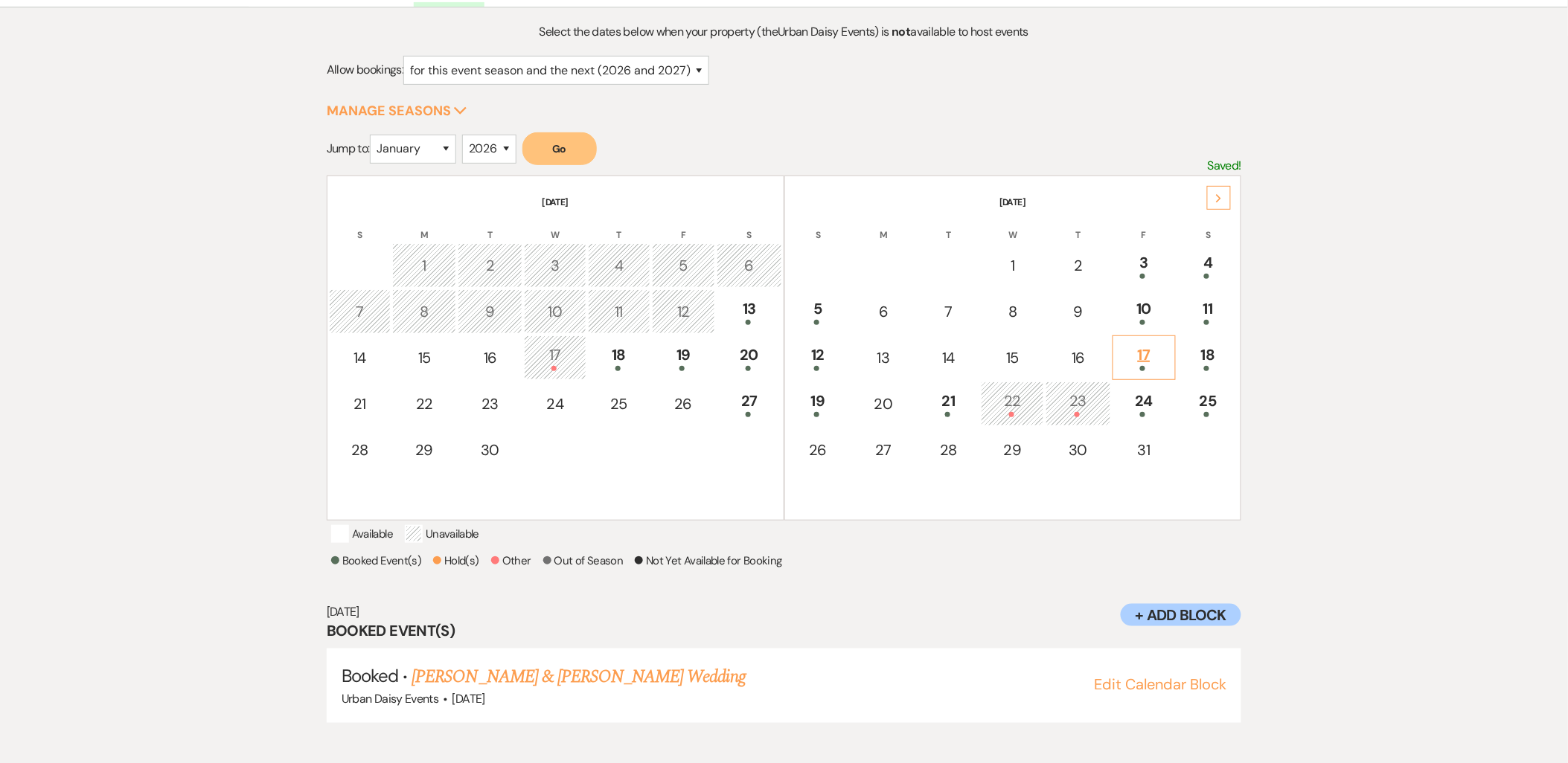
scroll to position [155, 0]
click at [1125, 321] on td "10" at bounding box center [1144, 311] width 63 height 45
click at [1197, 365] on div at bounding box center [1209, 367] width 46 height 5
click at [1158, 391] on div "24" at bounding box center [1144, 402] width 47 height 27
click at [1191, 397] on div "25" at bounding box center [1209, 402] width 46 height 27
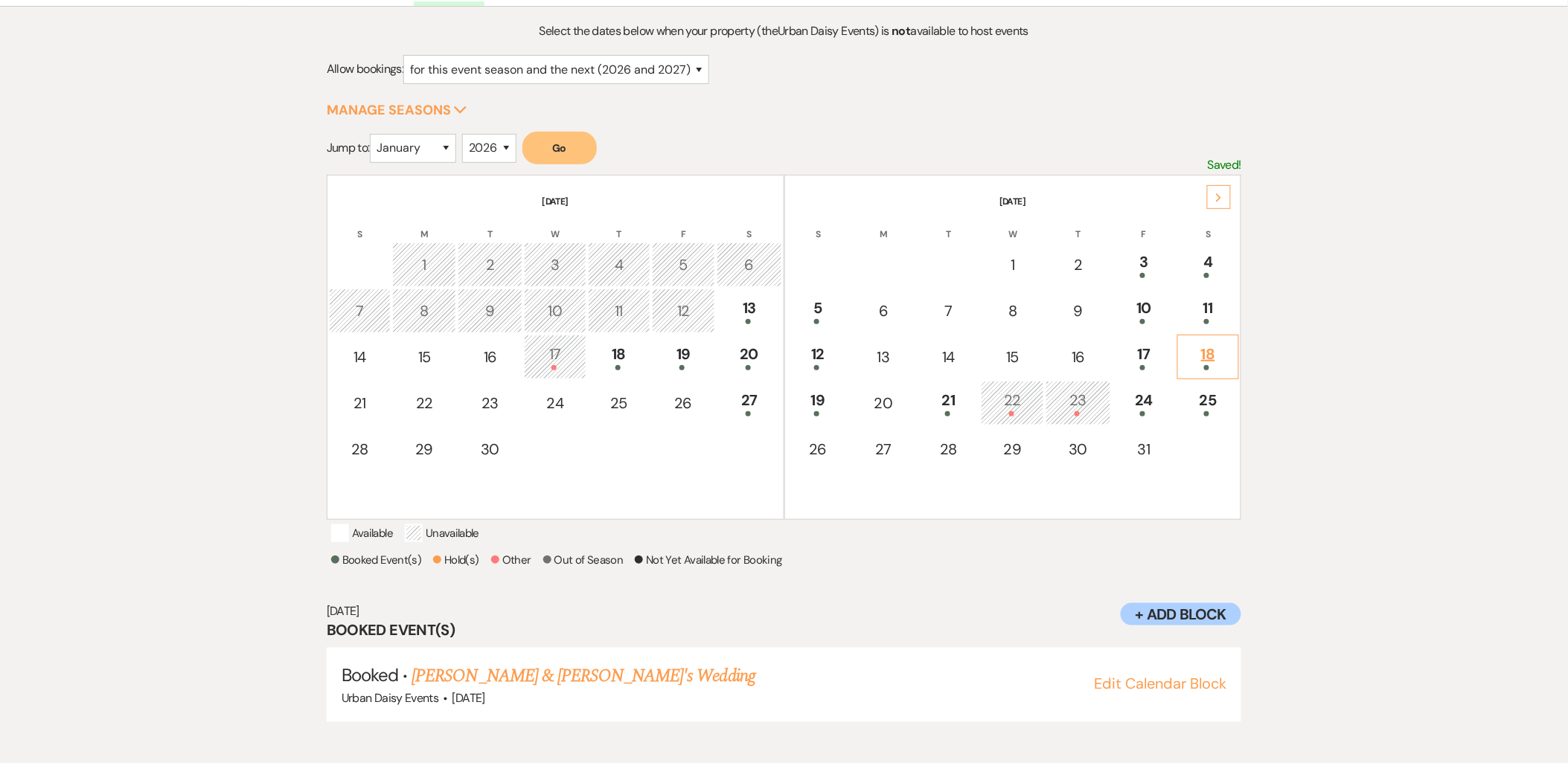
click at [1202, 354] on div "18" at bounding box center [1209, 357] width 46 height 27
click at [1163, 350] on div "17" at bounding box center [1144, 357] width 47 height 27
click at [1223, 306] on div "11" at bounding box center [1209, 310] width 46 height 27
click at [1154, 305] on div "10" at bounding box center [1144, 310] width 47 height 27
click at [1223, 319] on div at bounding box center [1209, 322] width 46 height 5
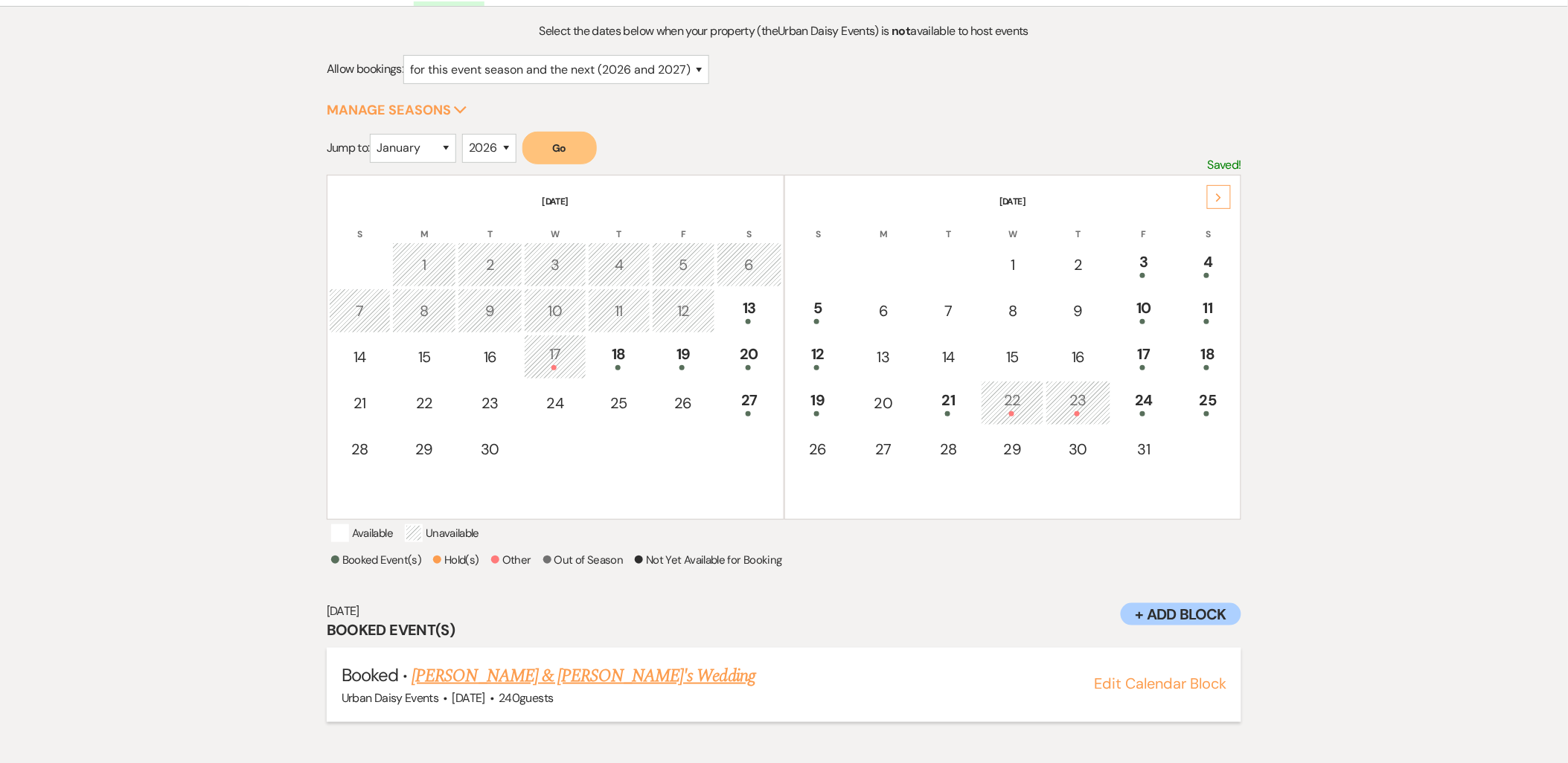
click at [499, 672] on li "Booked · Blake Sweeney & Marissa Preggo's Wedding Urban Daisy Events · Oct 11, …" at bounding box center [784, 685] width 915 height 75
click at [499, 677] on link "Blake Sweeney & Marissa Preggo's Wedding" at bounding box center [583, 676] width 344 height 27
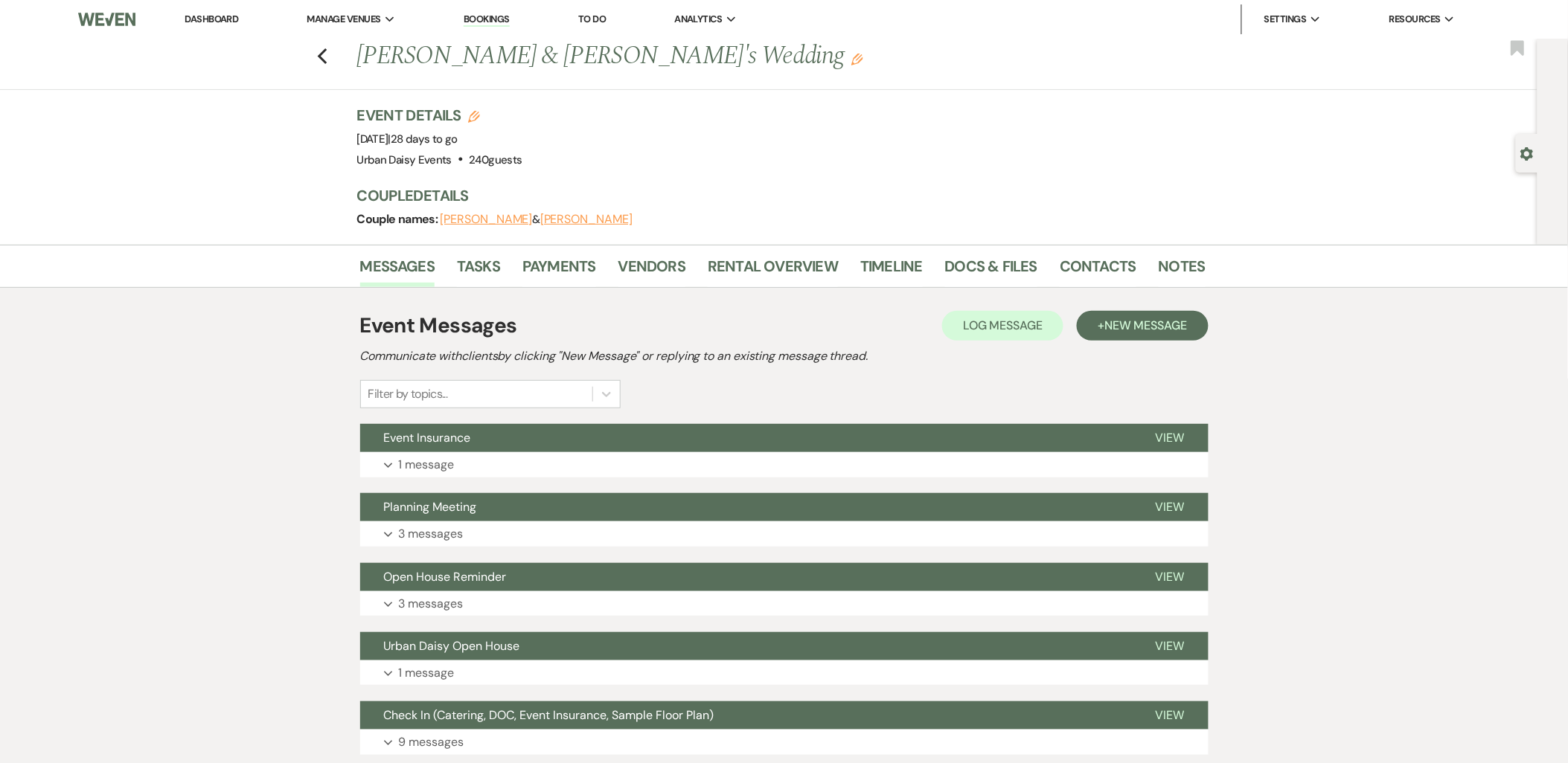
click at [1149, 325] on span "New Message" at bounding box center [1145, 325] width 82 height 15
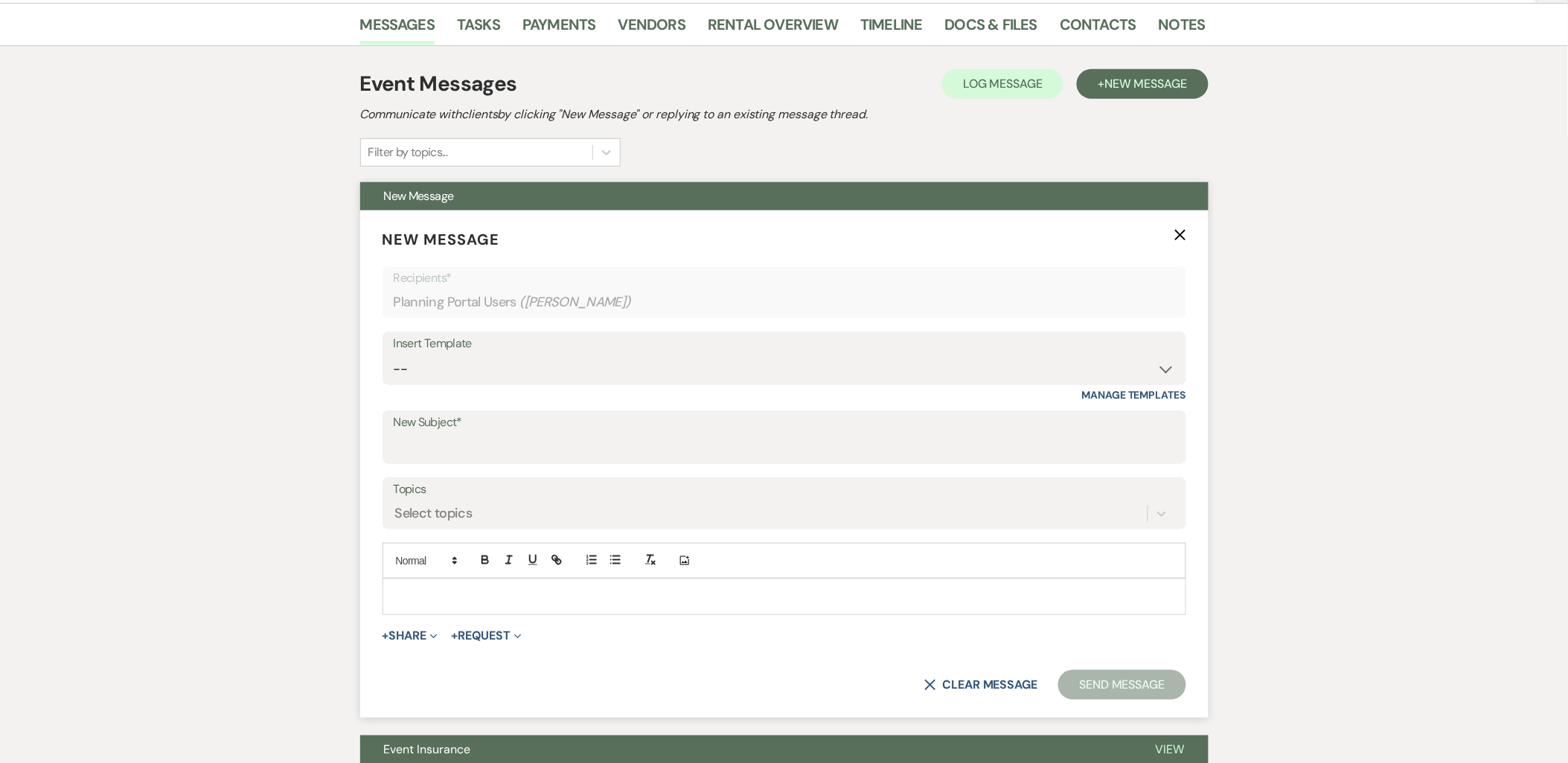
scroll to position [248, 0]
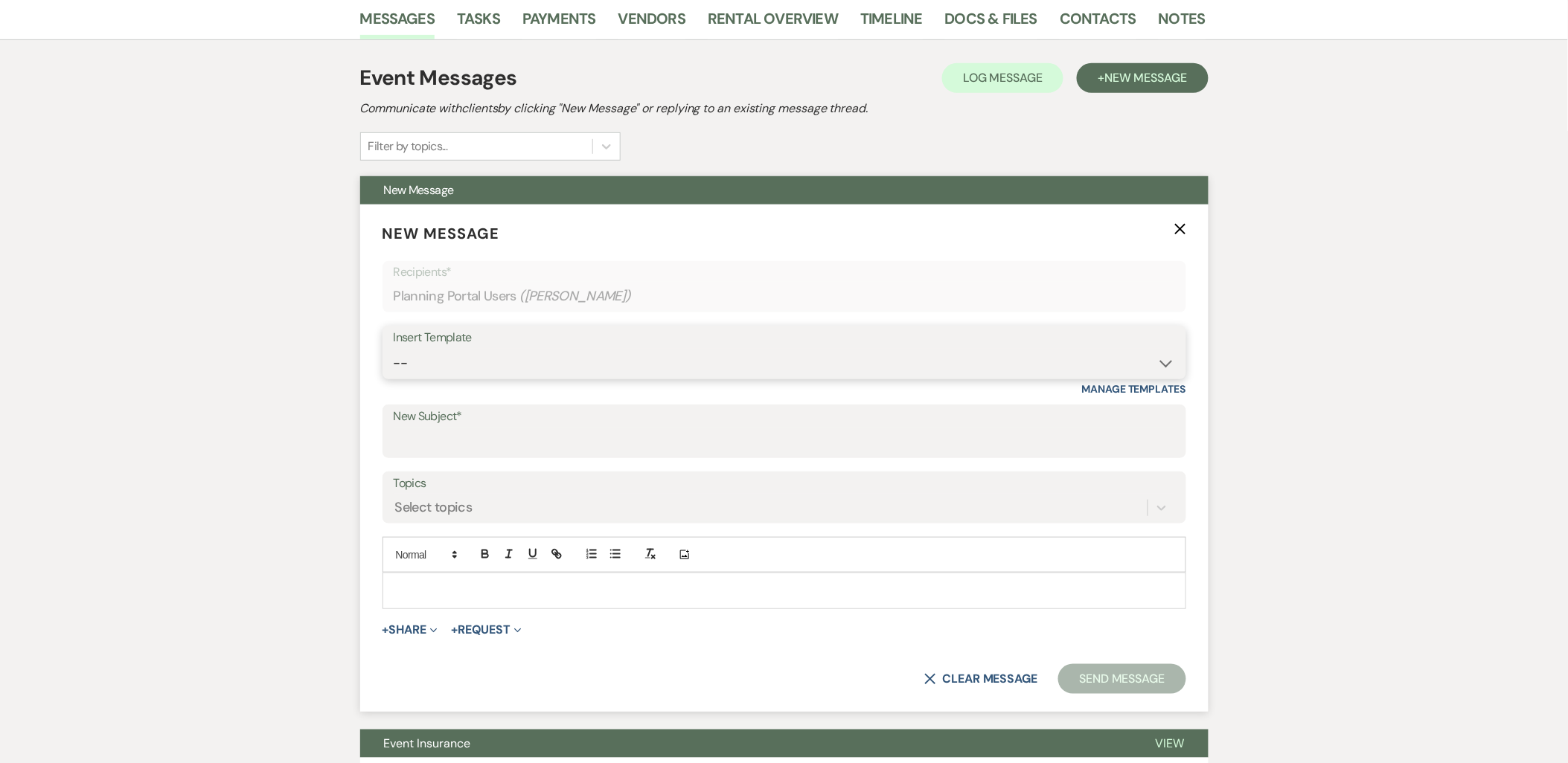
click at [482, 357] on select "-- Payment Past Due Rental Agreement and First Payment Urban Daisy Initial Resp…" at bounding box center [784, 364] width 782 height 29
select select "3580"
click at [394, 349] on select "-- Payment Past Due Rental Agreement and First Payment Urban Daisy Initial Resp…" at bounding box center [784, 364] width 782 height 29
type input "First Draft Floor Plan"
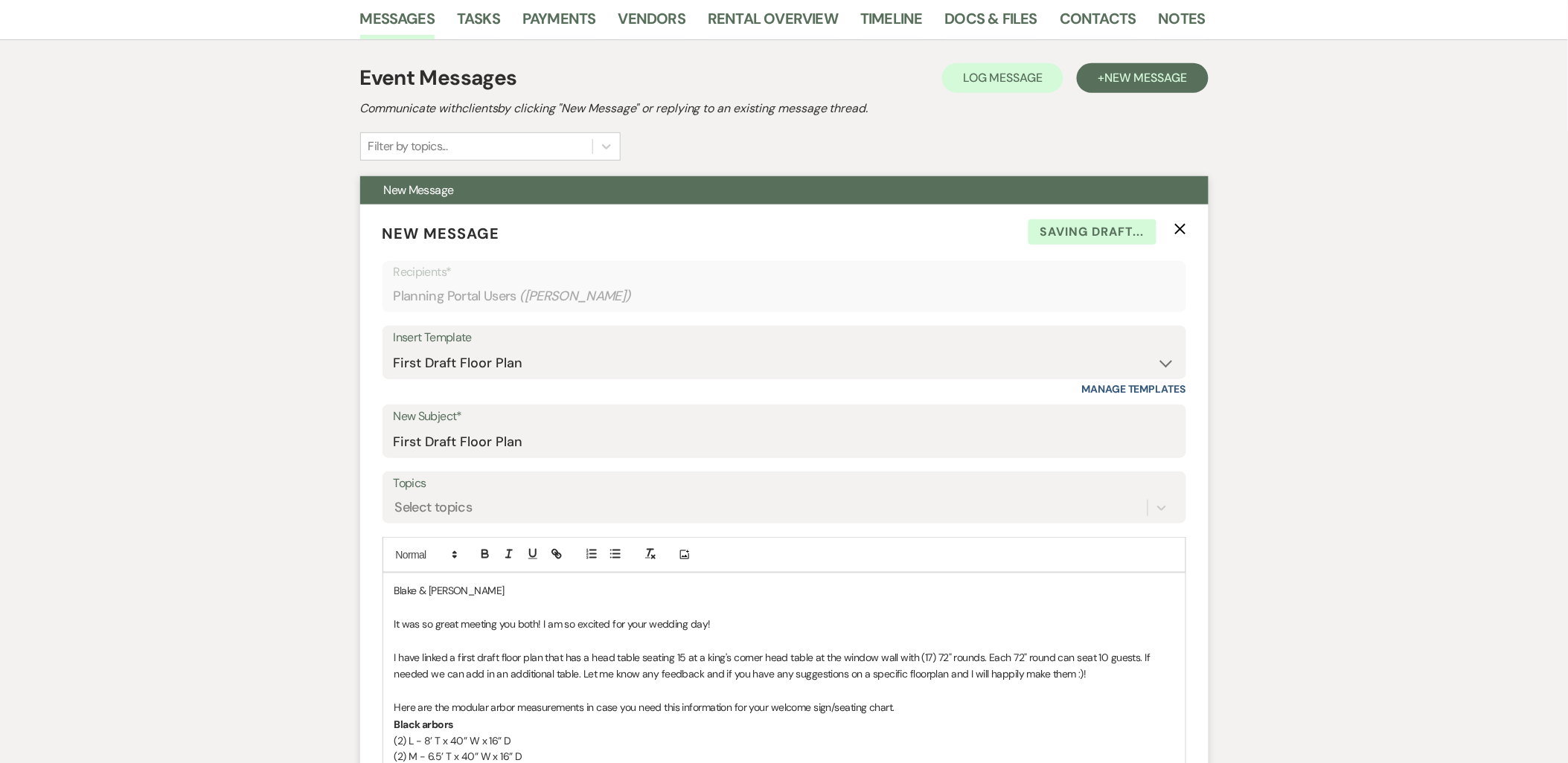
click at [500, 582] on p "Hi [PERSON_NAME] & [PERSON_NAME]" at bounding box center [784, 590] width 780 height 16
drag, startPoint x: 465, startPoint y: 626, endPoint x: 535, endPoint y: 629, distance: 70.1
click at [535, 629] on span "It was so great meeting you both! I am so excited for your wedding day!" at bounding box center [552, 624] width 316 height 14
drag, startPoint x: 538, startPoint y: 627, endPoint x: 465, endPoint y: 627, distance: 73.0
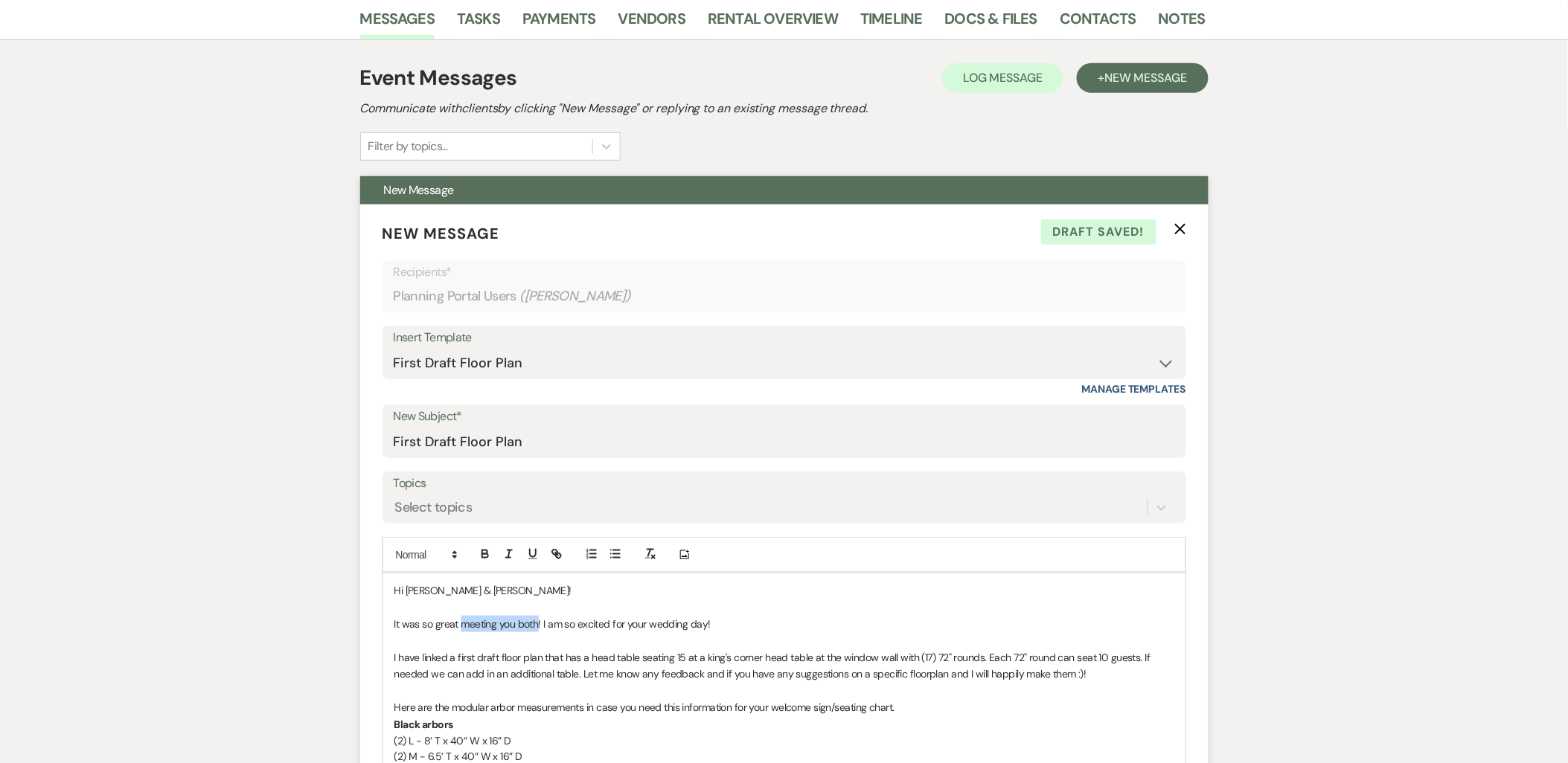
click at [465, 627] on span "It was so great meeting you both! I am so excited for your wedding day!" at bounding box center [552, 624] width 316 height 14
click at [753, 621] on p "It was so great seeing you both [DATE]! I am so excited for your wedding day!" at bounding box center [784, 624] width 780 height 16
drag, startPoint x: 419, startPoint y: 657, endPoint x: 492, endPoint y: 659, distance: 73.0
click at [492, 659] on span "I have linked a first draft floor plan that has a head table seating 15 at a ki…" at bounding box center [774, 665] width 760 height 30
click at [491, 659] on span "I have linked a first draft floor plan that has a head table seating 15 at a ki…" at bounding box center [774, 665] width 760 height 30
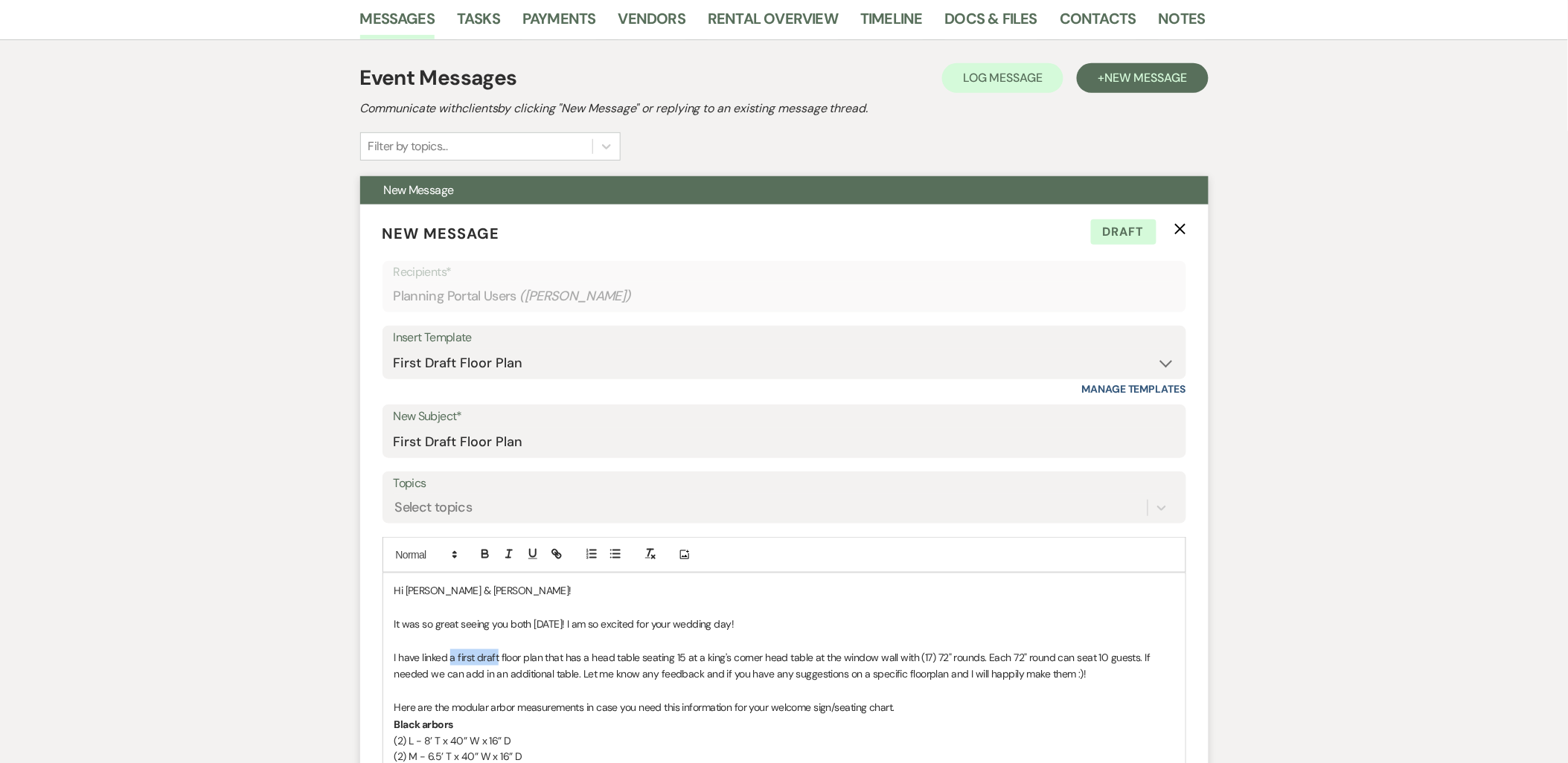
drag, startPoint x: 449, startPoint y: 656, endPoint x: 500, endPoint y: 659, distance: 51.1
click at [500, 659] on span "I have linked a first draft floor plan that has a head table seating 15 at a ki…" at bounding box center [774, 665] width 760 height 30
click at [513, 659] on span "I have linked your floor plan that has a head table seating 15 at a king's corn…" at bounding box center [786, 665] width 782 height 30
drag, startPoint x: 772, startPoint y: 660, endPoint x: 764, endPoint y: 659, distance: 8.1
click at [764, 659] on span "I have linked your floor plan at the bottom of this email that has a head table…" at bounding box center [780, 665] width 773 height 30
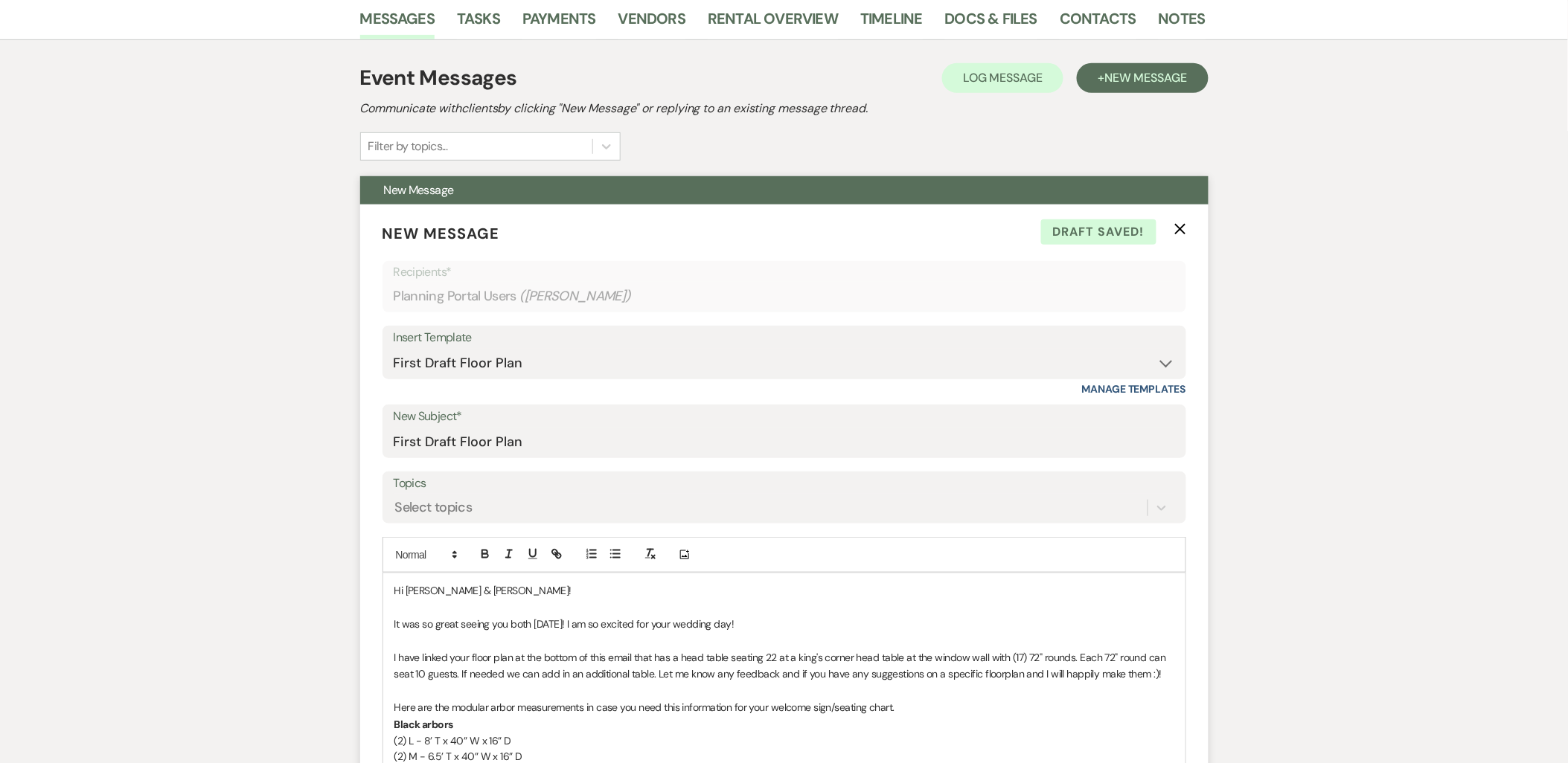
click at [969, 656] on span "I have linked your floor plan at the bottom of this email that has a head table…" at bounding box center [782, 665] width 775 height 30
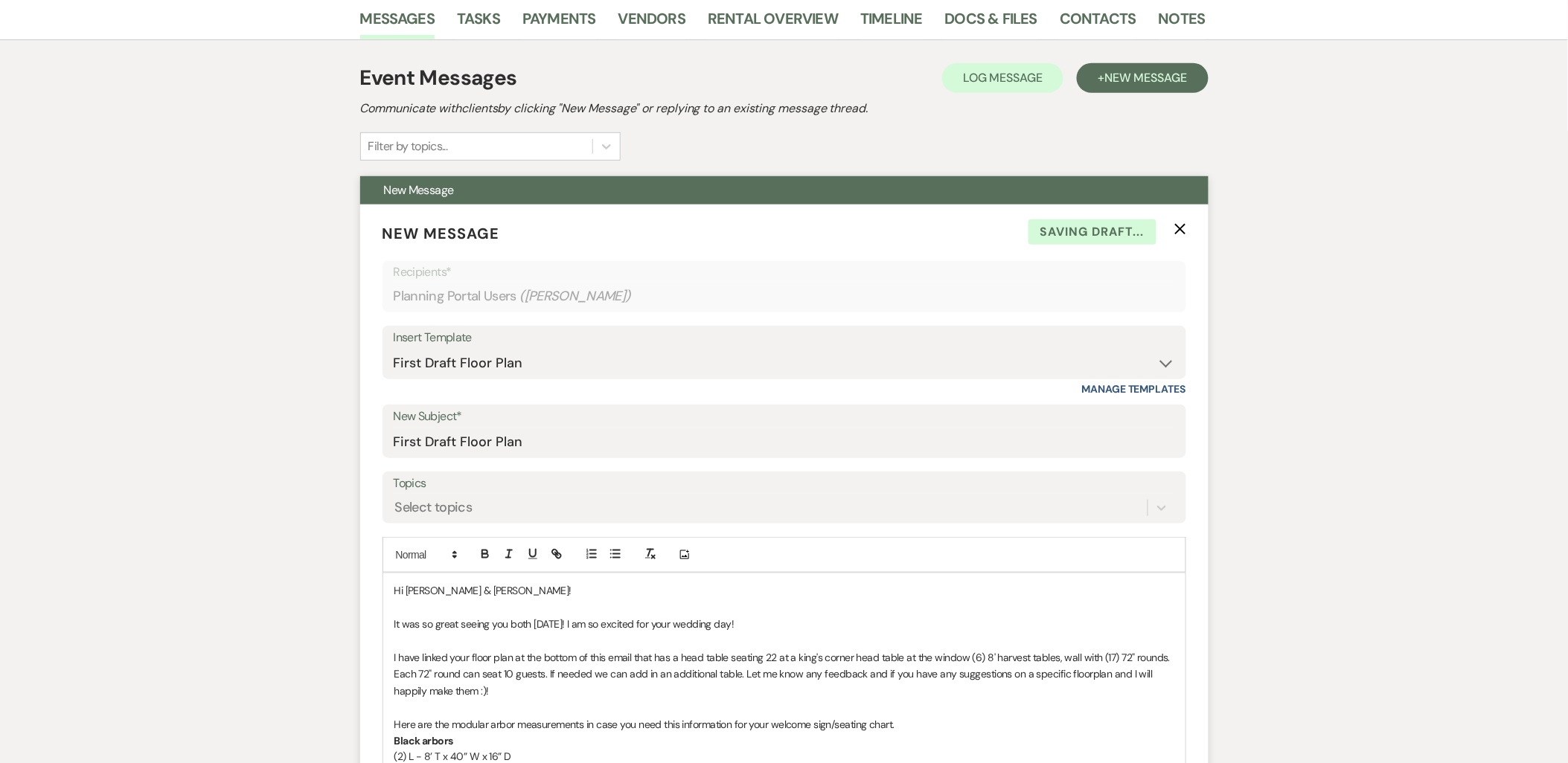
click at [971, 656] on span "I have linked your floor plan at the bottom of this email that has a head table…" at bounding box center [783, 674] width 779 height 46
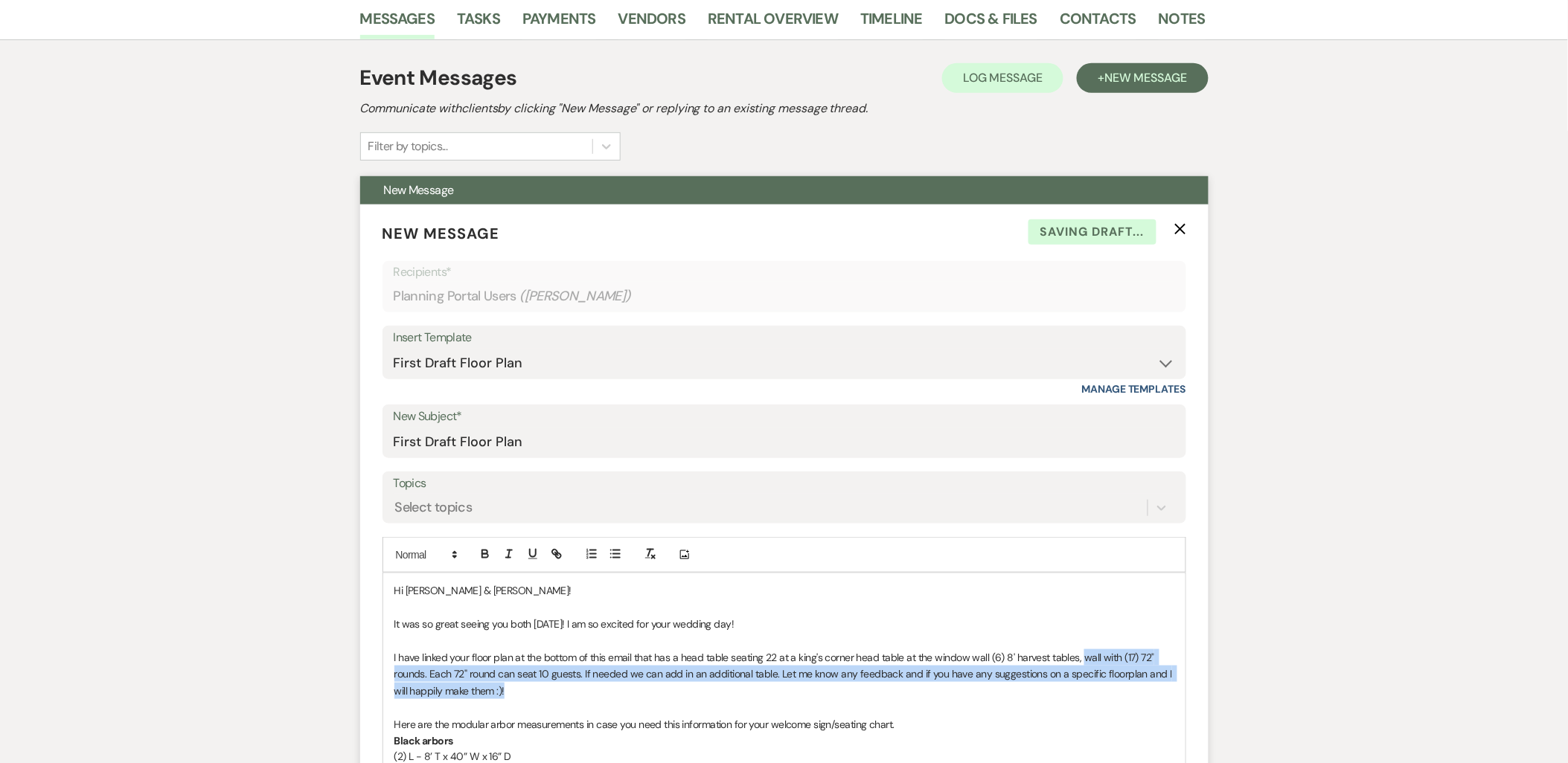
drag, startPoint x: 1079, startPoint y: 659, endPoint x: 1107, endPoint y: 684, distance: 37.5
click at [1107, 684] on p "I have linked your floor plan at the bottom of this email that has a head table…" at bounding box center [784, 674] width 780 height 50
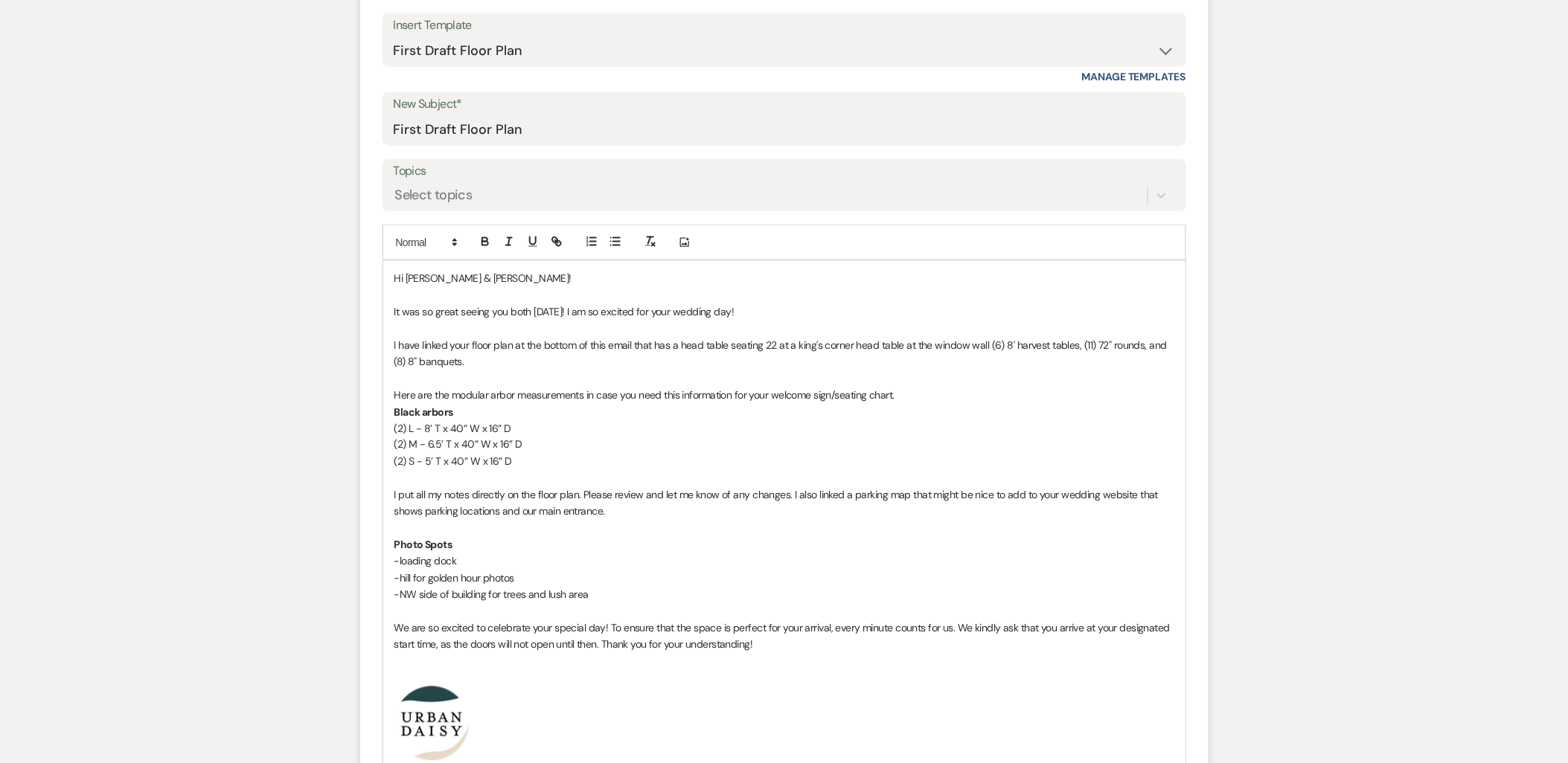
scroll to position [661, 0]
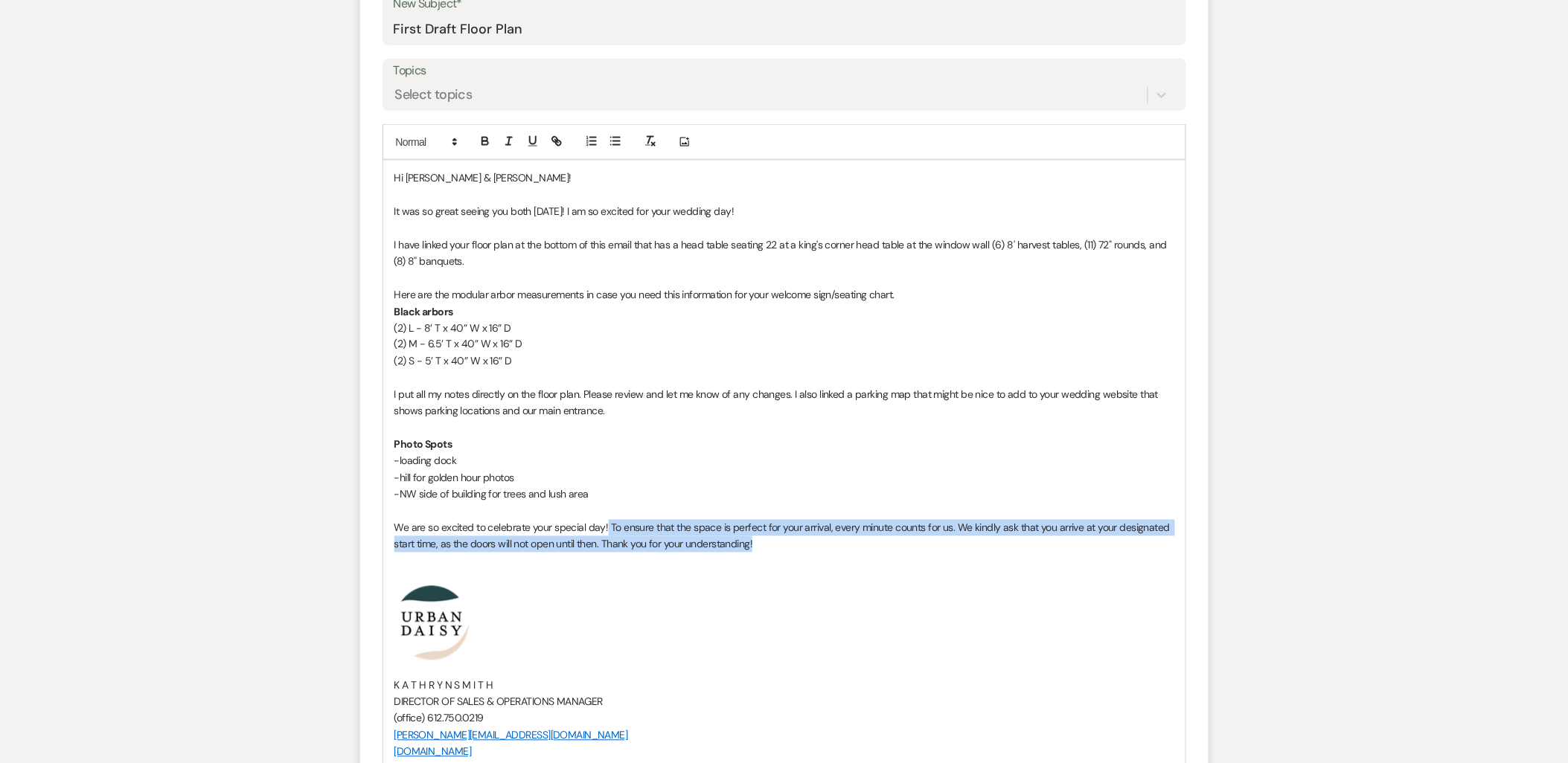
drag, startPoint x: 606, startPoint y: 525, endPoint x: 799, endPoint y: 551, distance: 194.7
click at [799, 551] on p "We are so excited to celebrate your special day! To ensure that the space is pe…" at bounding box center [784, 537] width 780 height 34
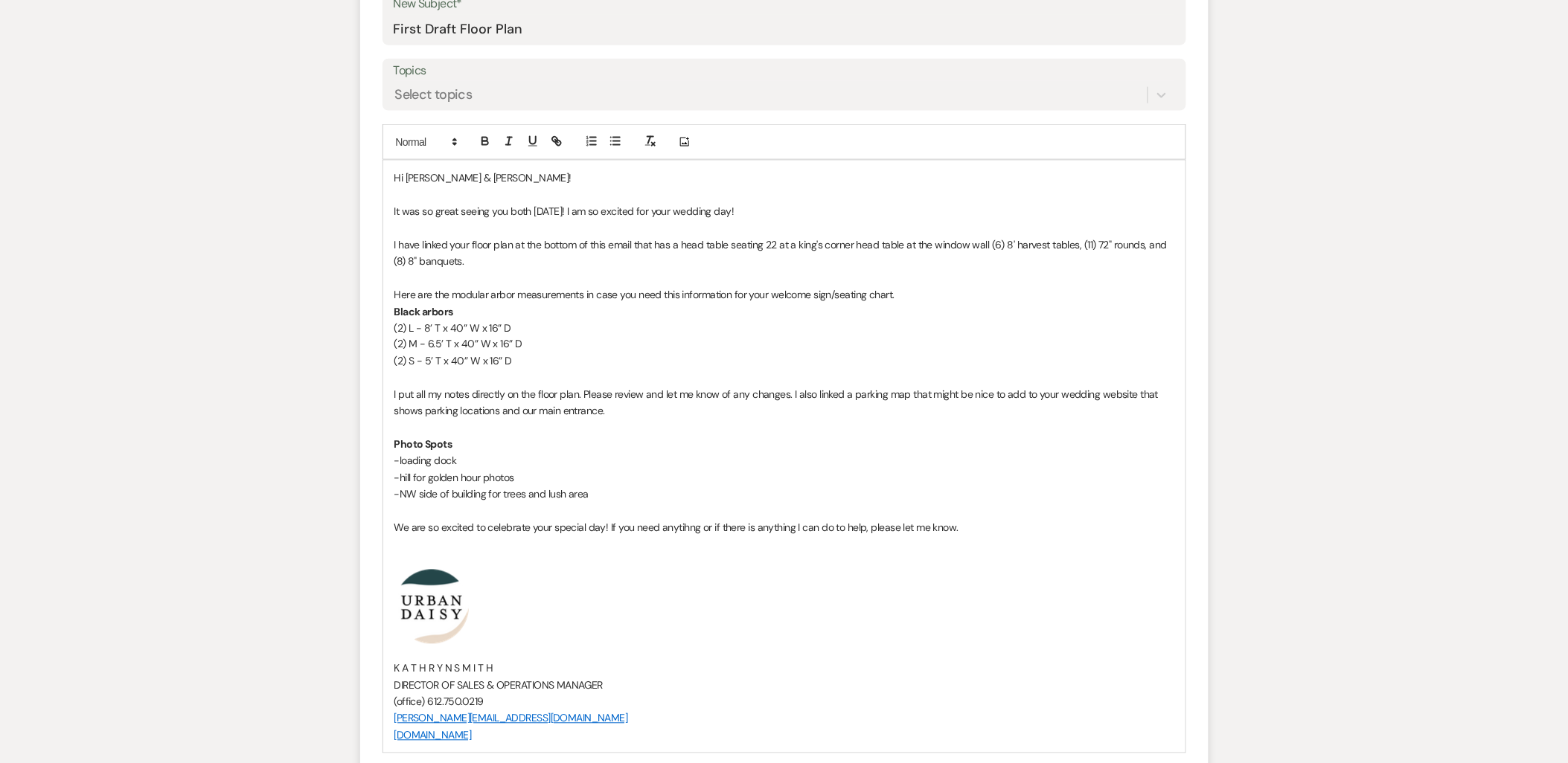
click at [586, 556] on p at bounding box center [784, 560] width 780 height 16
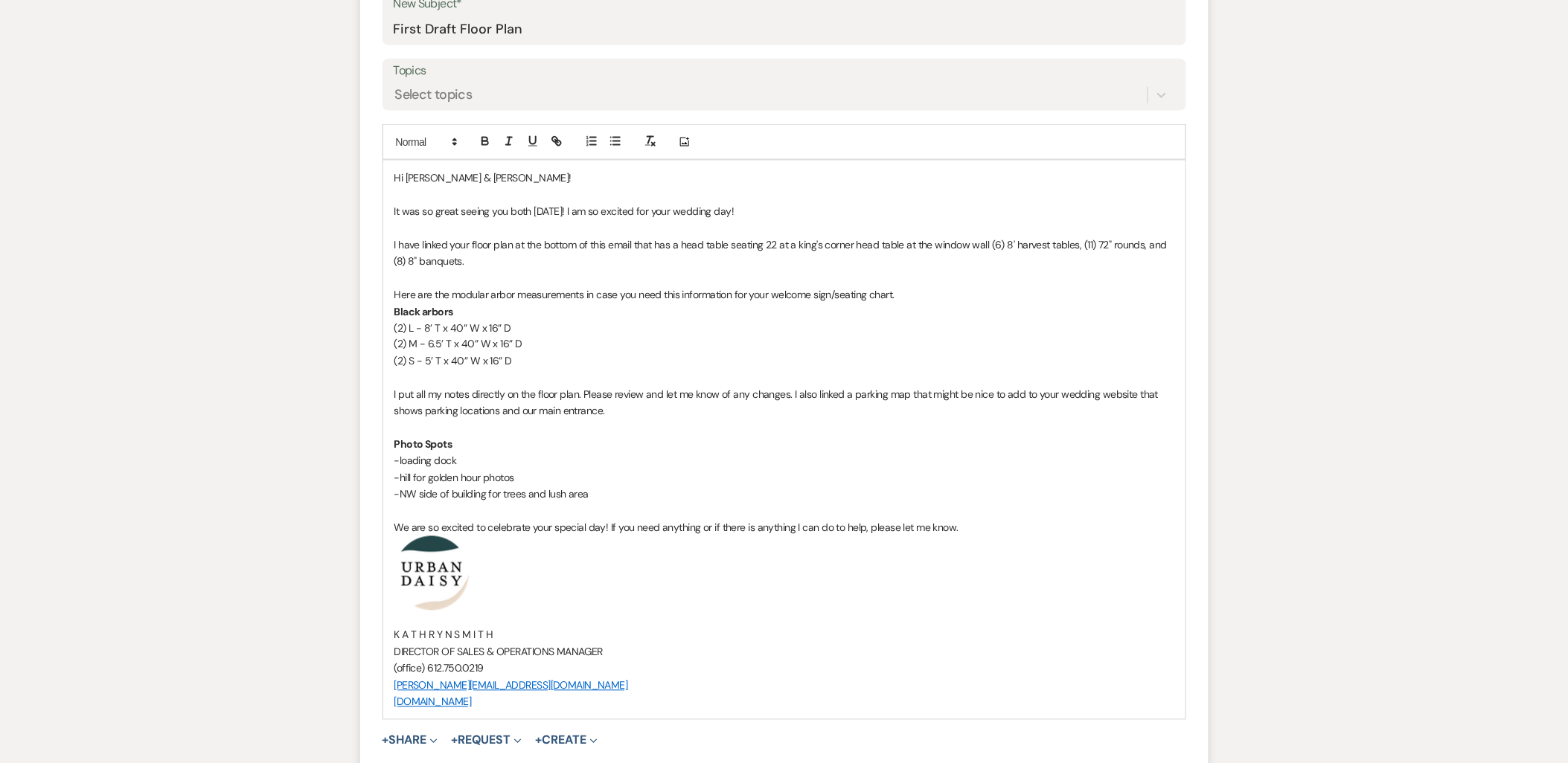
click at [984, 525] on p "We are so excited to celebrate your special day! If you need anything or if the…" at bounding box center [784, 527] width 780 height 16
click at [630, 256] on p "I have linked your floor plan at the bottom of this email that has a head table…" at bounding box center [784, 253] width 780 height 34
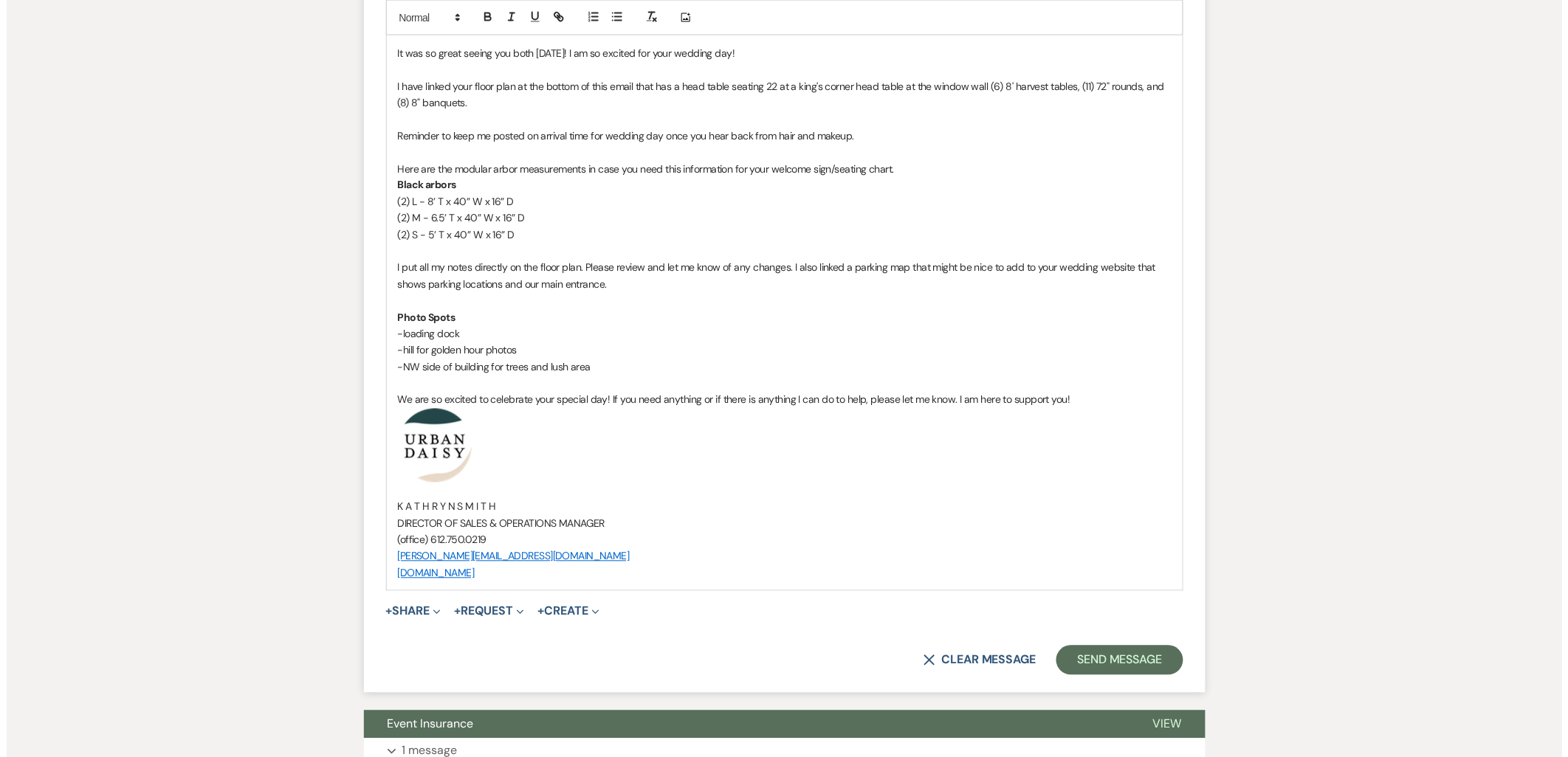
scroll to position [984, 0]
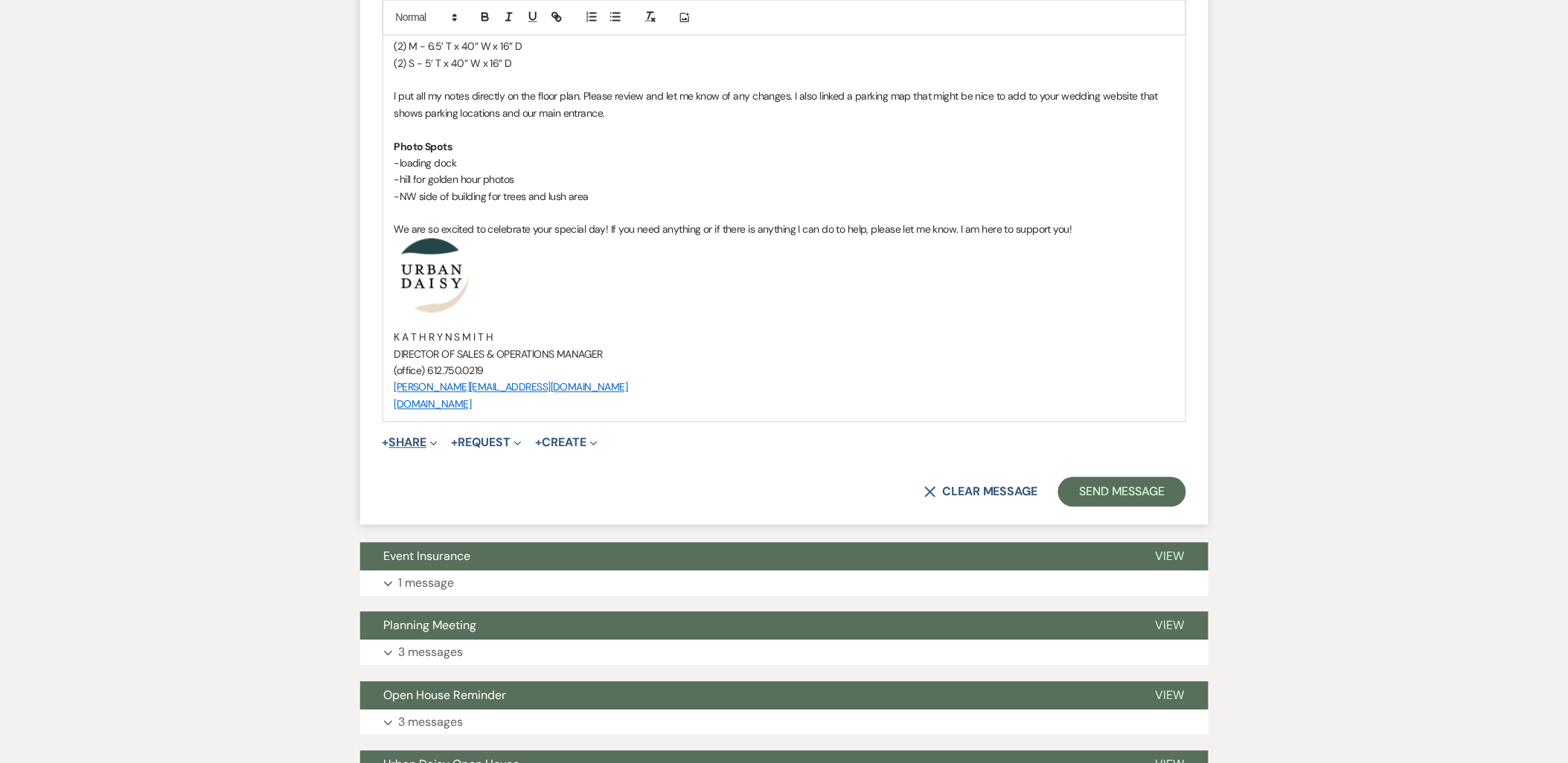
click at [423, 441] on button "+ Share Expand" at bounding box center [410, 444] width 56 height 12
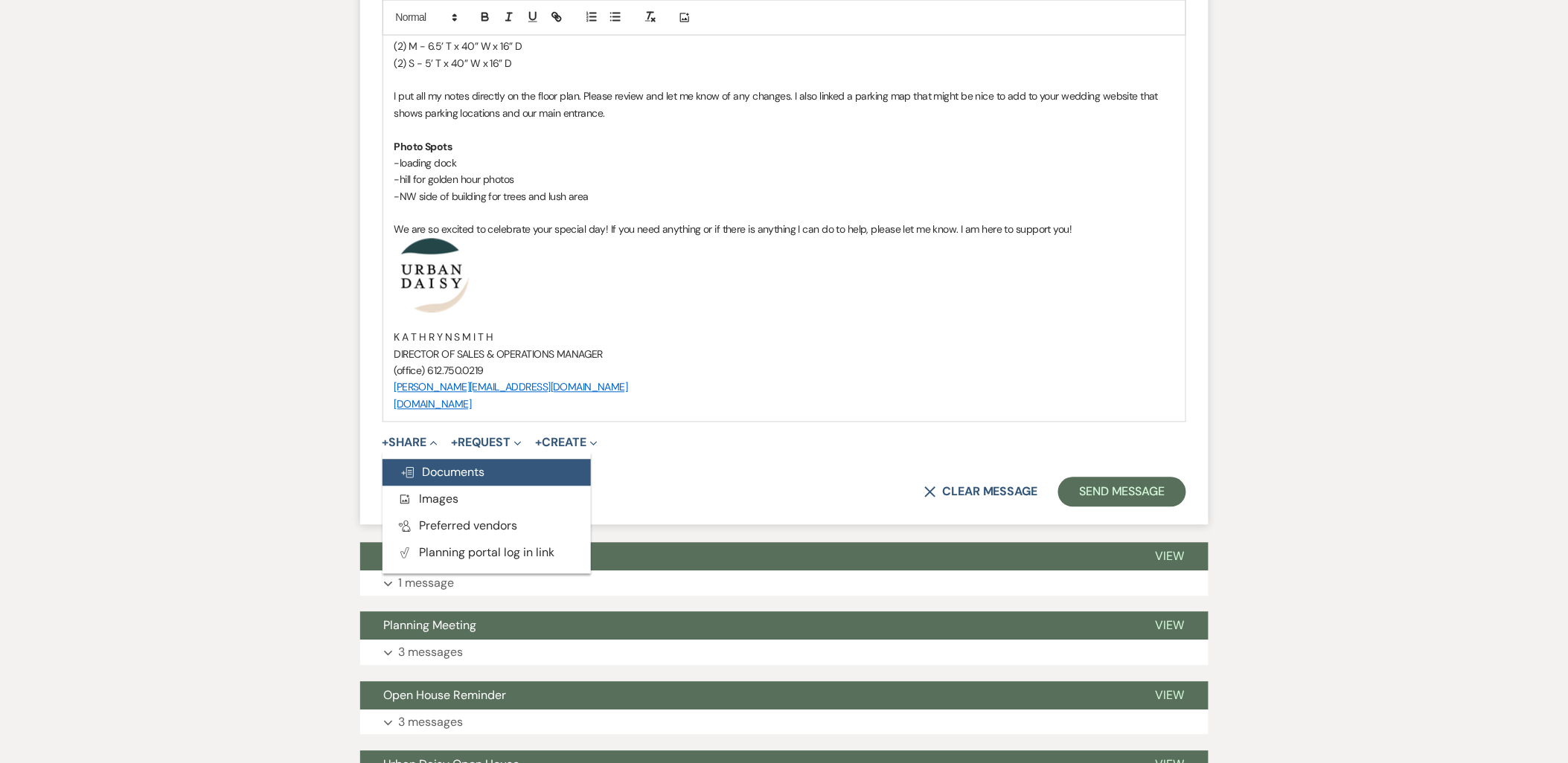
click at [423, 462] on button "Doc Upload Documents" at bounding box center [487, 473] width 208 height 27
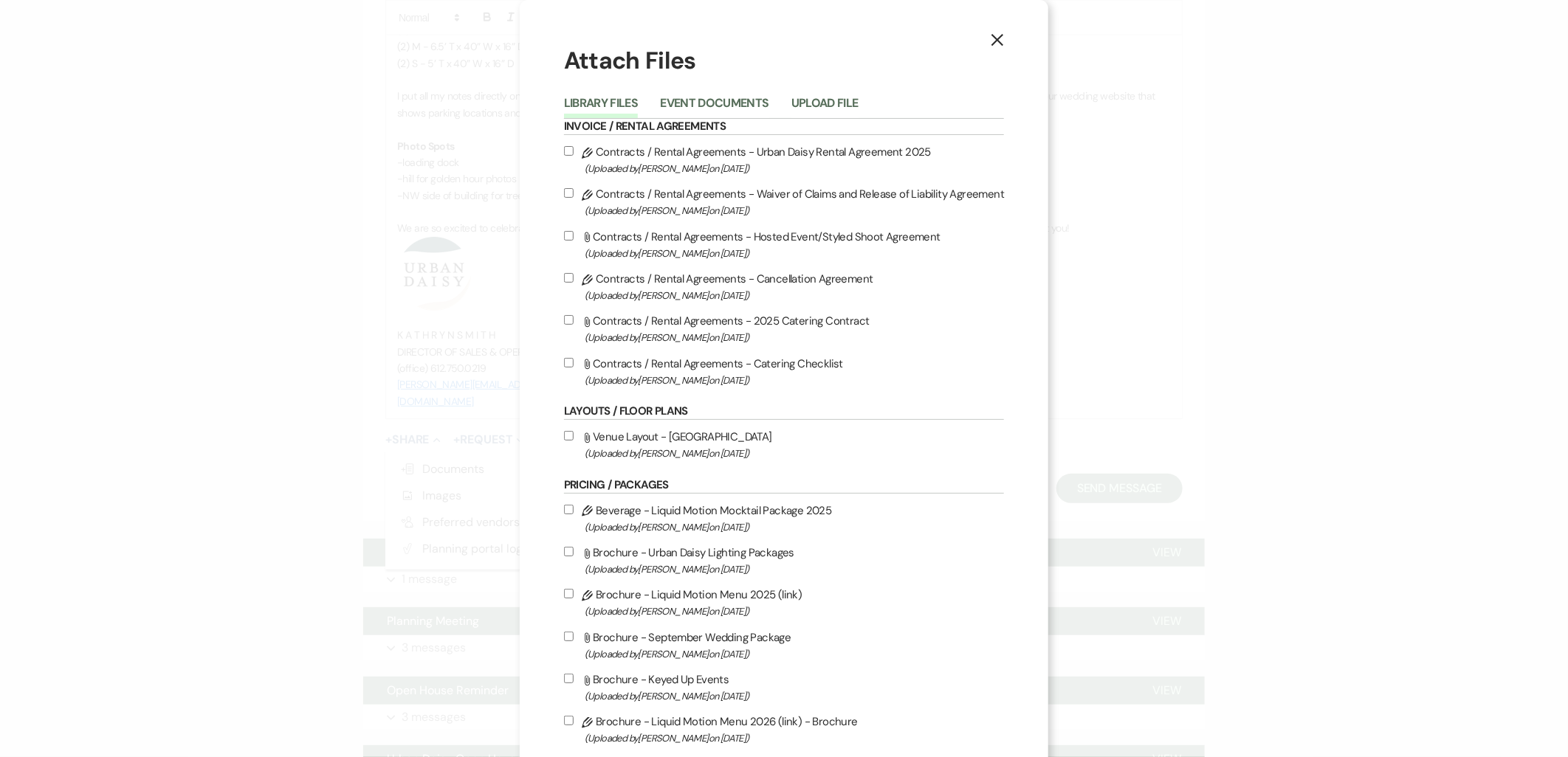
click at [725, 452] on span "(Uploaded by Amy Knight on Apr 18th, 2024 )" at bounding box center [794, 454] width 420 height 17
click at [573, 441] on input "Attach File Venue Layout - UD Parking (Uploaded by Amy Knight on Apr 18th, 2024…" at bounding box center [569, 436] width 10 height 10
checkbox input "true"
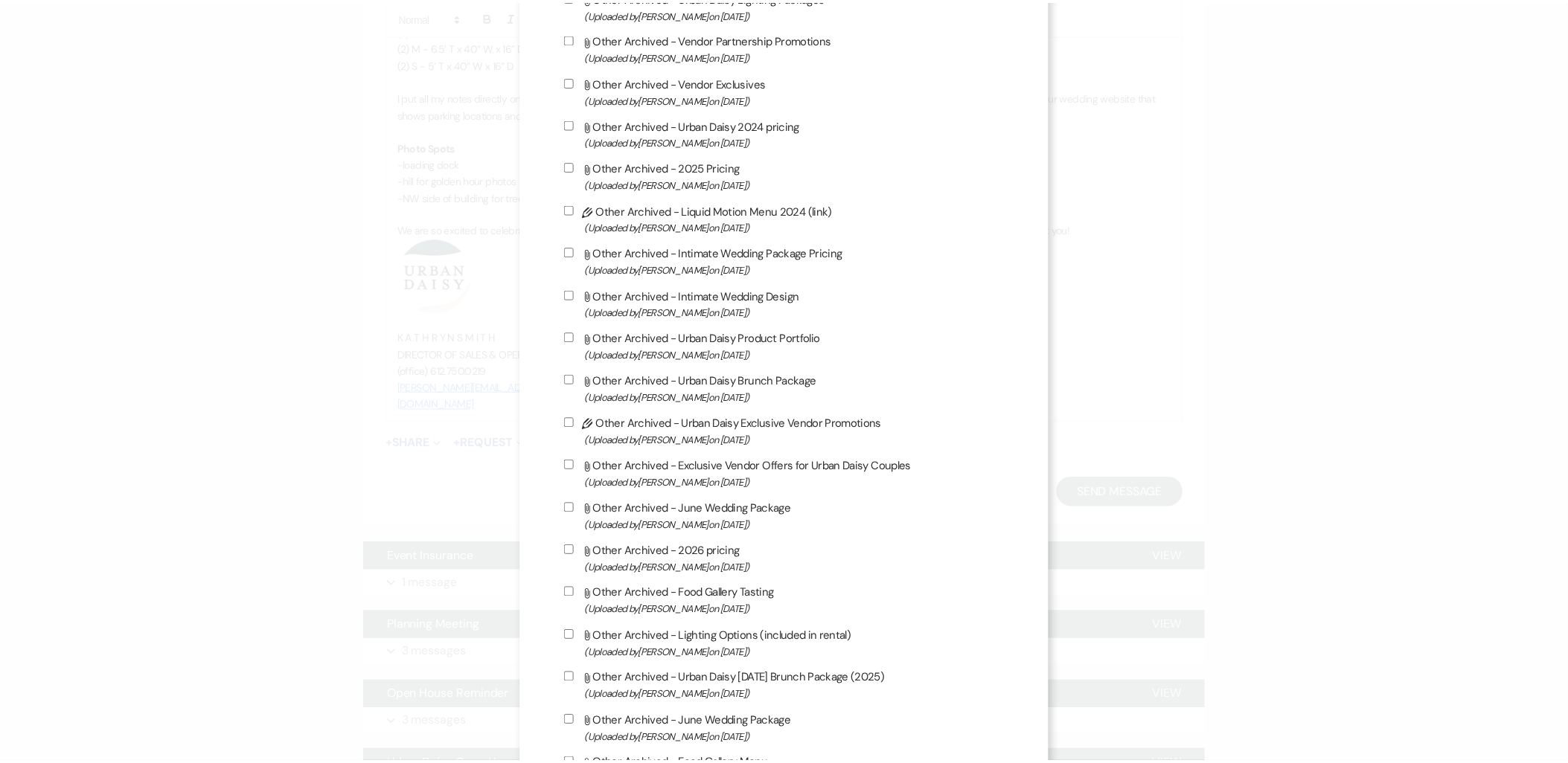
scroll to position [2181, 0]
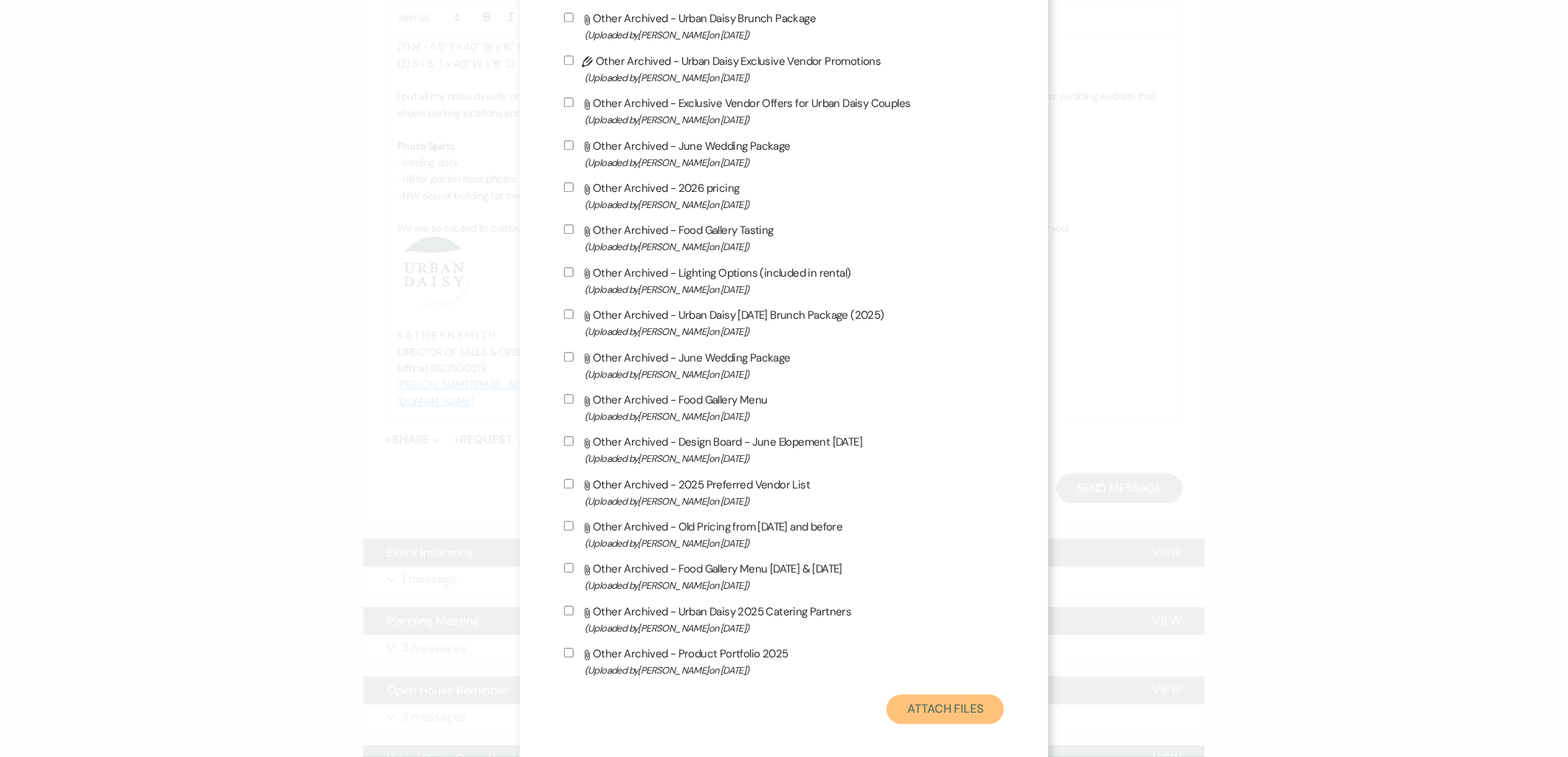
click at [934, 694] on button "Attach Files" at bounding box center [945, 709] width 117 height 29
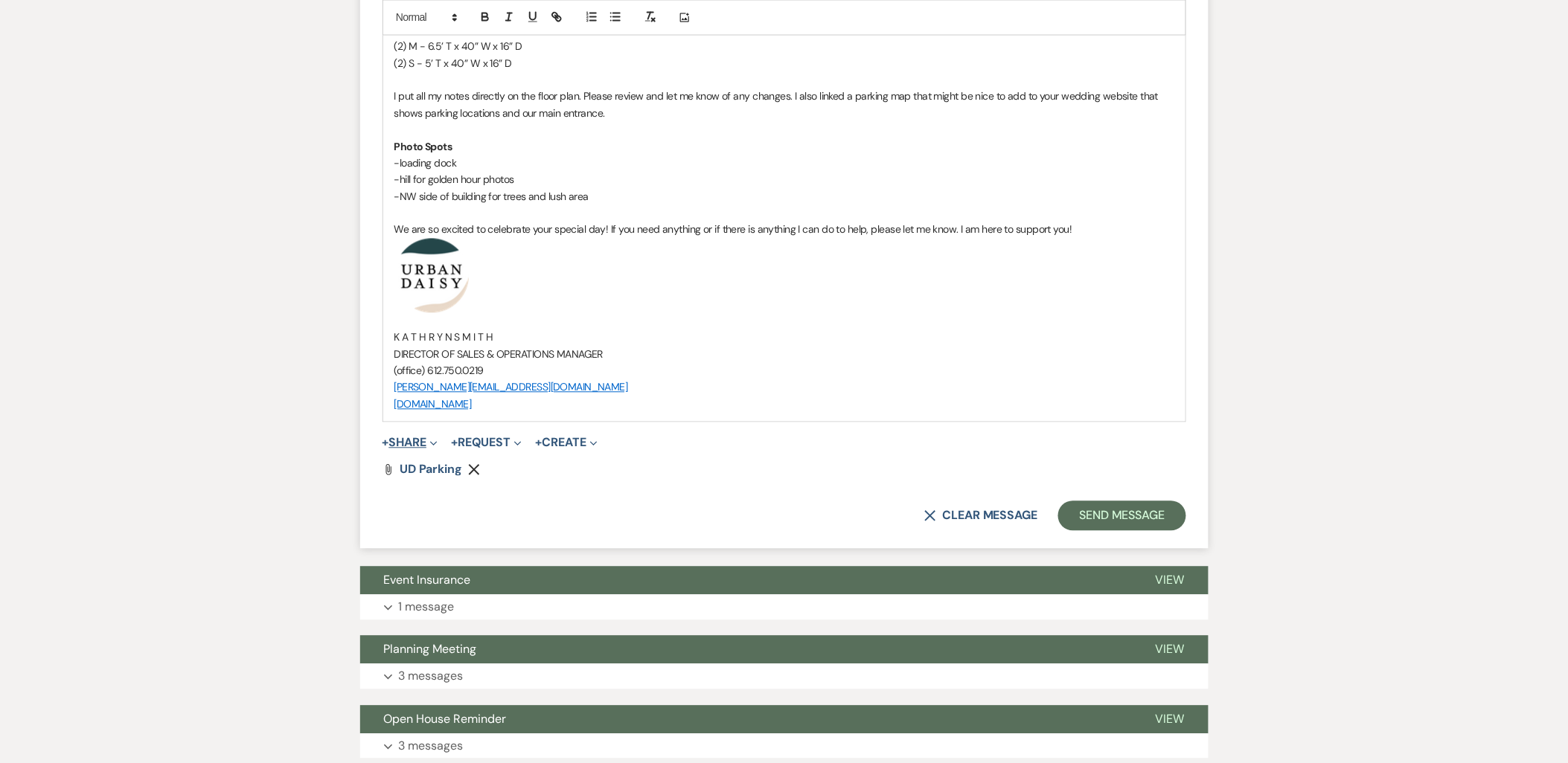
click at [423, 445] on button "+ Share Expand" at bounding box center [410, 444] width 56 height 12
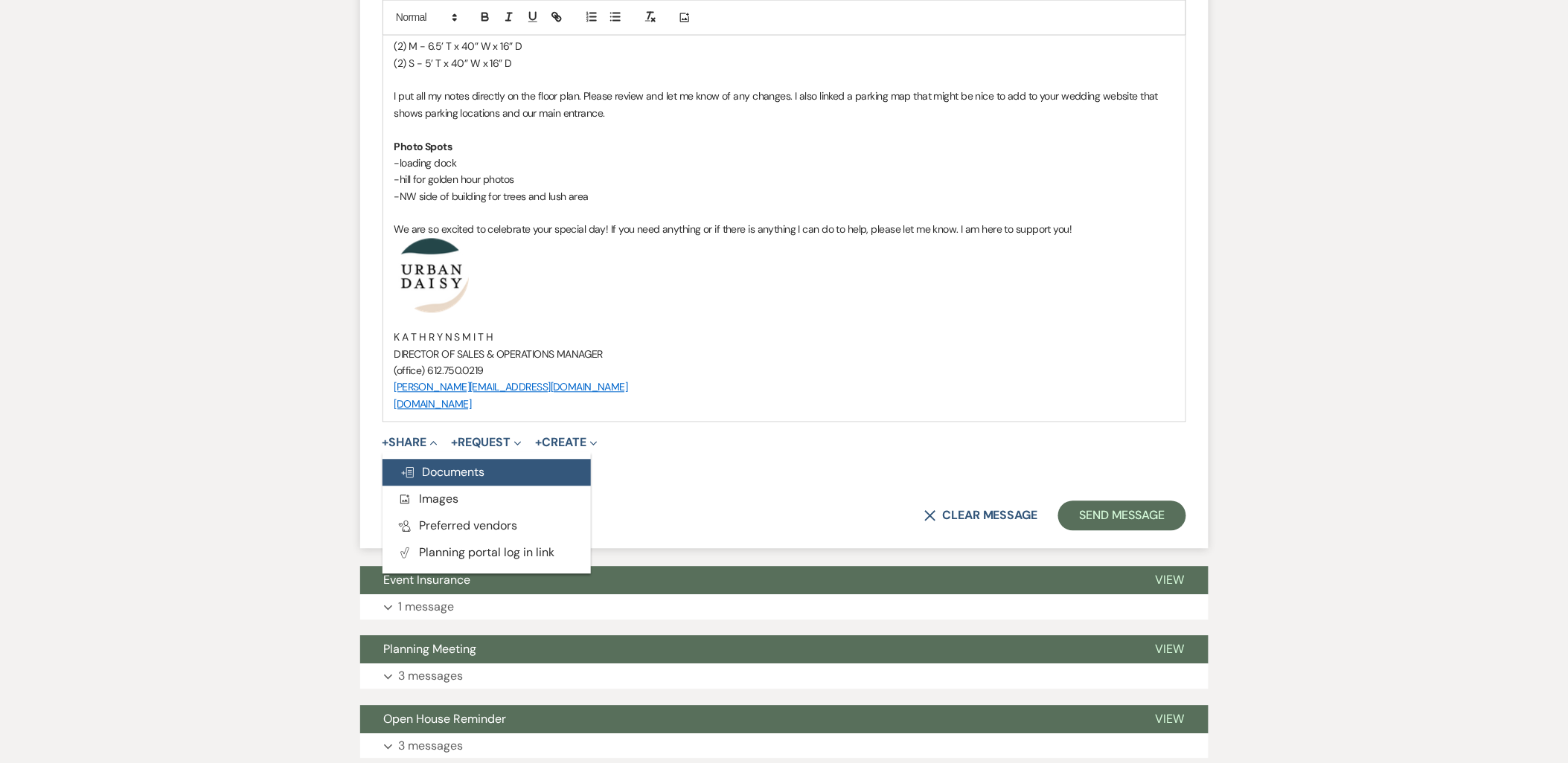
click at [428, 470] on span "Doc Upload Documents" at bounding box center [442, 473] width 85 height 15
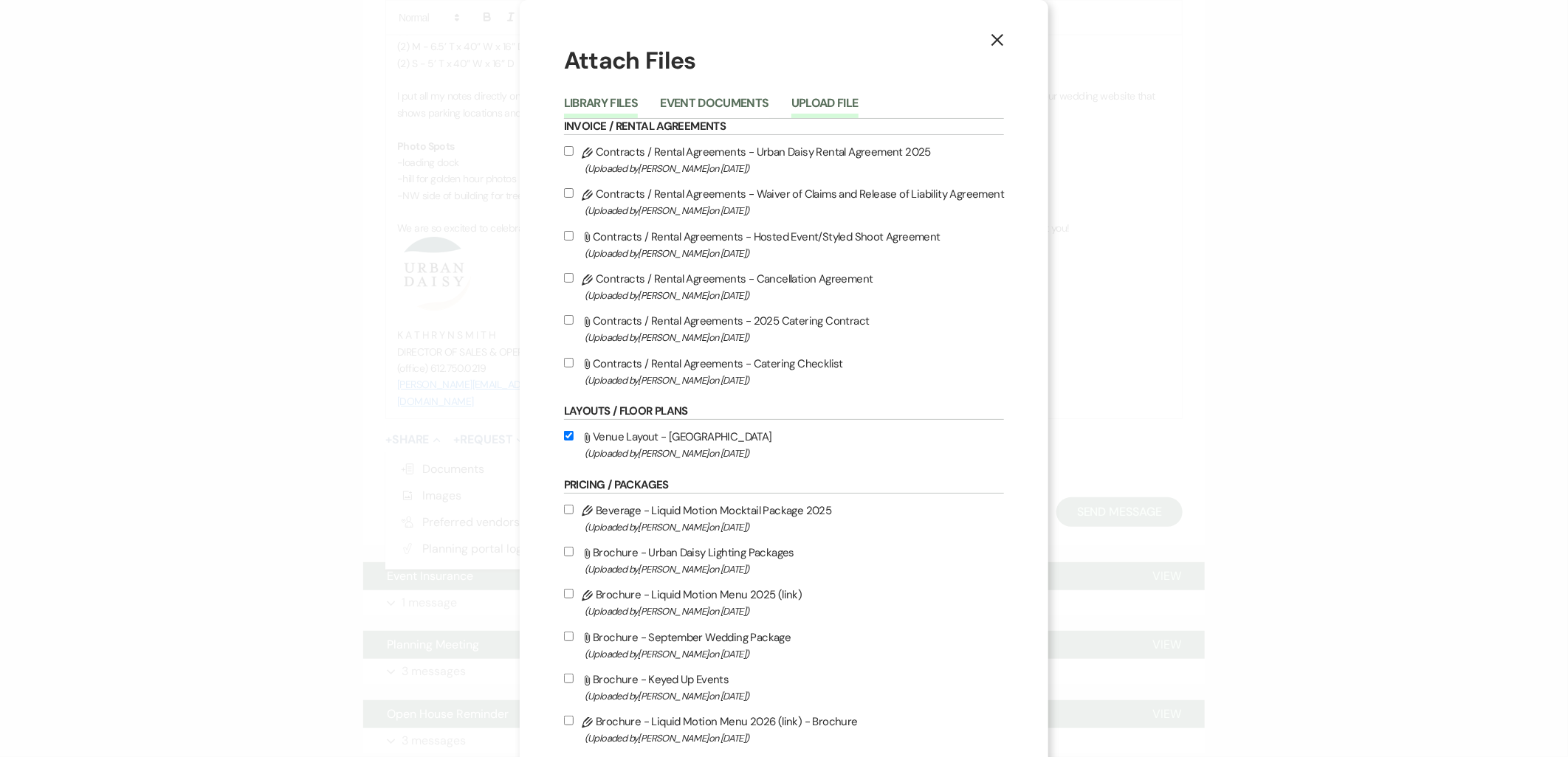
click at [803, 101] on button "Upload File" at bounding box center [824, 107] width 67 height 20
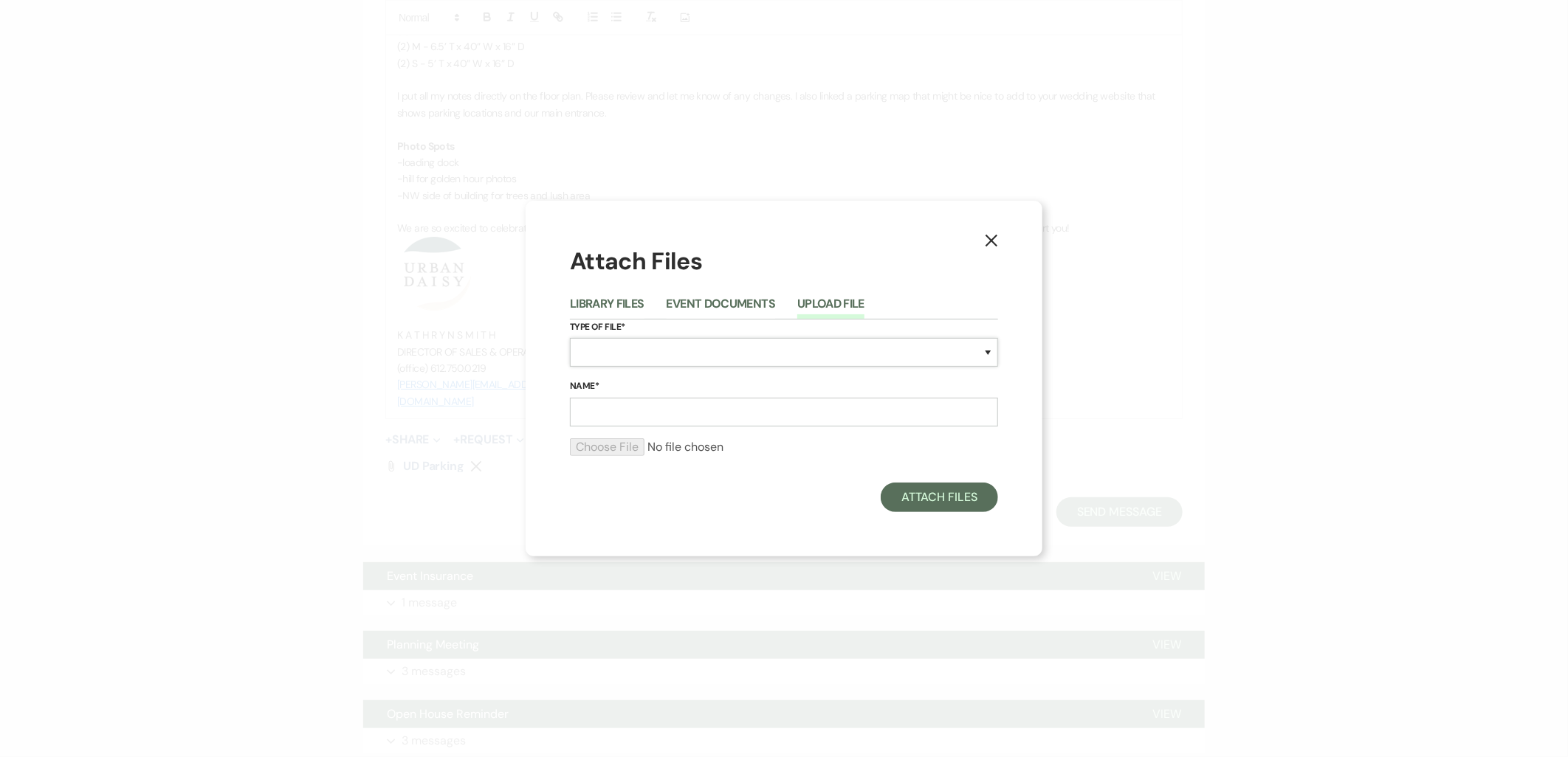
click at [704, 354] on select "Special Event Insurance Vendor Certificate of Insurance Contracts / Rental Agre…" at bounding box center [784, 352] width 428 height 29
select select "24"
click at [570, 338] on select "Special Event Insurance Vendor Certificate of Insurance Contracts / Rental Agre…" at bounding box center [784, 352] width 428 height 29
click at [706, 408] on input "Name*" at bounding box center [784, 412] width 428 height 29
type input "floor plan uploaded 9.11.2025"
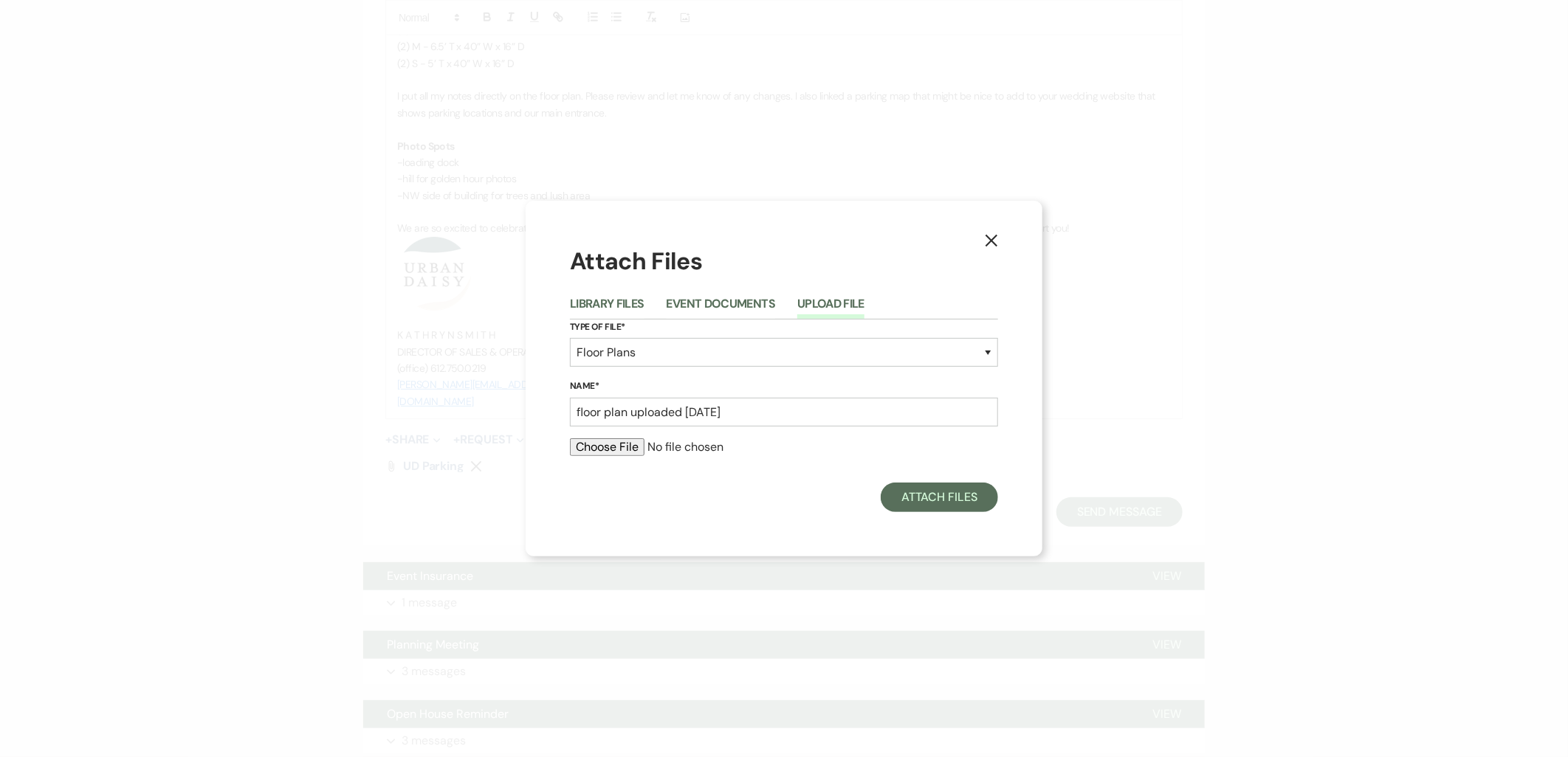
click at [620, 445] on input "file" at bounding box center [784, 447] width 428 height 17
type input "C:\fakepath\M&B.pdf"
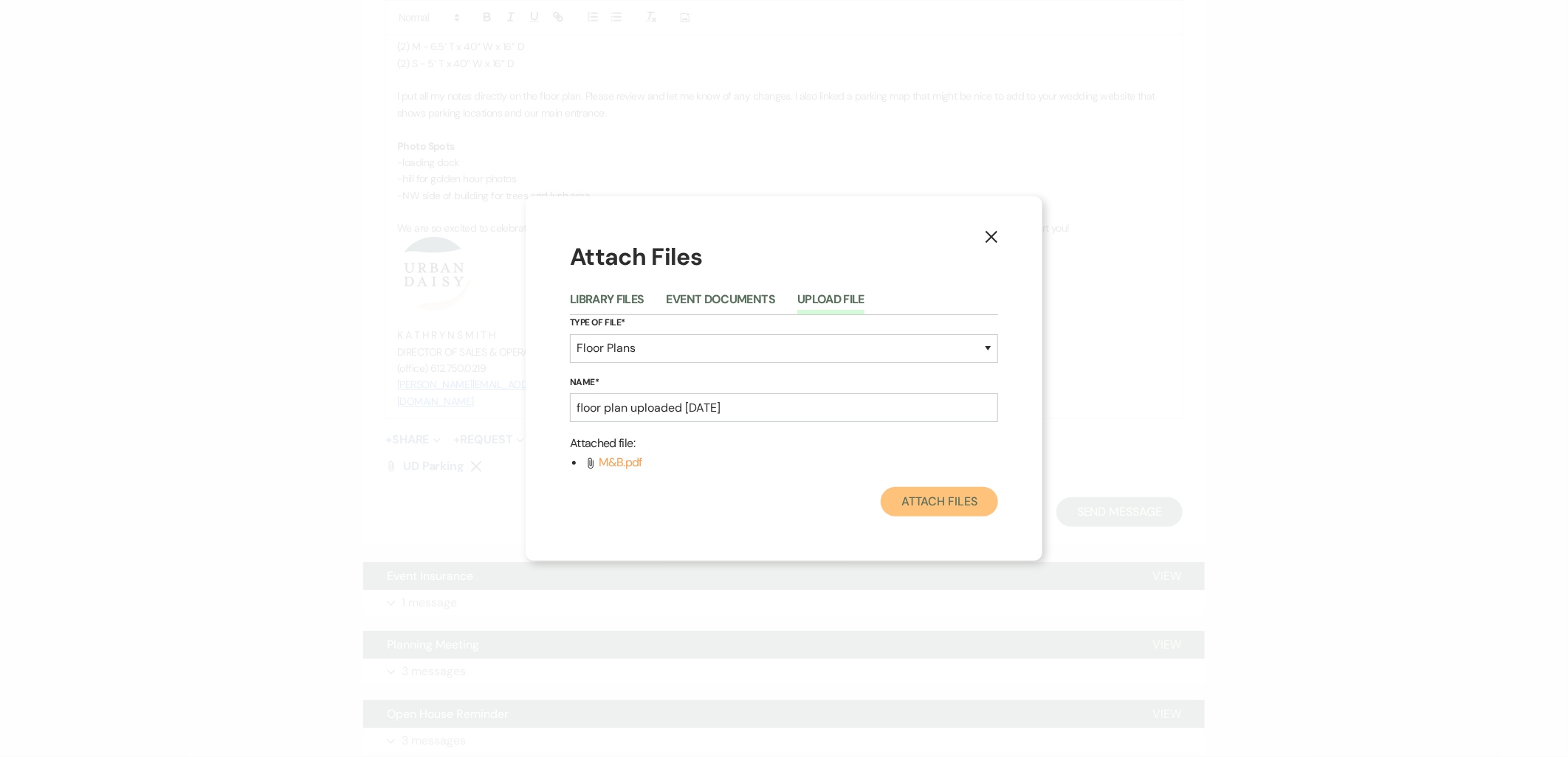
click at [932, 507] on button "Attach Files" at bounding box center [939, 501] width 117 height 29
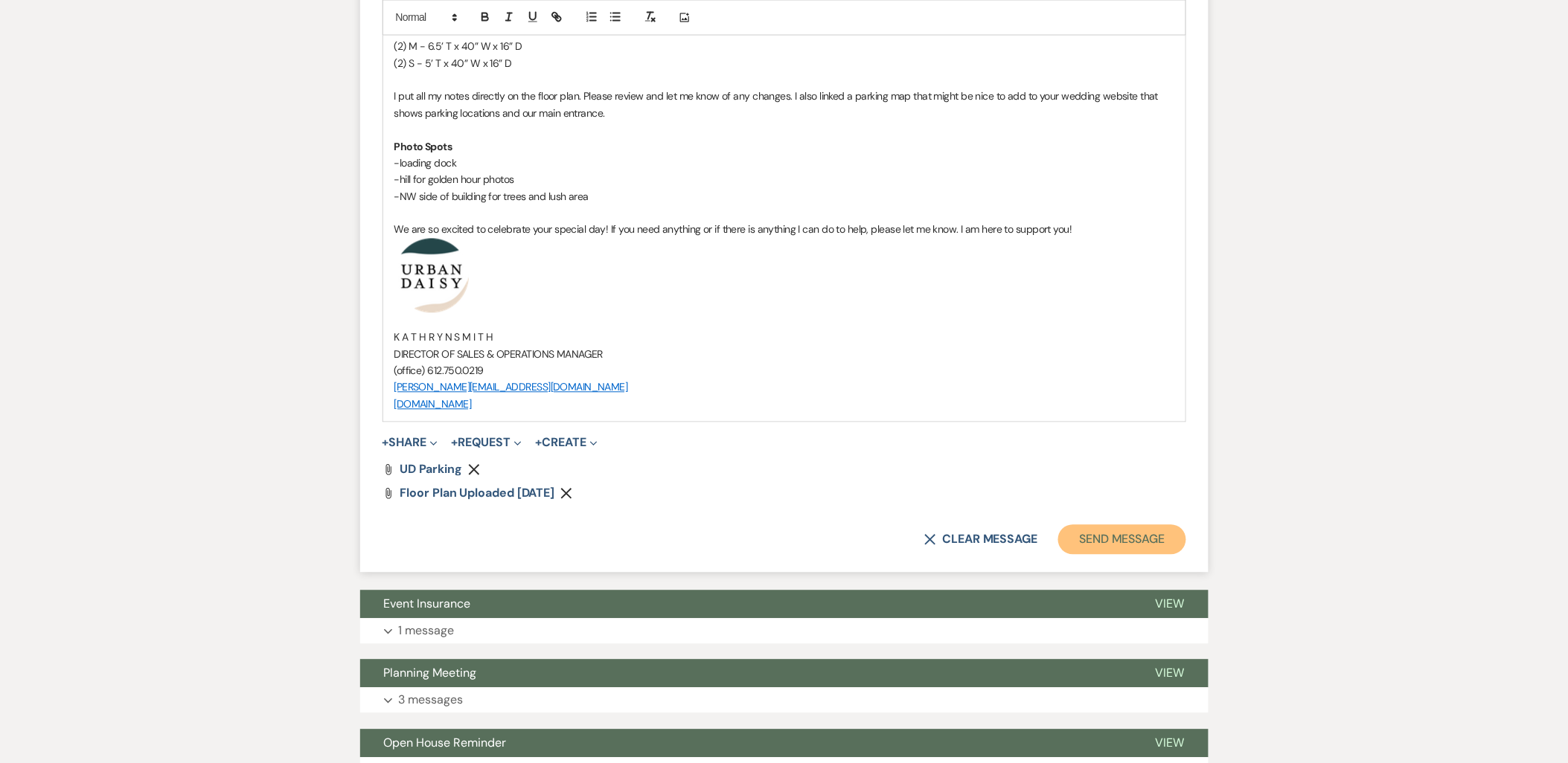
click at [1104, 541] on button "Send Message" at bounding box center [1122, 540] width 127 height 30
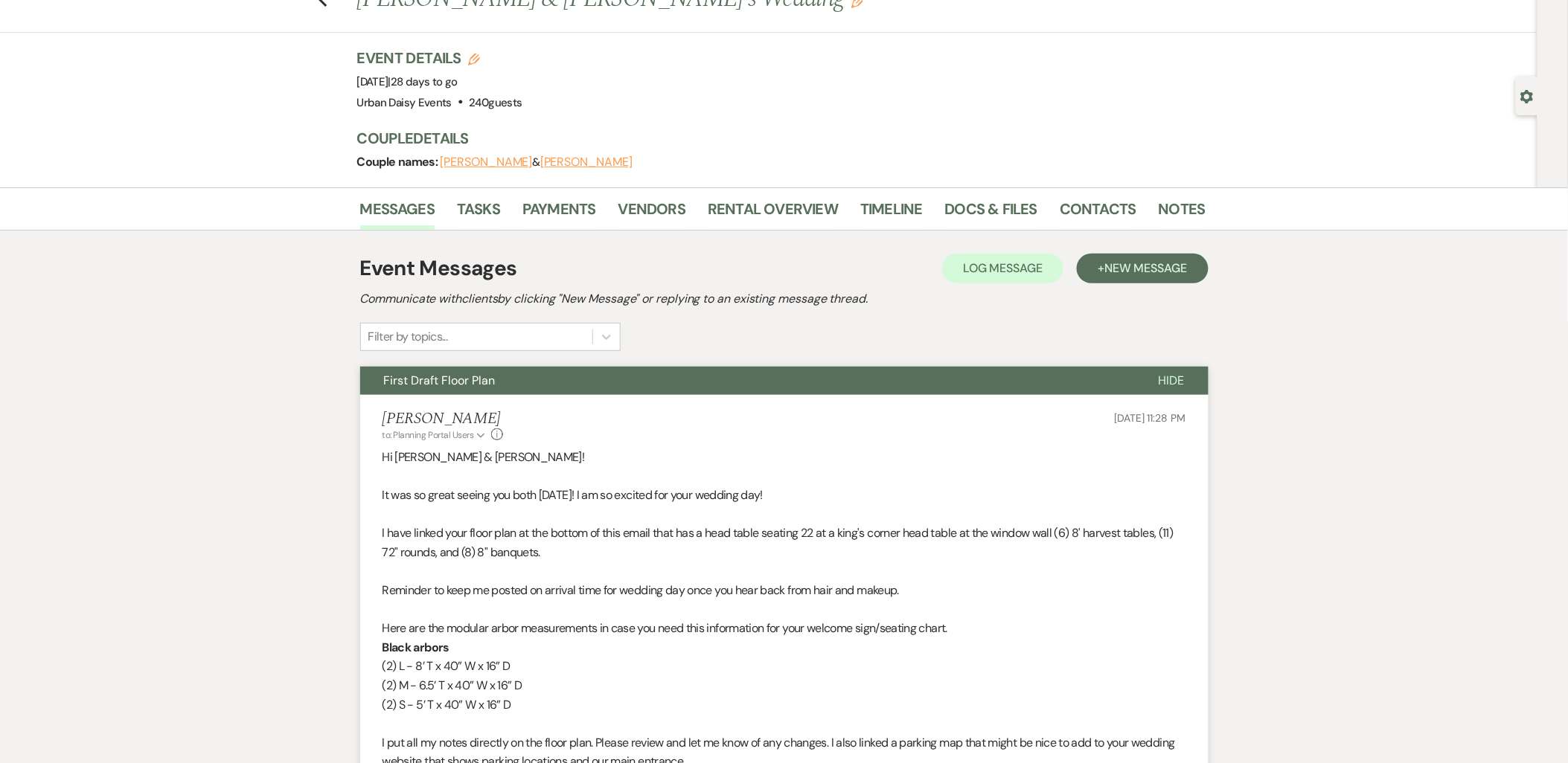
scroll to position [0, 0]
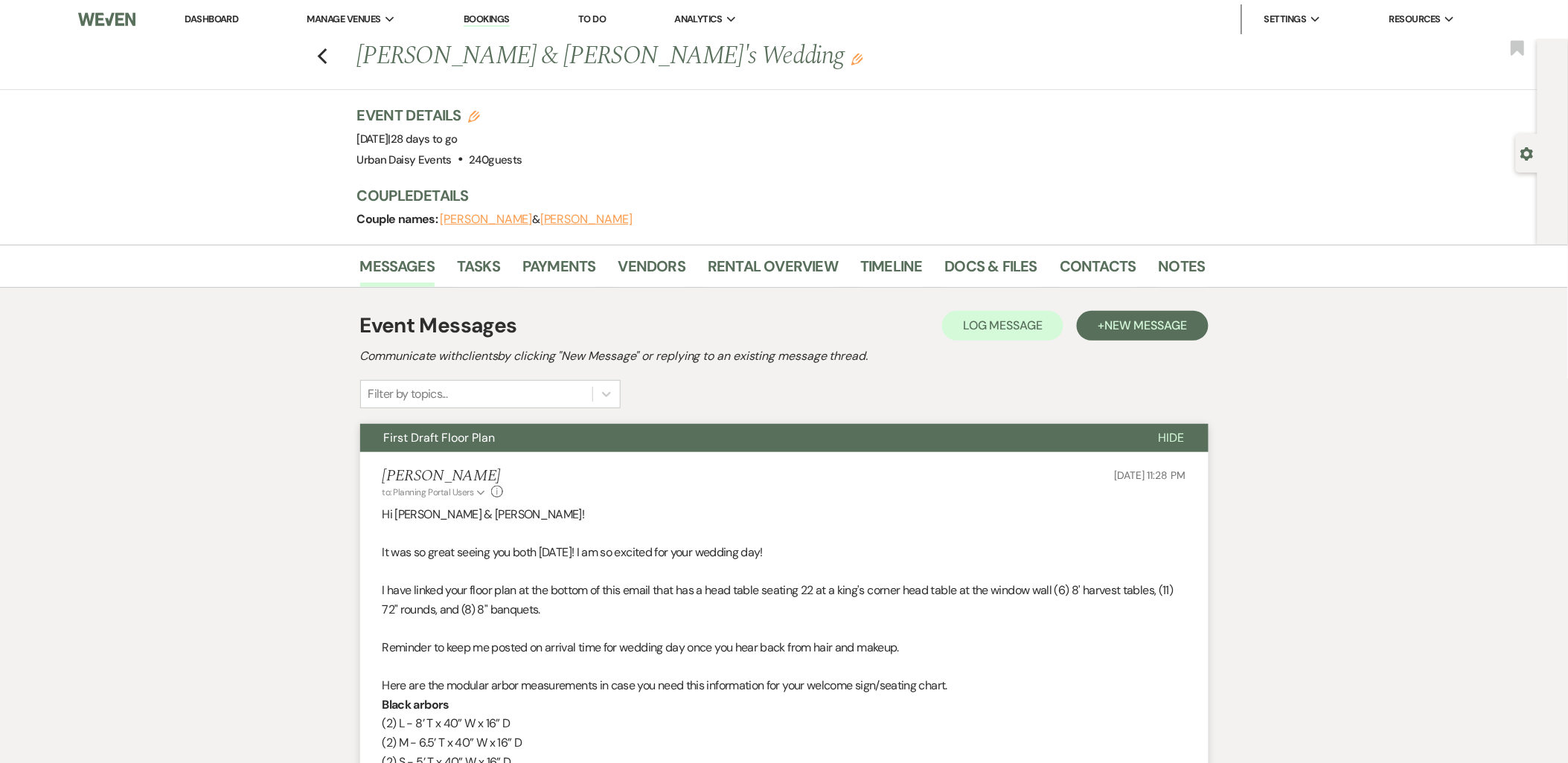
click at [230, 20] on link "Dashboard" at bounding box center [211, 19] width 53 height 13
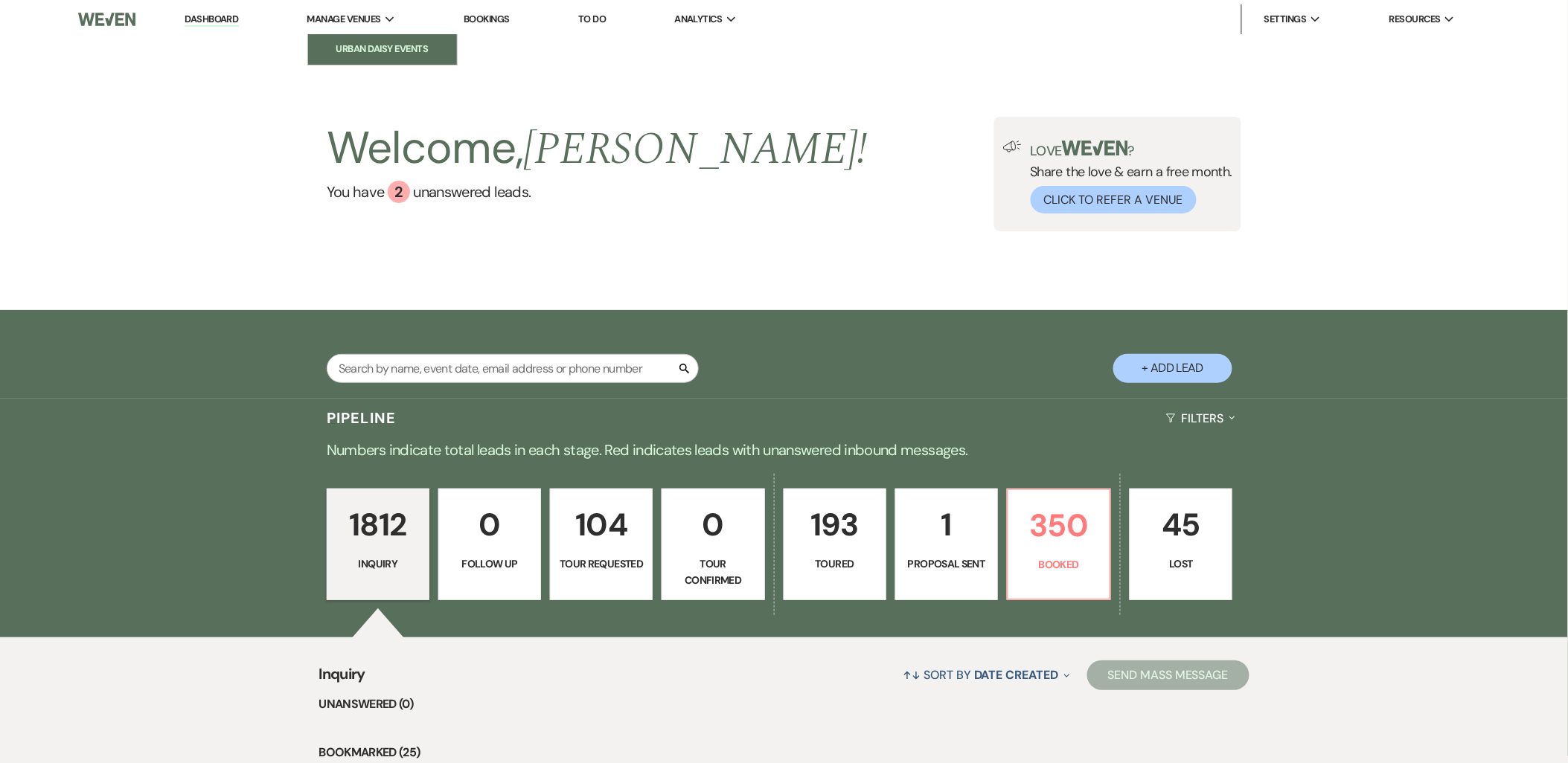
click at [328, 46] on li "Urban Daisy Events" at bounding box center [383, 50] width 134 height 15
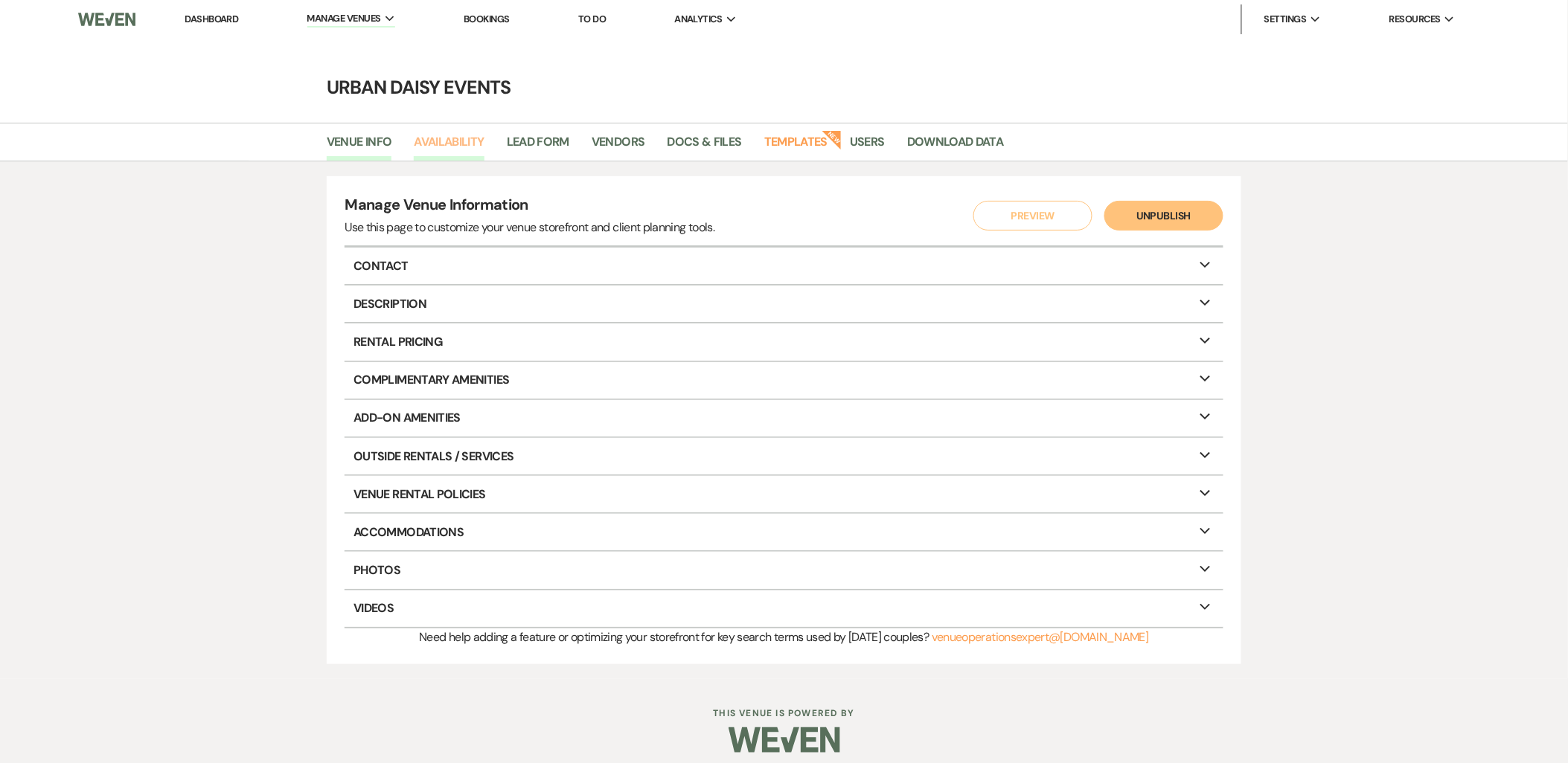
click at [464, 149] on link "Availability" at bounding box center [449, 146] width 70 height 28
select select "2"
select select "2026"
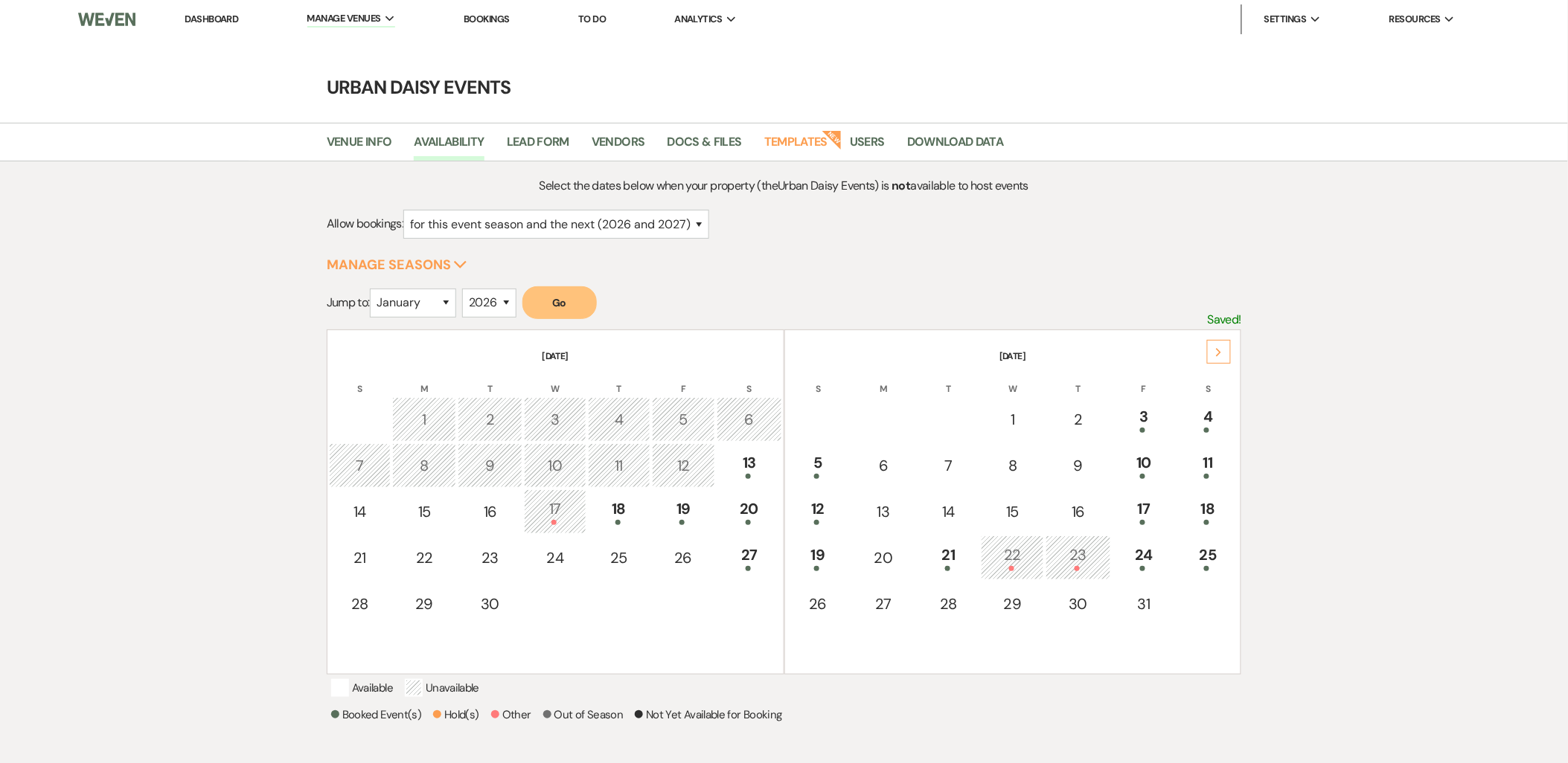
click at [1210, 347] on div "Next" at bounding box center [1219, 351] width 24 height 24
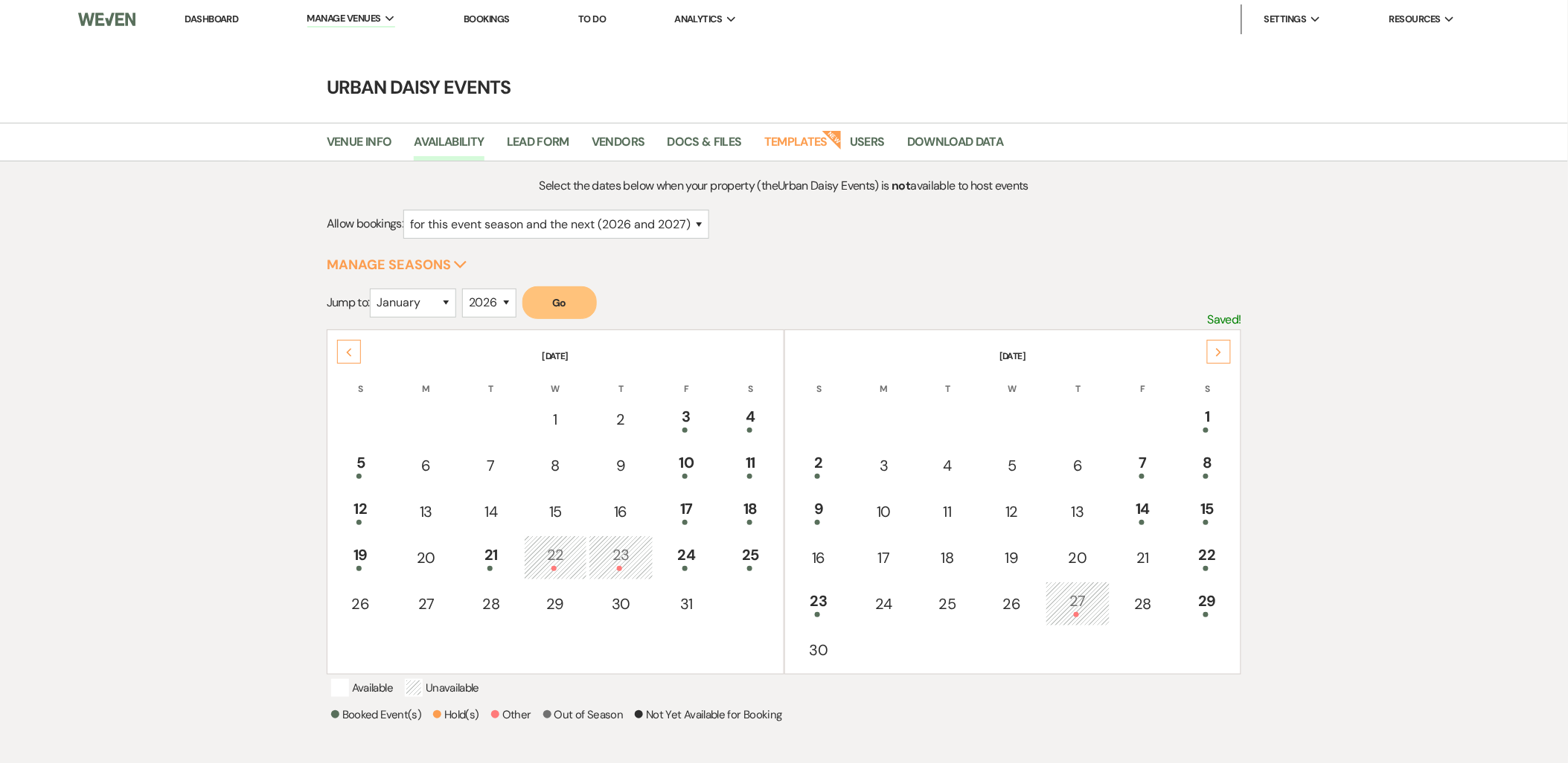
click at [352, 352] on icon "Previous" at bounding box center [349, 353] width 8 height 9
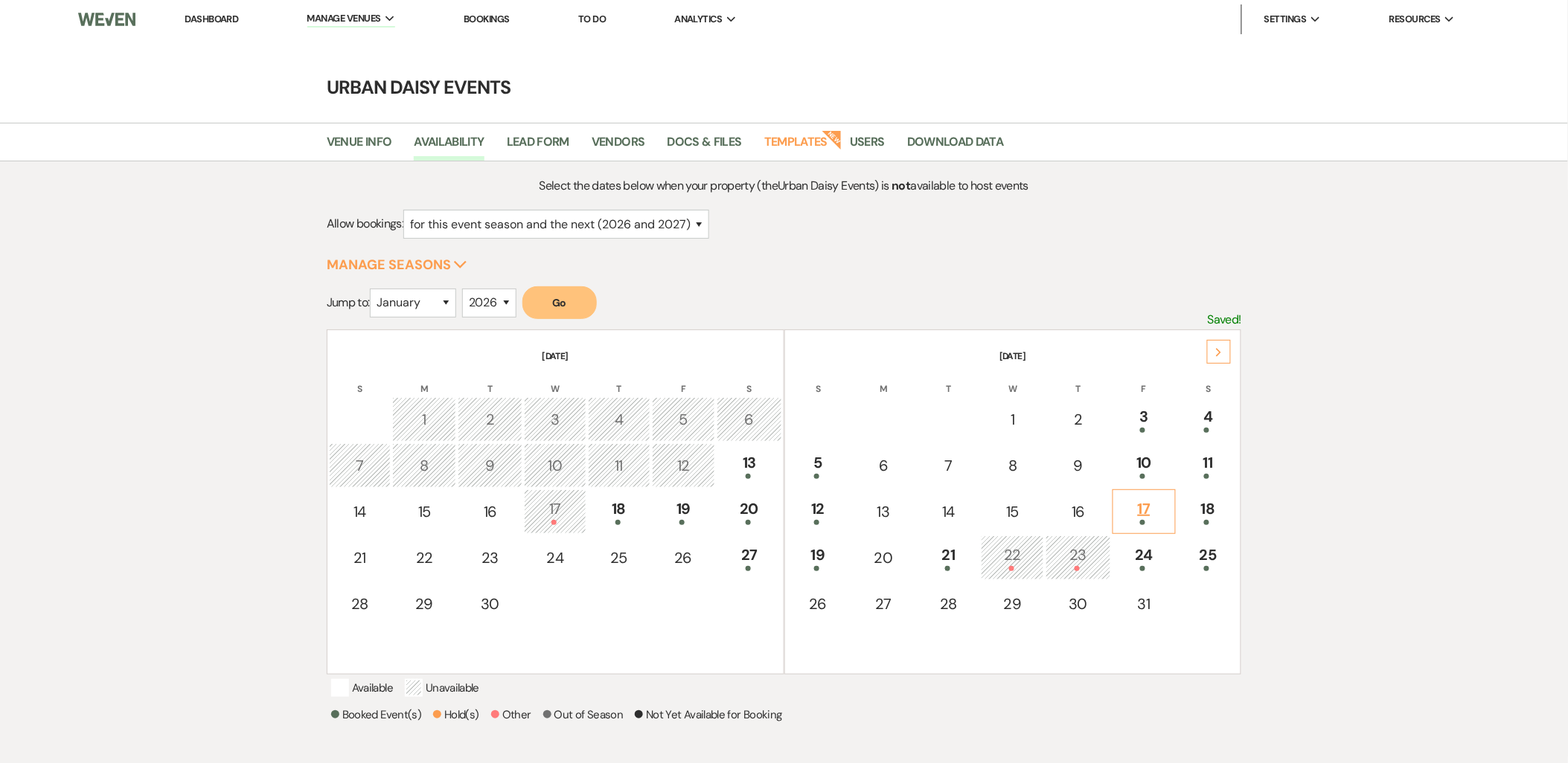
click at [1152, 511] on div "17" at bounding box center [1144, 511] width 47 height 27
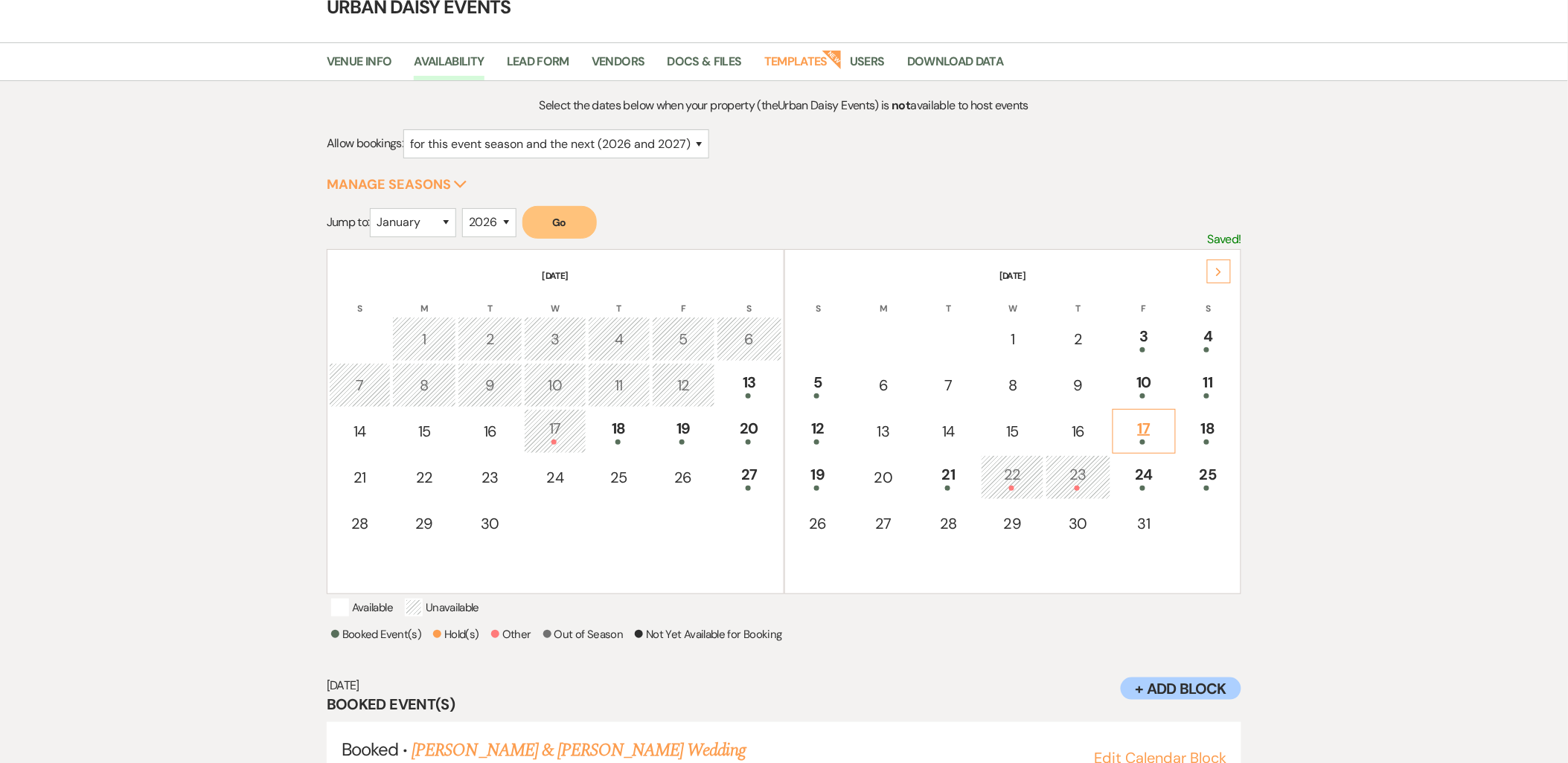
scroll to position [155, 0]
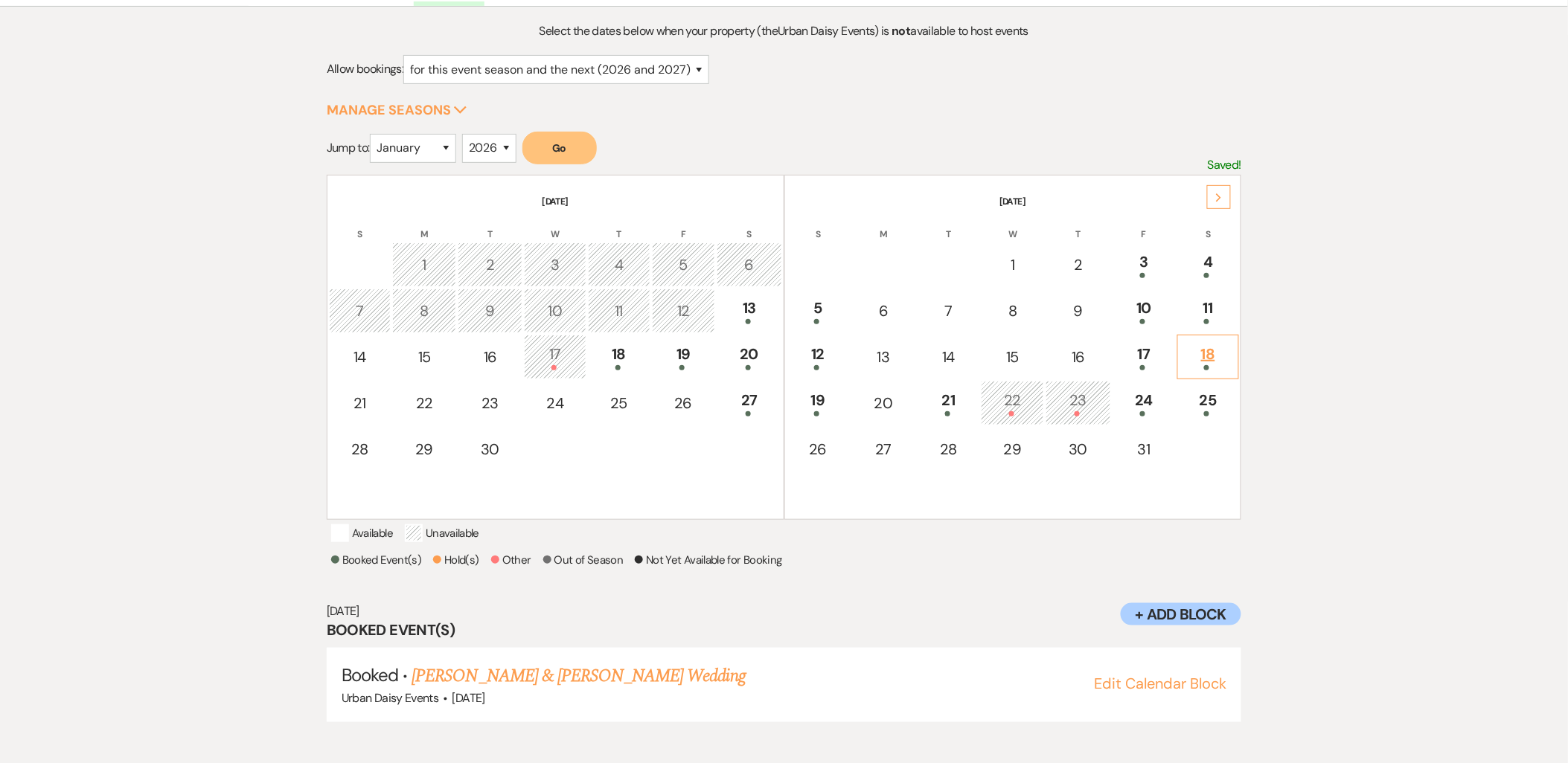
click at [1211, 366] on td "18" at bounding box center [1208, 357] width 62 height 45
click at [1206, 303] on div "11" at bounding box center [1209, 310] width 46 height 27
drag, startPoint x: 730, startPoint y: 685, endPoint x: 411, endPoint y: 684, distance: 319.0
click at [411, 684] on h5 "Booked · Blake Sweeney & Marissa Preggo's Wedding" at bounding box center [784, 676] width 885 height 27
copy link "Blake Sweeney & Marissa Preggo's Wedding"
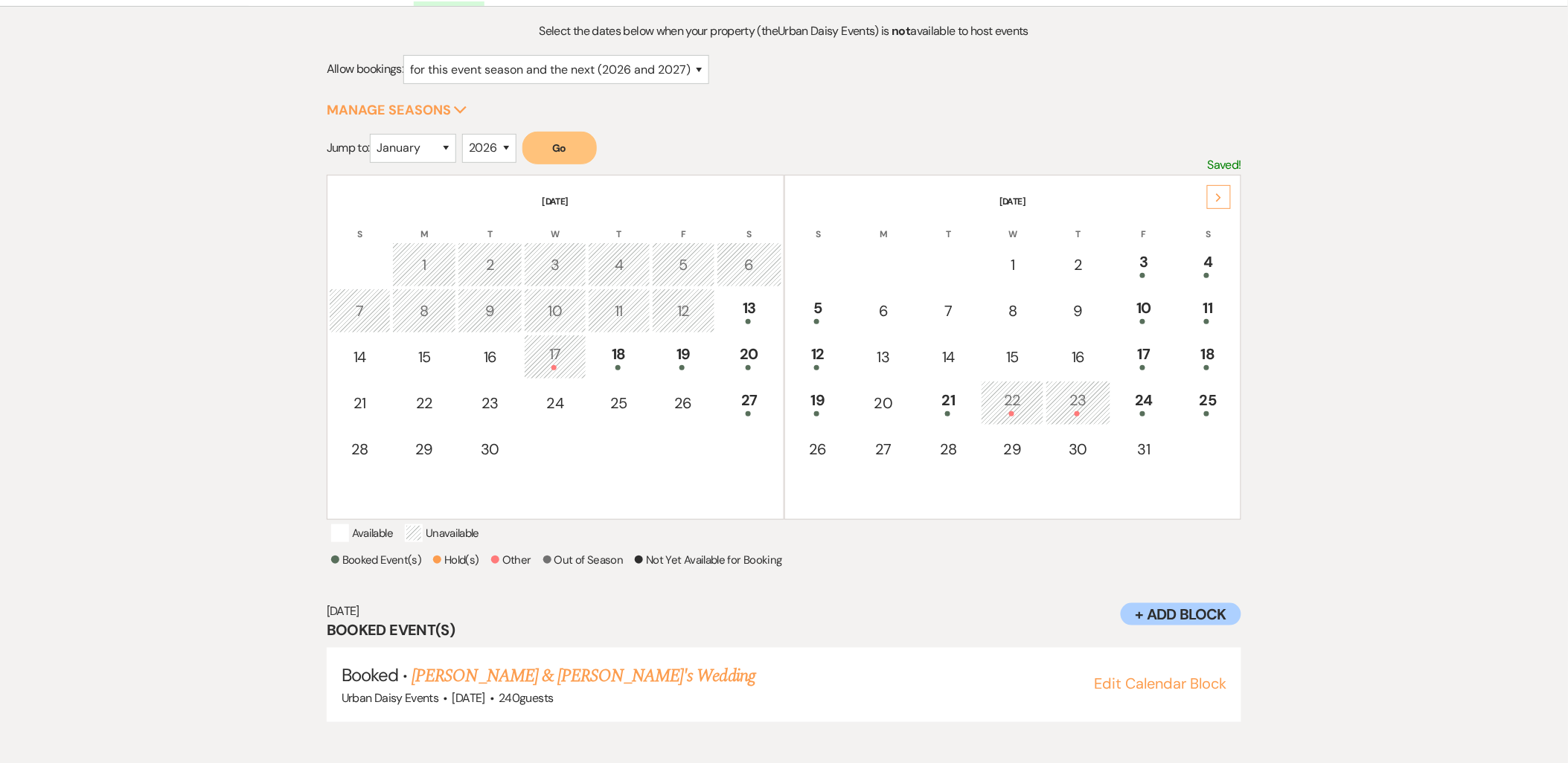
click at [679, 640] on h3 "Booked Event(s)" at bounding box center [784, 630] width 915 height 21
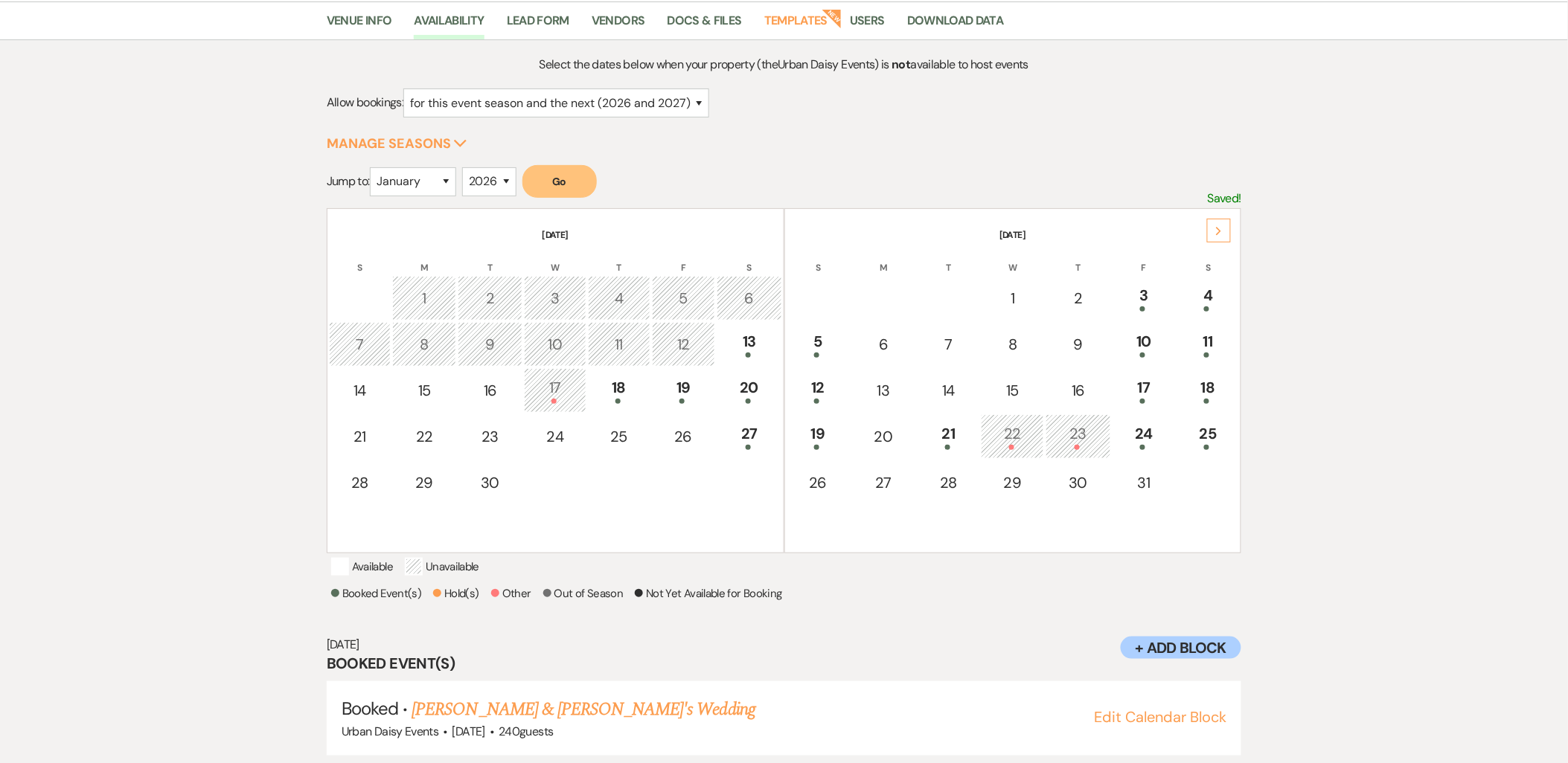
scroll to position [265, 0]
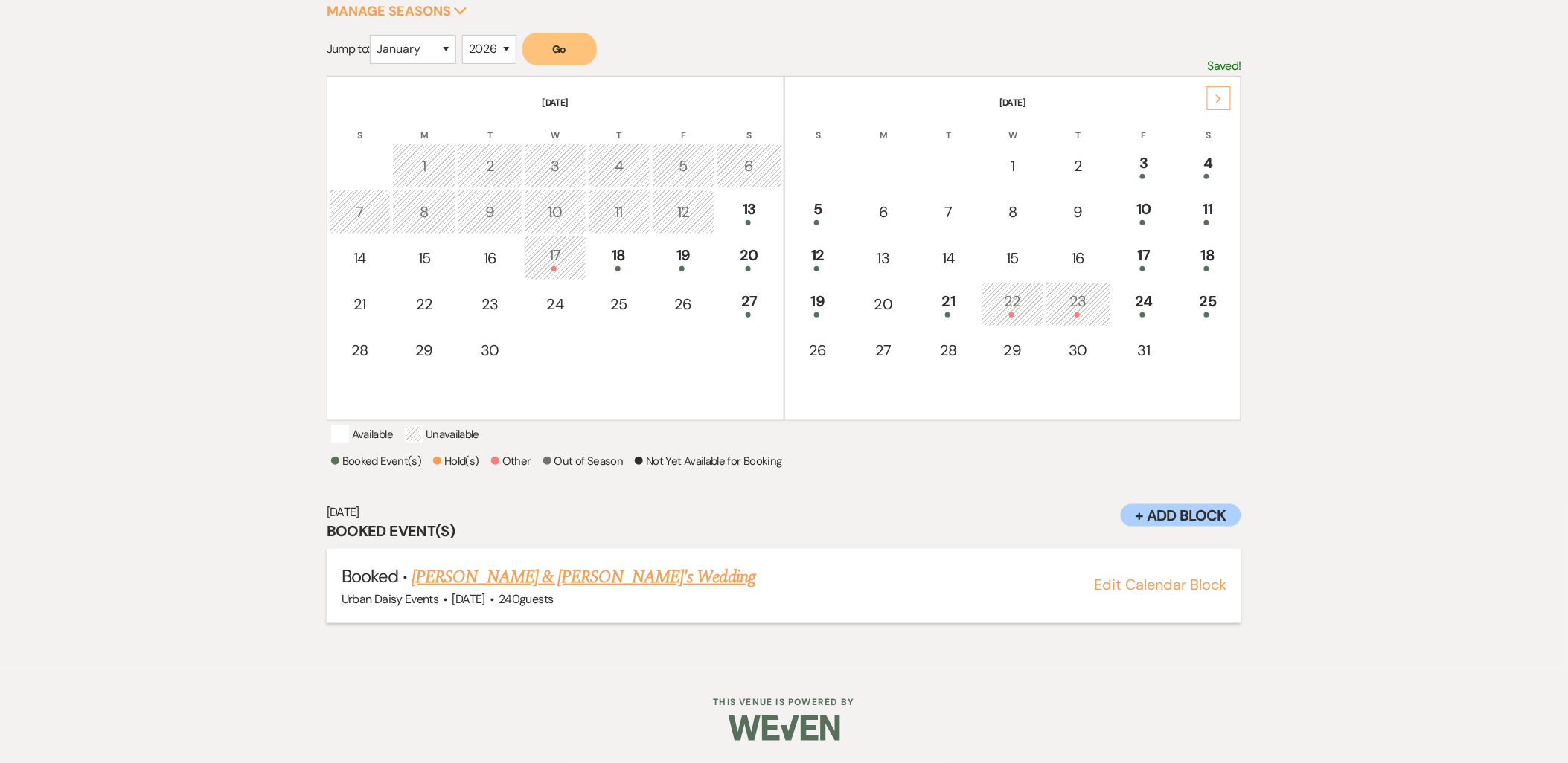
click at [554, 569] on link "Blake Sweeney & Marissa Preggo's Wedding" at bounding box center [583, 577] width 344 height 27
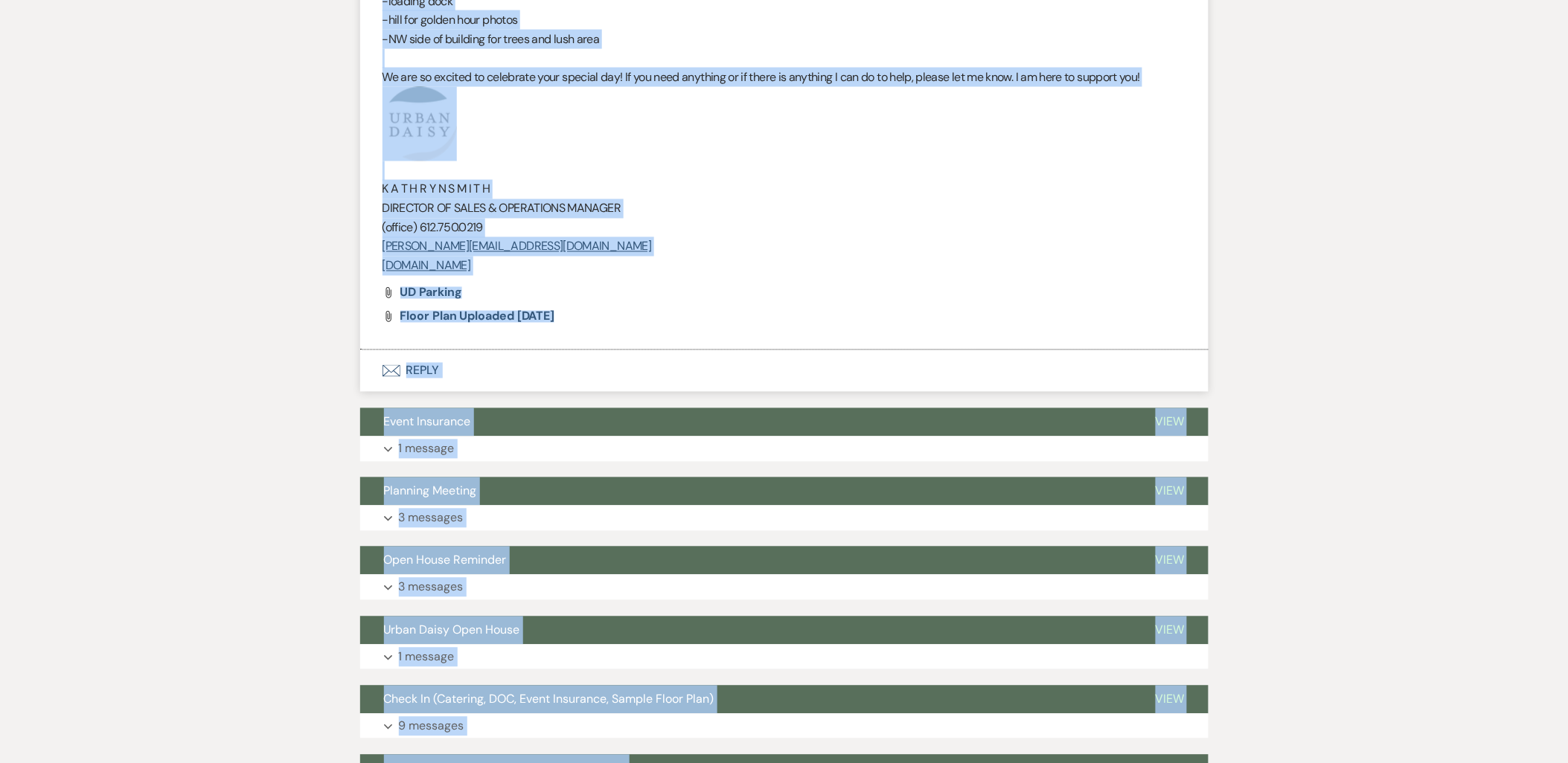
scroll to position [1073, 0]
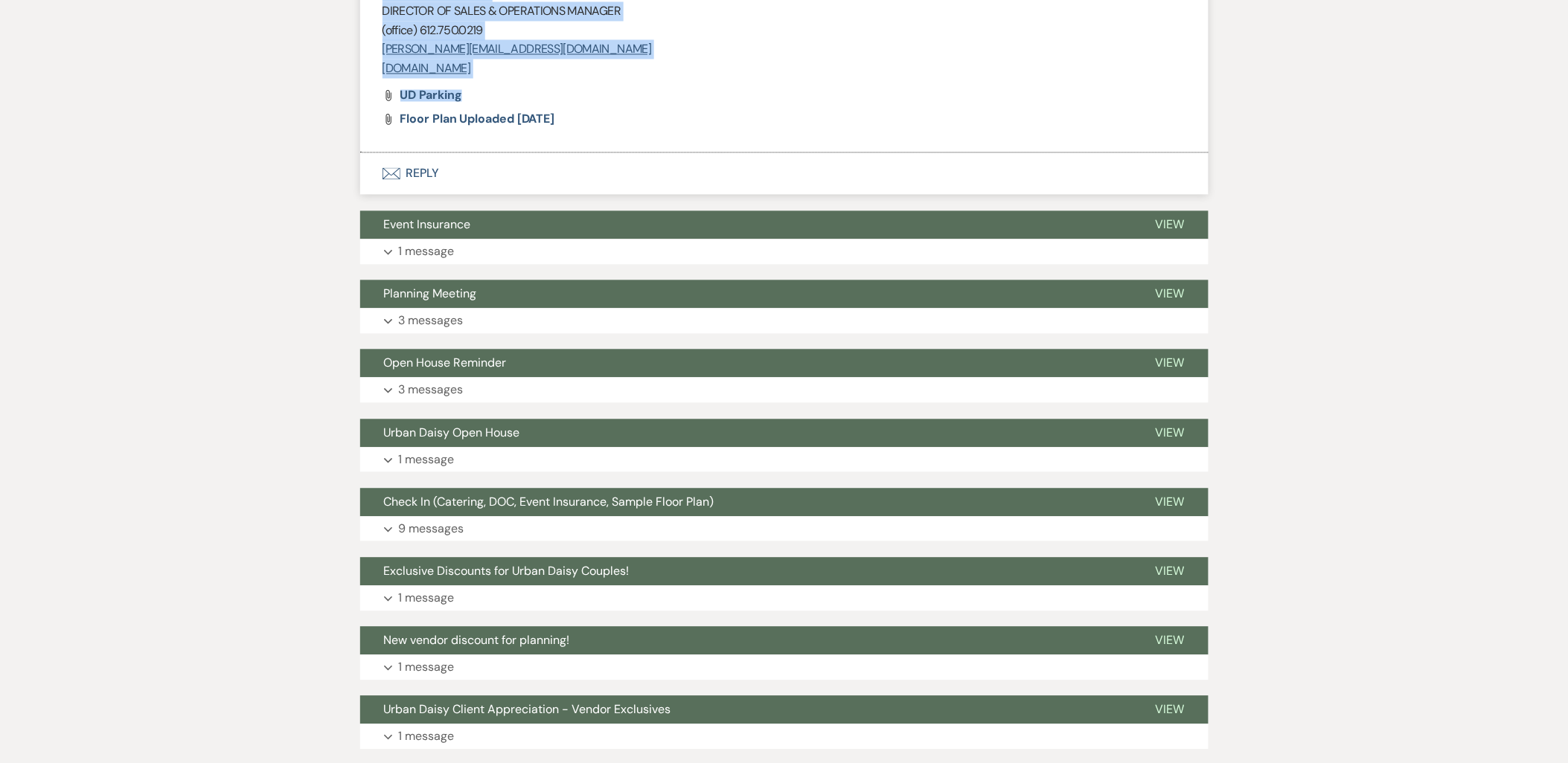
drag, startPoint x: 378, startPoint y: 181, endPoint x: 656, endPoint y: 79, distance: 296.1
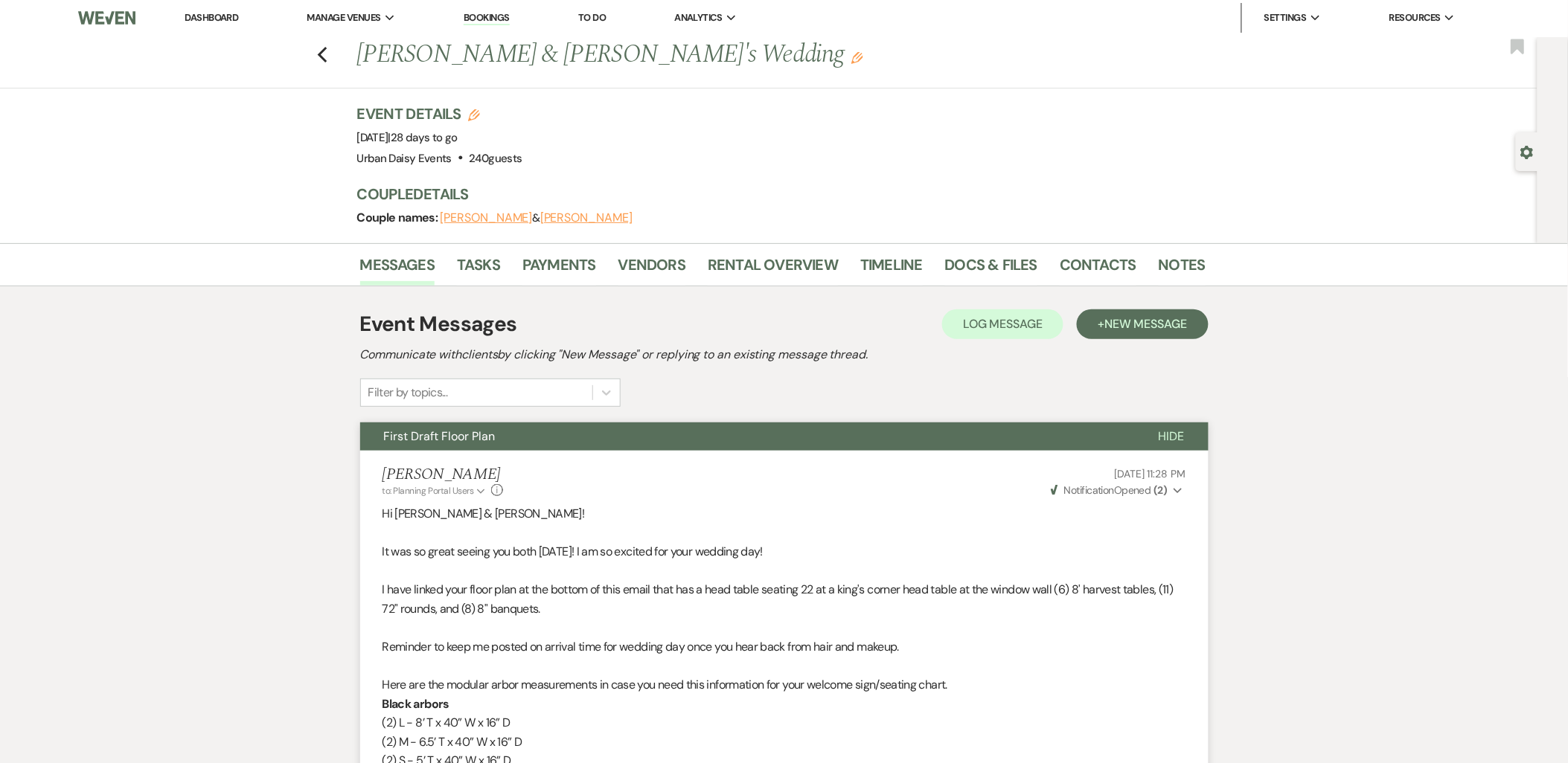
scroll to position [0, 0]
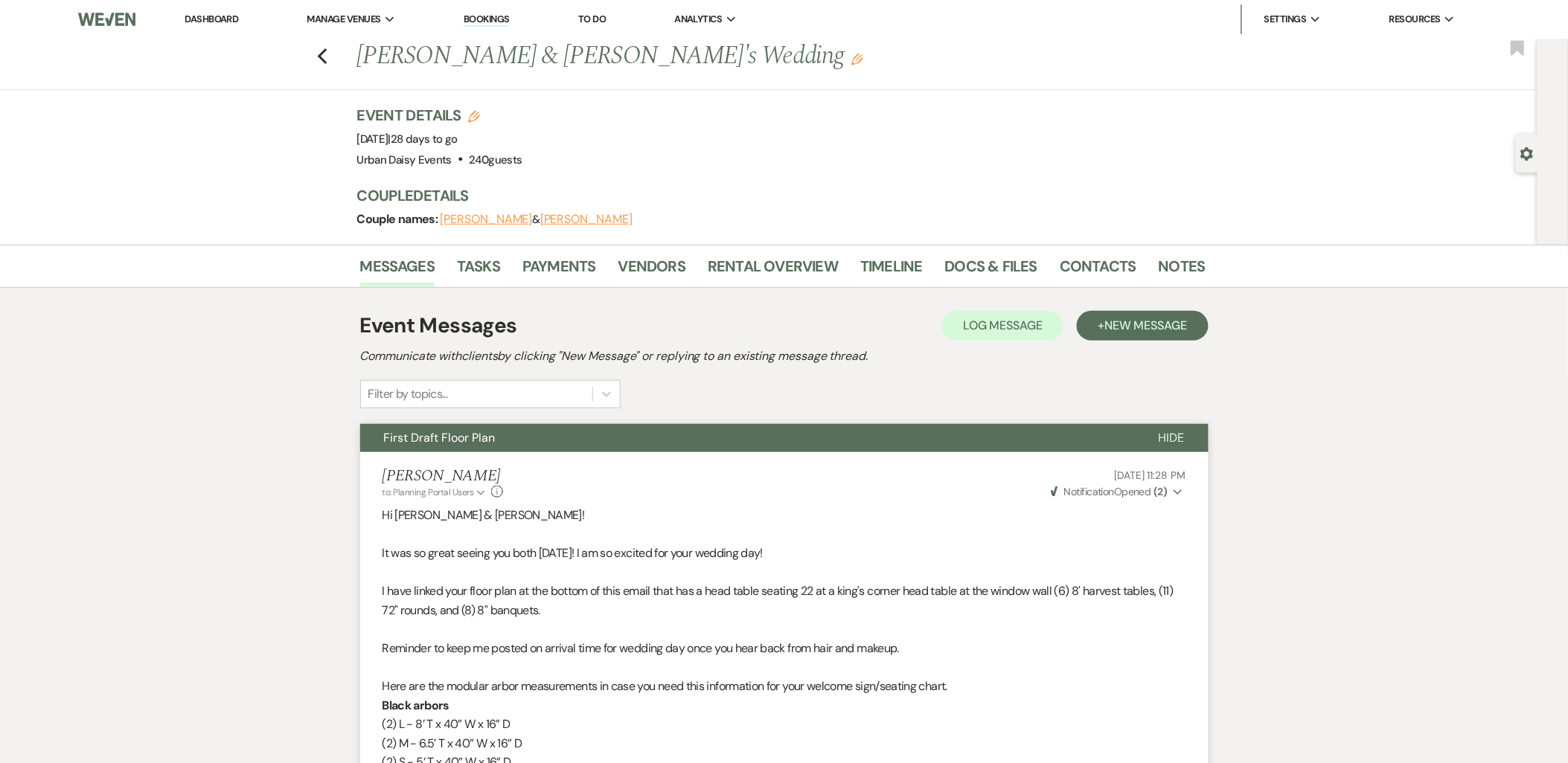
drag, startPoint x: 548, startPoint y: 313, endPoint x: 371, endPoint y: 518, distance: 270.8
copy div "Lo Ipsum & Dolorsi! Am con ad elits doeius tem inci utlaboree! D ma al enimadm …"
click at [349, 43] on li "Urban Daisy Events" at bounding box center [383, 50] width 134 height 15
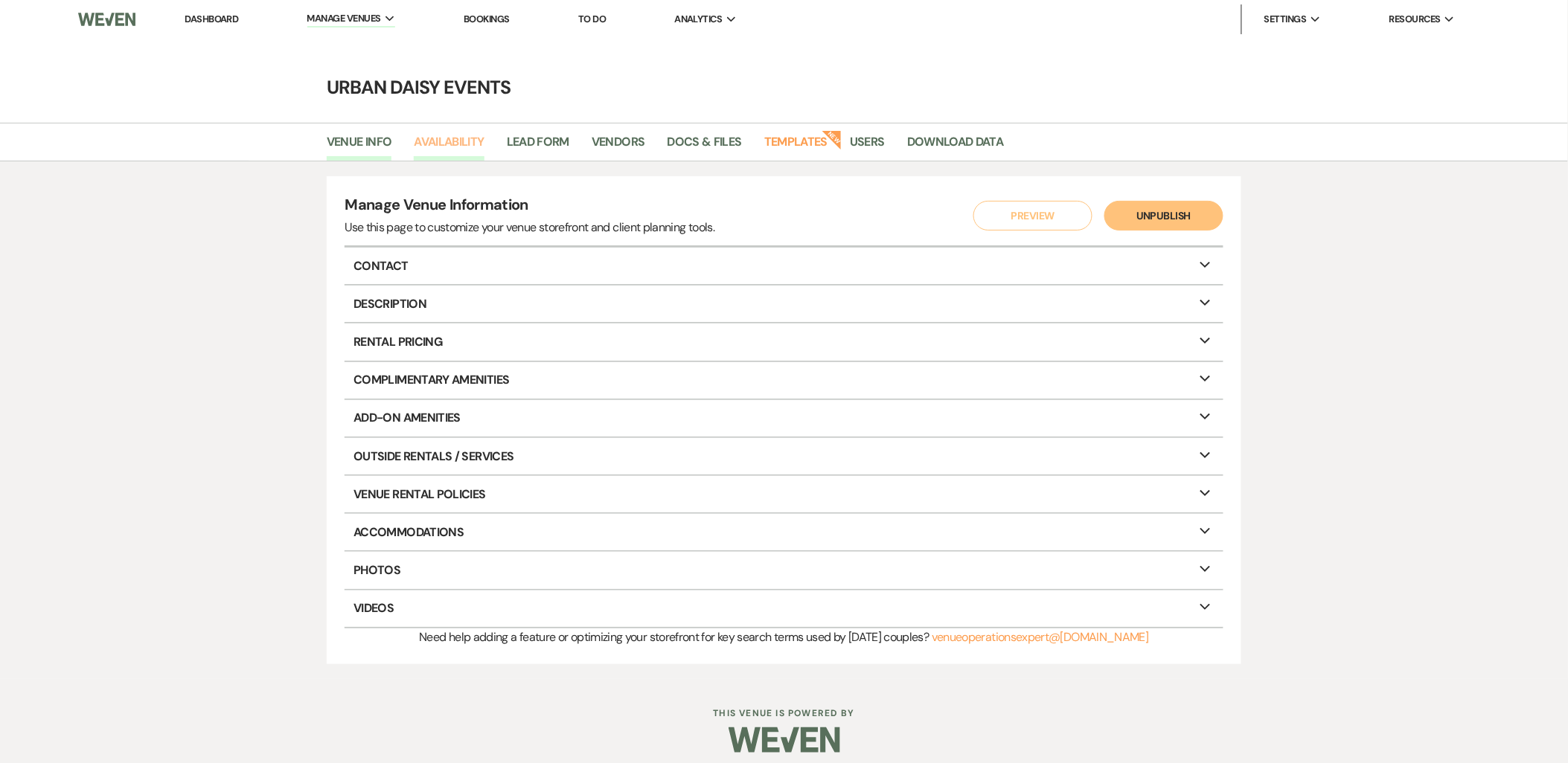
click at [434, 146] on link "Availability" at bounding box center [449, 146] width 70 height 28
select select "2"
select select "2026"
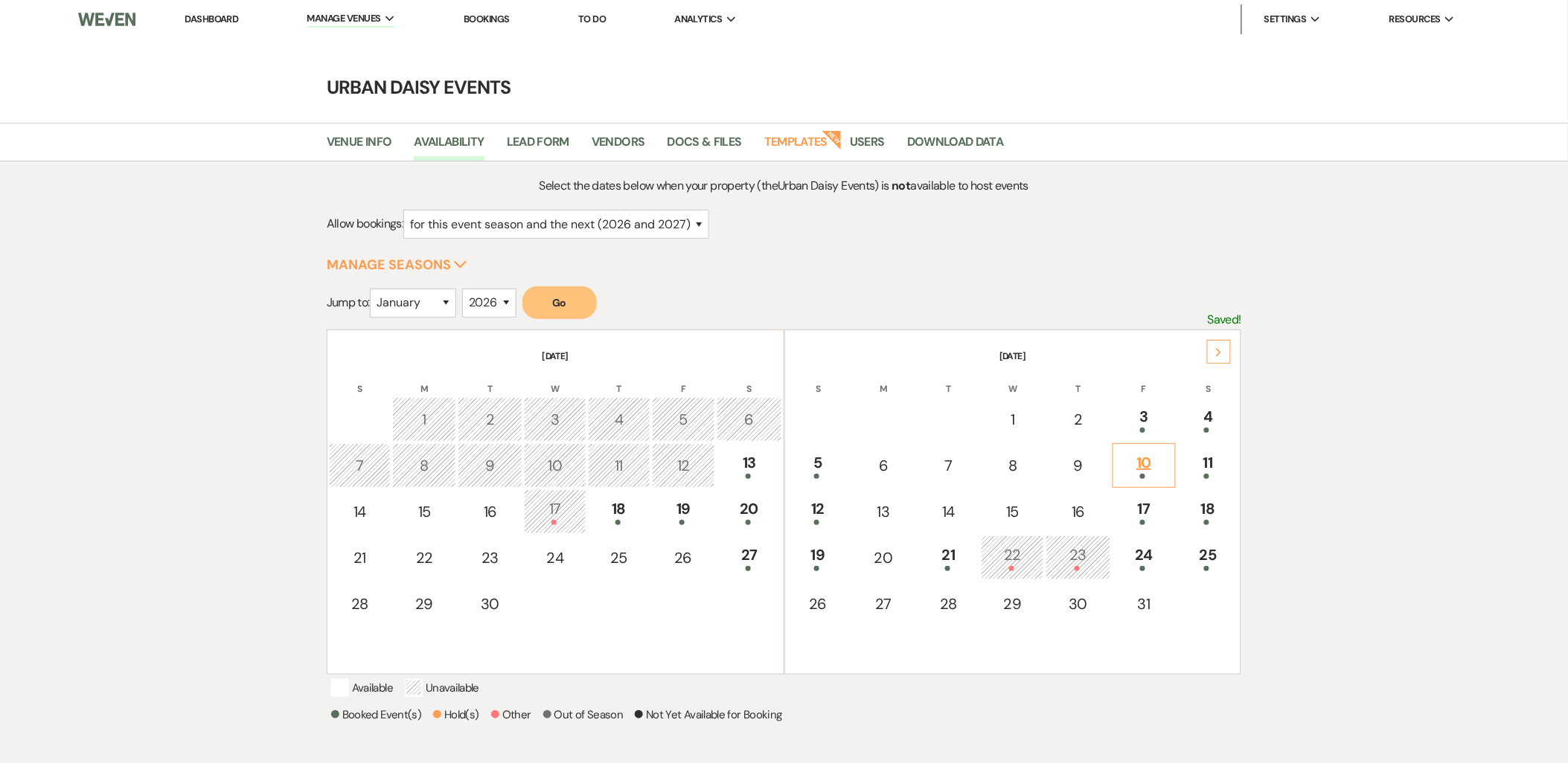
click at [1150, 470] on div "10" at bounding box center [1144, 465] width 47 height 27
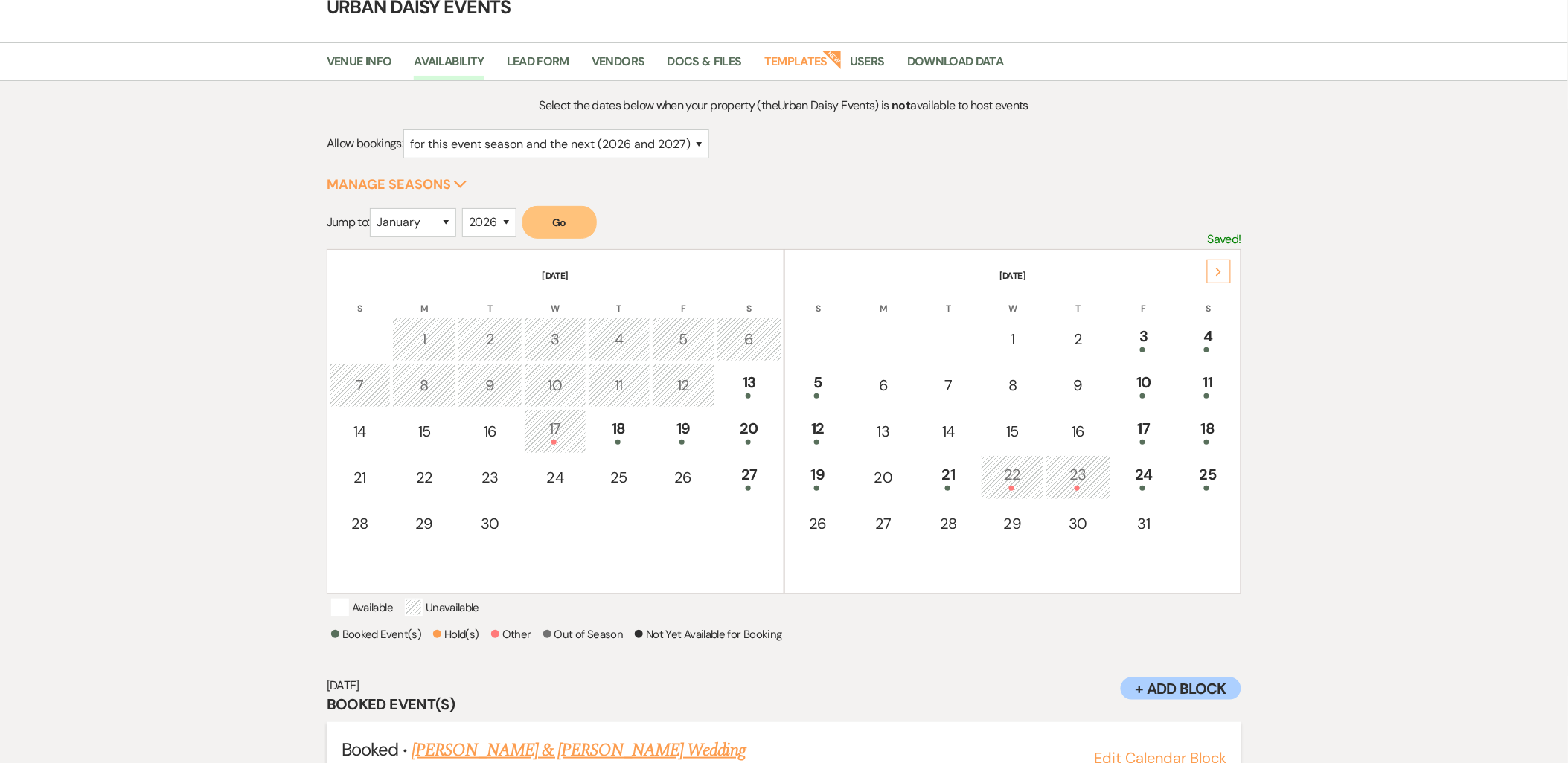
scroll to position [155, 0]
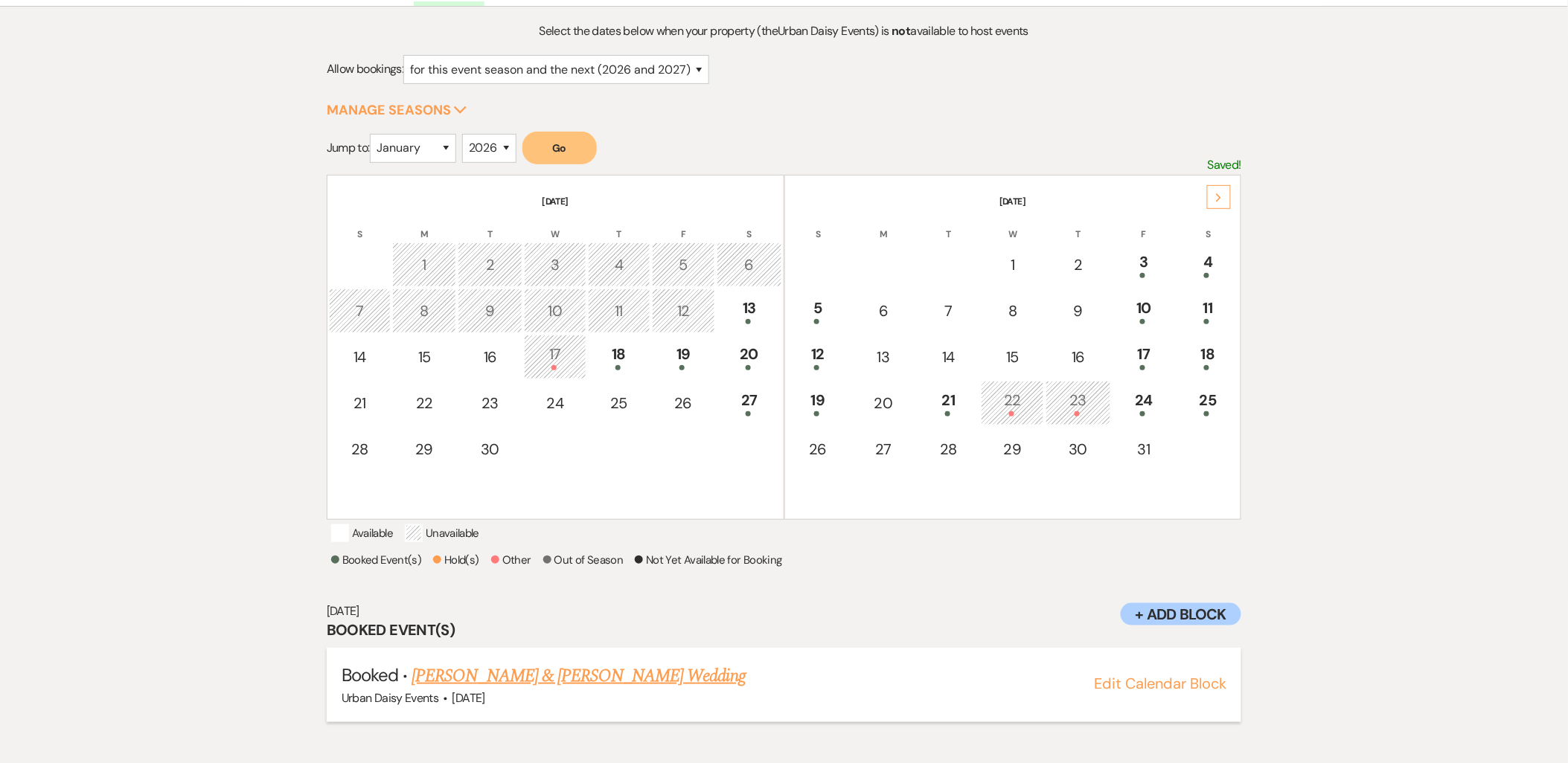
click at [543, 690] on link "[PERSON_NAME] & [PERSON_NAME] Wedding" at bounding box center [578, 676] width 333 height 27
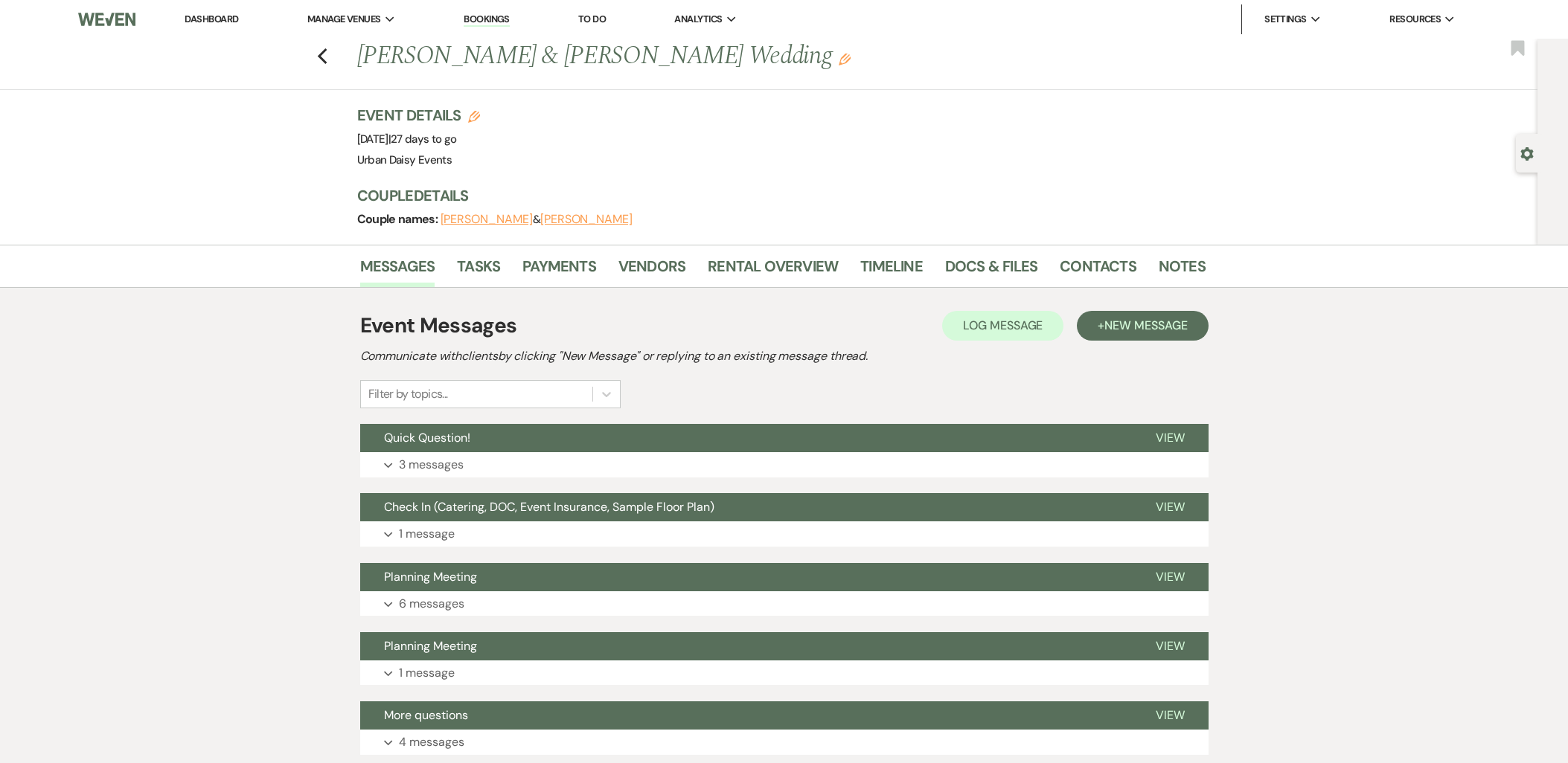
click at [1126, 318] on span "New Message" at bounding box center [1145, 325] width 82 height 15
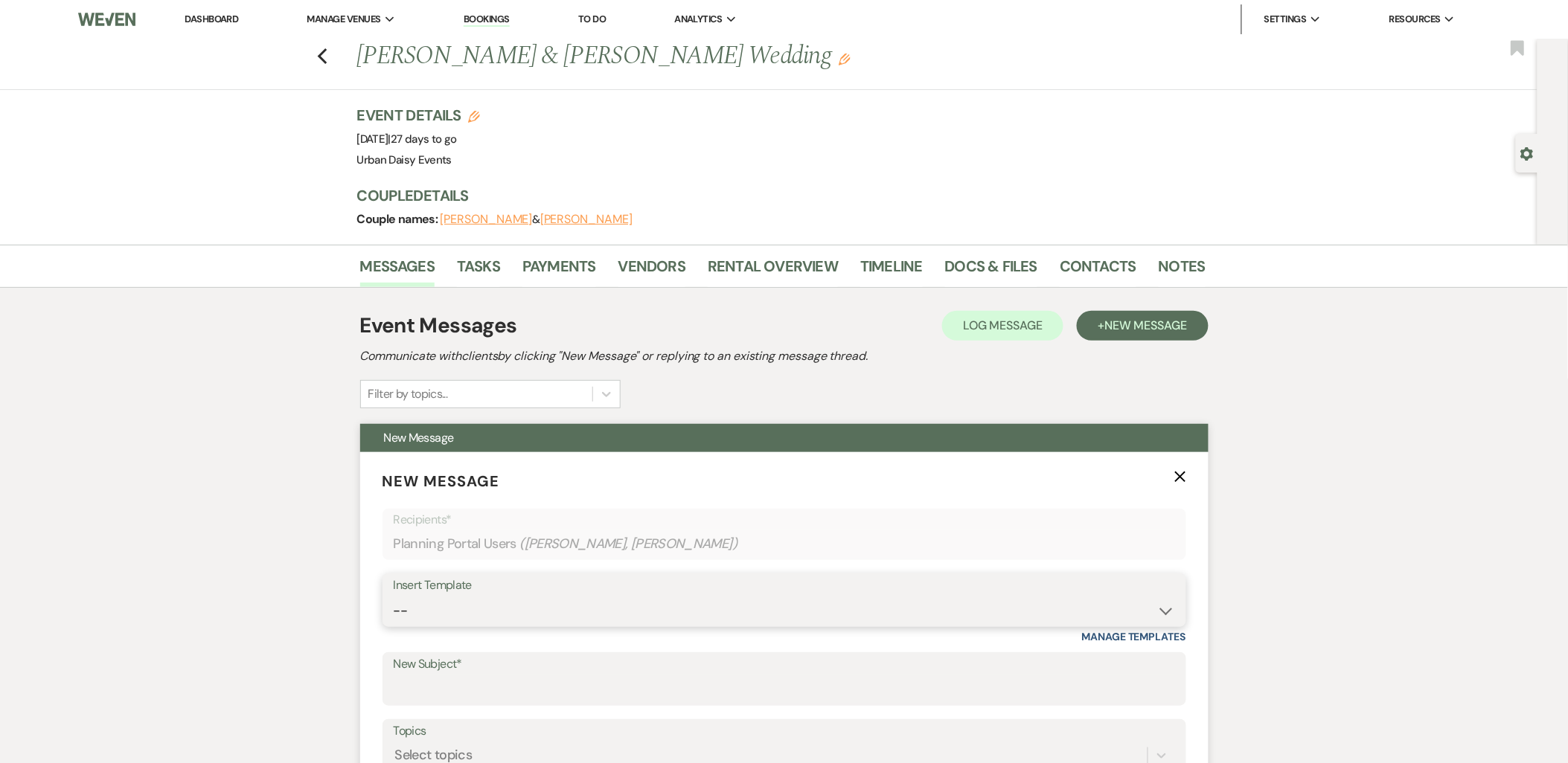
click at [522, 601] on select "-- Payment Past Due Rental Agreement and First Payment Urban Daisy Initial Resp…" at bounding box center [784, 611] width 782 height 29
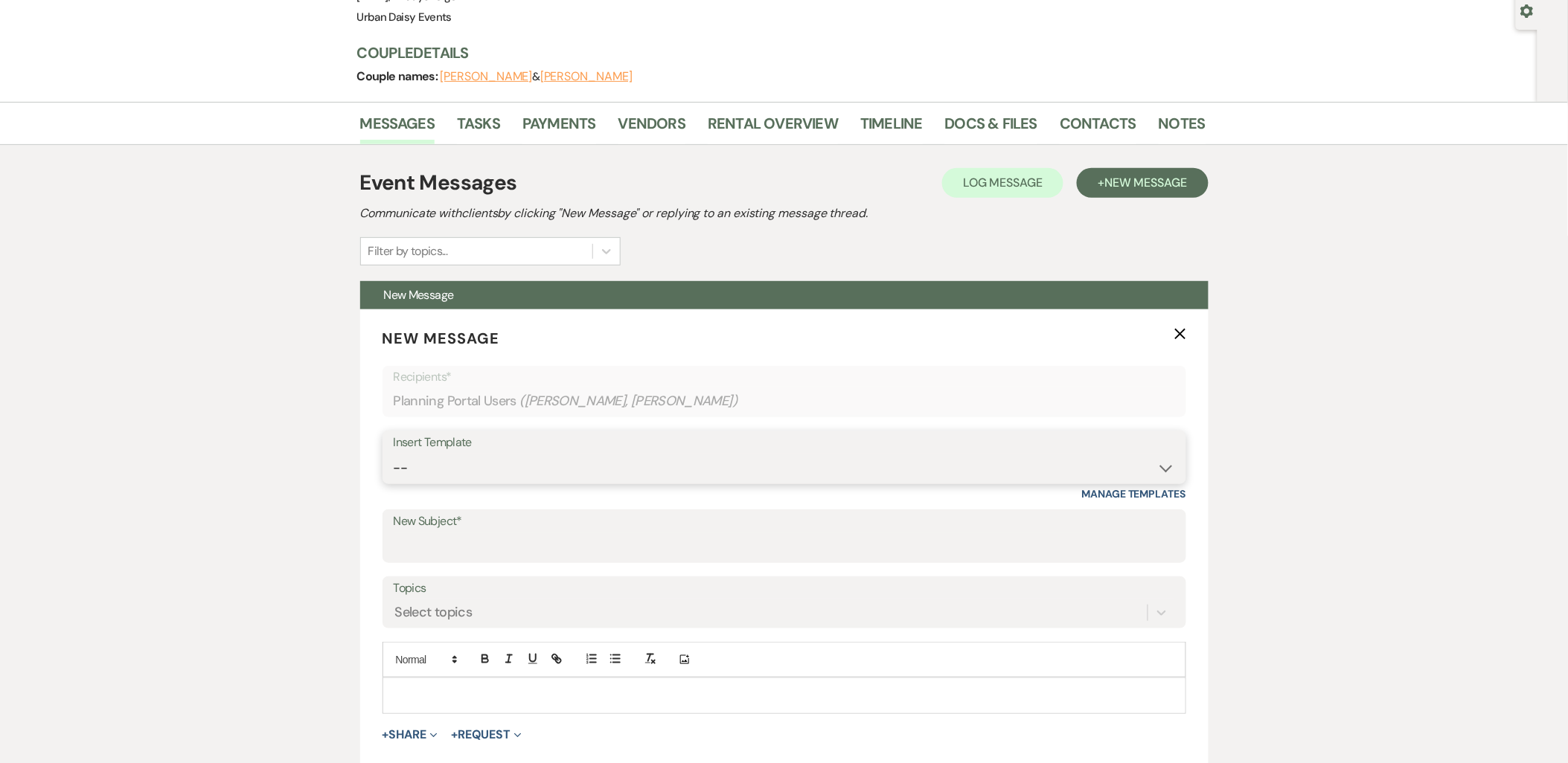
scroll to position [330, 0]
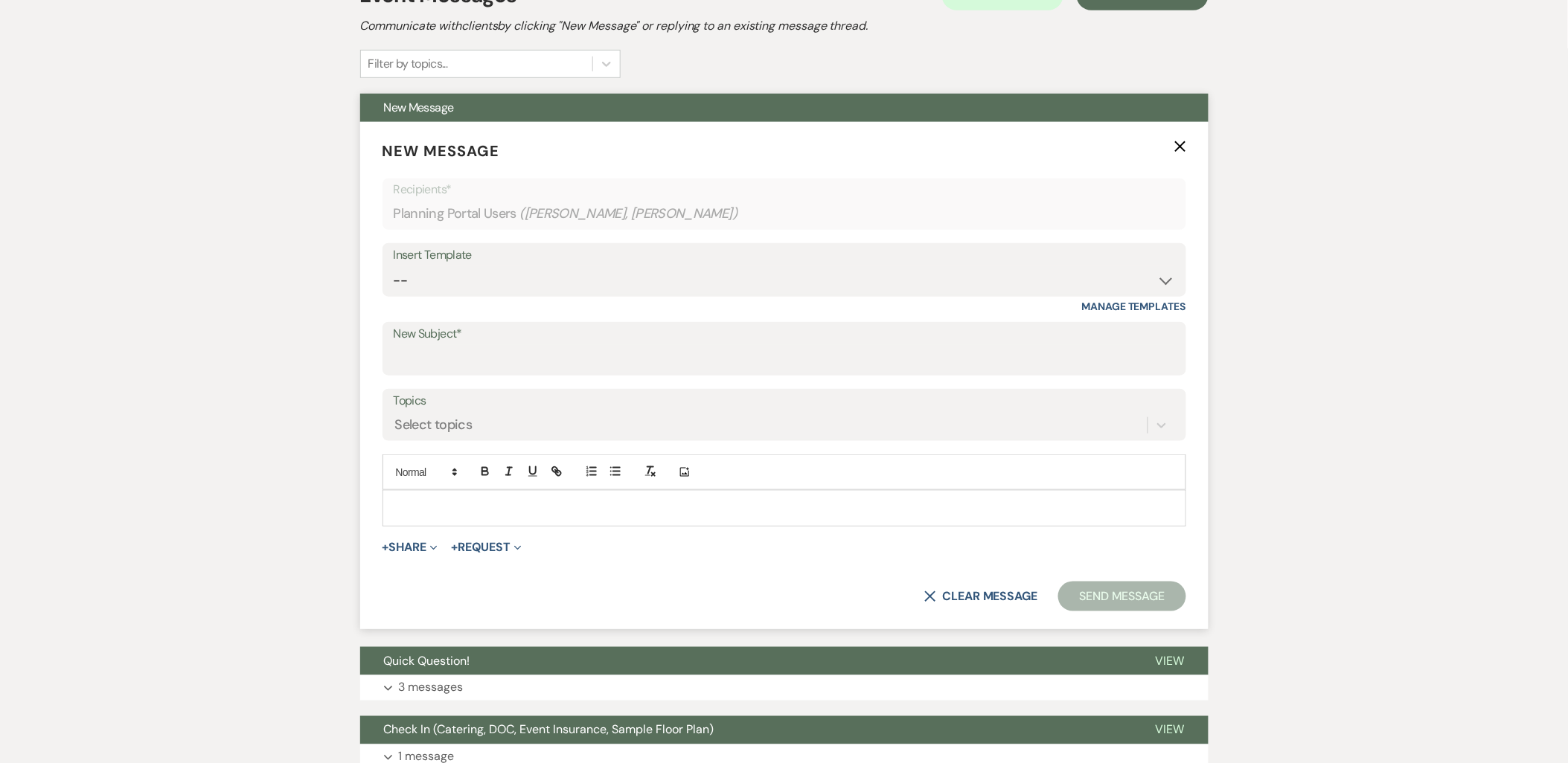
click at [459, 506] on p at bounding box center [784, 508] width 780 height 16
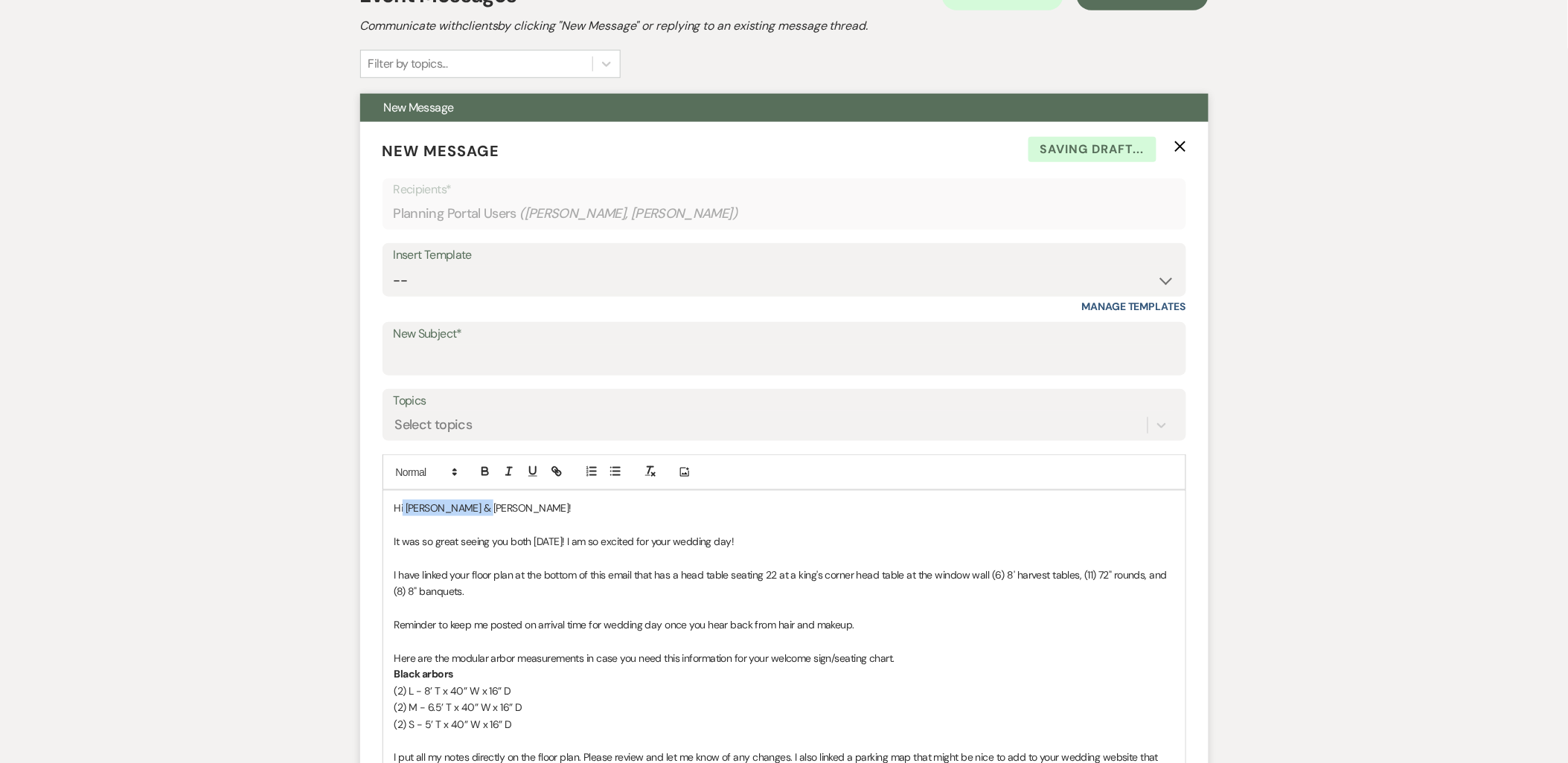
drag, startPoint x: 488, startPoint y: 507, endPoint x: 404, endPoint y: 508, distance: 84.0
click at [404, 508] on p "Hi [PERSON_NAME] & [PERSON_NAME]!" at bounding box center [784, 508] width 780 height 16
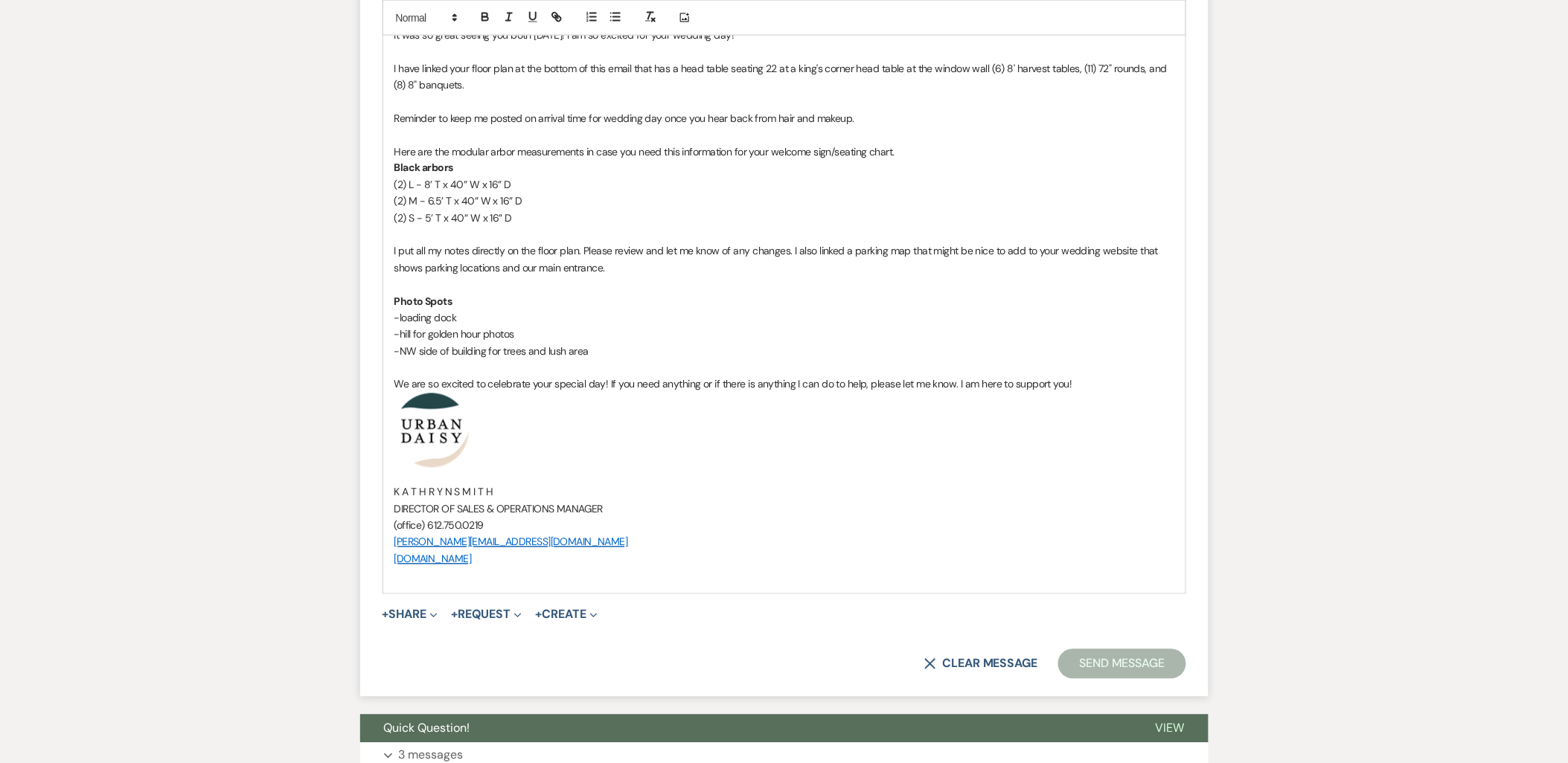
scroll to position [992, 0]
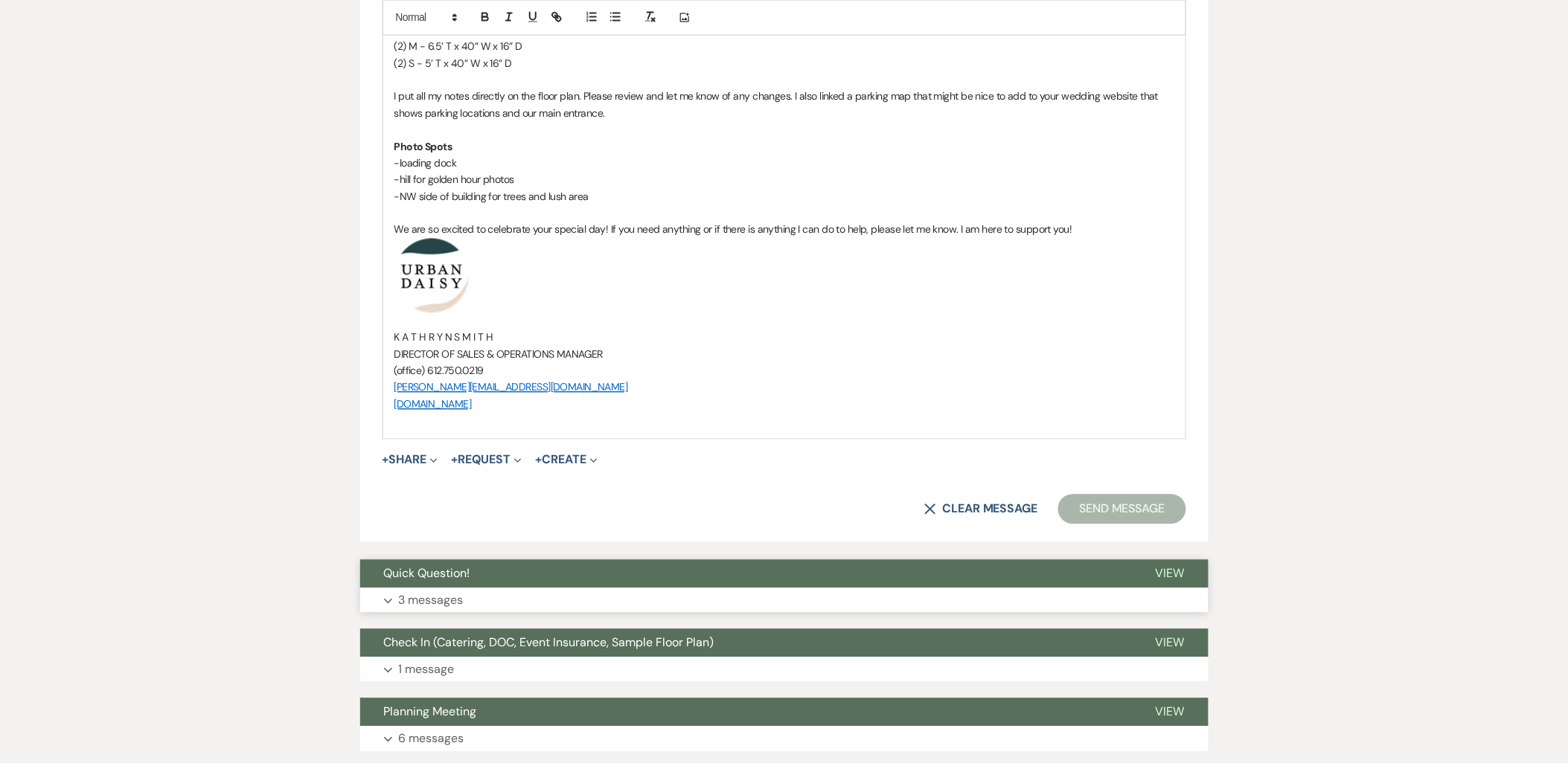
click at [413, 571] on span "Quick Question!" at bounding box center [427, 574] width 86 height 15
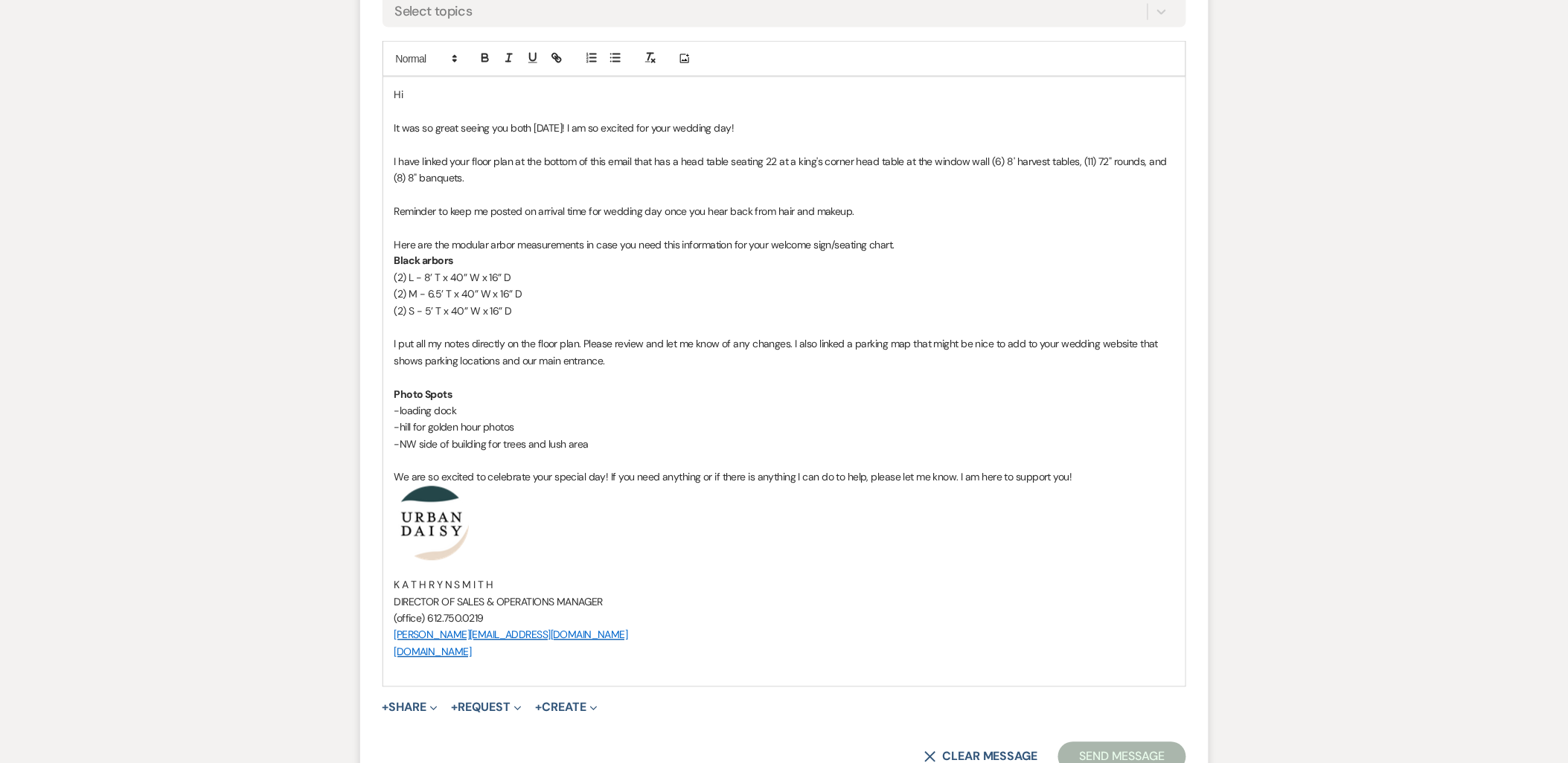
scroll to position [413, 0]
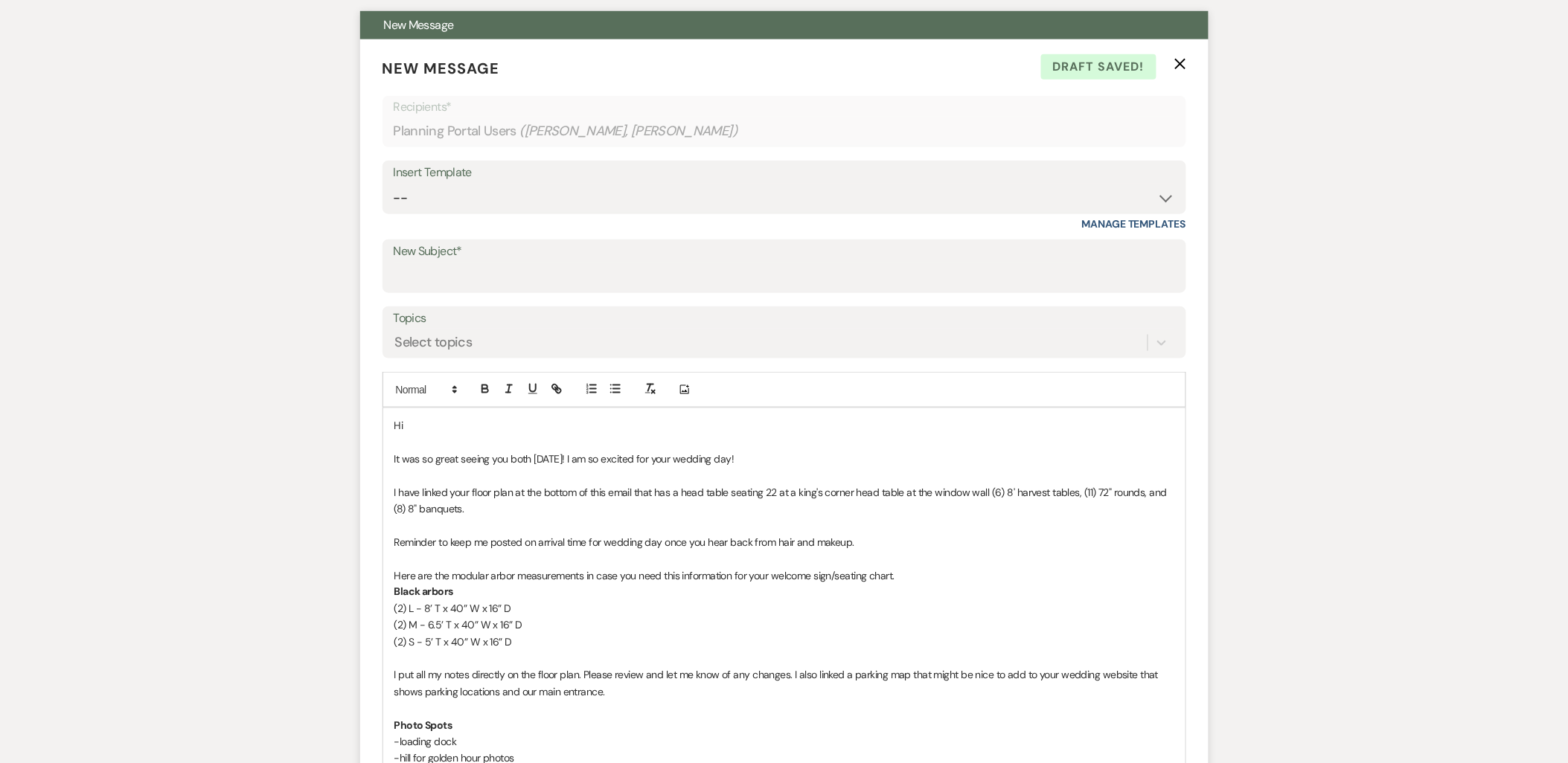
click at [426, 430] on p "Hi" at bounding box center [784, 425] width 780 height 16
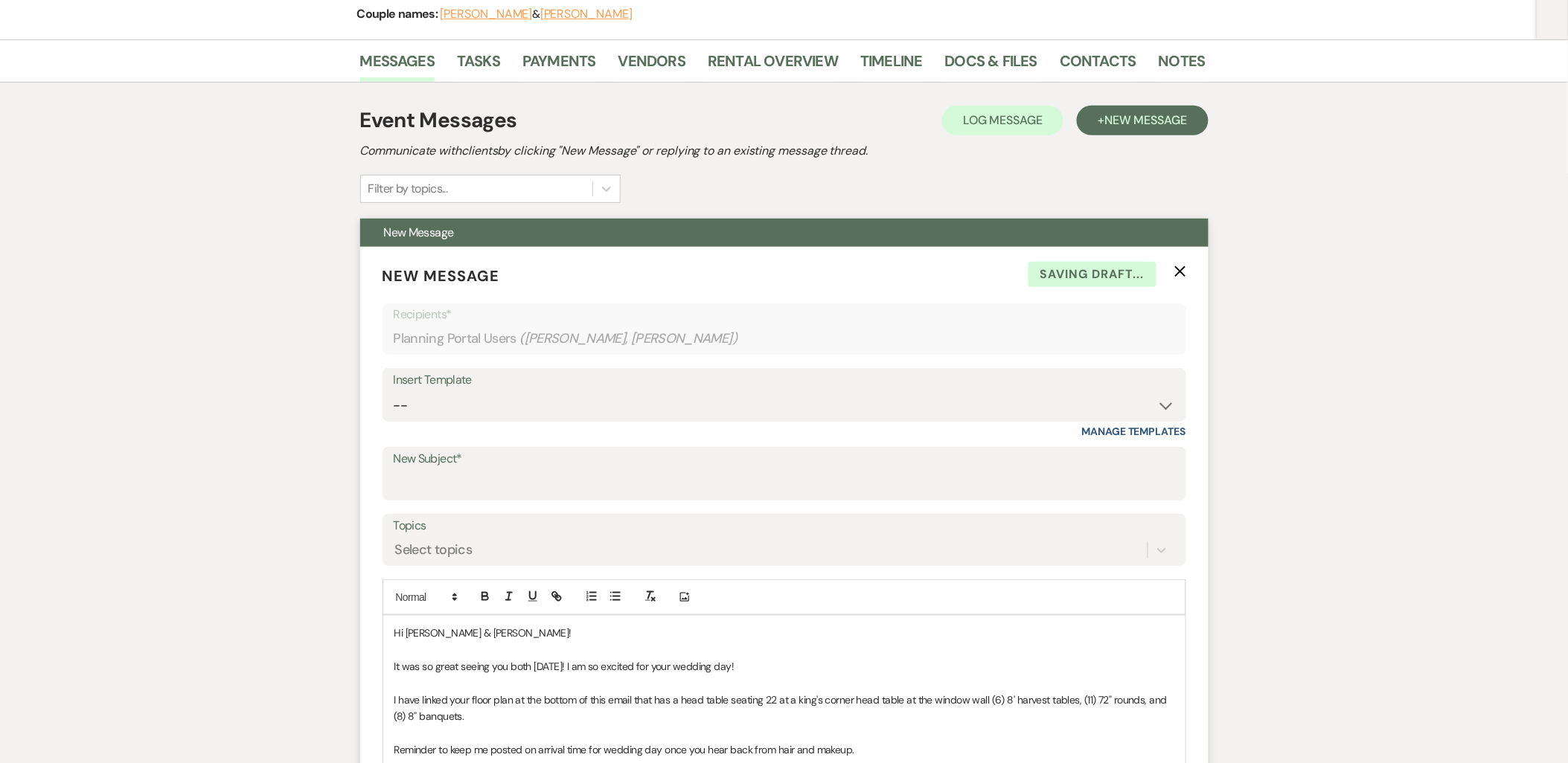
scroll to position [495, 0]
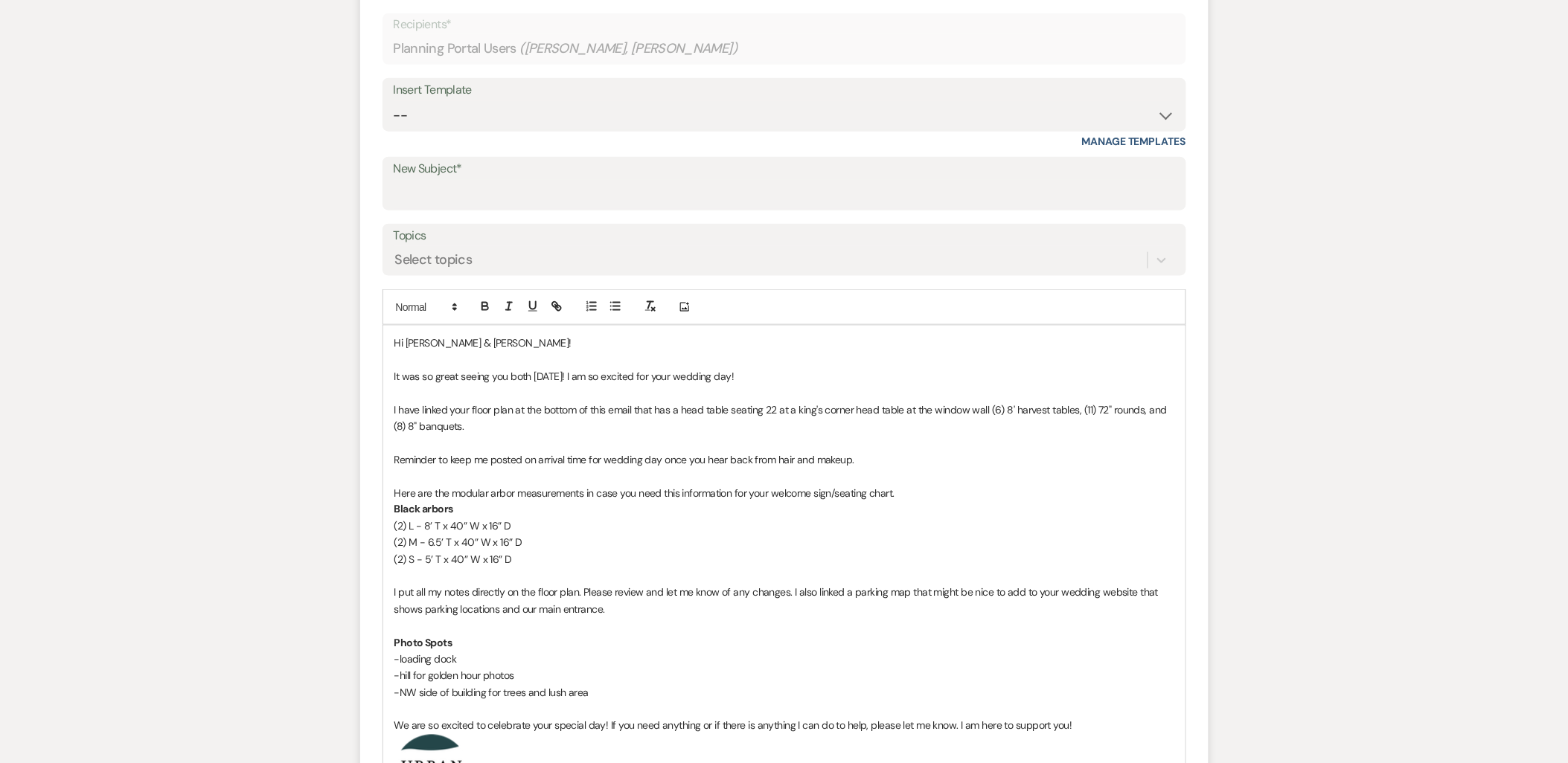
click at [456, 409] on span "I have linked your floor plan at the bottom of this email that has a head table…" at bounding box center [782, 418] width 776 height 30
click at [548, 433] on p "I have linked your floor plan at the bottom of this email that has a head table…" at bounding box center [784, 418] width 780 height 34
drag, startPoint x: 687, startPoint y: 410, endPoint x: 875, endPoint y: 411, distance: 188.0
click at [875, 411] on span "I have linked your floor plan at the bottom of this email that has a head table…" at bounding box center [782, 418] width 776 height 30
click at [882, 411] on span "I have linked your floor plan at the bottom of this email that has a head table…" at bounding box center [782, 418] width 776 height 30
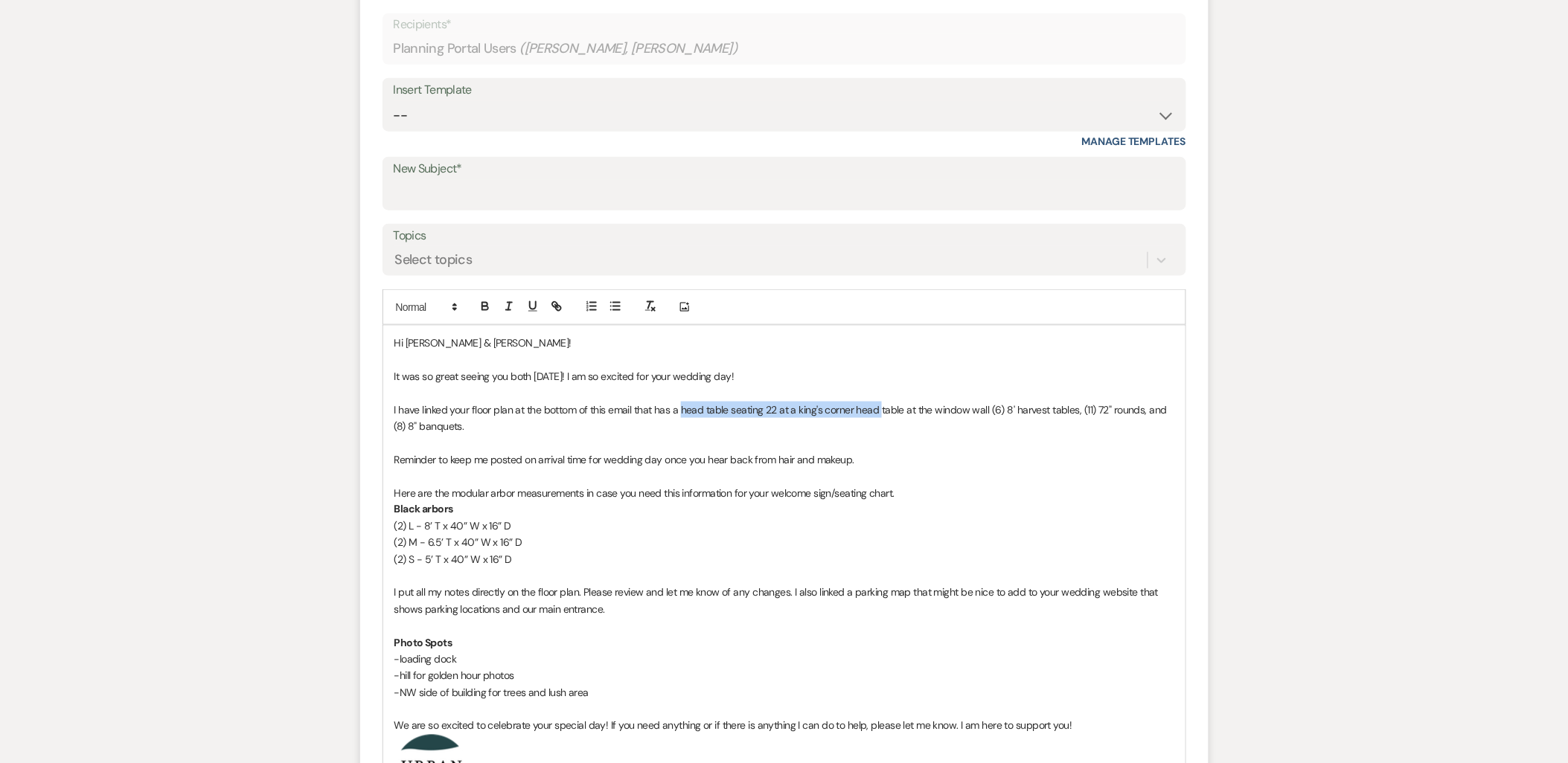
drag, startPoint x: 882, startPoint y: 411, endPoint x: 683, endPoint y: 411, distance: 199.0
click at [683, 411] on span "I have linked your floor plan at the bottom of this email that has a head table…" at bounding box center [782, 418] width 776 height 30
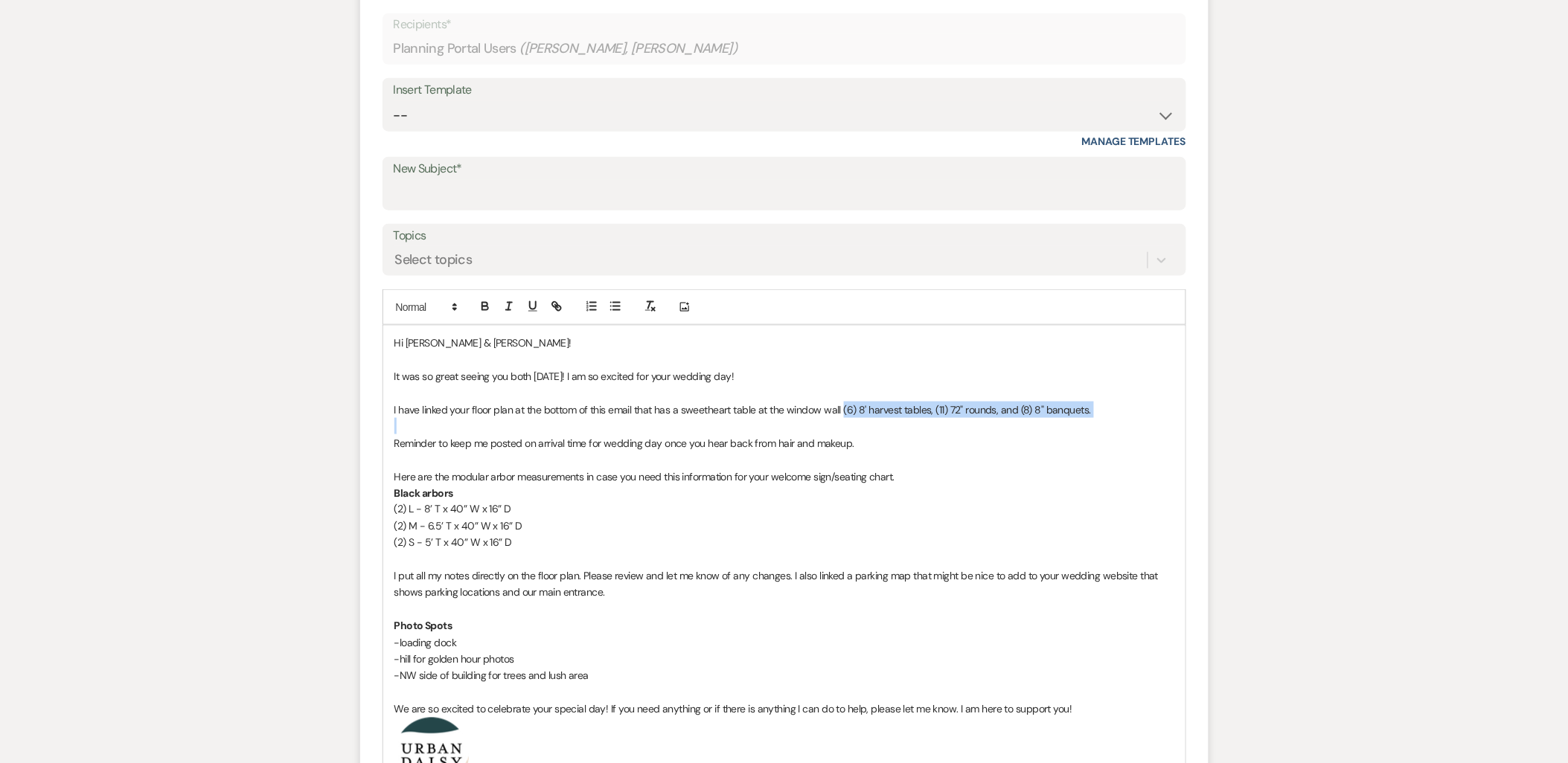
drag, startPoint x: 842, startPoint y: 412, endPoint x: 1129, endPoint y: 418, distance: 287.1
click at [1129, 418] on div "Hi [PERSON_NAME] & [PERSON_NAME]! It was so great seeing you both [DATE]! I am …" at bounding box center [785, 621] width 802 height 592
drag, startPoint x: 899, startPoint y: 443, endPoint x: 382, endPoint y: 452, distance: 517.1
click at [383, 452] on div "Hi [PERSON_NAME] & [PERSON_NAME]! It was so great seeing you both [DATE]! I am …" at bounding box center [785, 622] width 804 height 594
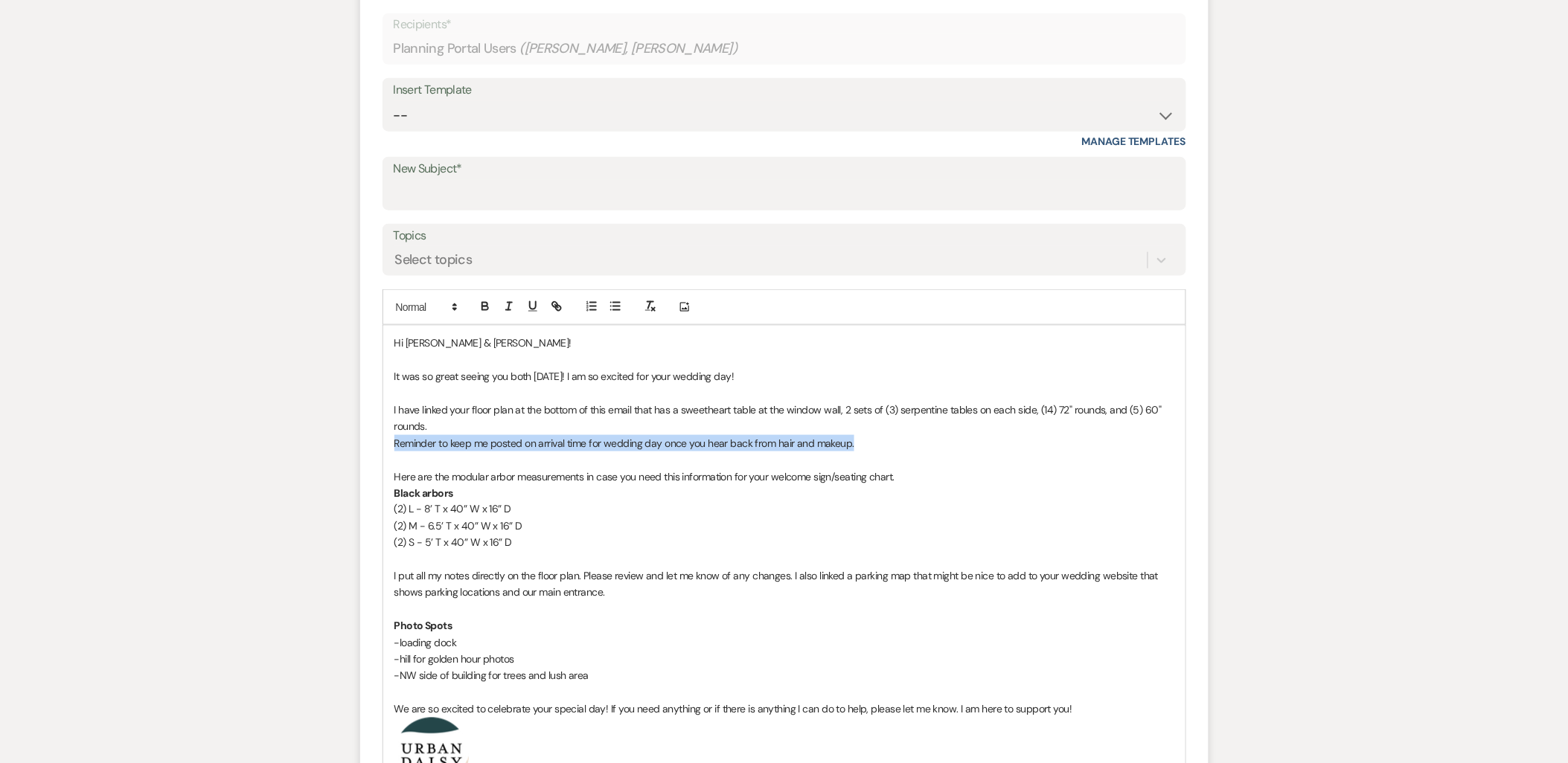
drag, startPoint x: 872, startPoint y: 444, endPoint x: 381, endPoint y: 448, distance: 491.0
click at [381, 448] on form "New Message X Draft Recipients* Planning Portal Users ( [PERSON_NAME], [PERSON_…" at bounding box center [784, 489] width 849 height 1065
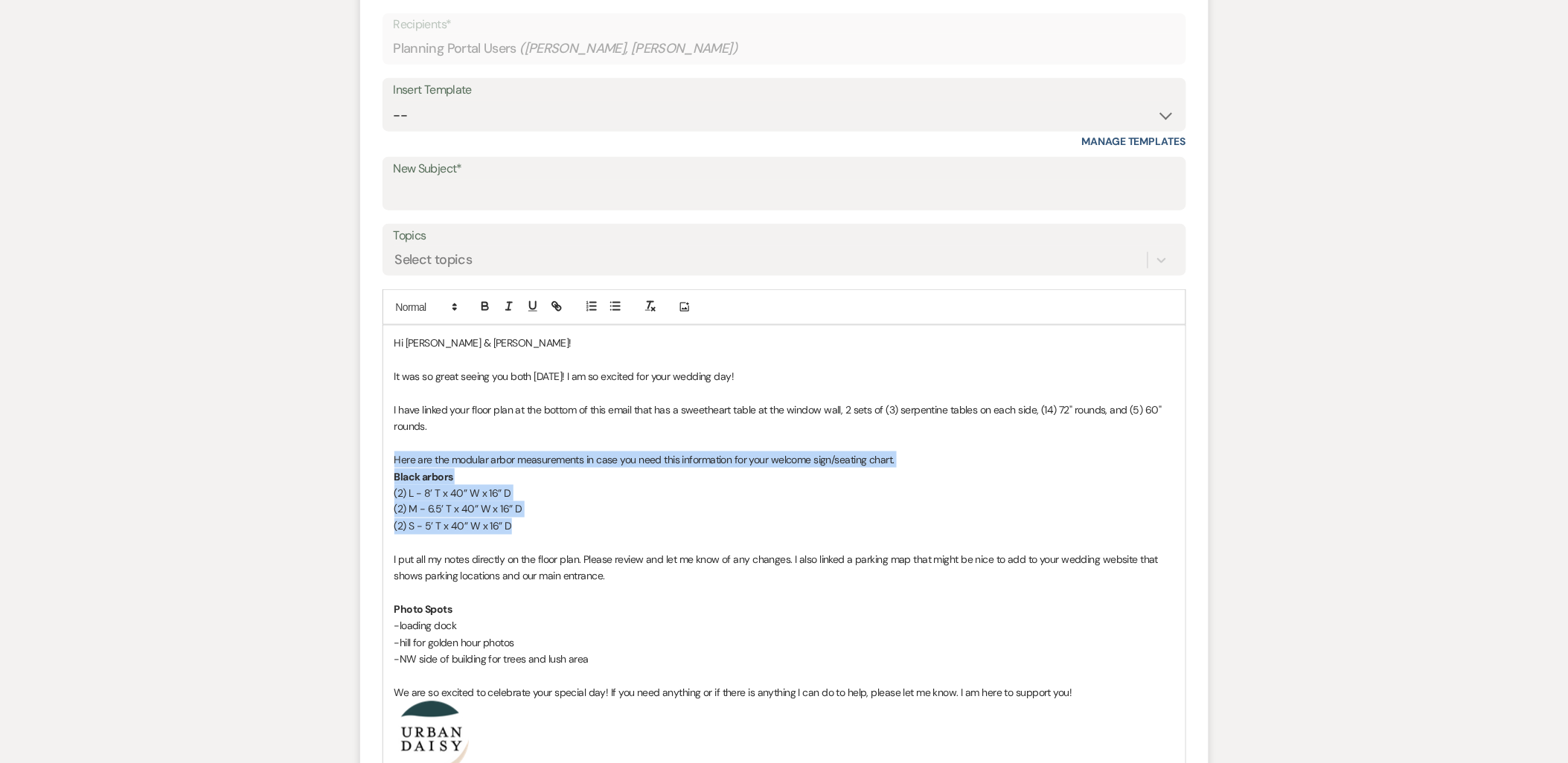
drag, startPoint x: 604, startPoint y: 531, endPoint x: 381, endPoint y: 463, distance: 233.1
click at [381, 463] on form "New Message X Draft saved! Recipients* Planning Portal Users ( [PERSON_NAME], […" at bounding box center [784, 480] width 849 height 1048
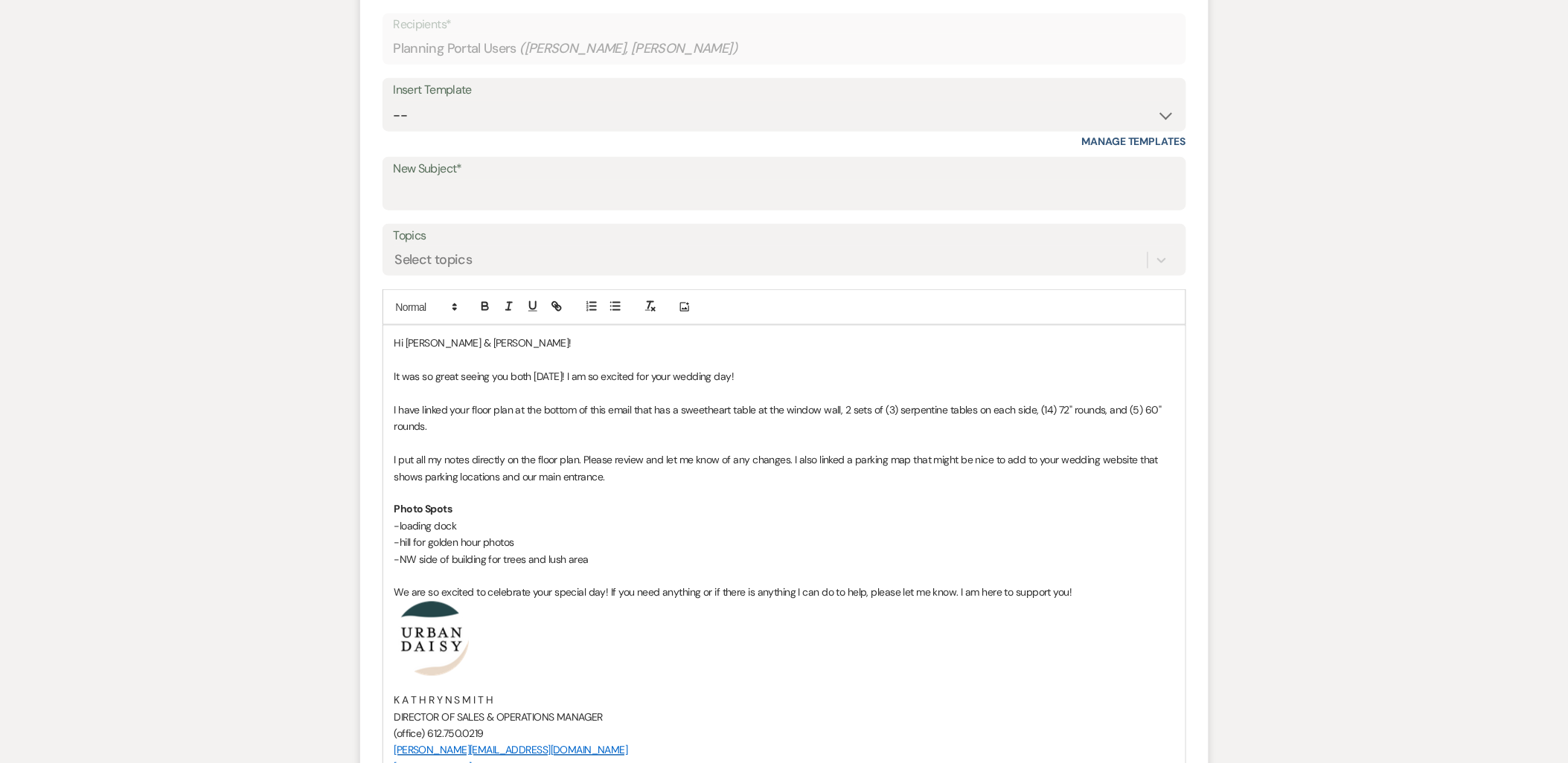
click at [569, 477] on span "I put all my notes directly on the floor plan. Please review and let me know of…" at bounding box center [777, 467] width 766 height 30
click at [609, 482] on p "I put all my notes directly on the floor plan. Please review and let me know of…" at bounding box center [784, 468] width 780 height 34
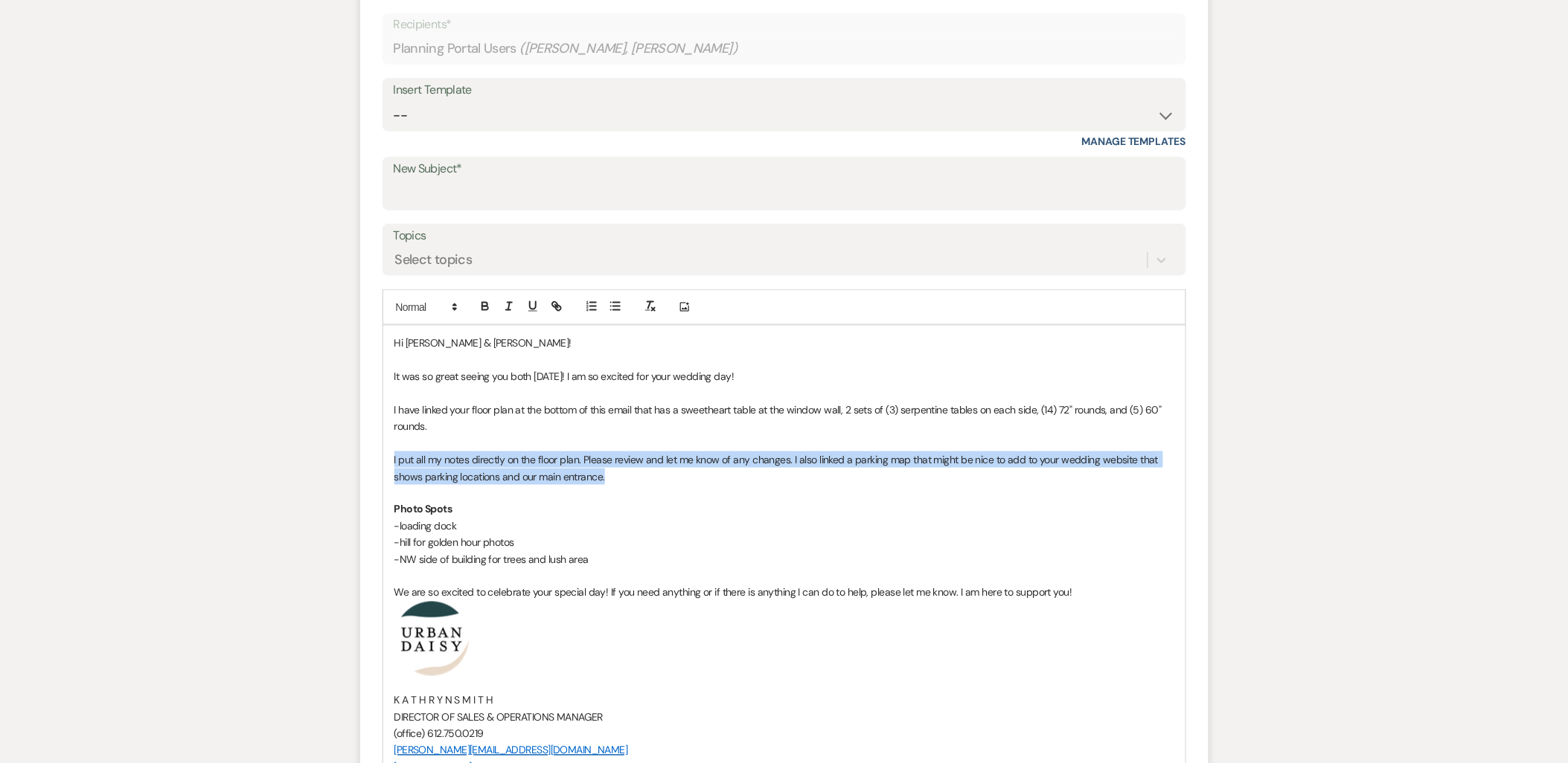
drag, startPoint x: 612, startPoint y: 473, endPoint x: 374, endPoint y: 456, distance: 238.6
click at [374, 456] on form "New Message X Draft saved! Recipients* Planning Portal Users ( [PERSON_NAME], […" at bounding box center [784, 430] width 849 height 947
click at [390, 456] on div "Hi [PERSON_NAME] & [PERSON_NAME]! It was so great seeing you both [DATE]! I am …" at bounding box center [785, 563] width 802 height 476
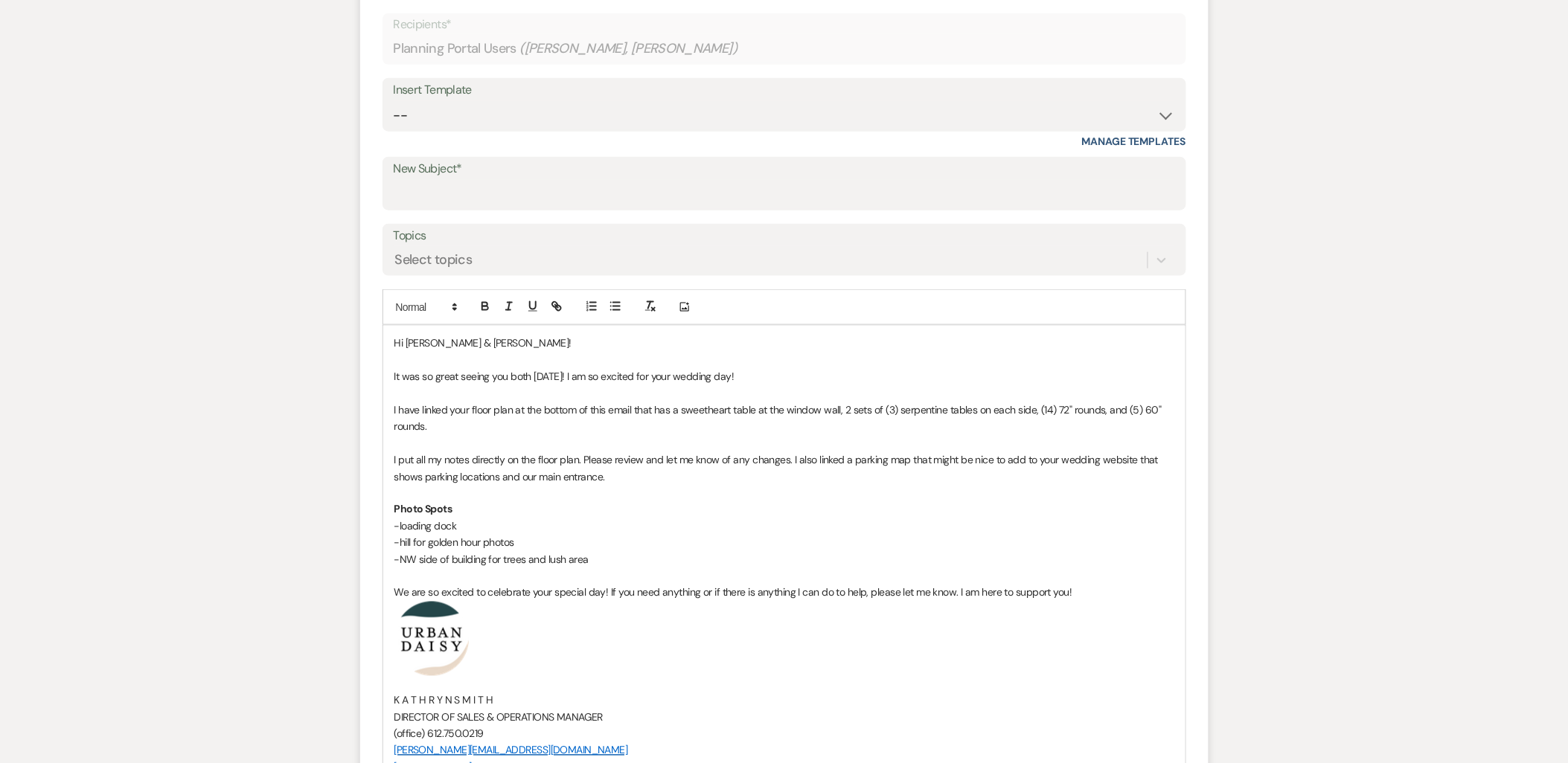
click at [537, 417] on p "I have linked your floor plan at the bottom of this email that has a sweetheart…" at bounding box center [784, 418] width 780 height 34
click at [491, 428] on p "I have linked your floor plan at the bottom of this email that has a sweetheart…" at bounding box center [784, 418] width 780 height 34
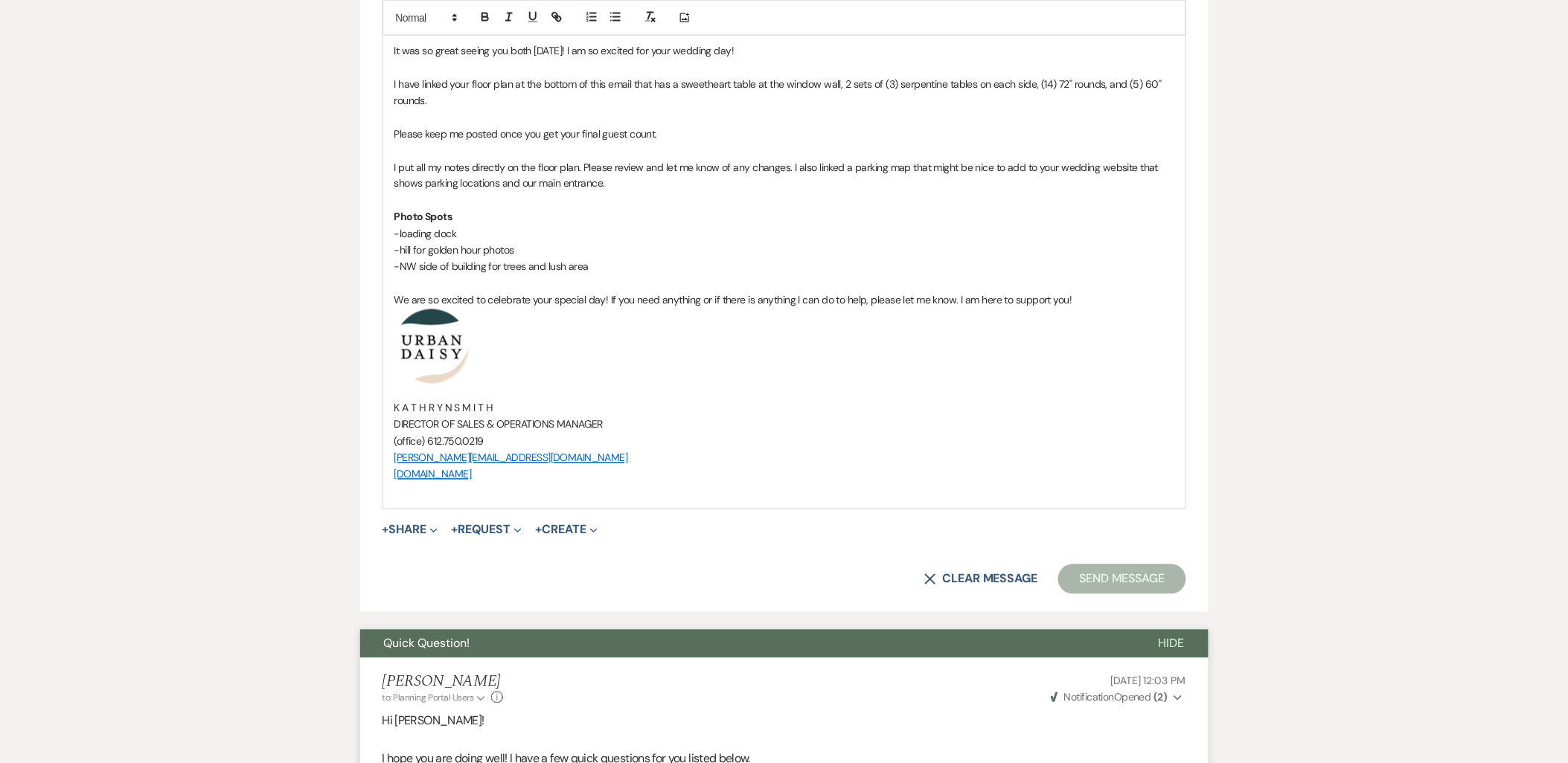
scroll to position [826, 0]
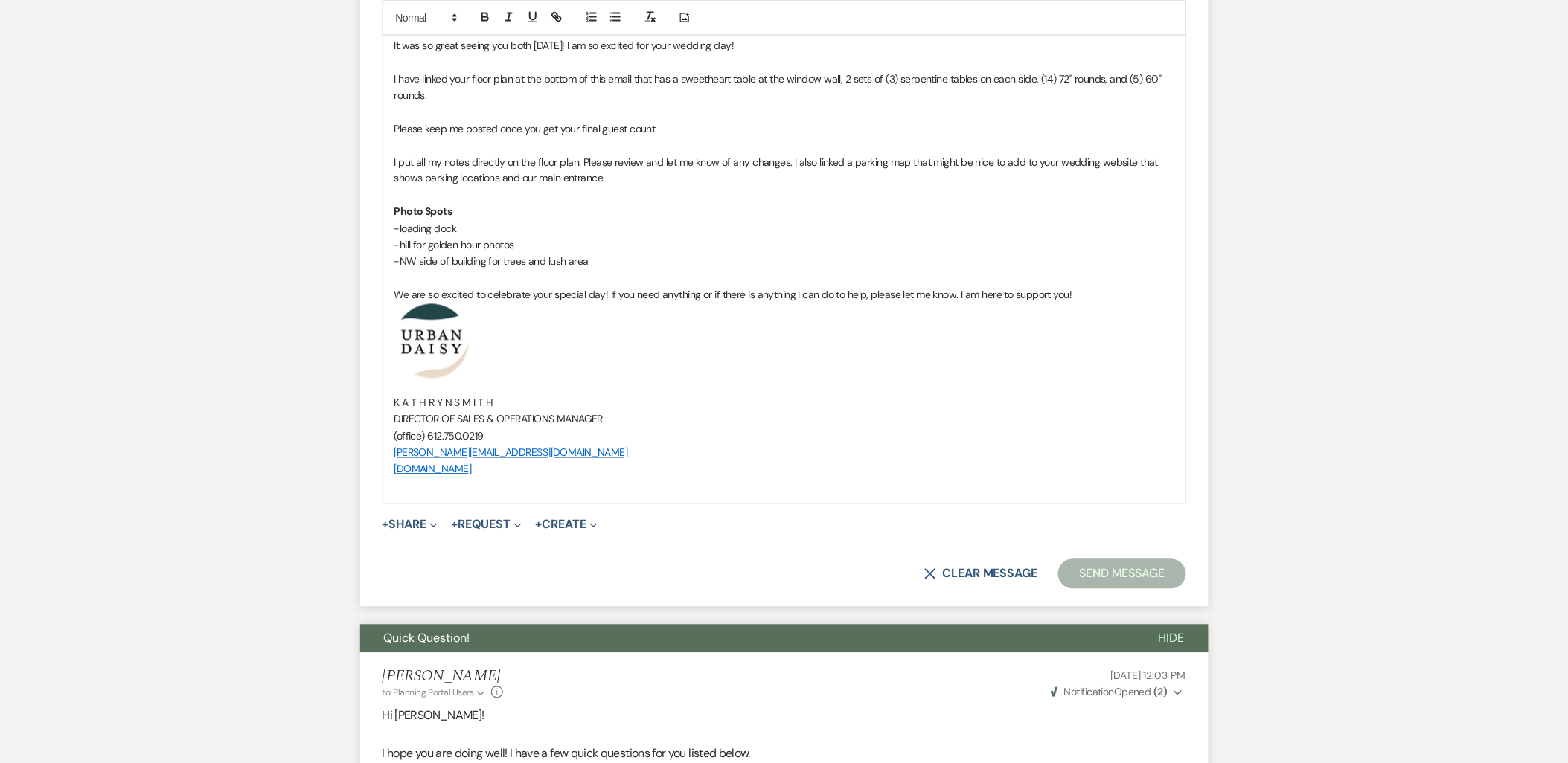
click at [413, 528] on button "+ Share Expand" at bounding box center [410, 525] width 56 height 12
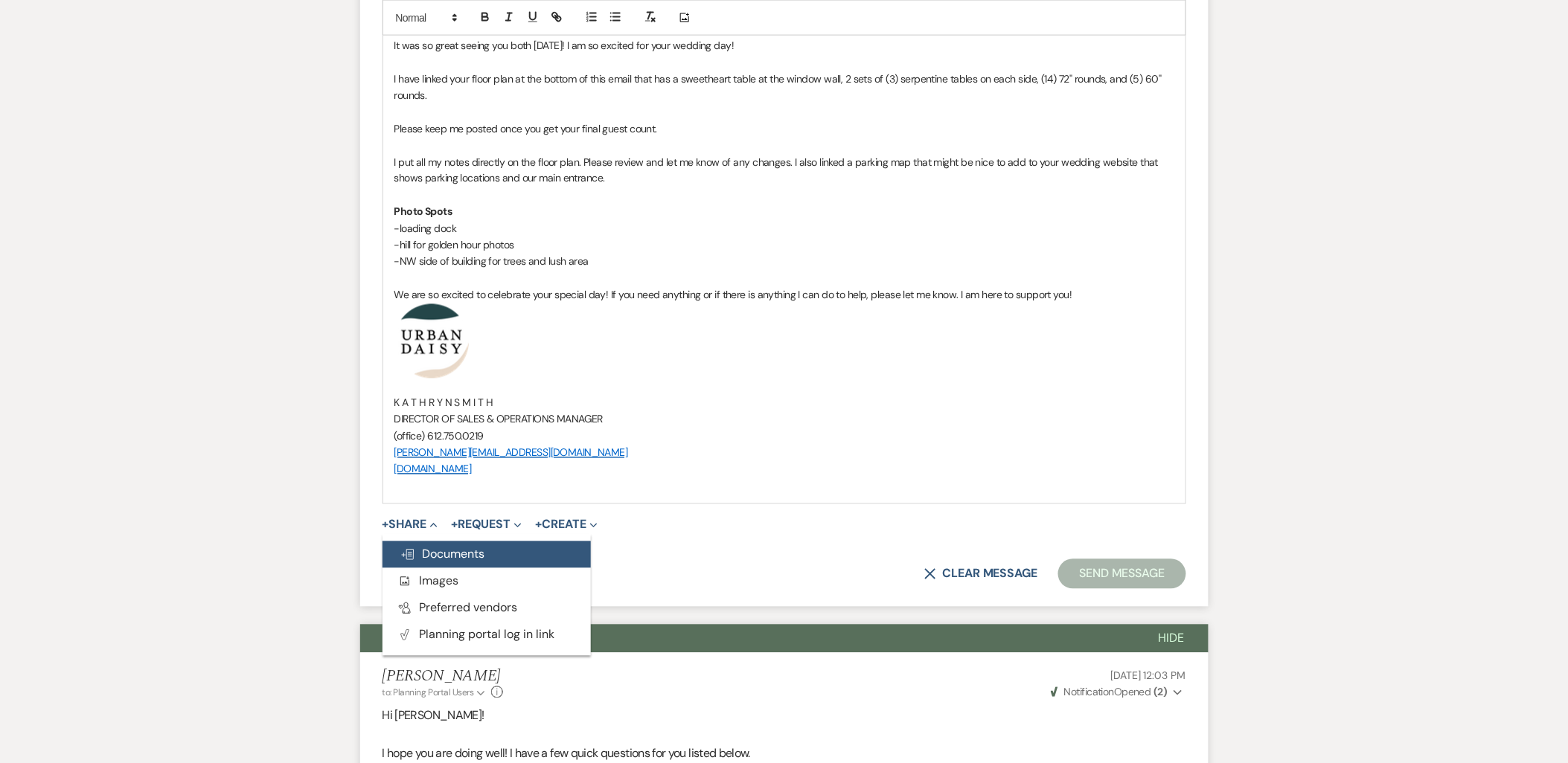
click at [414, 545] on button "Doc Upload Documents" at bounding box center [487, 555] width 208 height 27
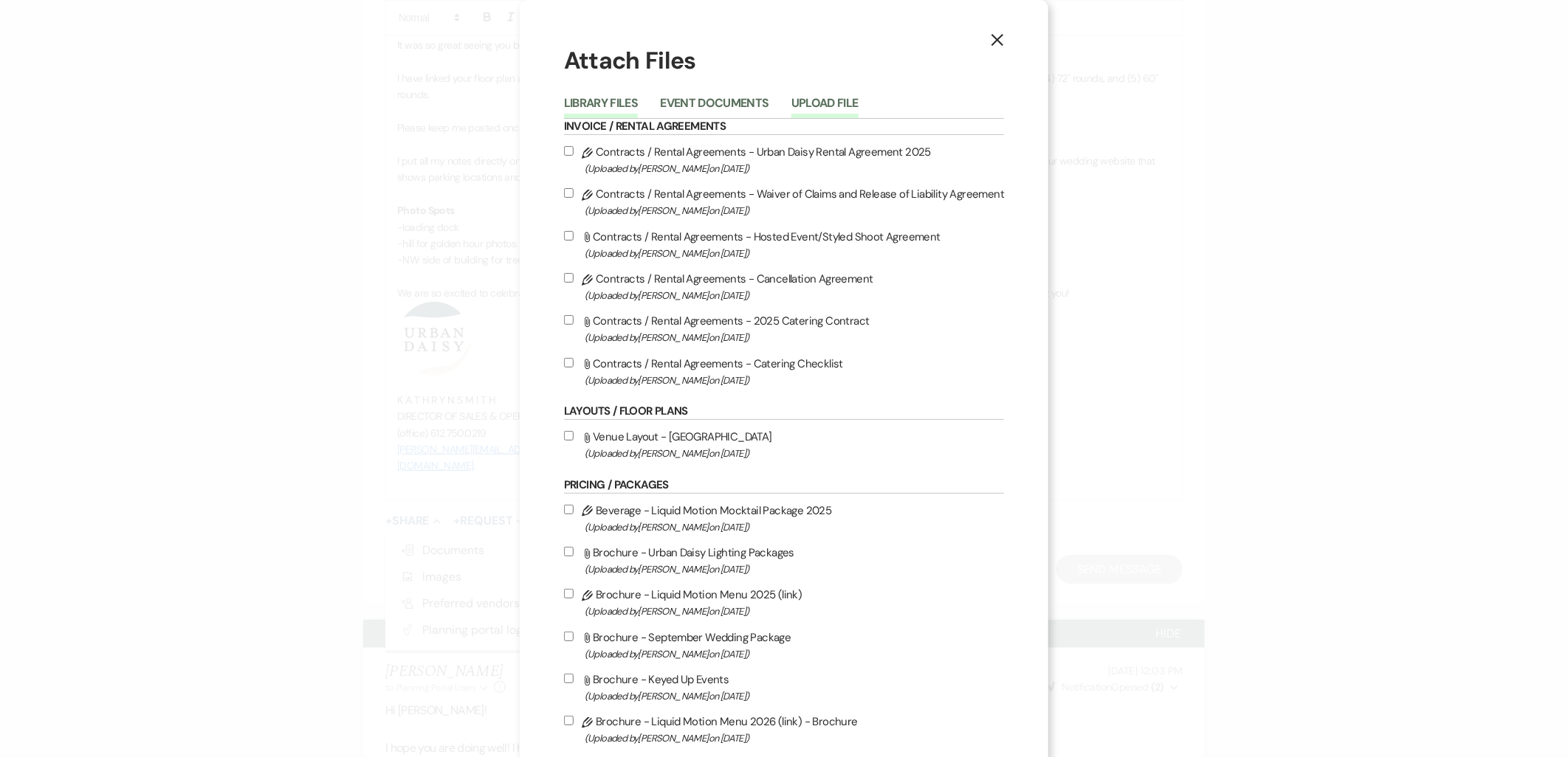
click at [815, 102] on button "Upload File" at bounding box center [824, 107] width 67 height 20
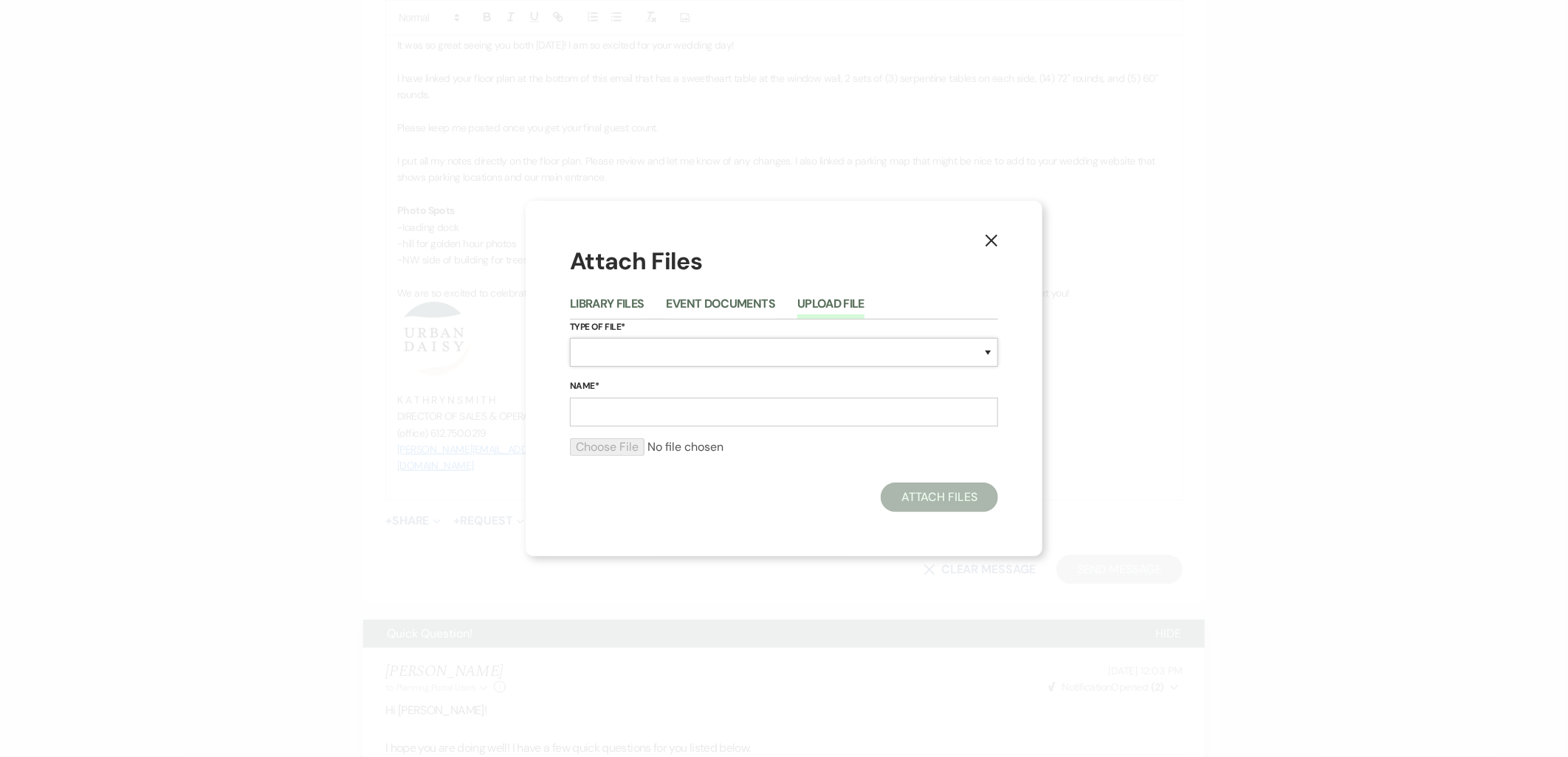
click at [692, 357] on select "Special Event Insurance Vendor Certificate of Insurance Contracts / Rental Agre…" at bounding box center [784, 352] width 428 height 29
select select "24"
click at [570, 338] on select "Special Event Insurance Vendor Certificate of Insurance Contracts / Rental Agre…" at bounding box center [784, 352] width 428 height 29
click at [722, 430] on form "Type of File* Special Event Insurance Vendor Certificate of Insurance Contracts…" at bounding box center [784, 394] width 428 height 149
click at [717, 422] on input "Name*" at bounding box center [784, 412] width 428 height 29
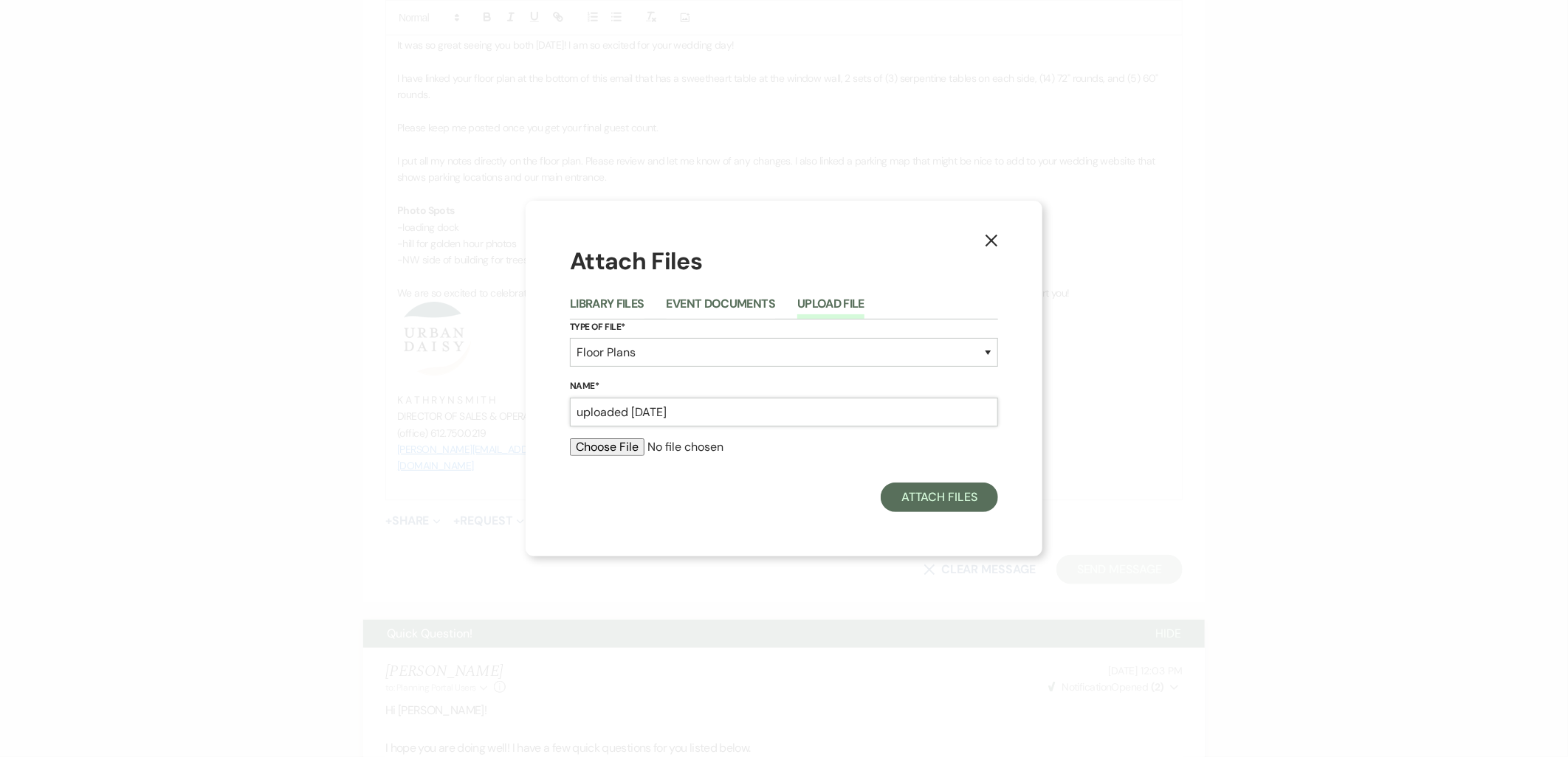
type input "uploaded [DATE]"
click at [626, 445] on input "file" at bounding box center [784, 447] width 428 height 17
type input "C:\fakepath\S&D.pdf"
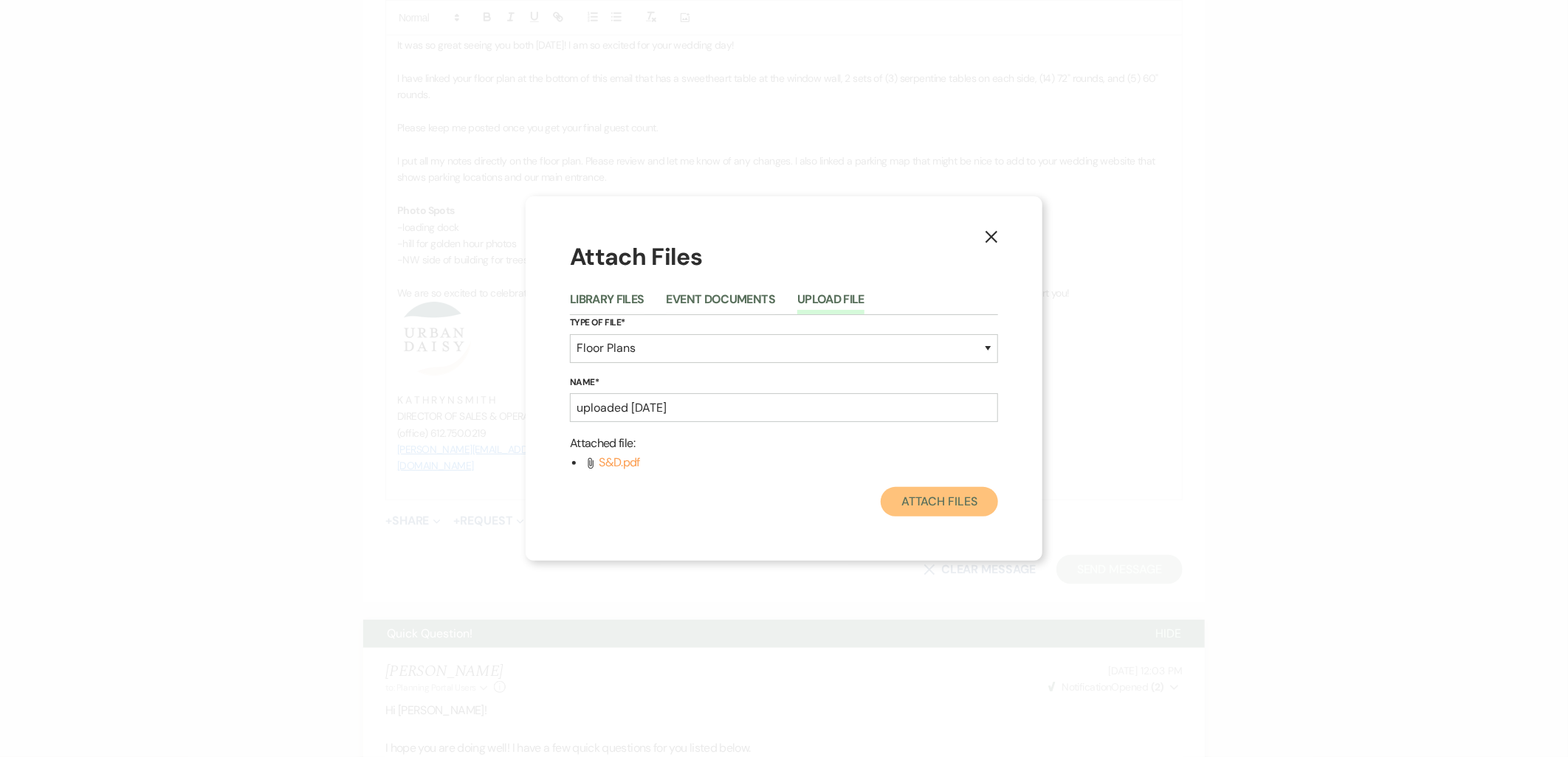
click at [927, 488] on button "Attach Files" at bounding box center [939, 501] width 117 height 29
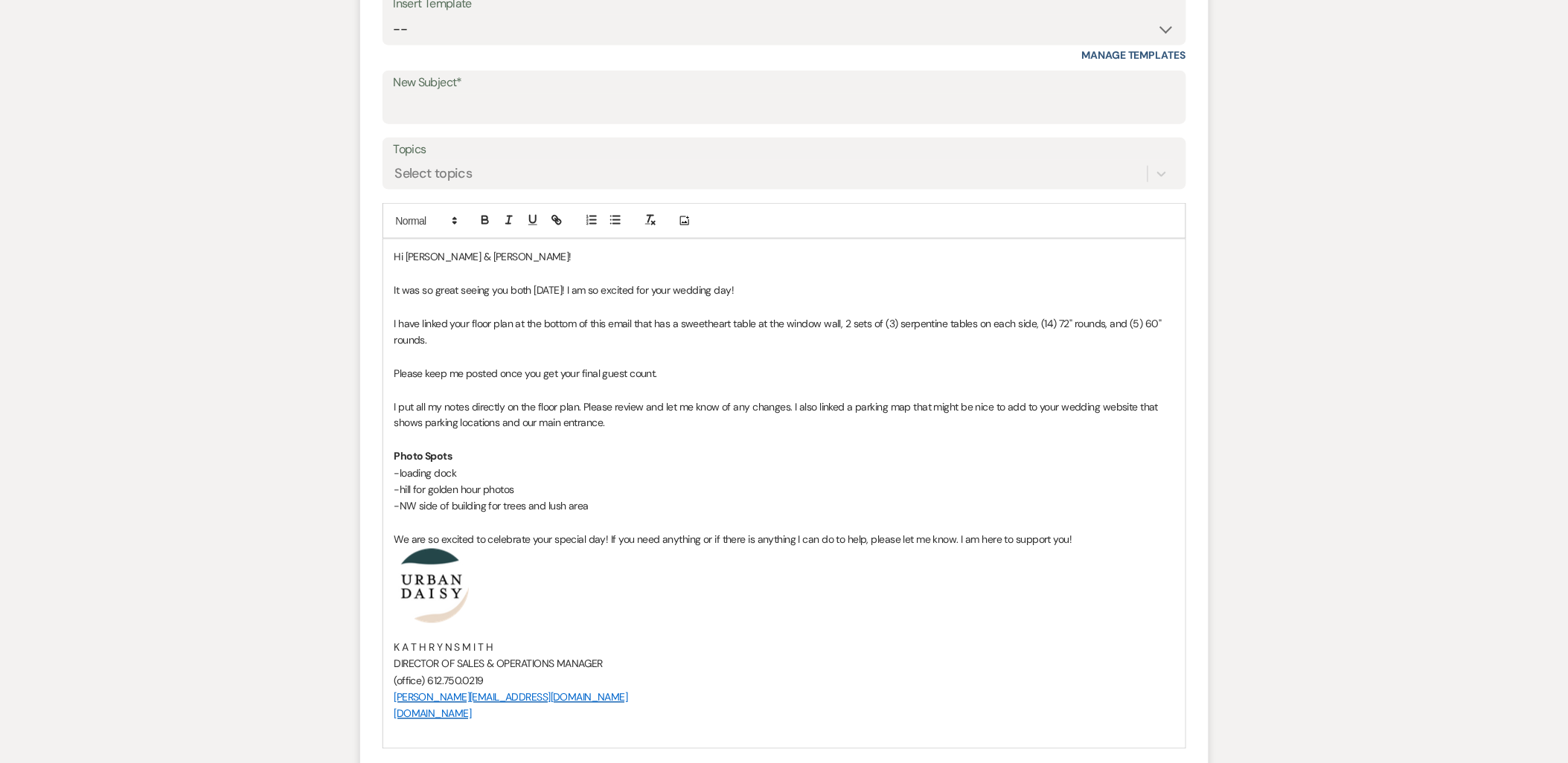
scroll to position [578, 0]
click at [551, 108] on input "New Subject*" at bounding box center [784, 112] width 782 height 29
type input "Floor Plan"
click at [625, 414] on span "I put all my notes directly on the floor plan. Please review and let me know of…" at bounding box center [777, 418] width 766 height 30
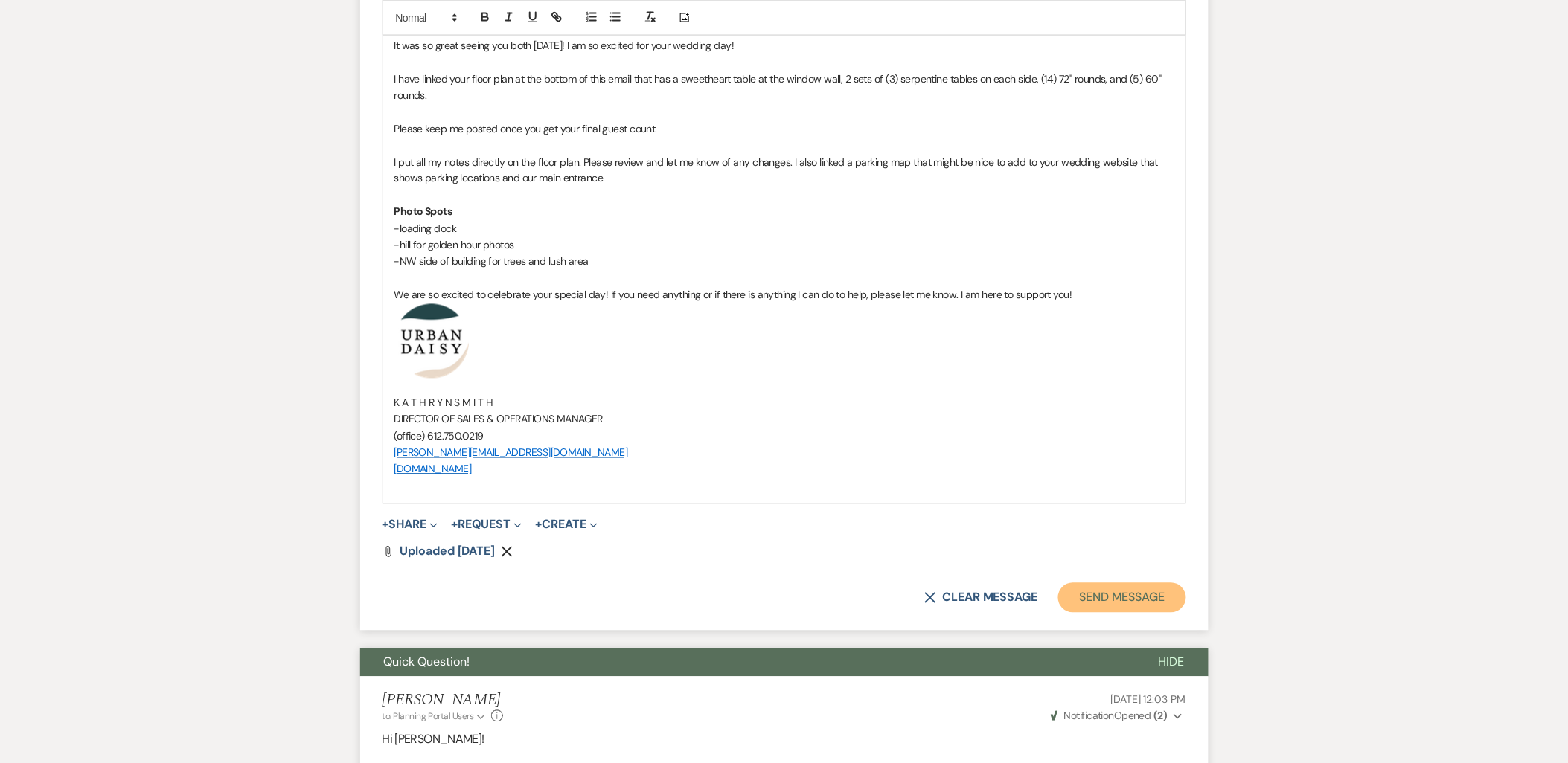
click at [1152, 590] on button "Send Message" at bounding box center [1122, 598] width 127 height 30
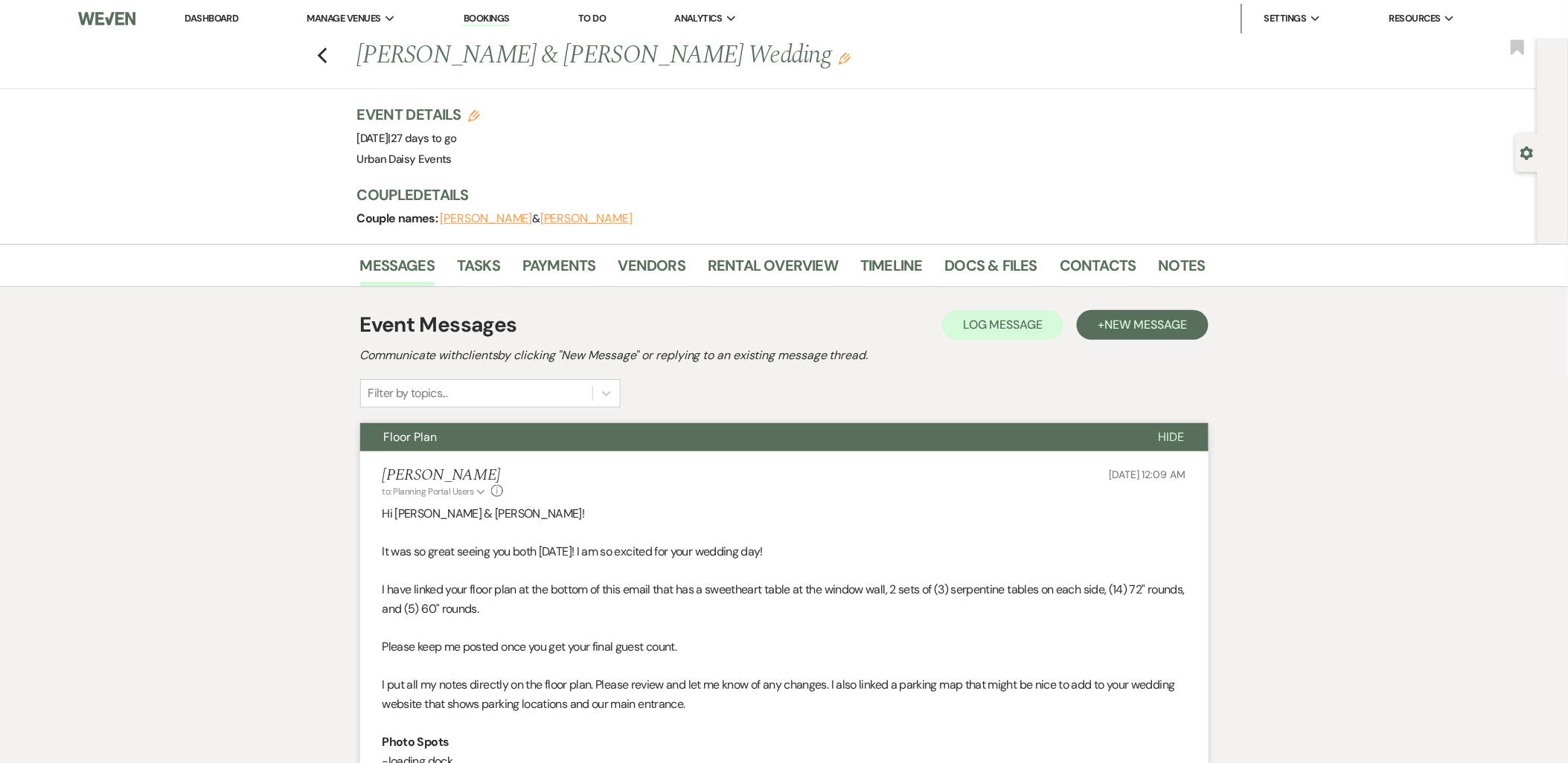
scroll to position [0, 0]
click at [1101, 262] on link "Contacts" at bounding box center [1098, 271] width 77 height 33
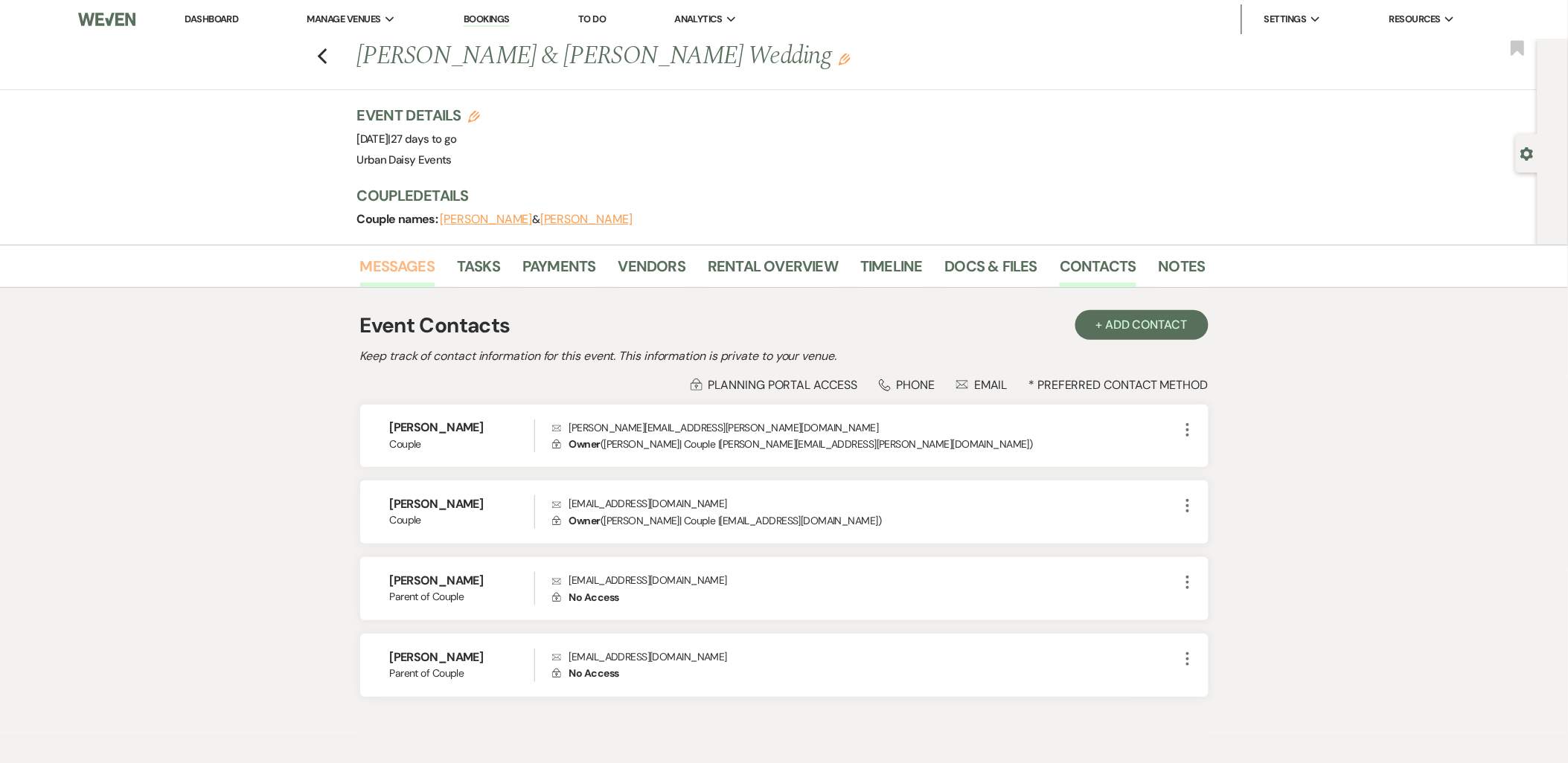
click at [393, 262] on link "Messages" at bounding box center [397, 271] width 76 height 33
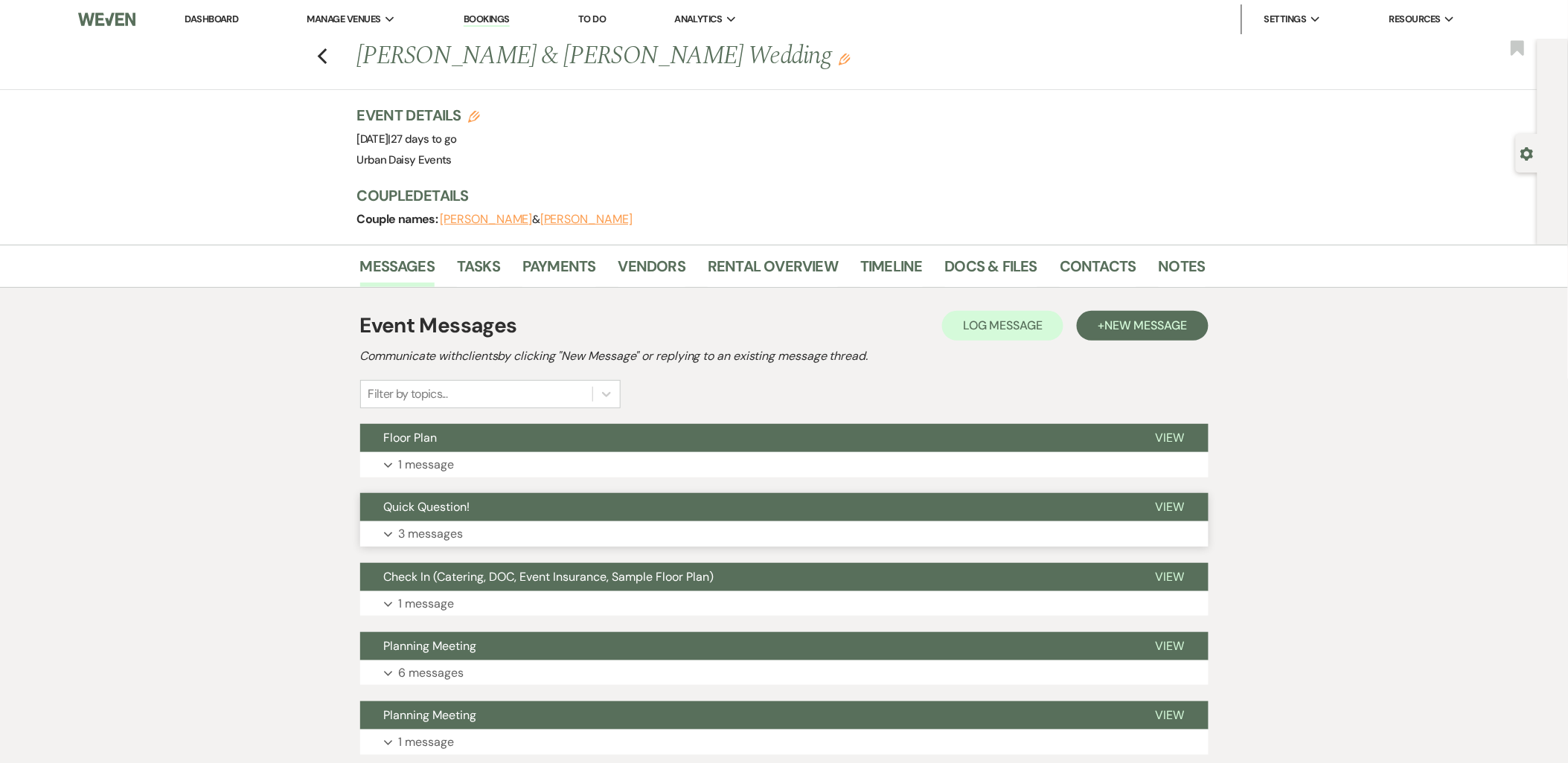
click at [458, 540] on p "3 messages" at bounding box center [431, 534] width 65 height 19
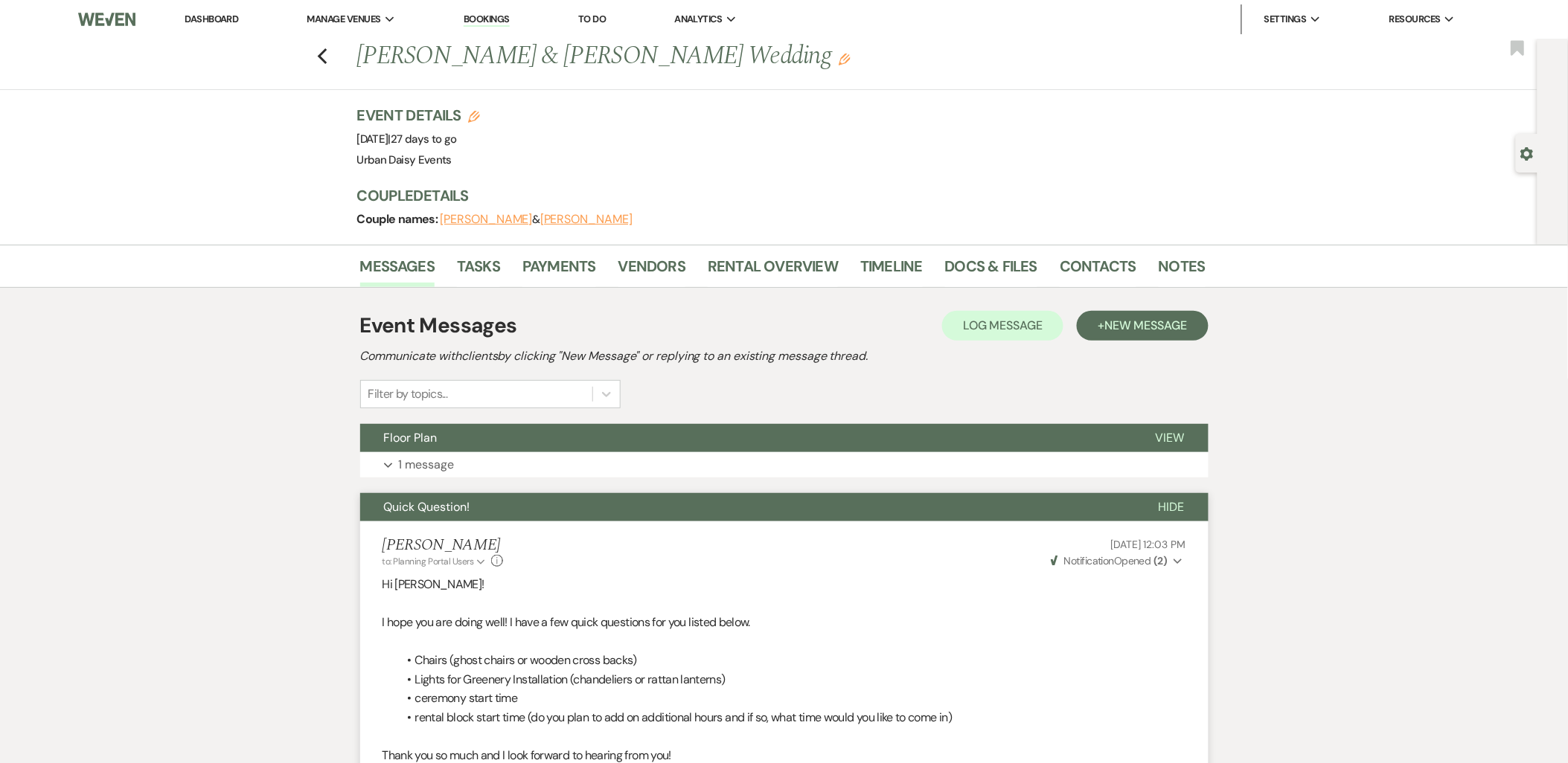
click at [1174, 564] on icon "Expand" at bounding box center [1178, 562] width 9 height 11
click at [1090, 264] on link "Contacts" at bounding box center [1098, 271] width 77 height 33
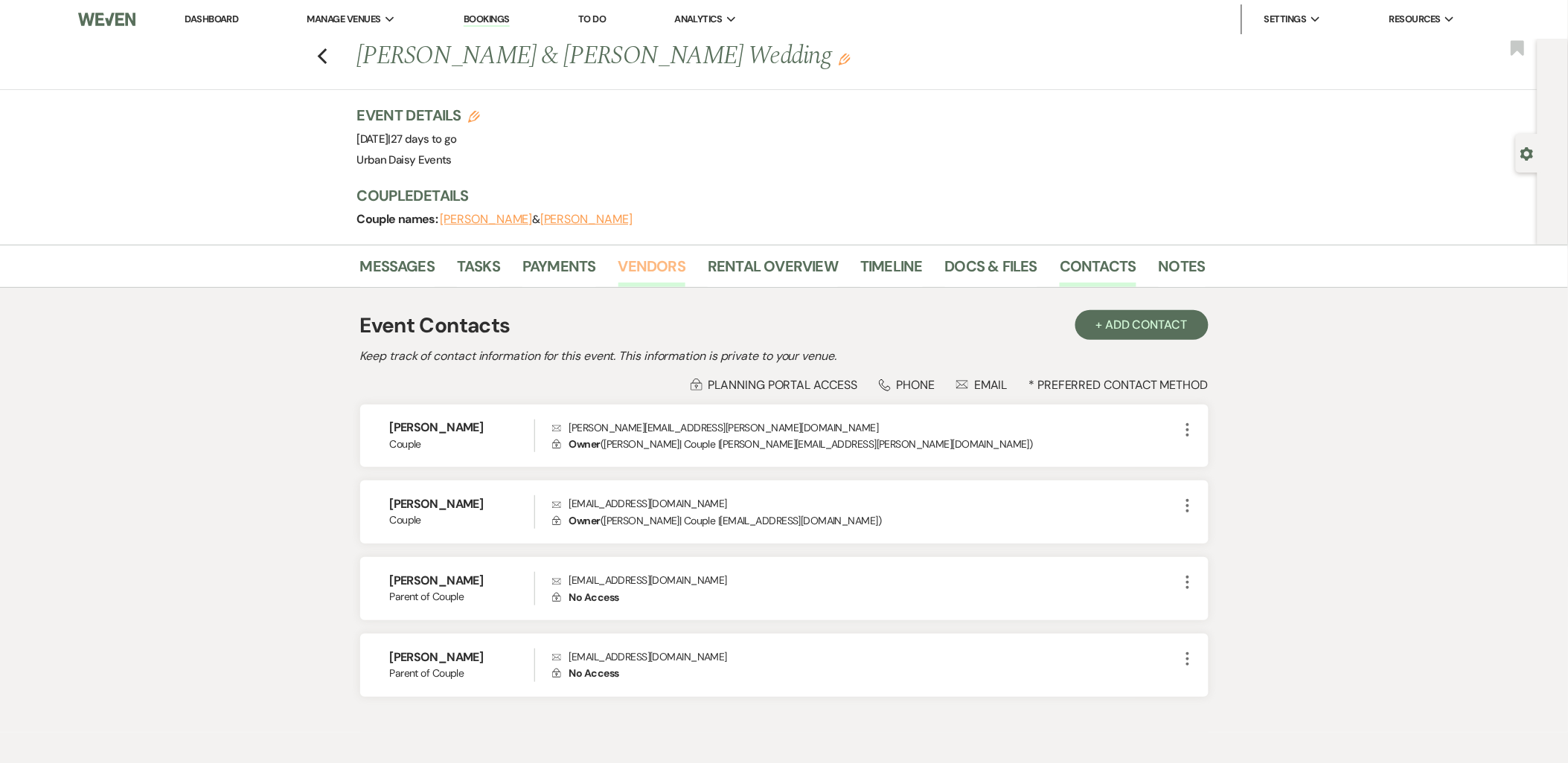
click at [670, 262] on link "Vendors" at bounding box center [652, 271] width 67 height 33
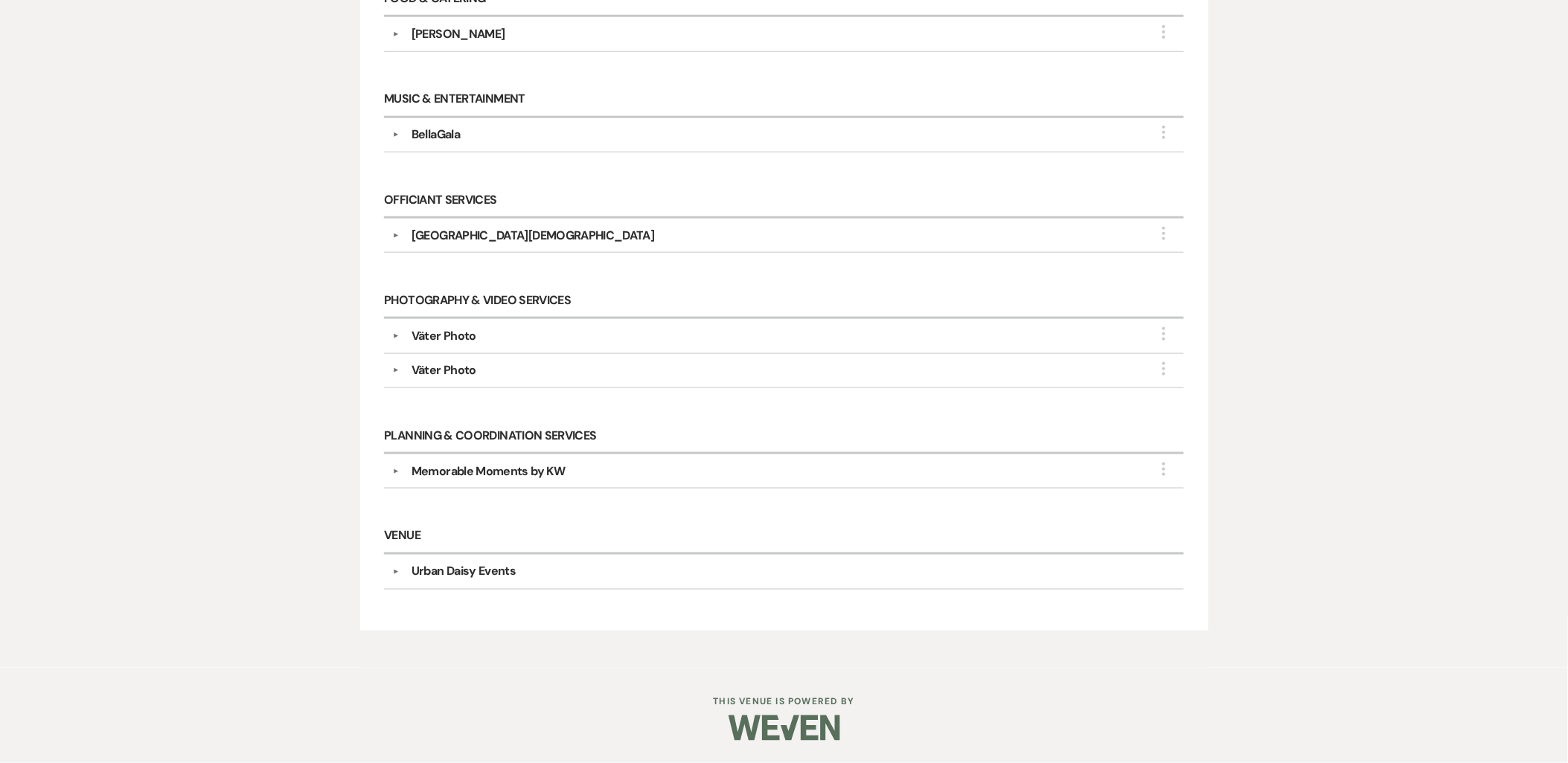
scroll to position [519, 0]
